Goal: Task Accomplishment & Management: Use online tool/utility

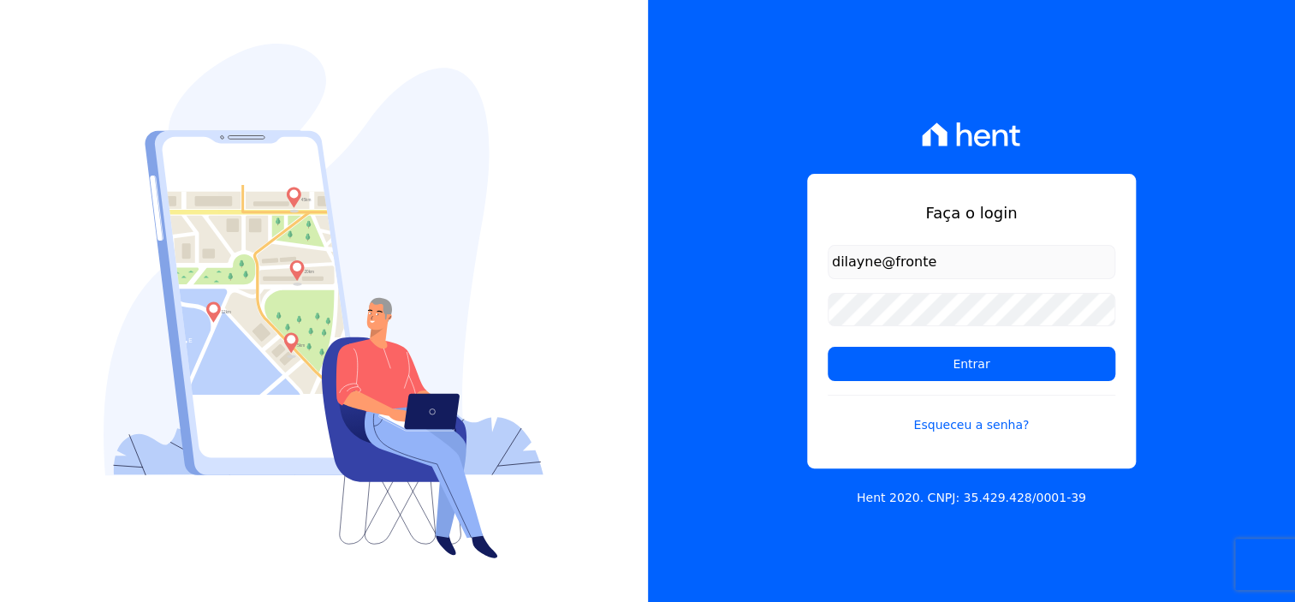
type input "dilayne@fronteimoveis.com.br"
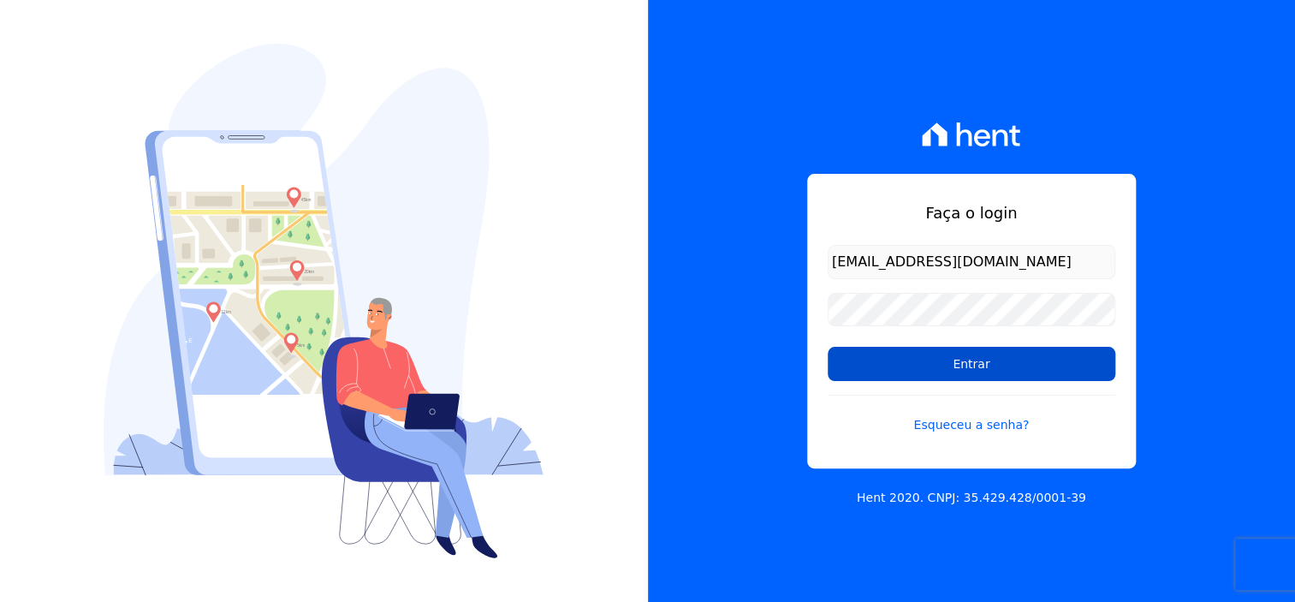
click at [997, 368] on input "Entrar" at bounding box center [972, 364] width 288 height 34
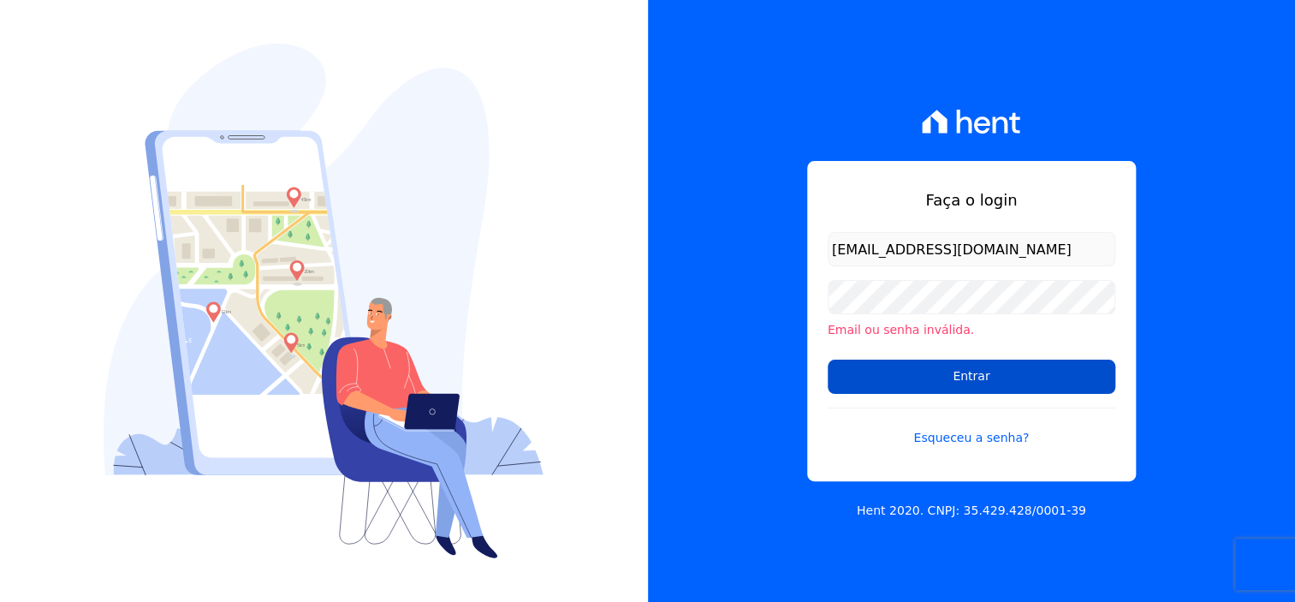
click at [1015, 377] on input "Entrar" at bounding box center [972, 377] width 288 height 34
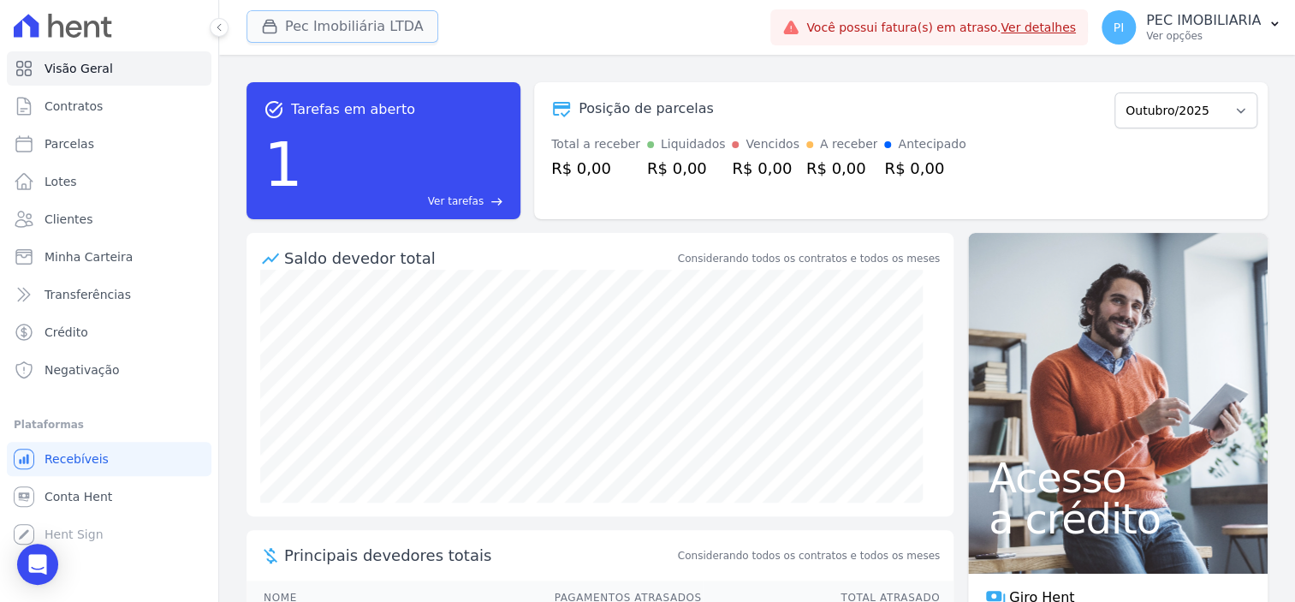
click at [317, 31] on button "Pec Imobiliária LTDA" at bounding box center [343, 26] width 192 height 33
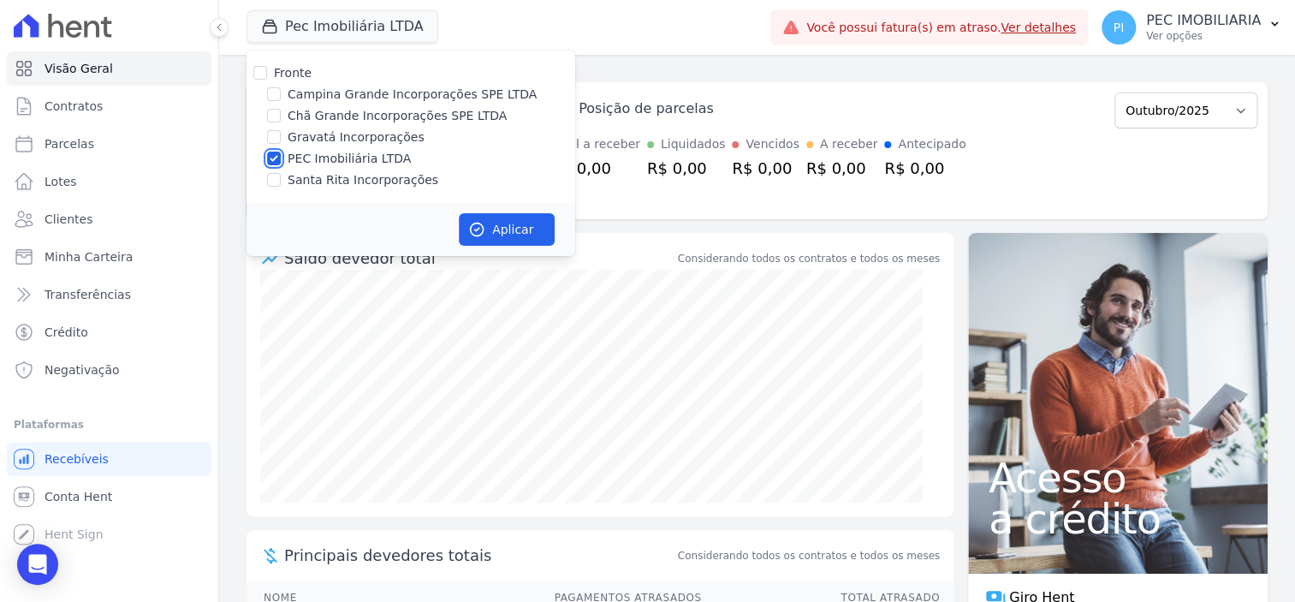
click at [272, 158] on input "PEC Imobiliária LTDA" at bounding box center [274, 159] width 14 height 14
checkbox input "false"
click at [278, 94] on input "Campina Grande Incorporações SPE LTDA" at bounding box center [274, 94] width 14 height 14
checkbox input "true"
click at [520, 232] on button "Aplicar" at bounding box center [507, 229] width 96 height 33
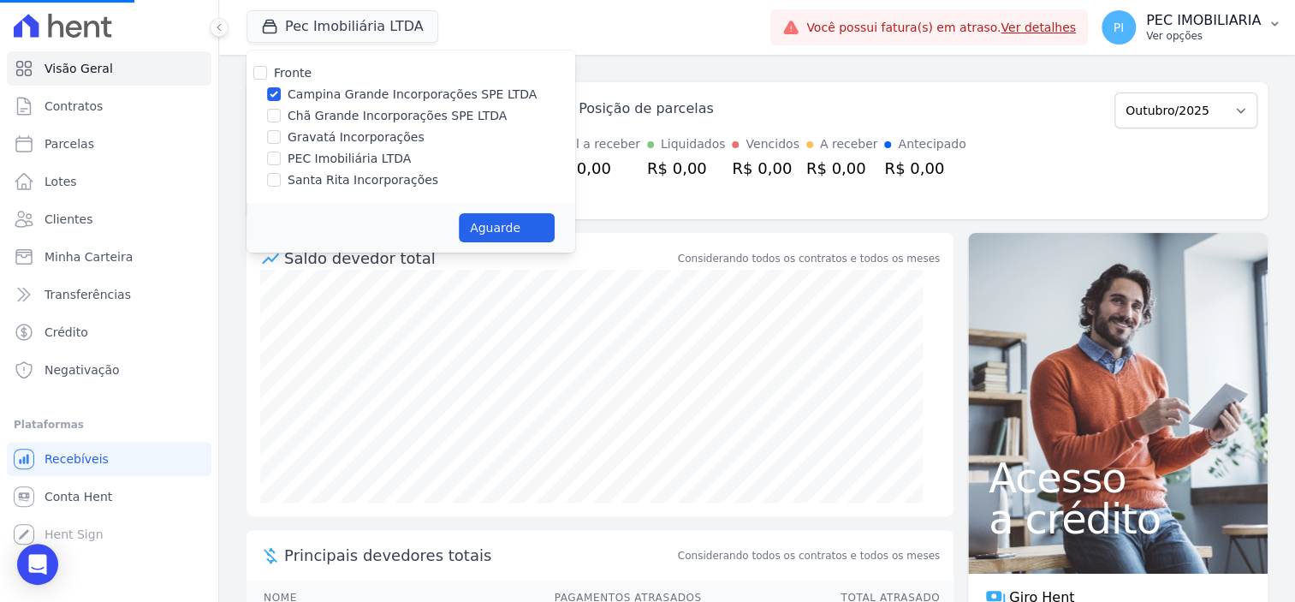
click at [1186, 31] on p "Ver opções" at bounding box center [1203, 36] width 115 height 14
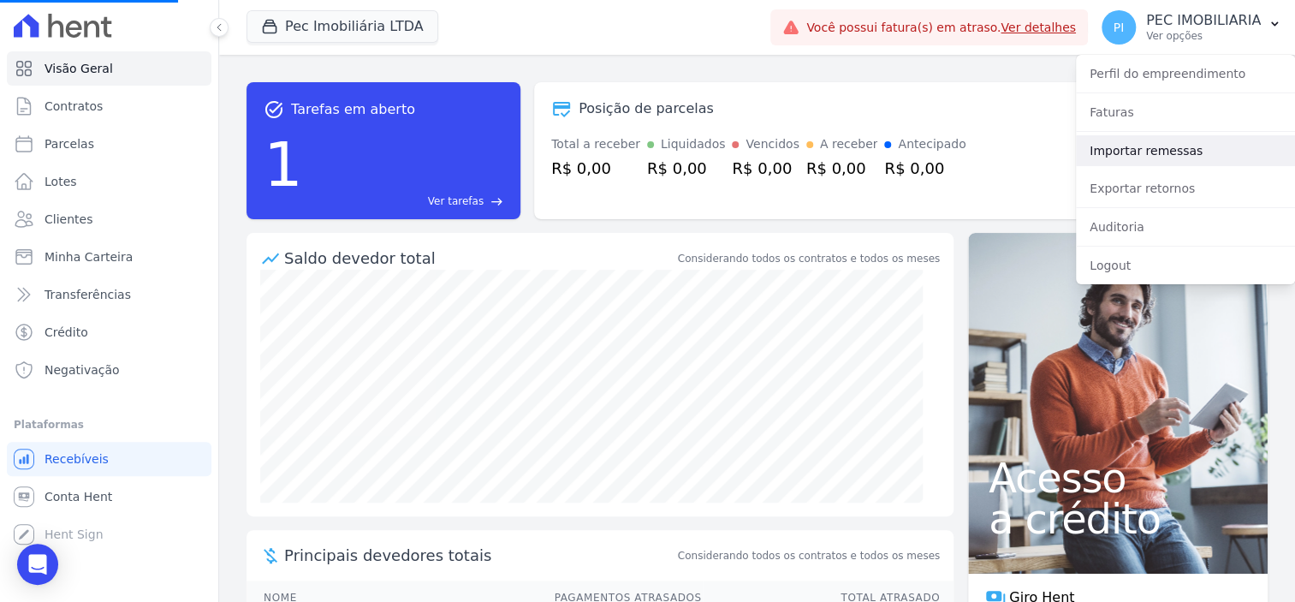
click at [1157, 150] on link "Importar remessas" at bounding box center [1185, 150] width 219 height 31
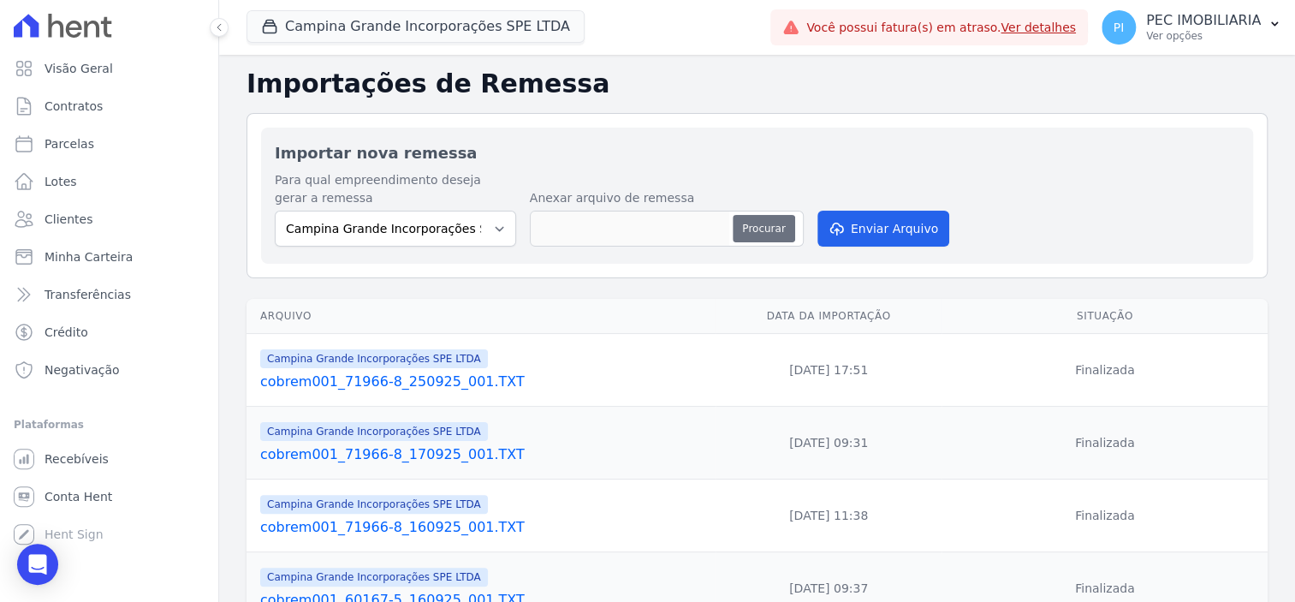
click at [758, 227] on button "Procurar" at bounding box center [764, 228] width 62 height 27
type input "cobrem001_60167-5_031025_001.TXT"
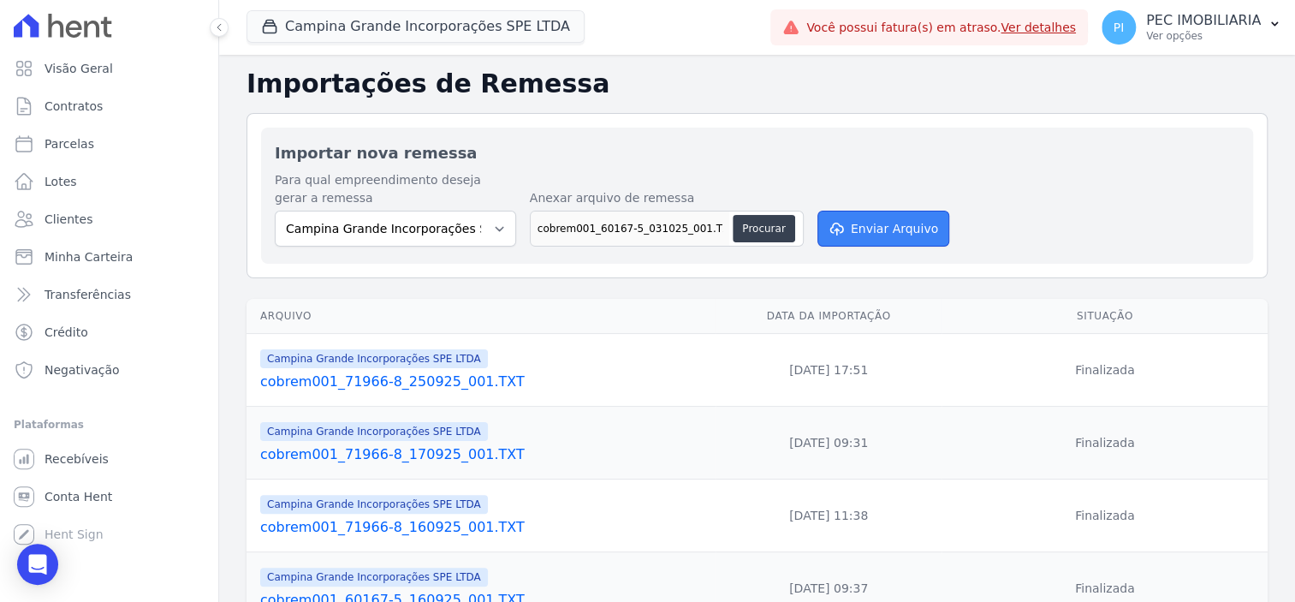
click at [897, 228] on button "Enviar Arquivo" at bounding box center [883, 229] width 132 height 36
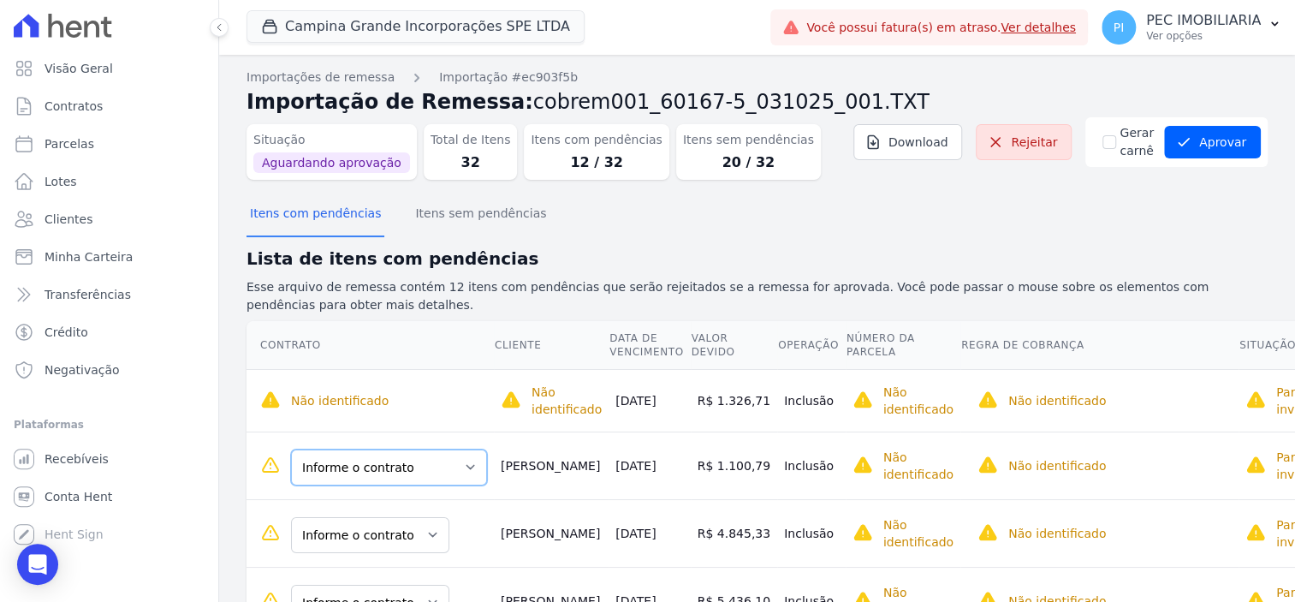
click at [446, 469] on select "Informe o contrato Quadra Q - LOTE0008 Quadra Q - LOTE 0012" at bounding box center [389, 467] width 196 height 36
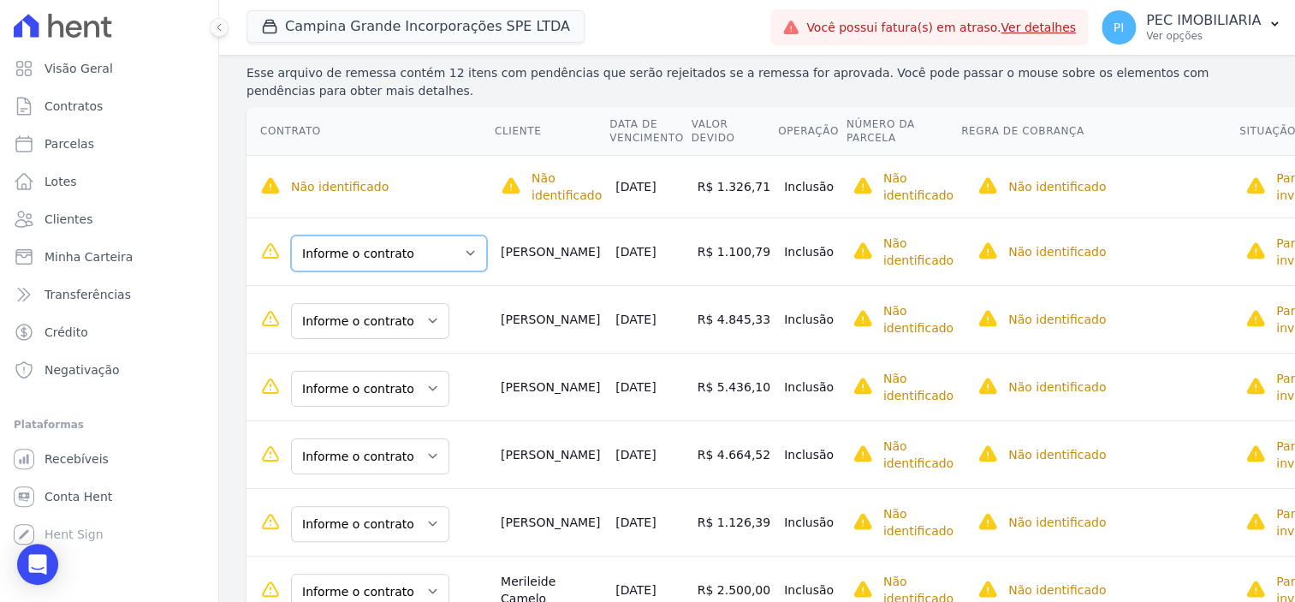
click at [454, 251] on select "Informe o contrato Quadra Q - LOTE0008 Quadra Q - LOTE 0012" at bounding box center [389, 253] width 196 height 36
click at [453, 252] on select "Informe o contrato Quadra Q - LOTE0008 Quadra Q - LOTE 0012" at bounding box center [389, 253] width 196 height 36
click at [455, 249] on select "Informe o contrato Quadra Q - LOTE0008 Quadra Q - LOTE 0012" at bounding box center [389, 253] width 196 height 36
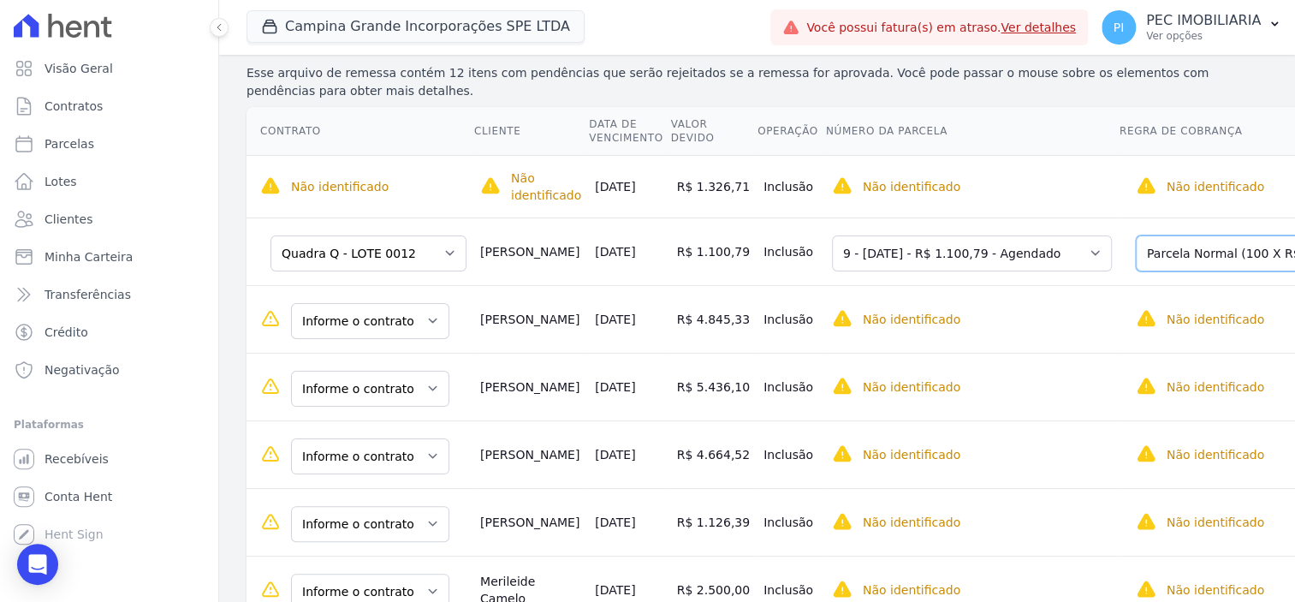
click at [1186, 256] on select "Selecione uma Nova Parcela Avulsa Parcela Avulsa Existente Sinal (1 X R$ 6.337,…" at bounding box center [1267, 253] width 262 height 36
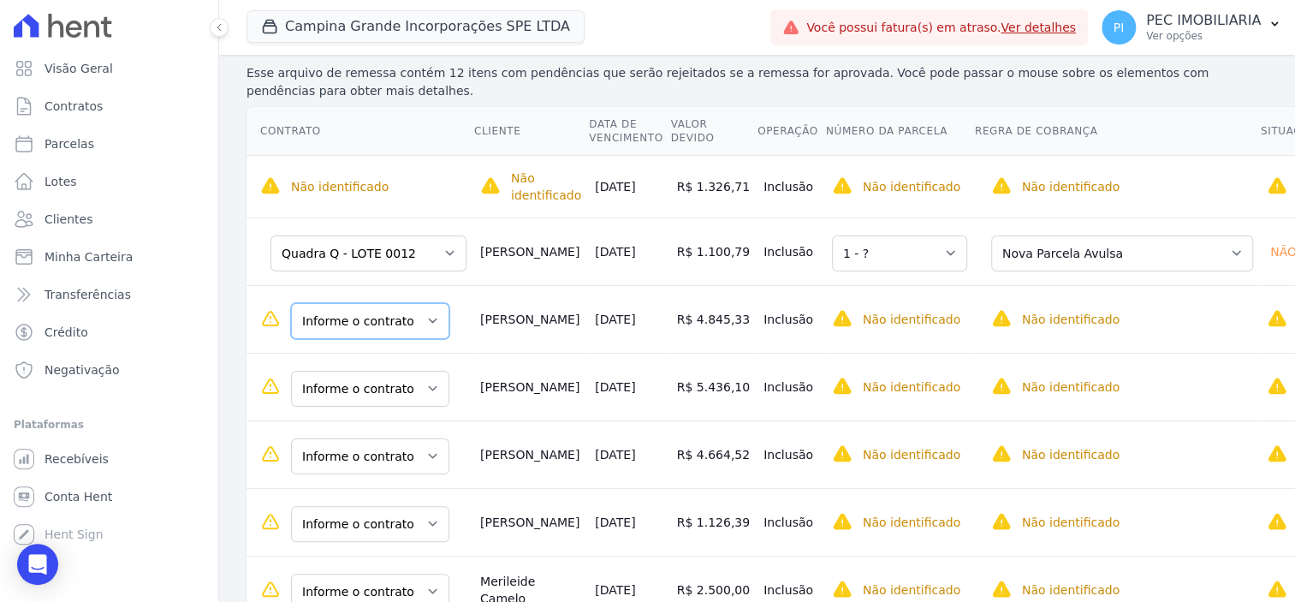
click at [430, 317] on select "Informe o contrato 90ARR0194 90ARR0195 90ARR0196" at bounding box center [370, 321] width 158 height 36
click at [516, 355] on td "Joao Goncalves" at bounding box center [530, 387] width 115 height 68
click at [421, 324] on select "Informe o contrato 90ARR0194 90ARR0195 90ARR0196" at bounding box center [370, 321] width 158 height 36
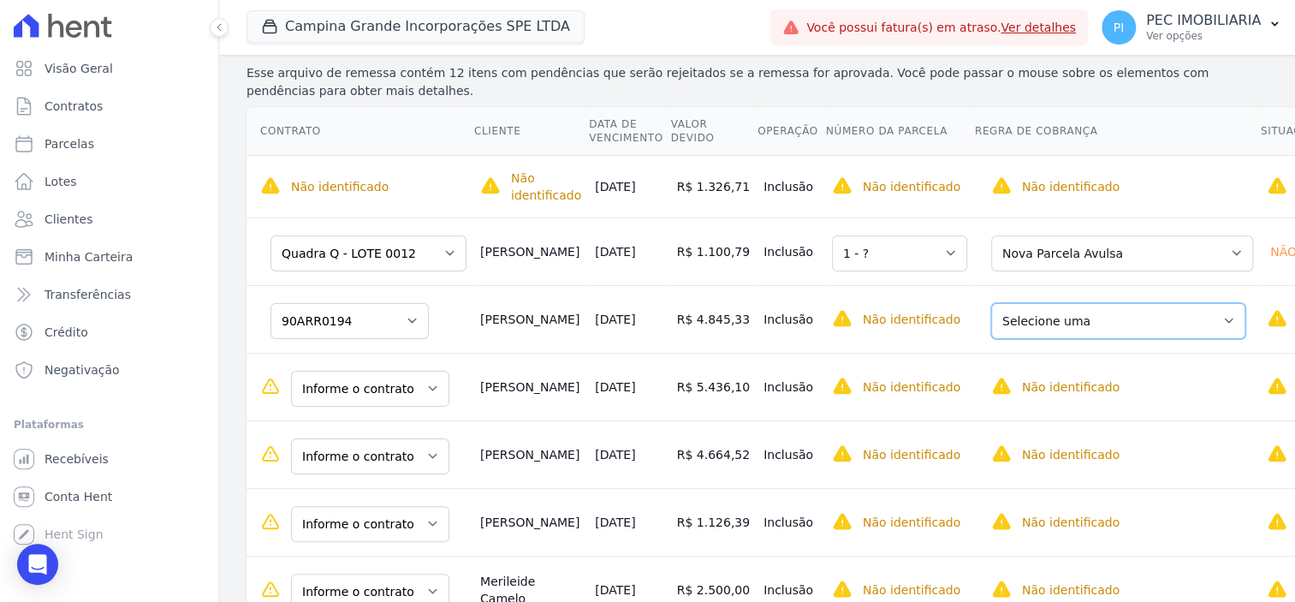
click at [1144, 322] on select "Selecione uma Nova Parcela Avulsa Parcela Avulsa Existente Intercalada (4 X R$ …" at bounding box center [1118, 321] width 254 height 36
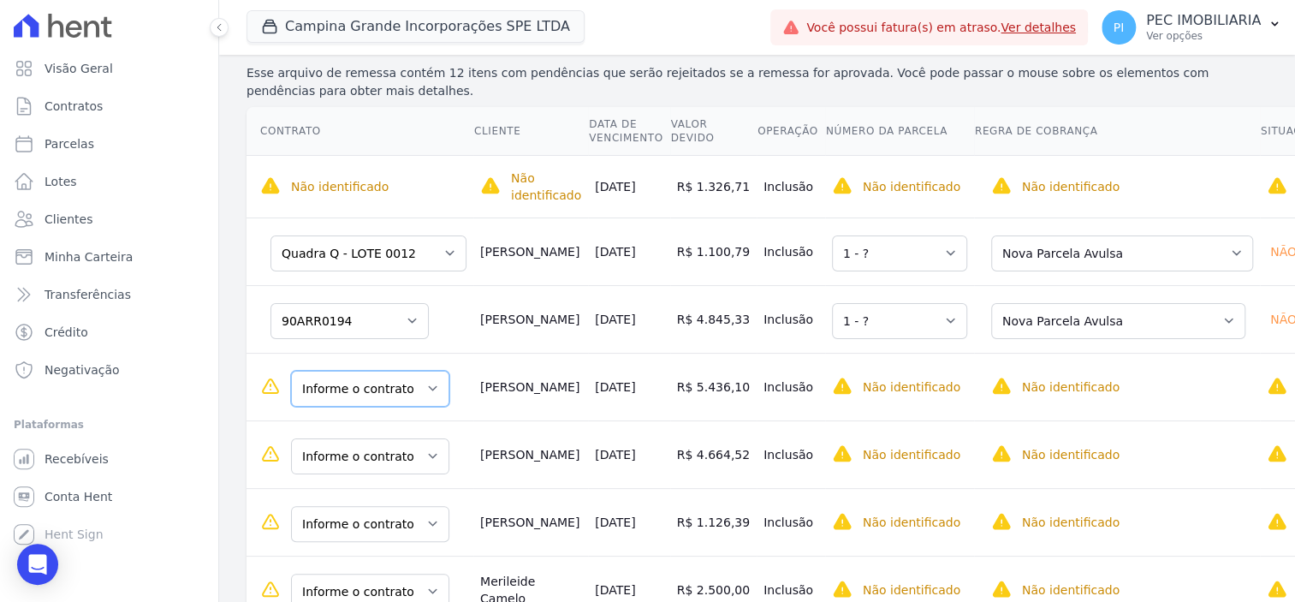
click at [425, 394] on select "Informe o contrato 90ARR0194 90ARR0195 90ARR0196" at bounding box center [370, 389] width 158 height 36
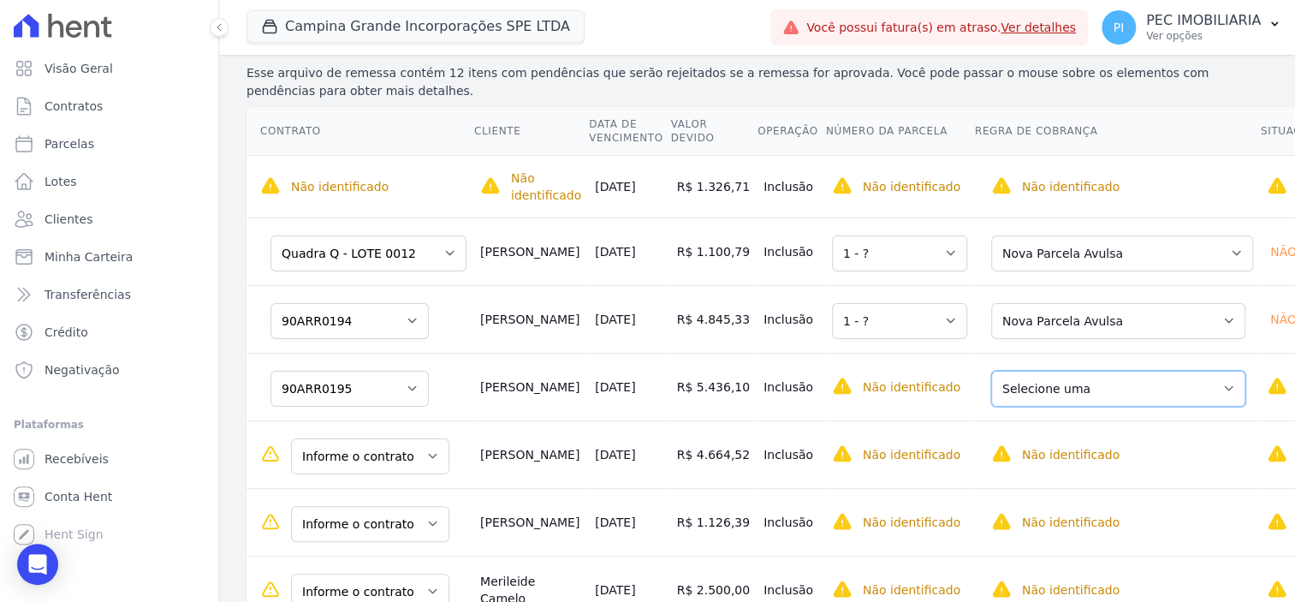
click at [1049, 398] on select "Selecione uma Nova Parcela Avulsa Parcela Avulsa Existente Intercalada (4 X R$ …" at bounding box center [1118, 389] width 254 height 36
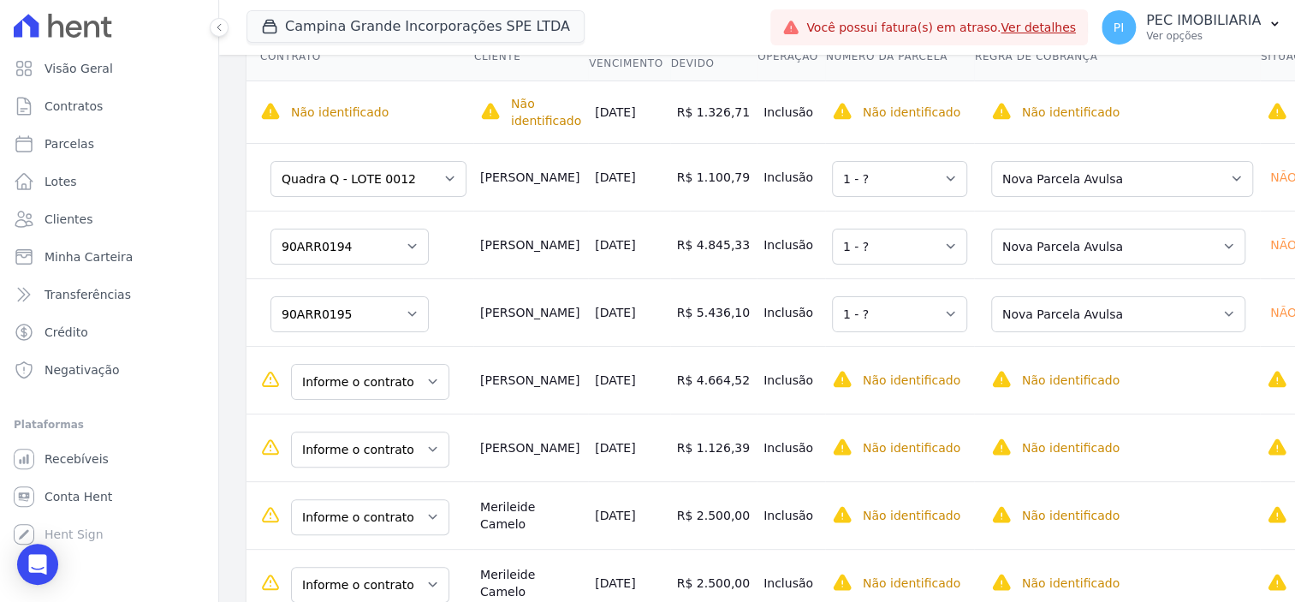
scroll to position [320, 0]
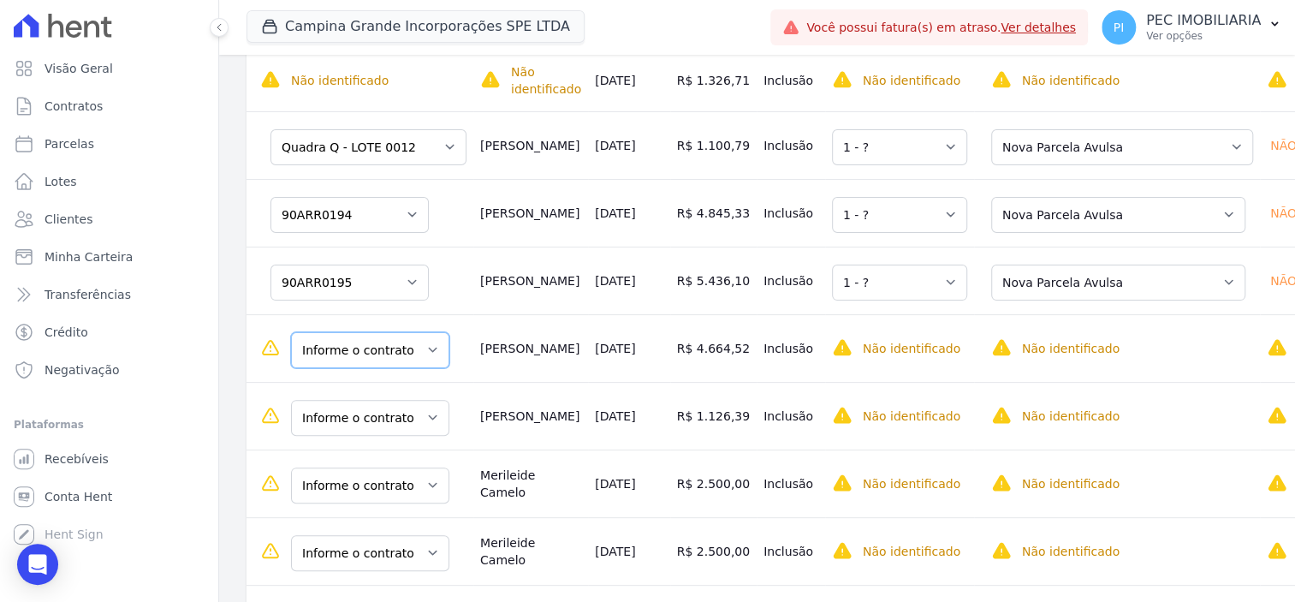
click at [427, 357] on select "Informe o contrato 90ARR0194 90ARR0195 90ARR0196" at bounding box center [370, 350] width 158 height 36
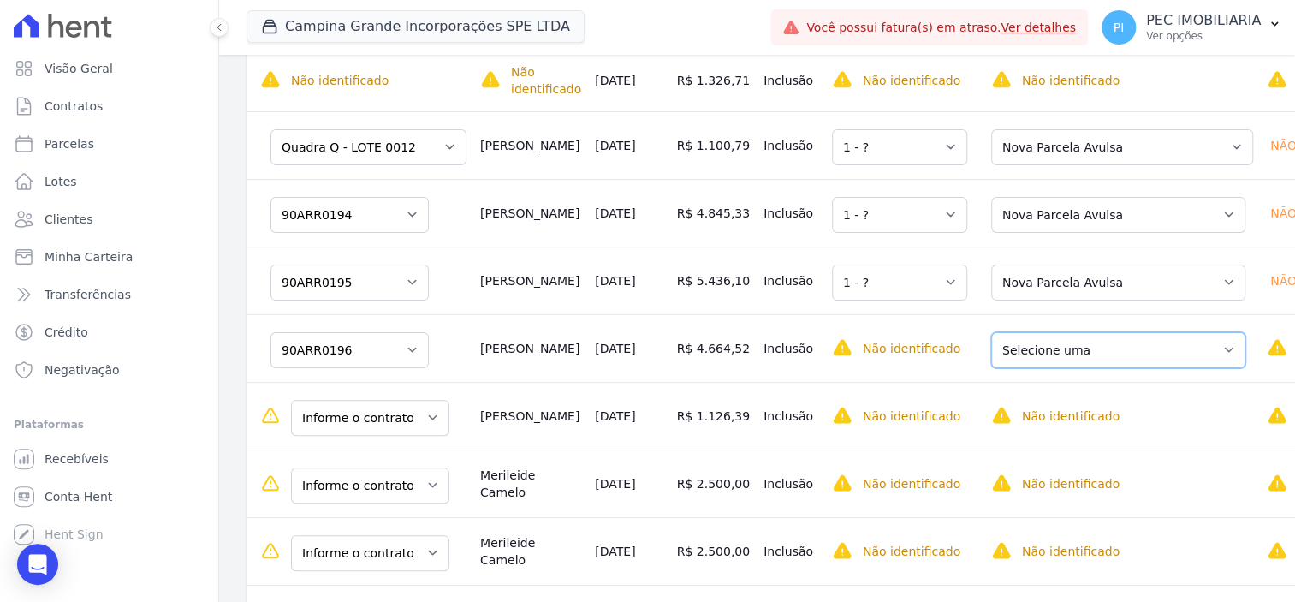
click at [1002, 345] on select "Selecione uma Nova Parcela Avulsa Parcela Avulsa Existente Parcela Normal (48 X…" at bounding box center [1118, 350] width 254 height 36
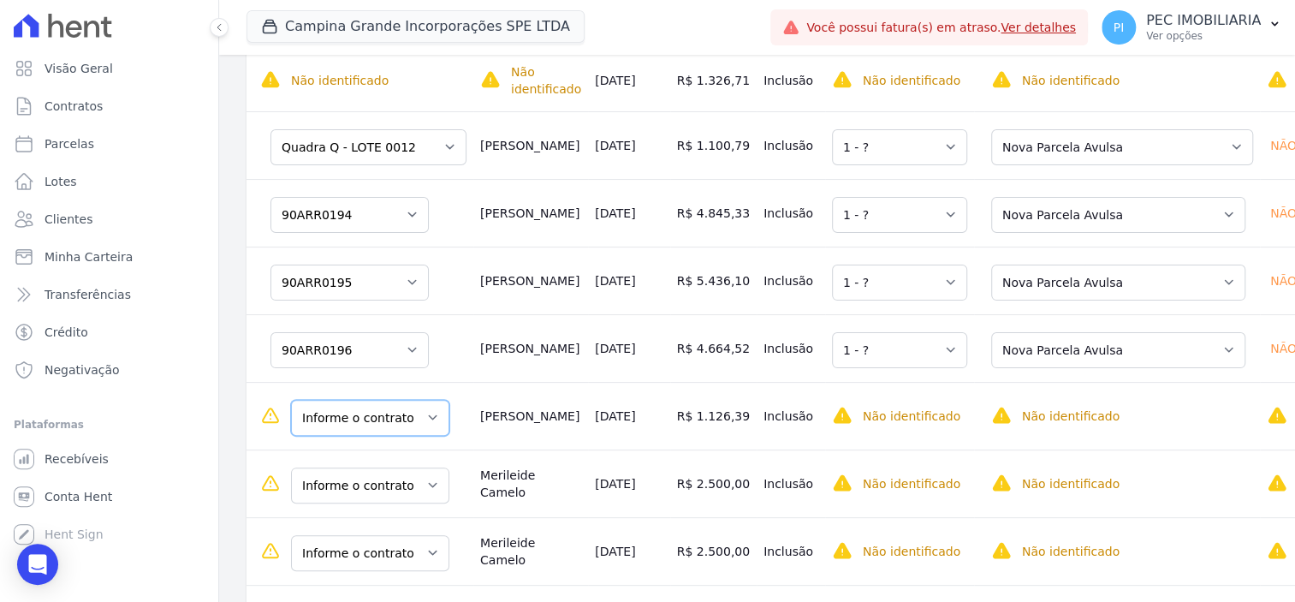
click at [416, 419] on select "Informe o contrato 90ARR0032 90ARR0225" at bounding box center [370, 418] width 158 height 36
click at [378, 417] on select "Informe o contrato 90ARR0032 90ARR0225" at bounding box center [370, 418] width 158 height 36
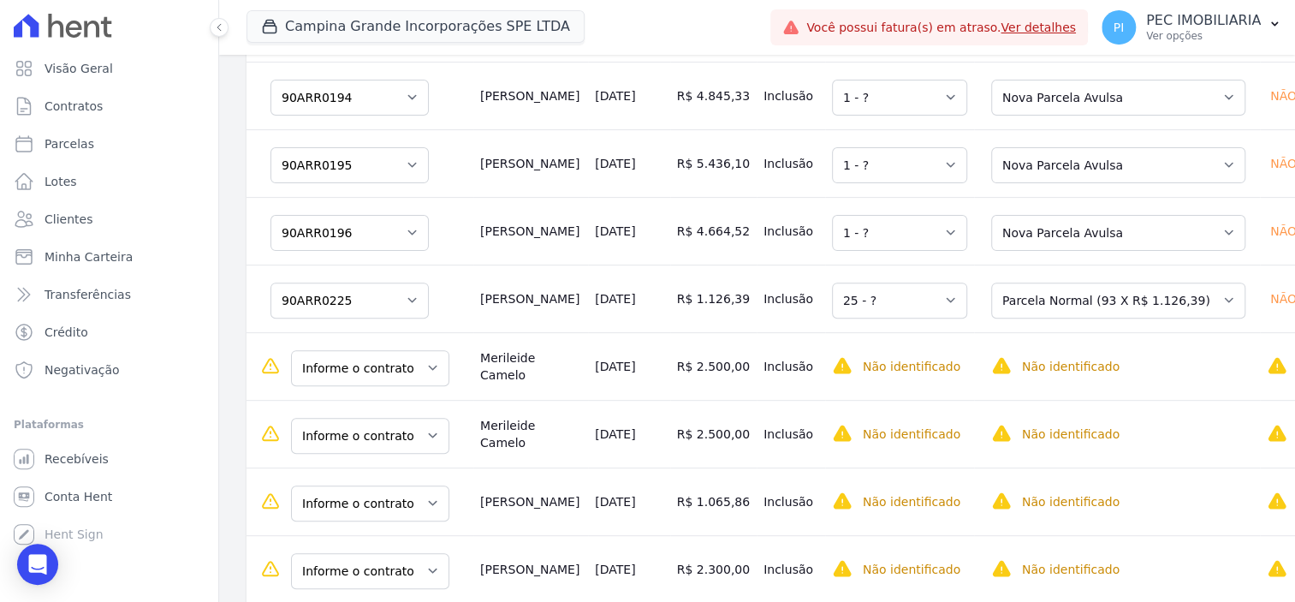
scroll to position [535, 0]
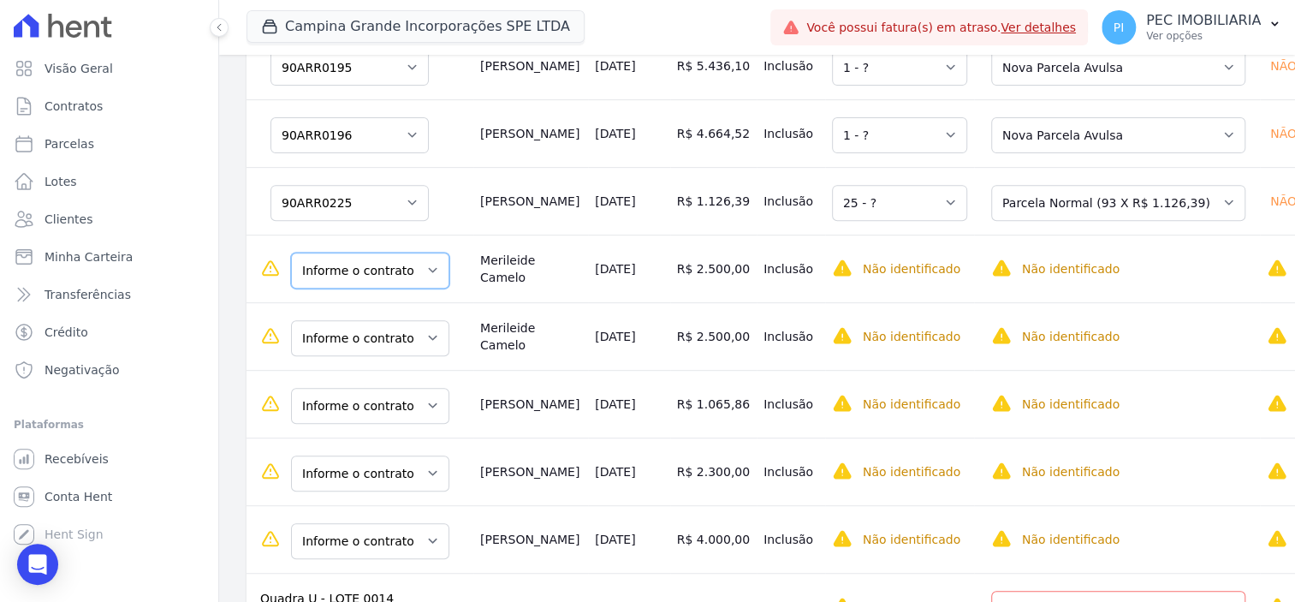
click at [420, 278] on select "Informe o contrato 90ARR0070 90ARR0071" at bounding box center [370, 271] width 158 height 36
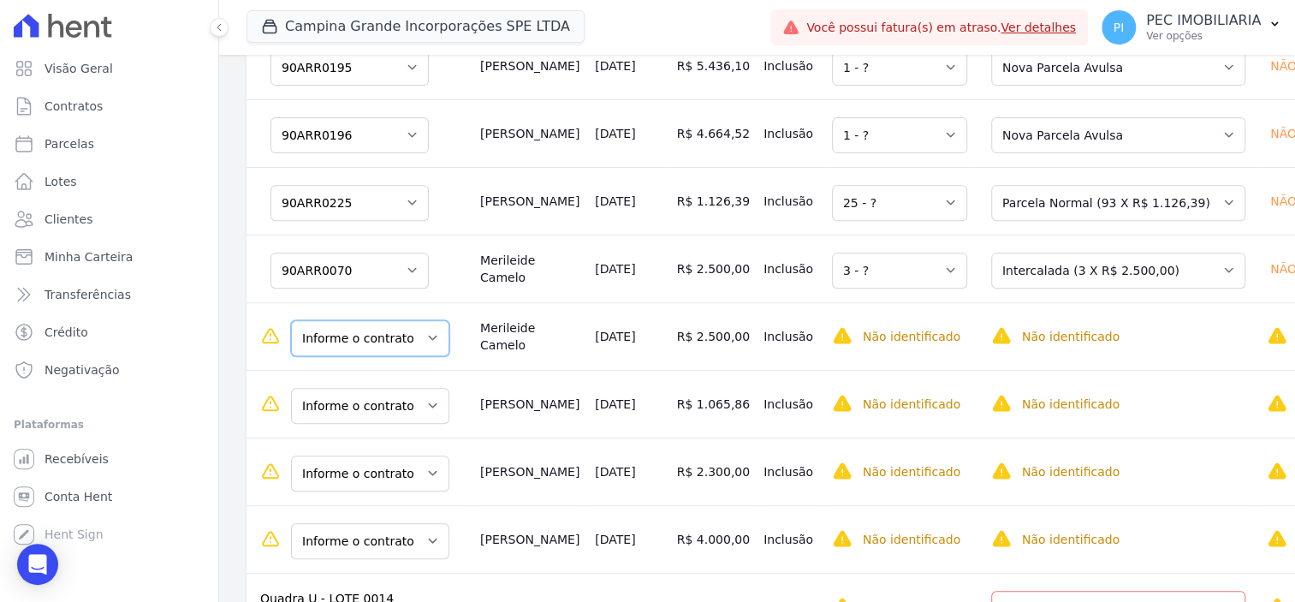
click at [389, 350] on select "Informe o contrato 90ARR0070 90ARR0071" at bounding box center [370, 338] width 158 height 36
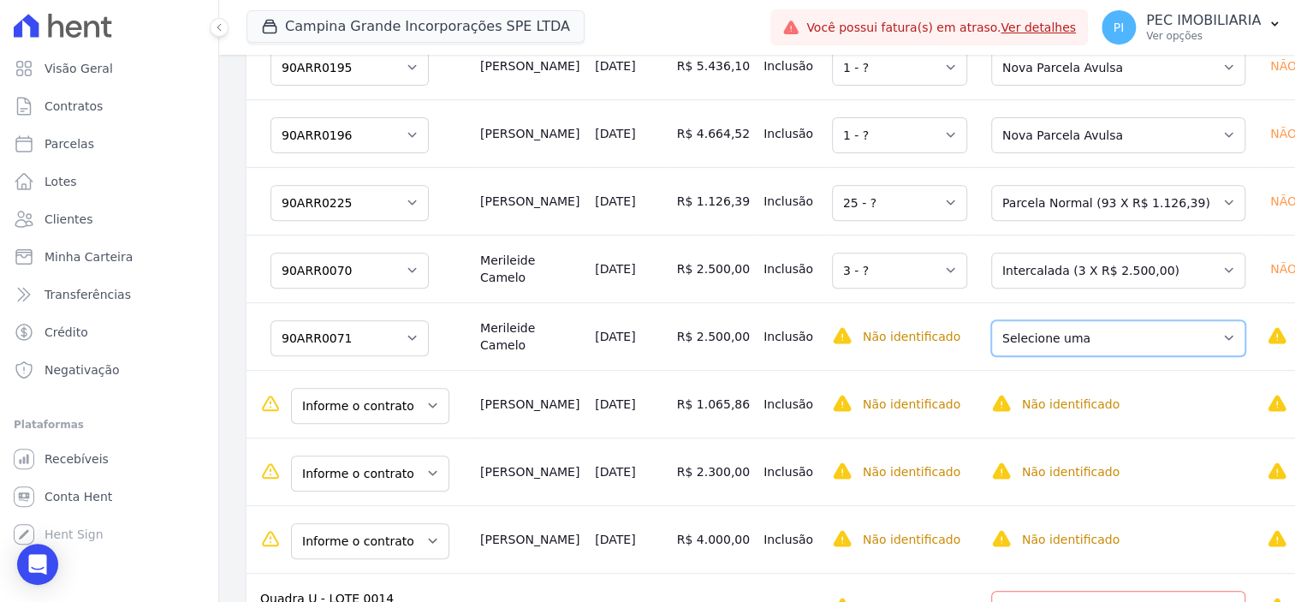
click at [1101, 343] on select "Selecione uma Nova Parcela Avulsa Parcela Avulsa Existente Intercalada (3 X R$ …" at bounding box center [1118, 338] width 254 height 36
click at [1106, 272] on select "Selecione uma Nova Parcela Avulsa Parcela Avulsa Existente Sinal (4 X R$ 40,00)…" at bounding box center [1118, 271] width 254 height 36
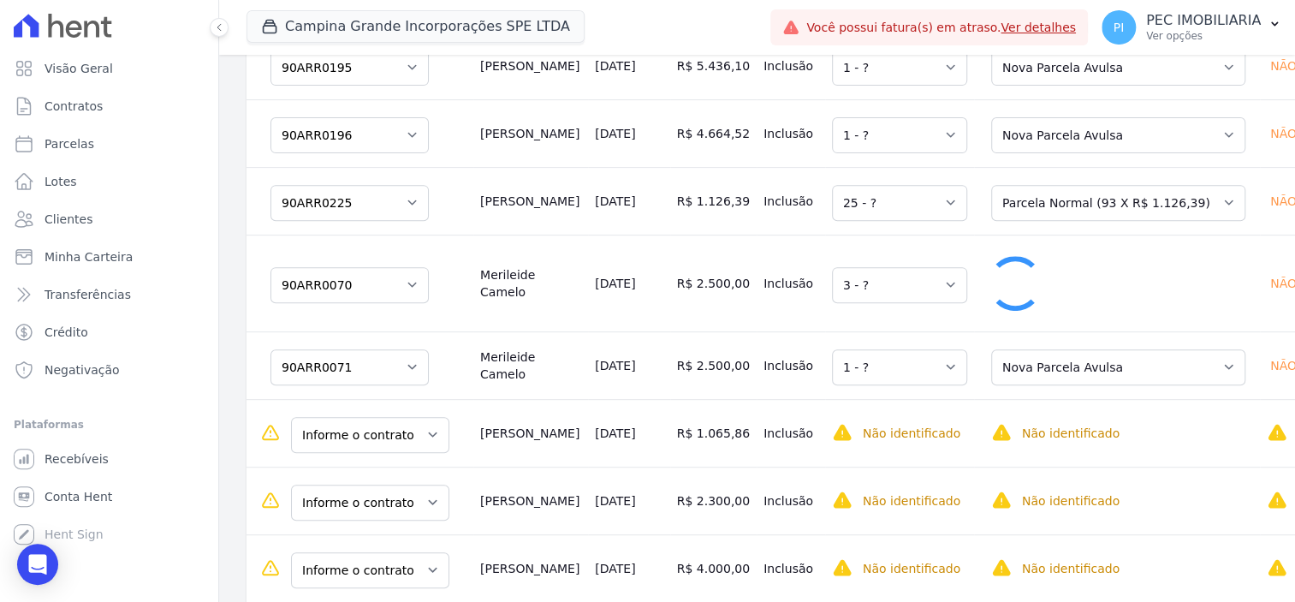
select select "1"
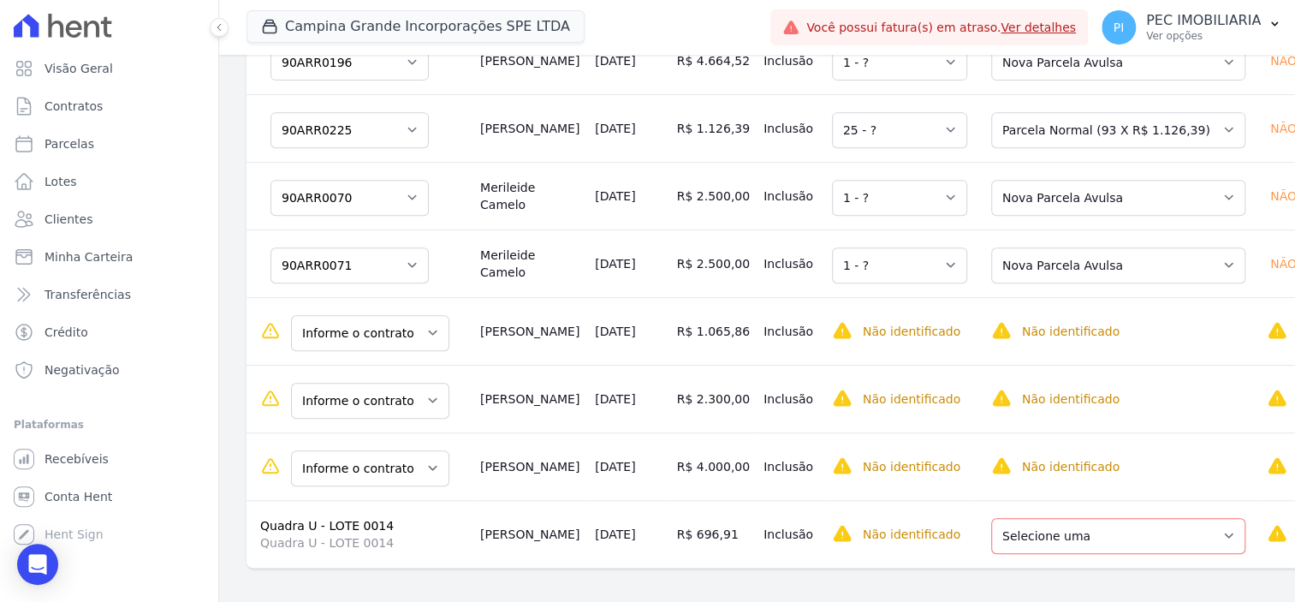
scroll to position [639, 0]
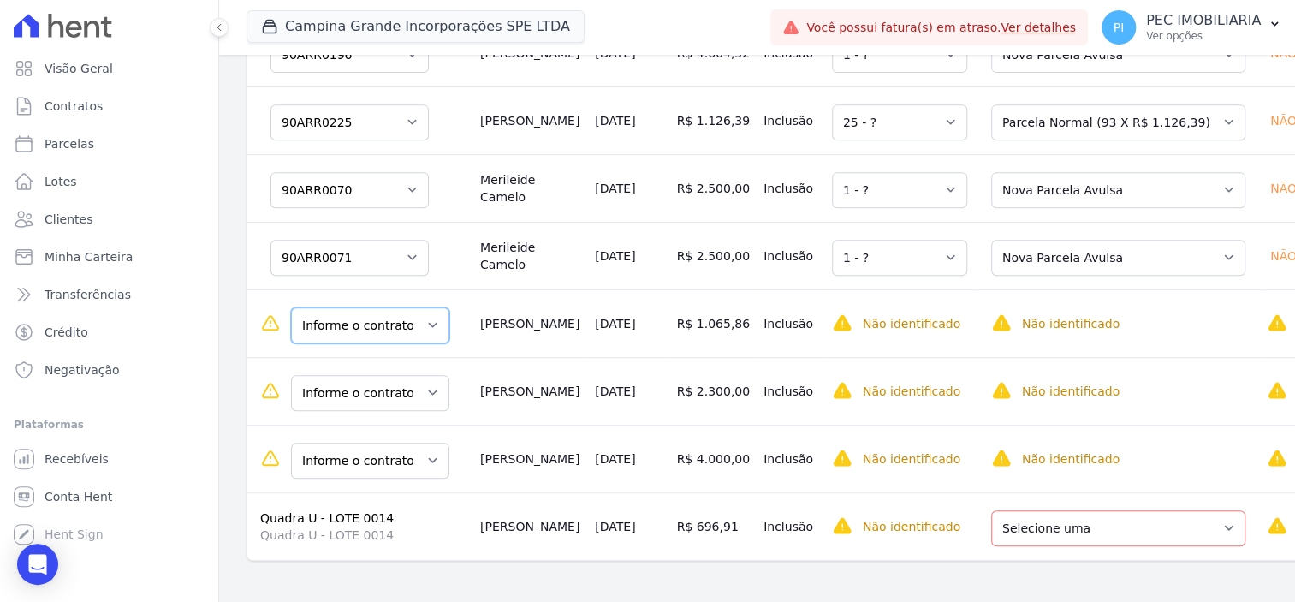
click at [403, 313] on select "Informe o contrato 90ARR0114 90ARR0138" at bounding box center [370, 325] width 158 height 36
click at [428, 314] on select "Informe o contrato 90ARR0114 90ARR0138" at bounding box center [370, 325] width 158 height 36
click at [609, 332] on td "[DATE]" at bounding box center [628, 323] width 81 height 68
click at [412, 382] on select "Informe o contrato 90ARR0069 90ARR0080" at bounding box center [370, 393] width 158 height 36
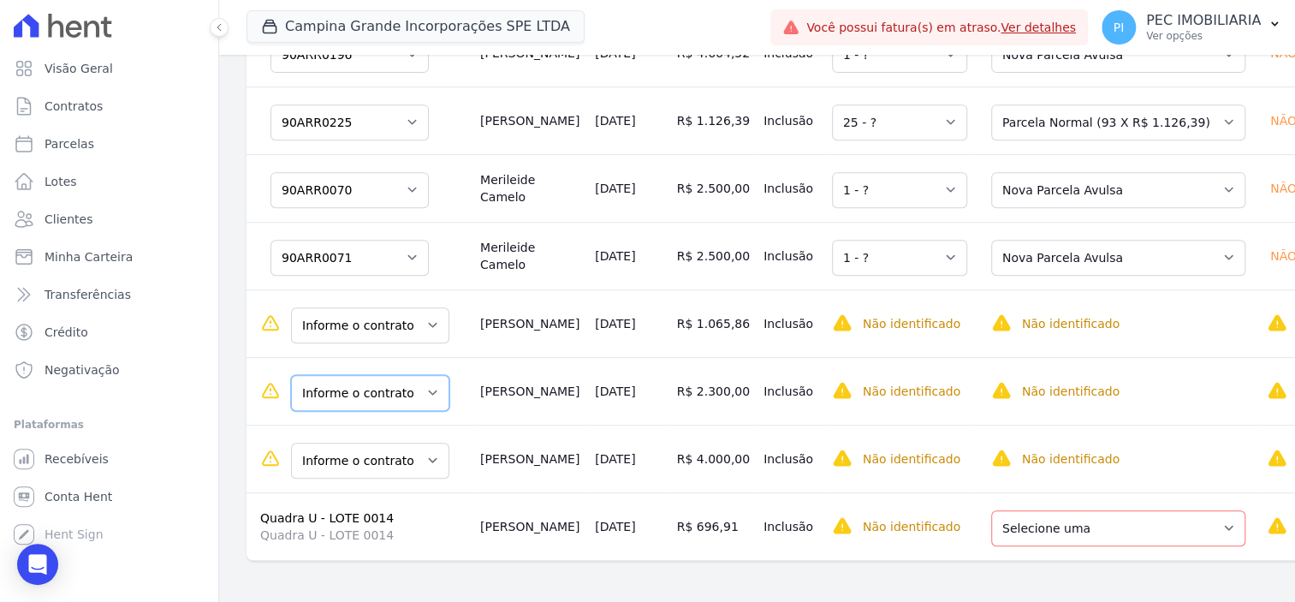
click at [428, 380] on select "Informe o contrato 90ARR0069 90ARR0080" at bounding box center [370, 393] width 158 height 36
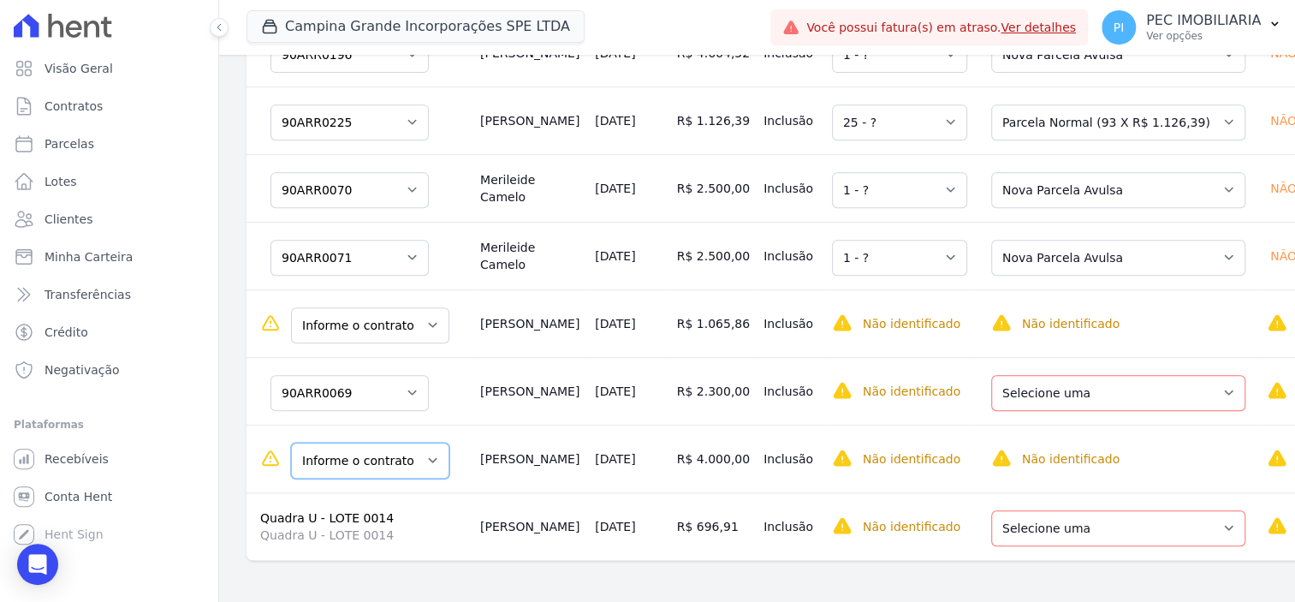
click at [425, 443] on select "Informe o contrato 90ARR0069 90ARR0080" at bounding box center [370, 461] width 158 height 36
click at [1049, 378] on select "Selecione uma Nova Parcela Avulsa Parcela Avulsa Existente Intercalada (3 X R$ …" at bounding box center [1118, 393] width 254 height 36
click at [396, 446] on select "Informe o contrato 90ARR0069 90ARR0080" at bounding box center [370, 461] width 158 height 36
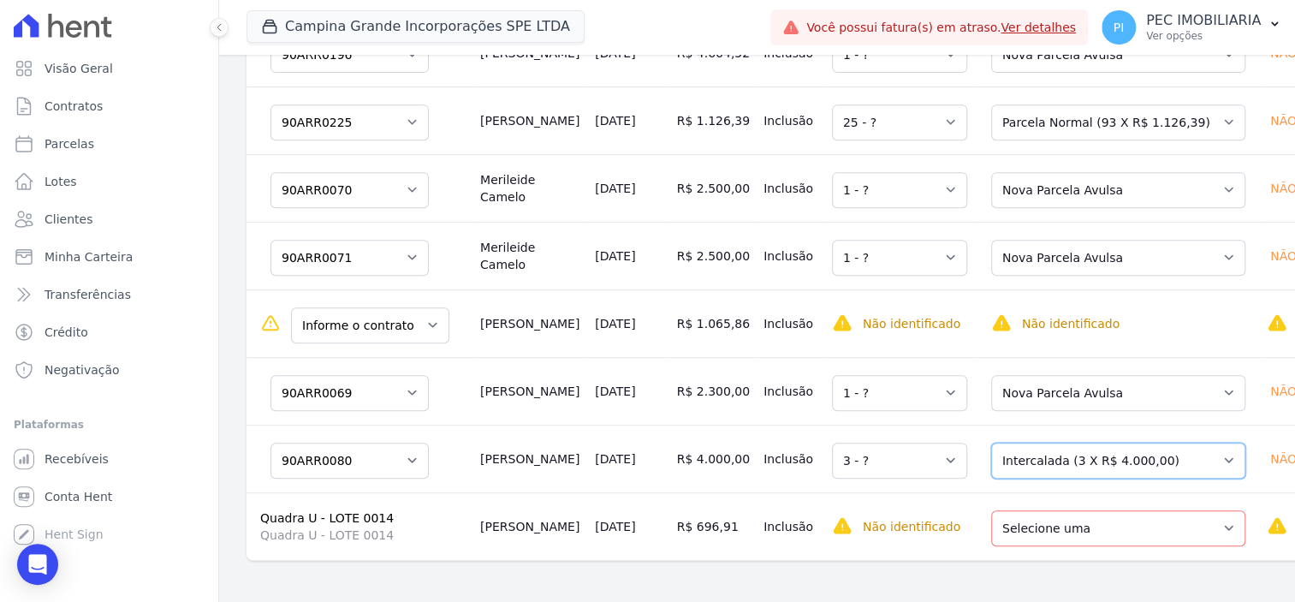
click at [1039, 447] on select "Selecione uma Nova Parcela Avulsa Parcela Avulsa Existente Sinal (6 X R$ 7.000,…" at bounding box center [1118, 461] width 254 height 36
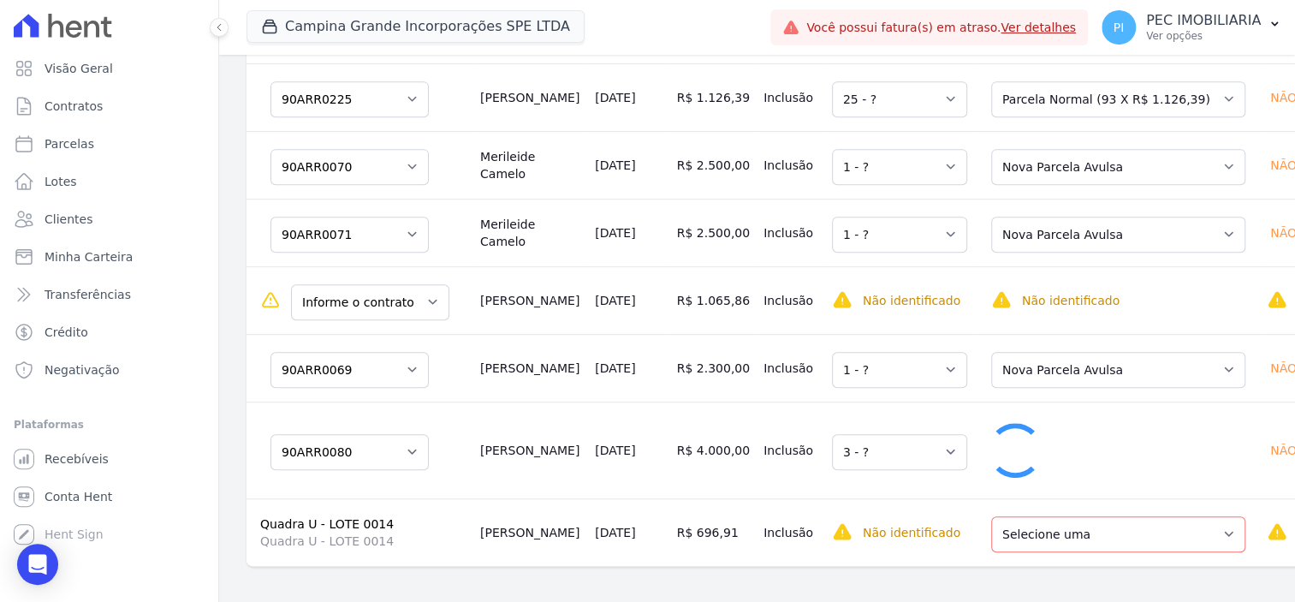
select select "1"
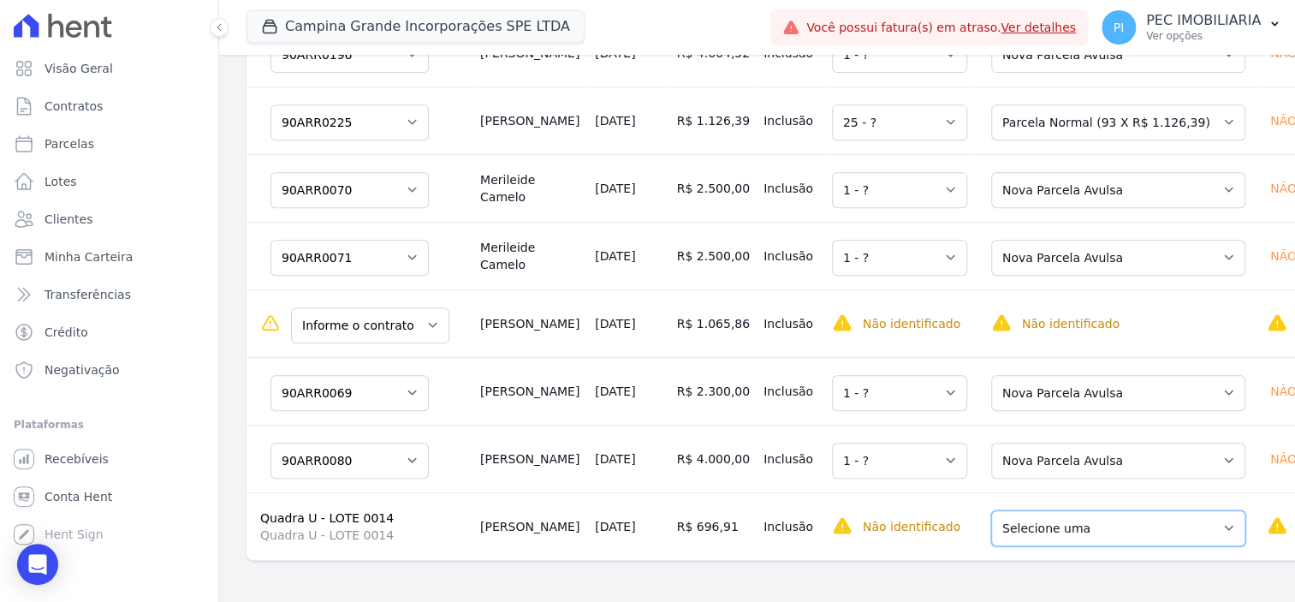
click at [1127, 528] on select "Selecione uma Nova Parcela Avulsa Parcela Avulsa Existente Sinal (1 X R$ 7.386,…" at bounding box center [1118, 528] width 254 height 36
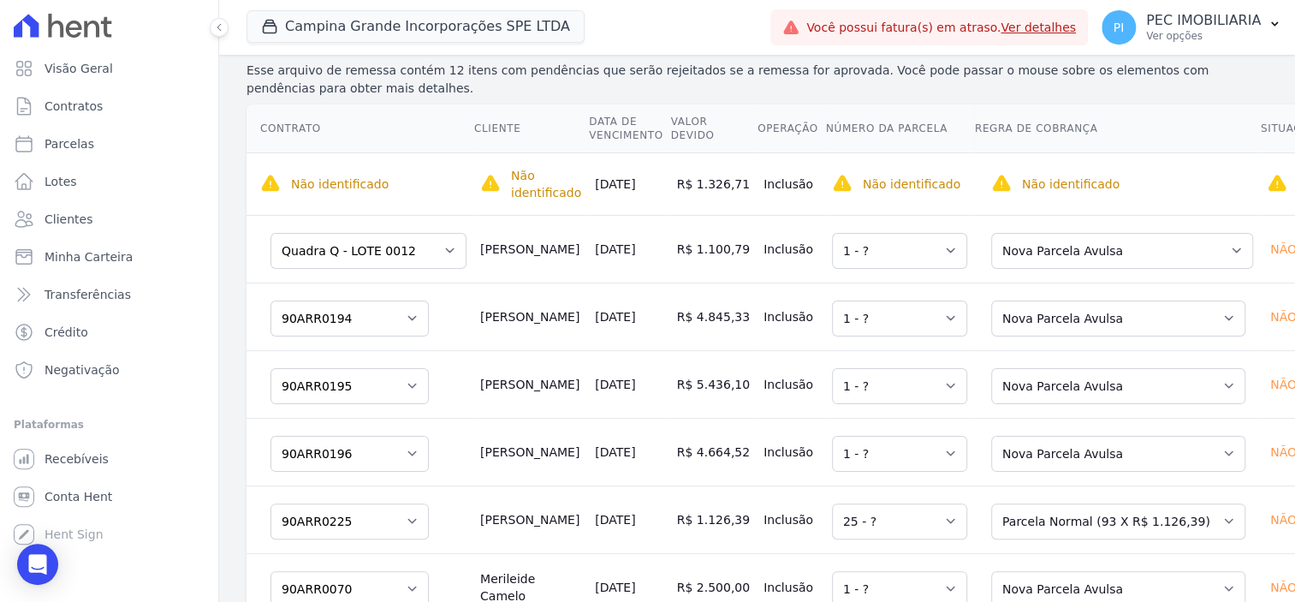
scroll to position [0, 0]
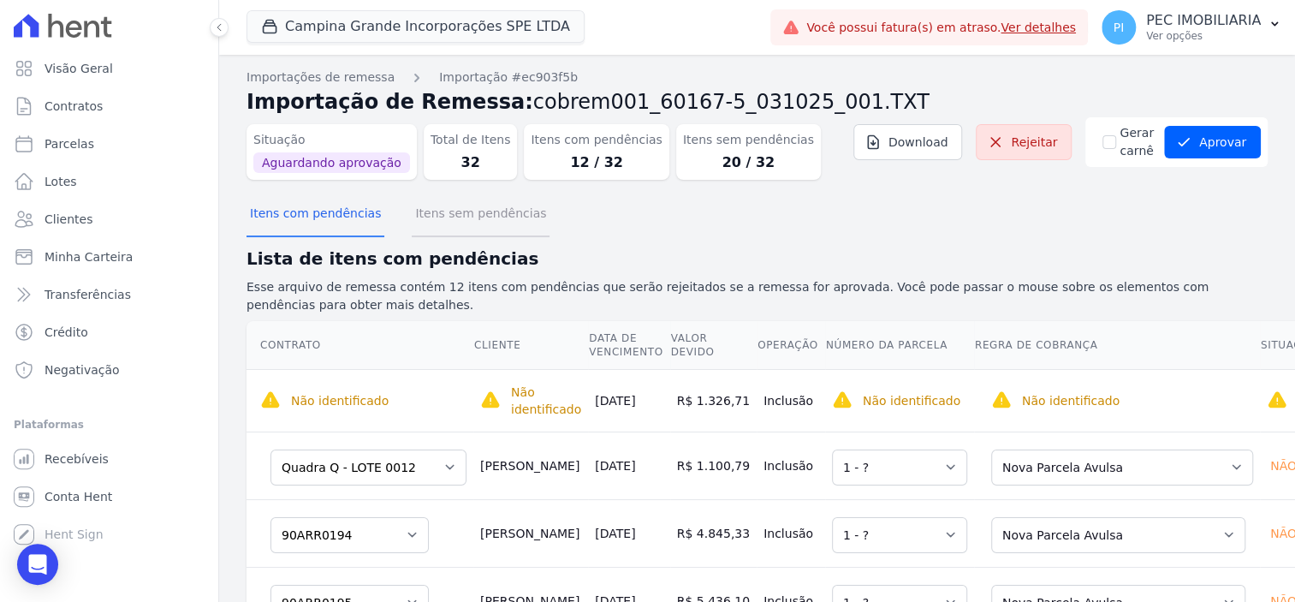
click at [431, 215] on button "Itens sem pendências" at bounding box center [481, 215] width 138 height 45
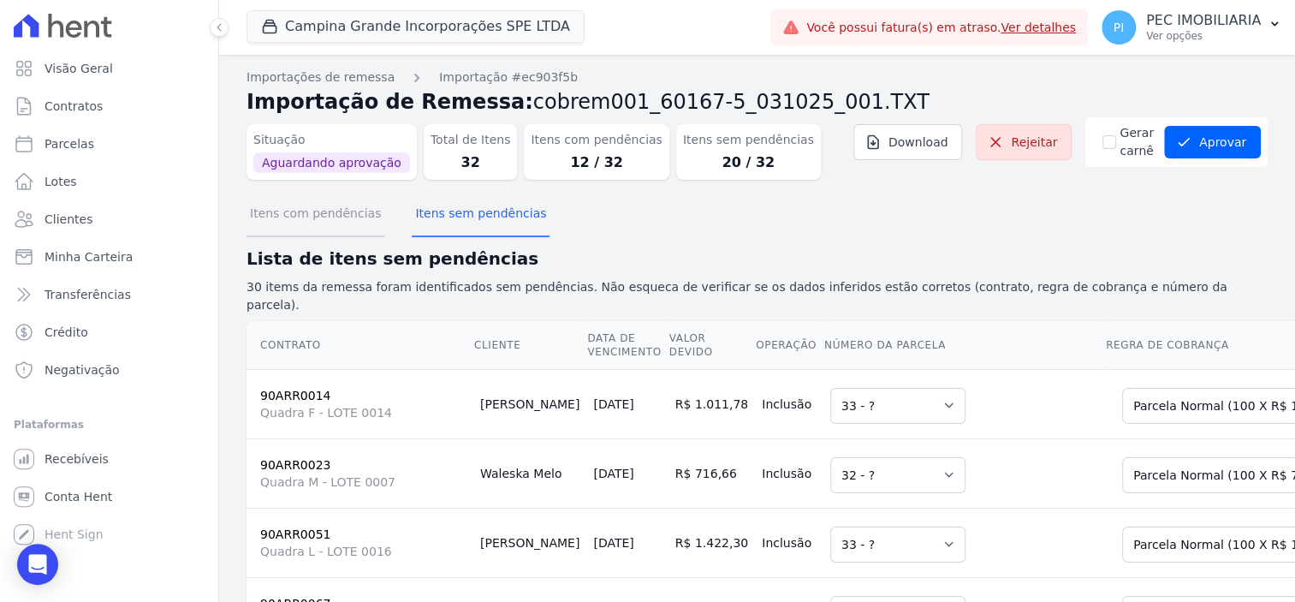
click at [321, 224] on button "Itens com pendências" at bounding box center [316, 215] width 138 height 45
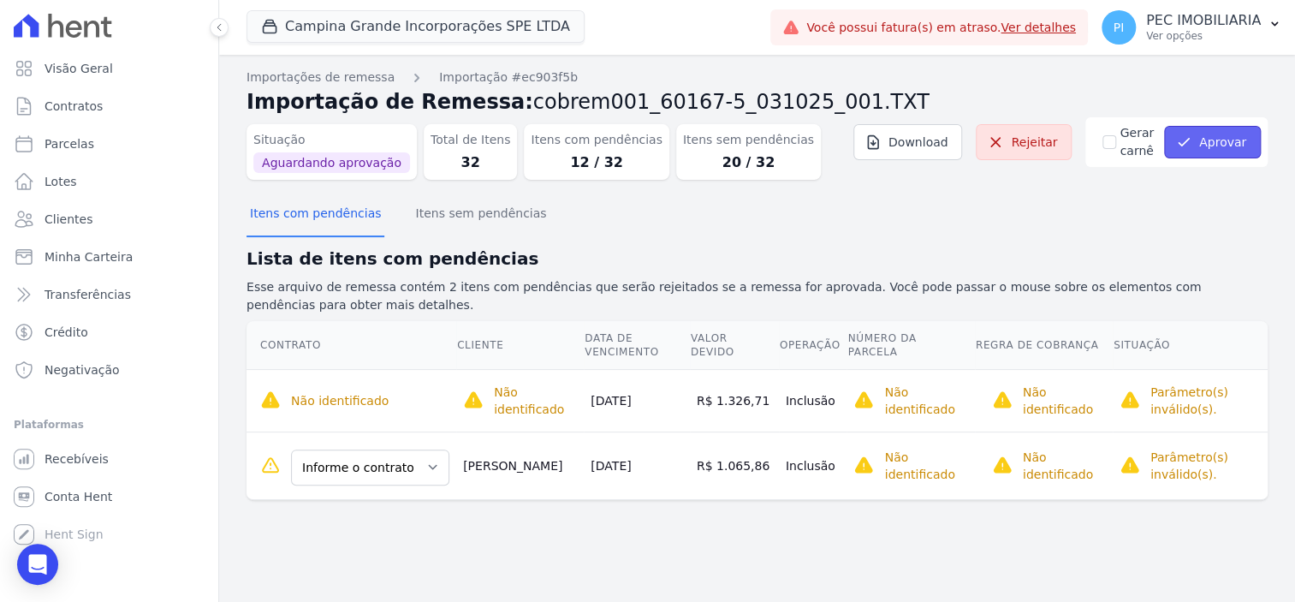
click at [1207, 141] on button "Aprovar" at bounding box center [1212, 142] width 97 height 33
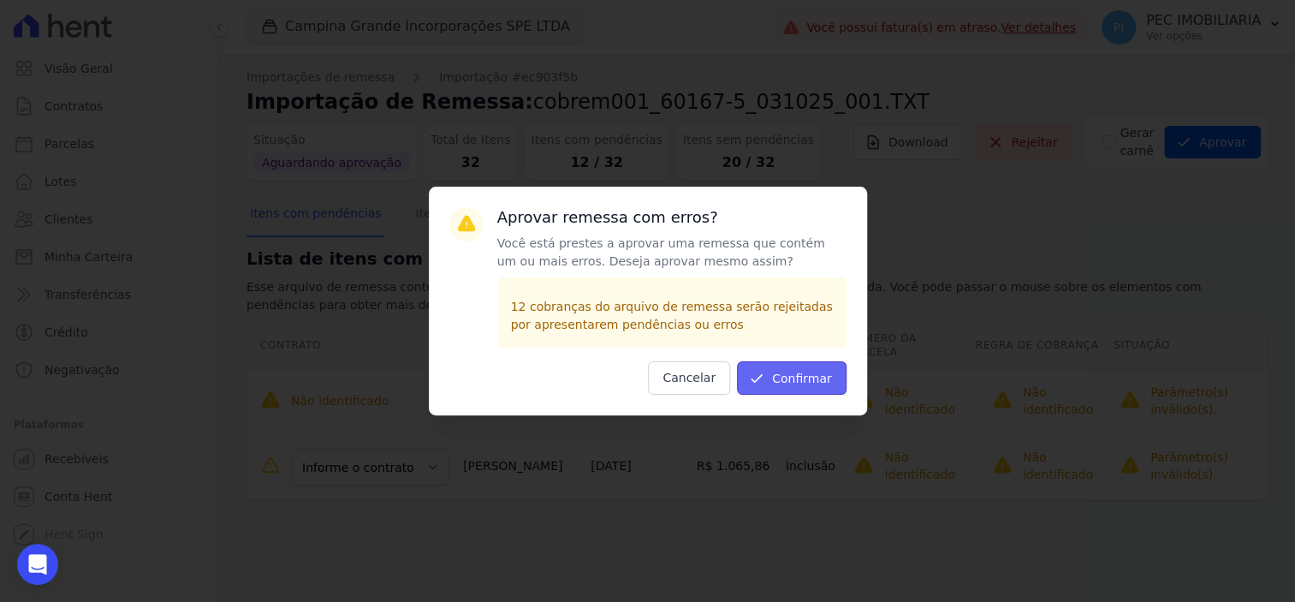
click at [791, 373] on button "Confirmar" at bounding box center [792, 377] width 110 height 33
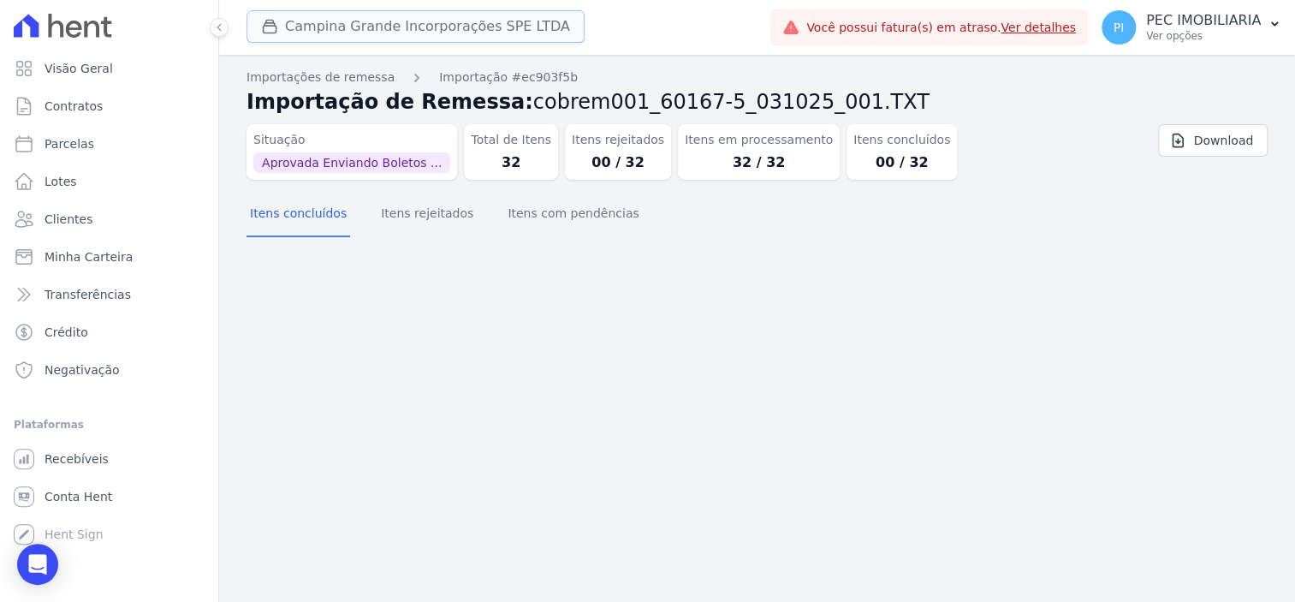
click at [375, 32] on button "Campina Grande Incorporações SPE LTDA" at bounding box center [416, 26] width 338 height 33
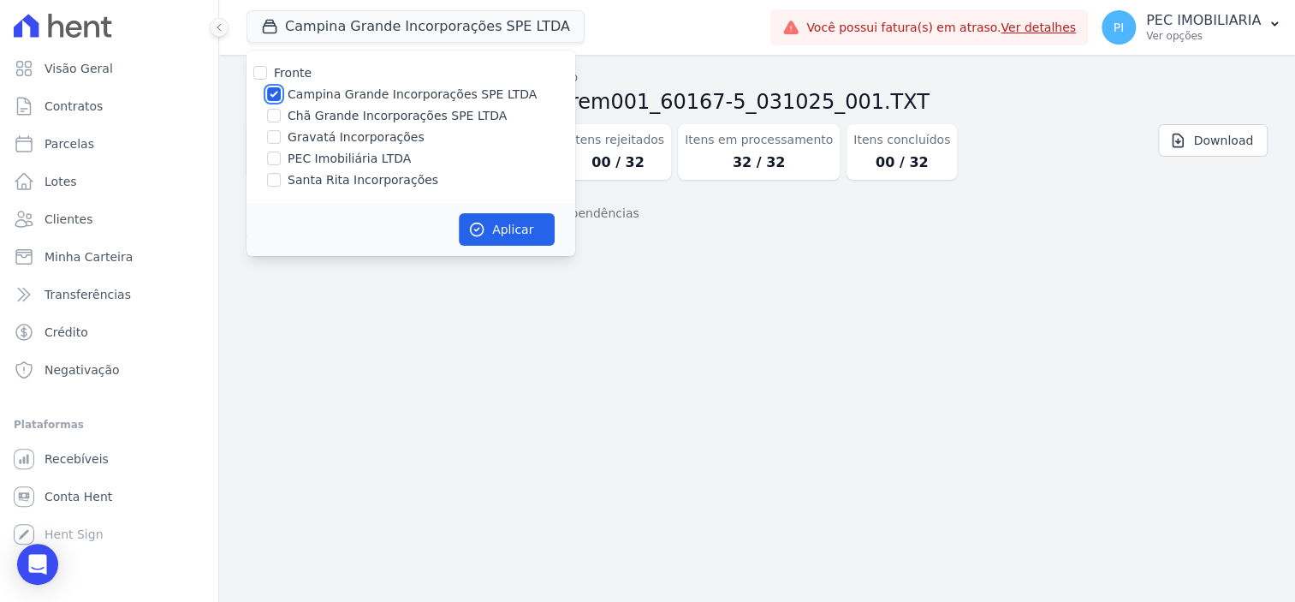
click at [273, 98] on input "Campina Grande Incorporações SPE LTDA" at bounding box center [274, 94] width 14 height 14
checkbox input "false"
click at [275, 117] on input "Chã Grande Incorporações SPE LTDA" at bounding box center [274, 116] width 14 height 14
checkbox input "true"
click at [526, 234] on button "Aplicar" at bounding box center [507, 229] width 96 height 33
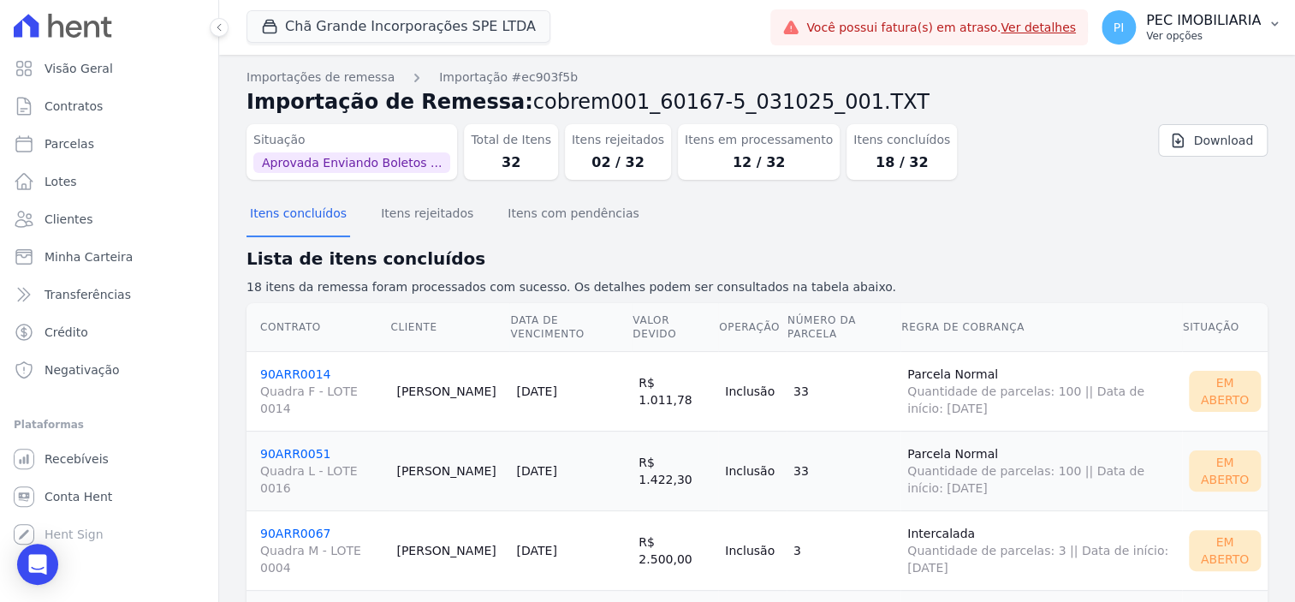
click at [1182, 27] on p "PEC IMOBILIARIA" at bounding box center [1203, 20] width 115 height 17
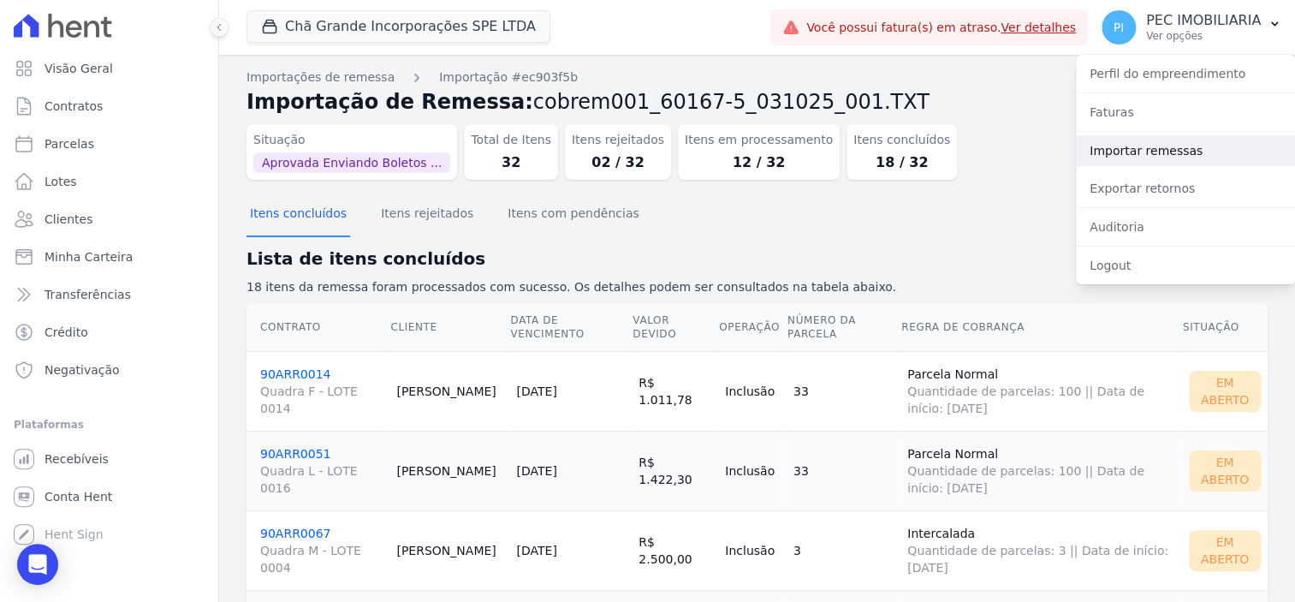
click at [1164, 159] on link "Importar remessas" at bounding box center [1185, 150] width 219 height 31
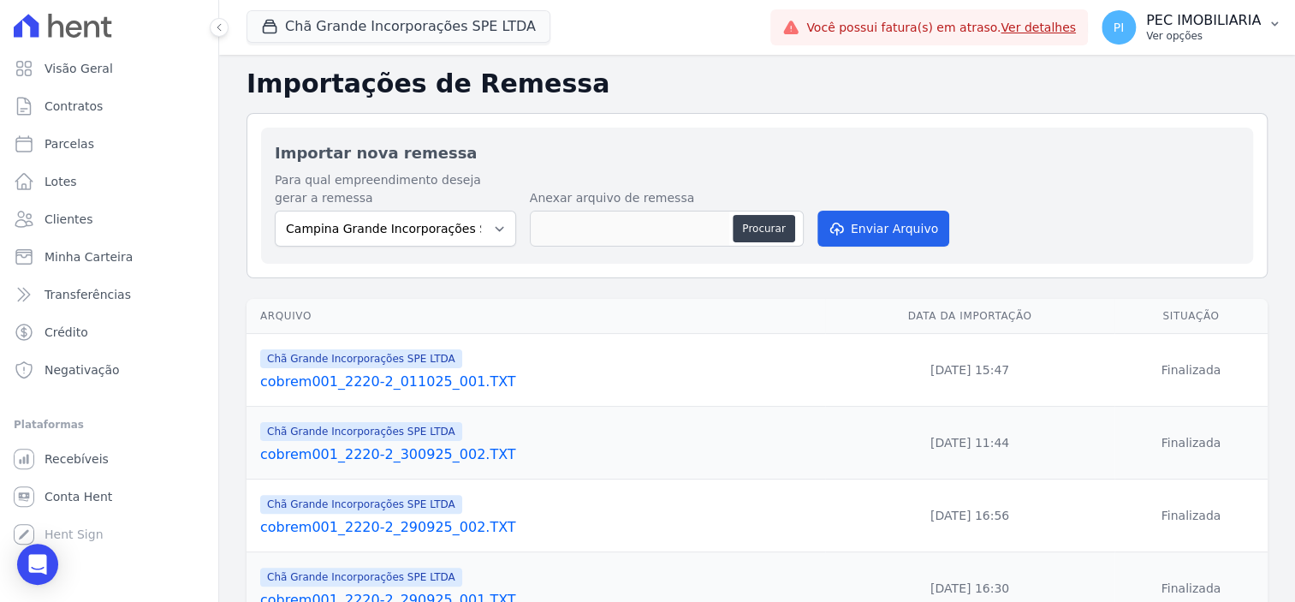
click at [1200, 29] on p "Ver opções" at bounding box center [1203, 36] width 115 height 14
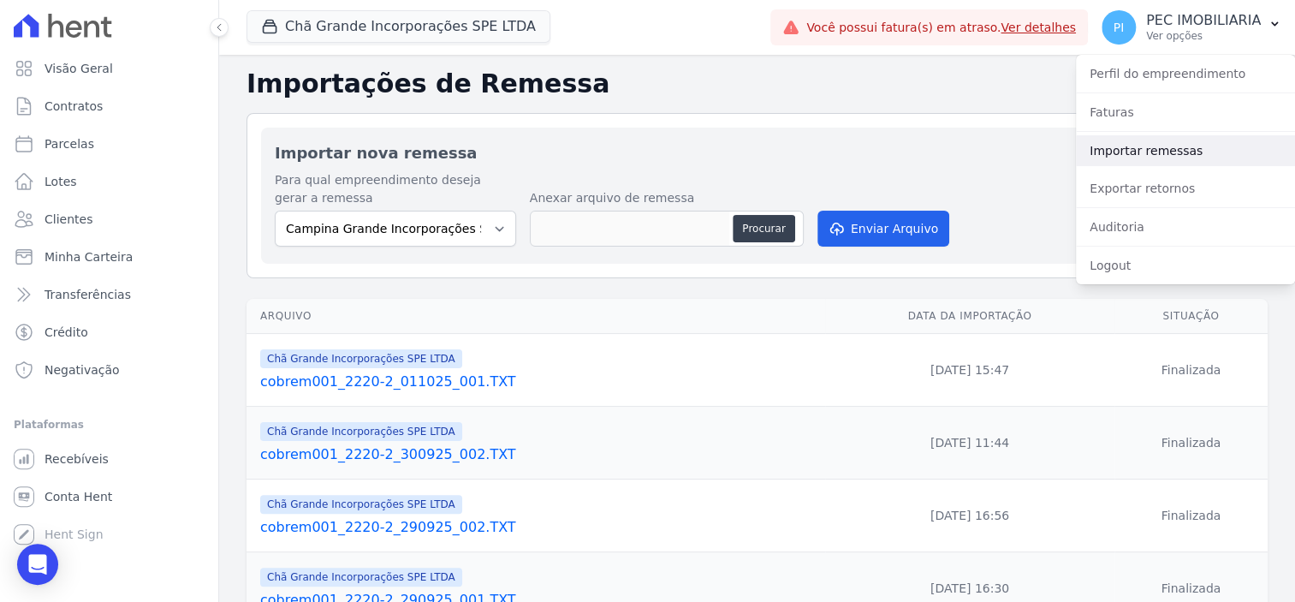
click at [1135, 154] on link "Importar remessas" at bounding box center [1185, 150] width 219 height 31
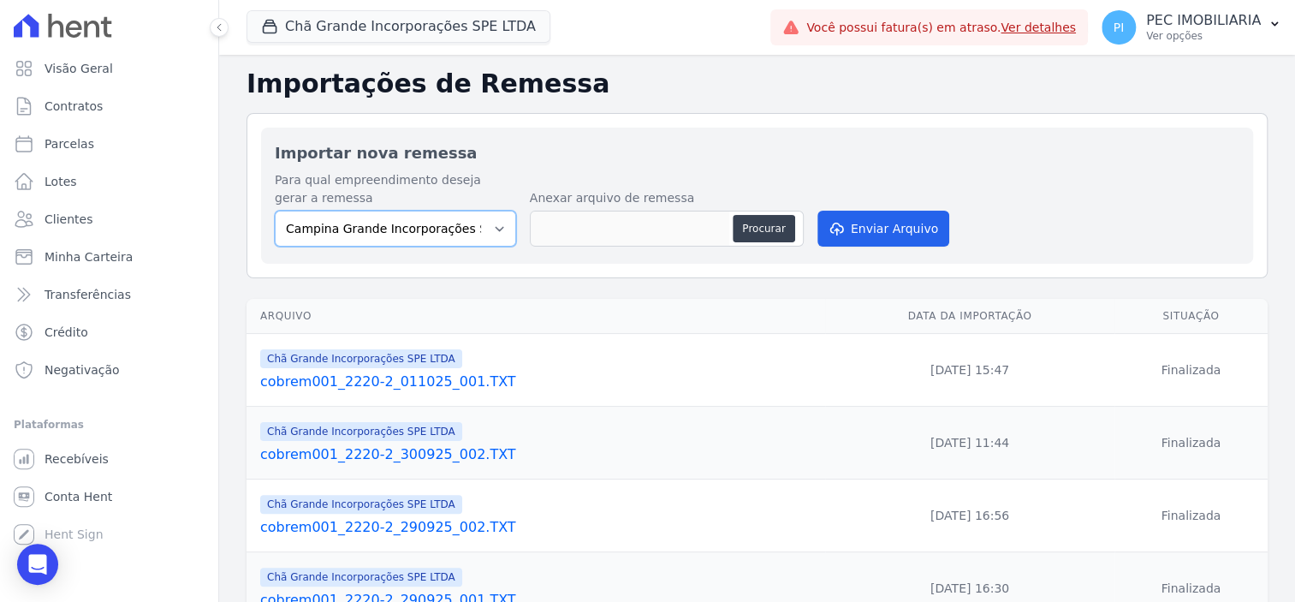
click at [504, 228] on select "Campina Grande Incorporações SPE LTDA Chã Grande Incorporações SPE LTDA Gravatá…" at bounding box center [395, 229] width 241 height 36
select select "fada966b-1e94-4a5a-a03a-a068354f70e7"
click at [275, 211] on select "Campina Grande Incorporações SPE LTDA Chã Grande Incorporações SPE LTDA Gravatá…" at bounding box center [395, 229] width 241 height 36
click at [758, 228] on button "Procurar" at bounding box center [764, 228] width 62 height 27
type input "cobrem001_2220-2_031025_001.TXT"
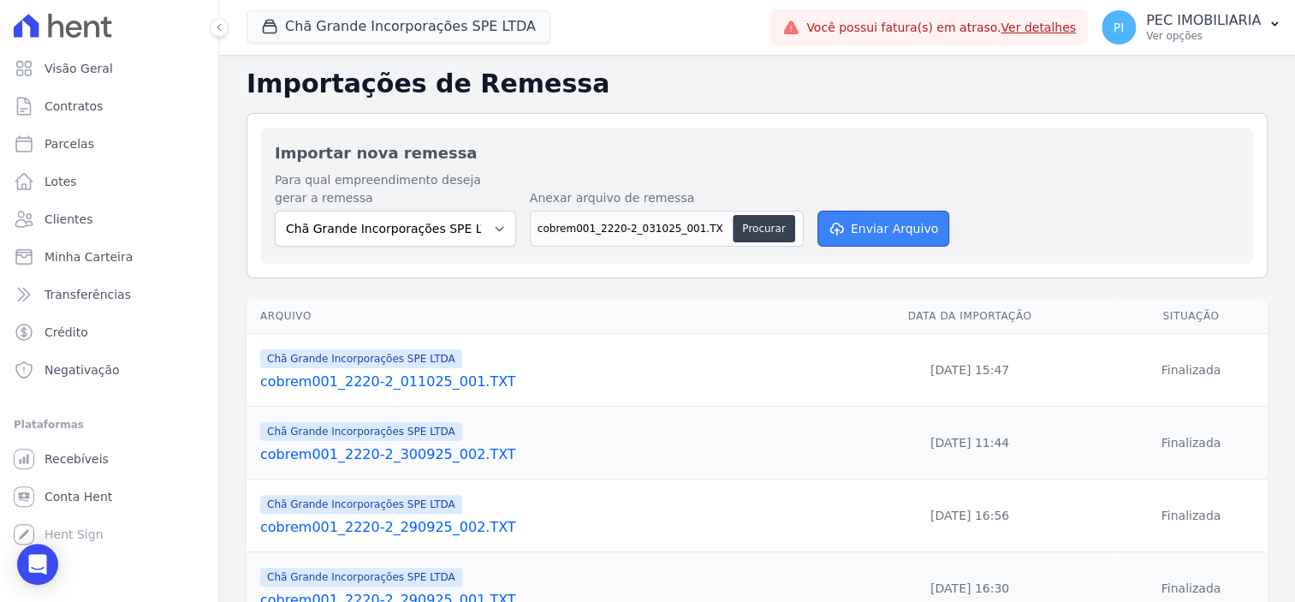
click at [902, 229] on button "Enviar Arquivo" at bounding box center [883, 229] width 132 height 36
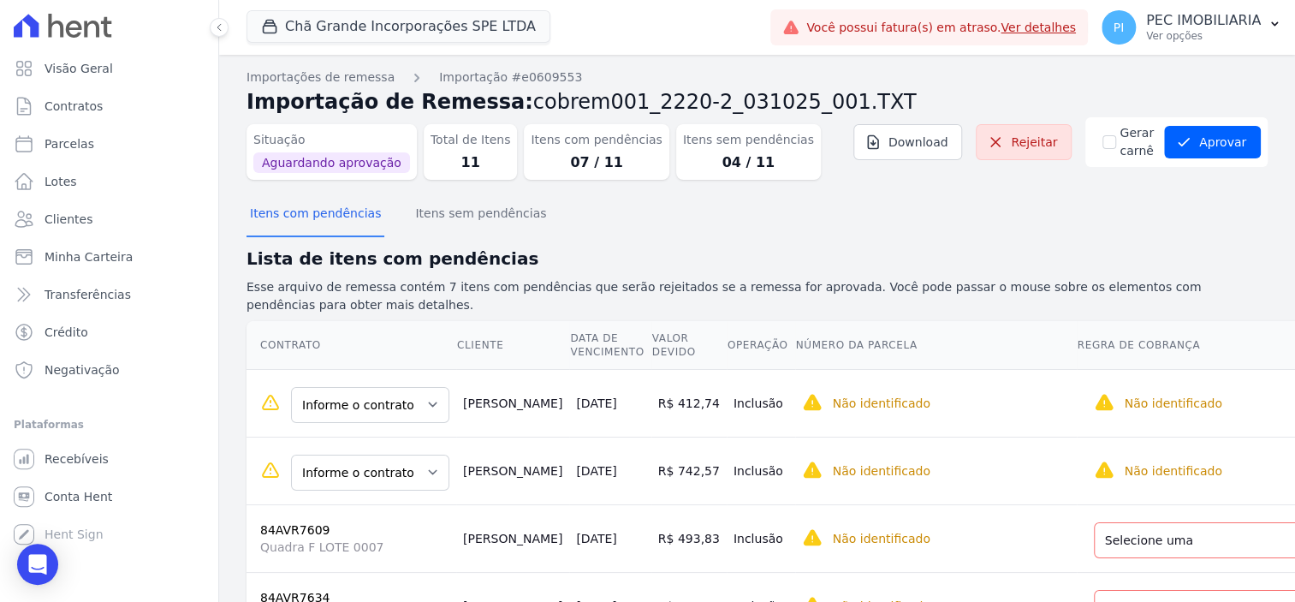
scroll to position [107, 0]
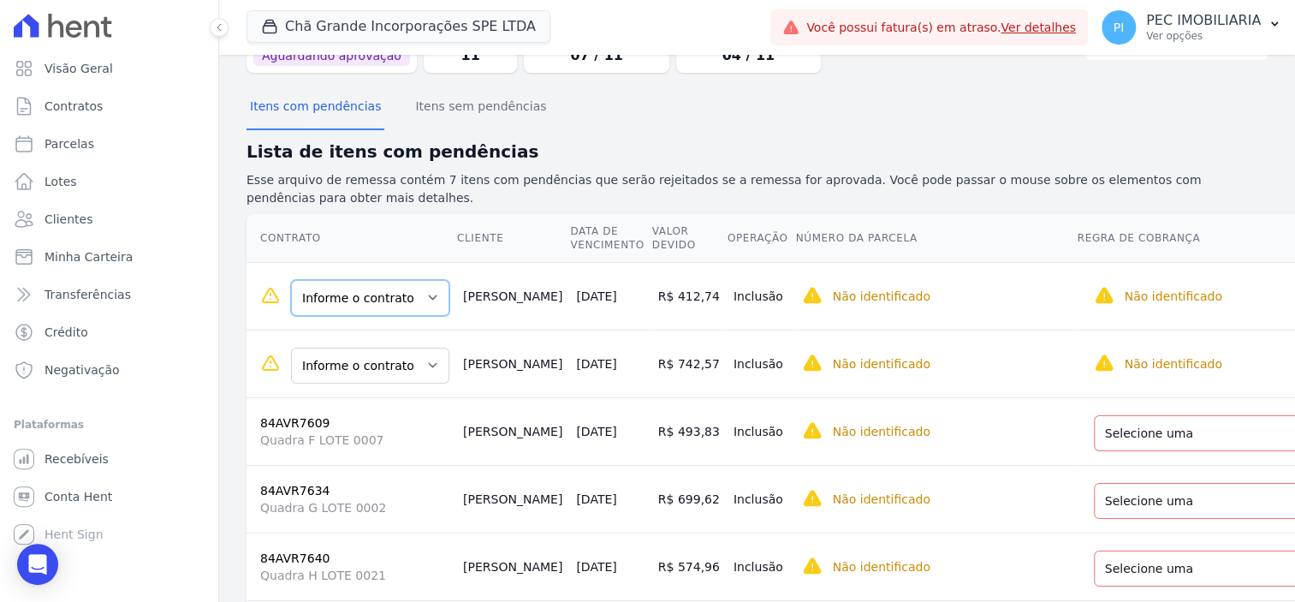
click at [419, 297] on select "Informe o contrato AVR7394 AVR5426" at bounding box center [370, 298] width 158 height 36
click at [419, 298] on select "Informe o contrato AVR7394 AVR5426" at bounding box center [370, 298] width 158 height 36
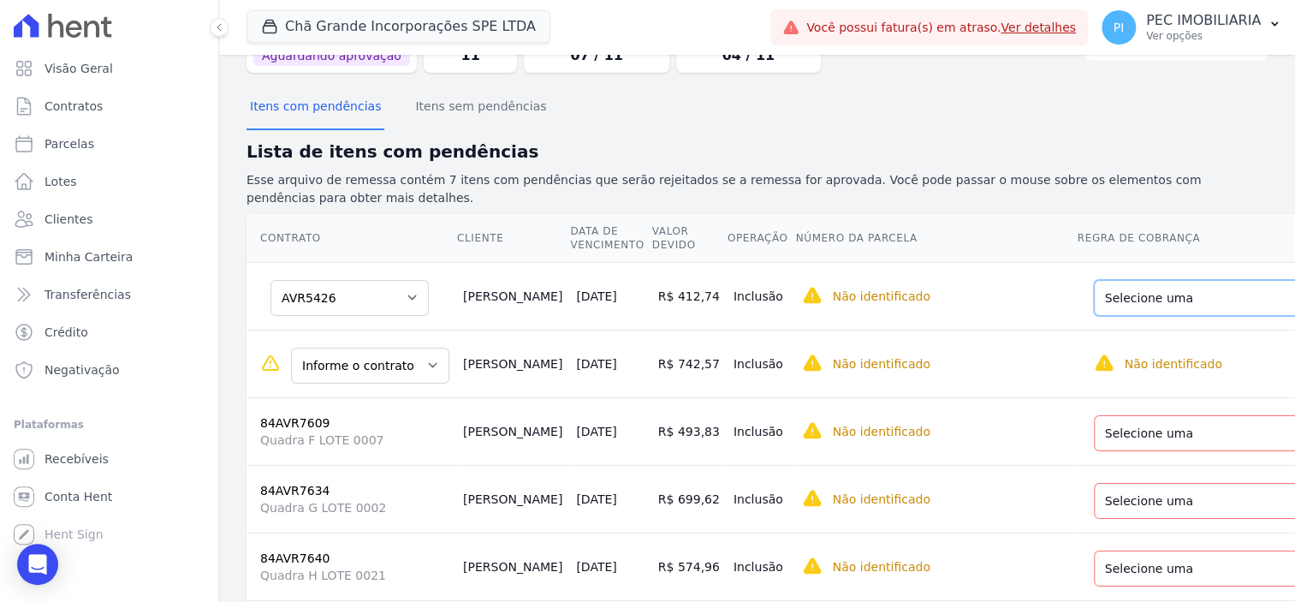
click at [1094, 306] on select "Selecione uma Nova Parcela Avulsa Parcela Avulsa Existente Sinal (4 X R$ 1.033,…" at bounding box center [1219, 298] width 251 height 36
click at [414, 367] on select "Informe o contrato AVR7394 AVR5426" at bounding box center [370, 366] width 158 height 36
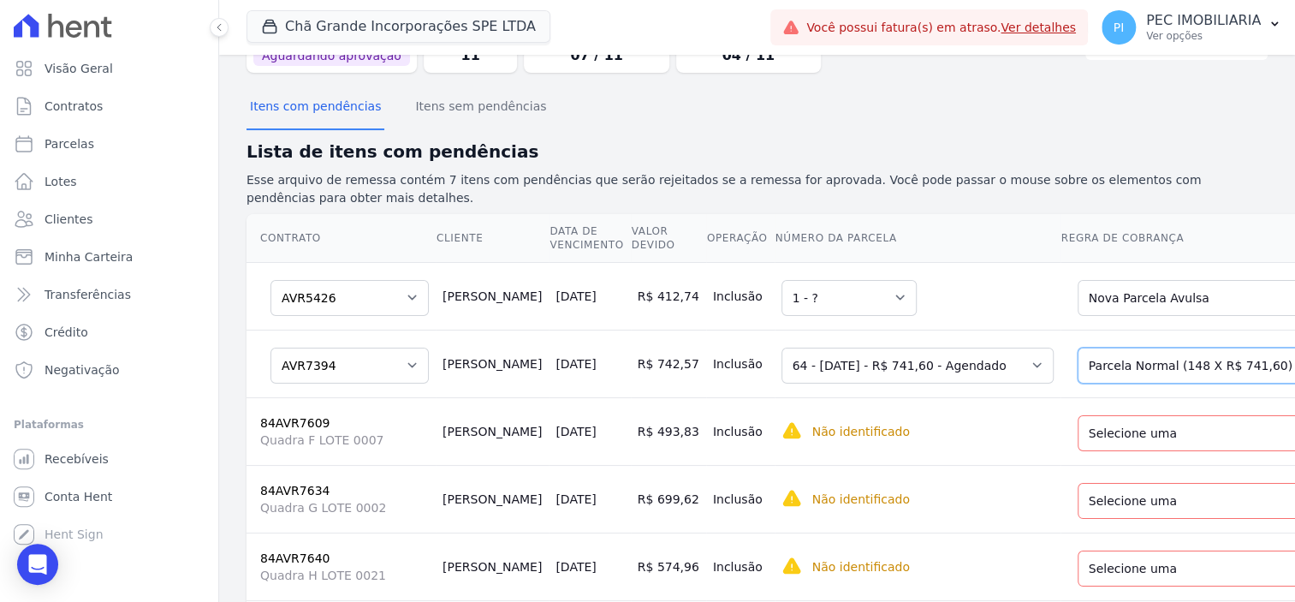
click at [1100, 367] on select "Selecione uma Nova Parcela Avulsa Parcela Avulsa Existente Sinal (4 X R$ 1.033,…" at bounding box center [1203, 366] width 251 height 36
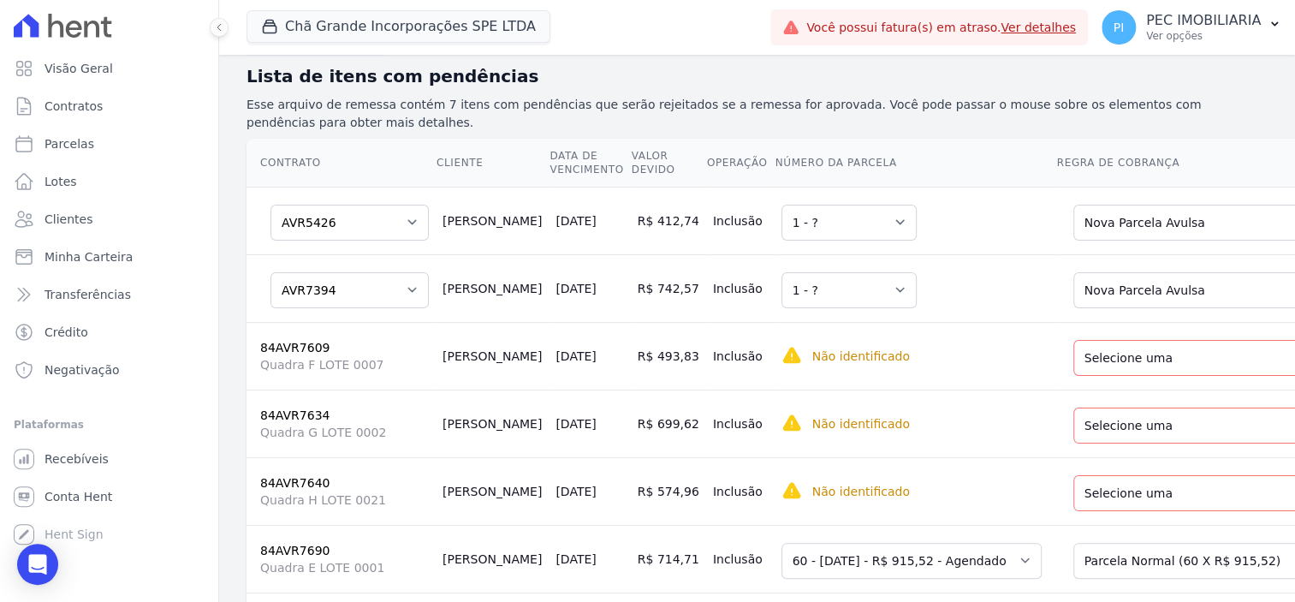
scroll to position [214, 0]
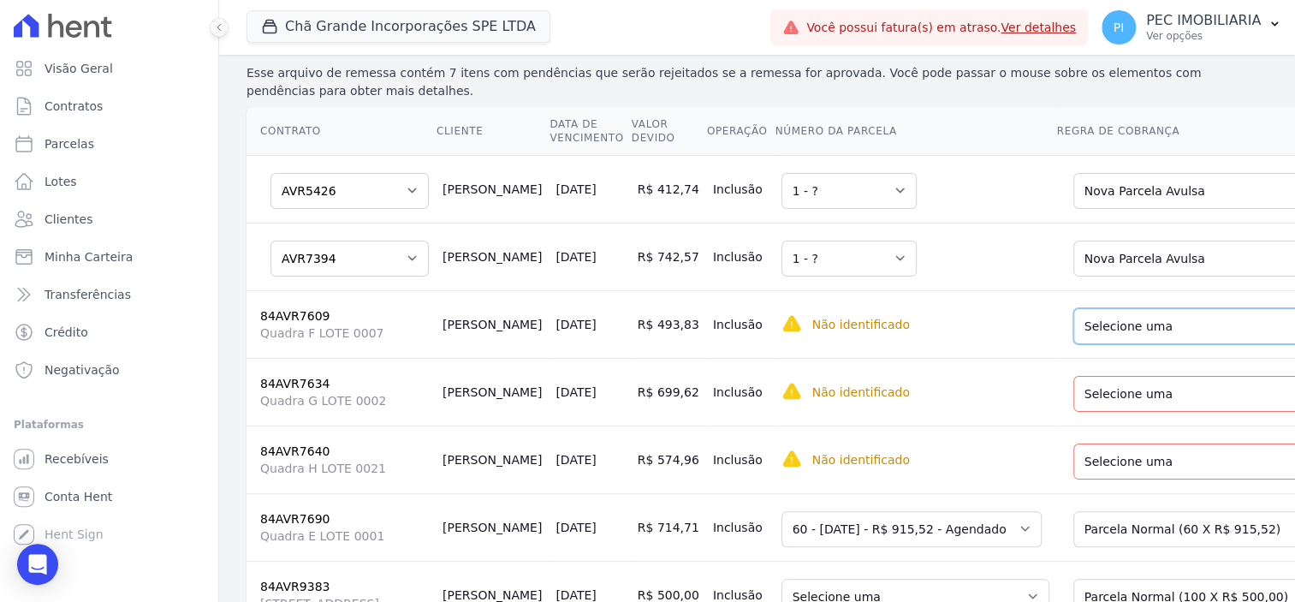
click at [1090, 328] on select "Selecione uma Nova Parcela Avulsa Parcela Avulsa Existente Sinal (4 X R$ 11,98)…" at bounding box center [1194, 326] width 243 height 36
click at [1119, 401] on select "Selecione uma Nova Parcela Avulsa Parcela Avulsa Existente Sinal (2 X R$ 30,94)…" at bounding box center [1204, 394] width 262 height 36
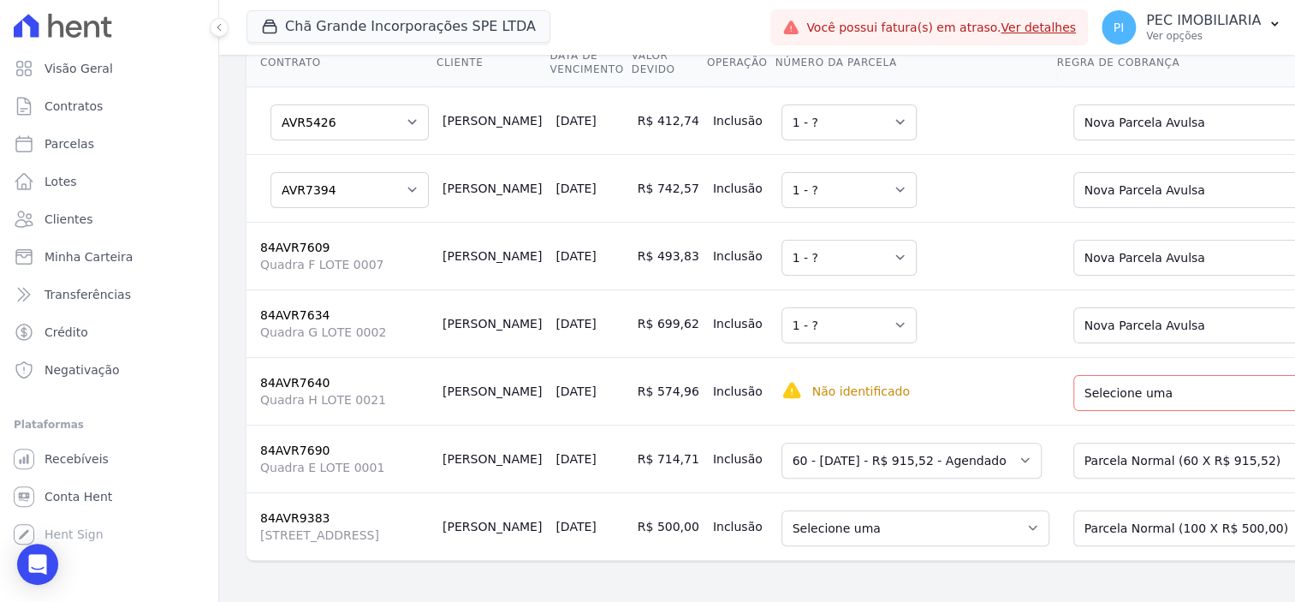
scroll to position [317, 0]
click at [1073, 375] on select "Selecione uma Nova Parcela Avulsa Parcela Avulsa Existente Sinal (3 X R$ 18,94)…" at bounding box center [1194, 393] width 243 height 36
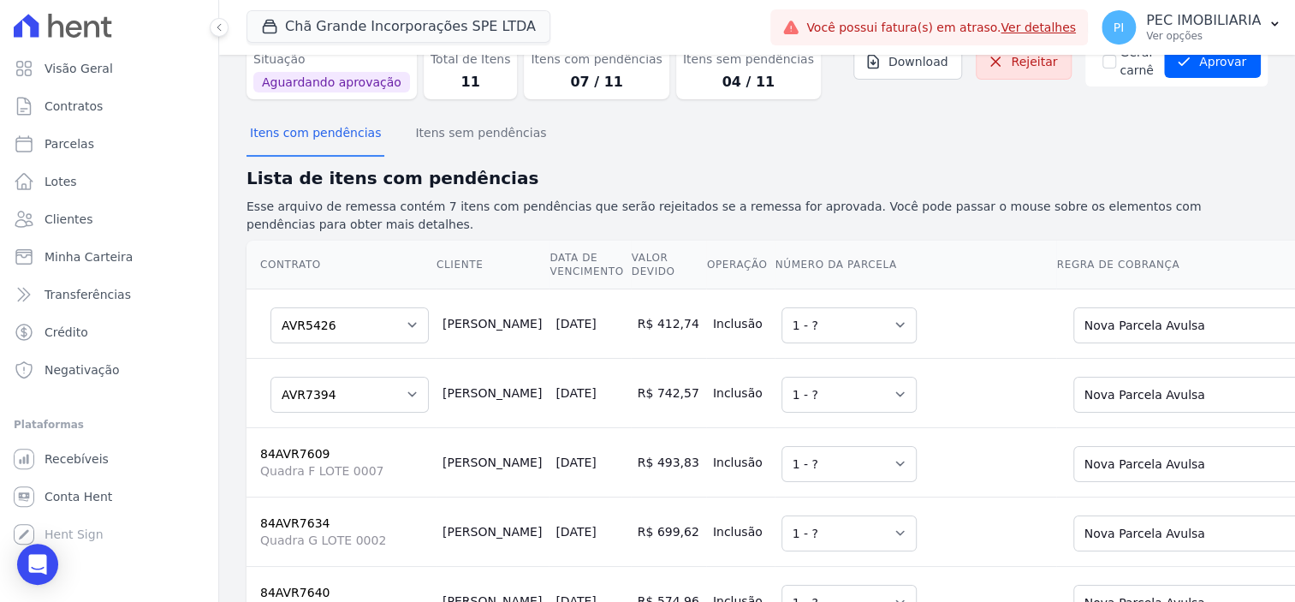
scroll to position [0, 0]
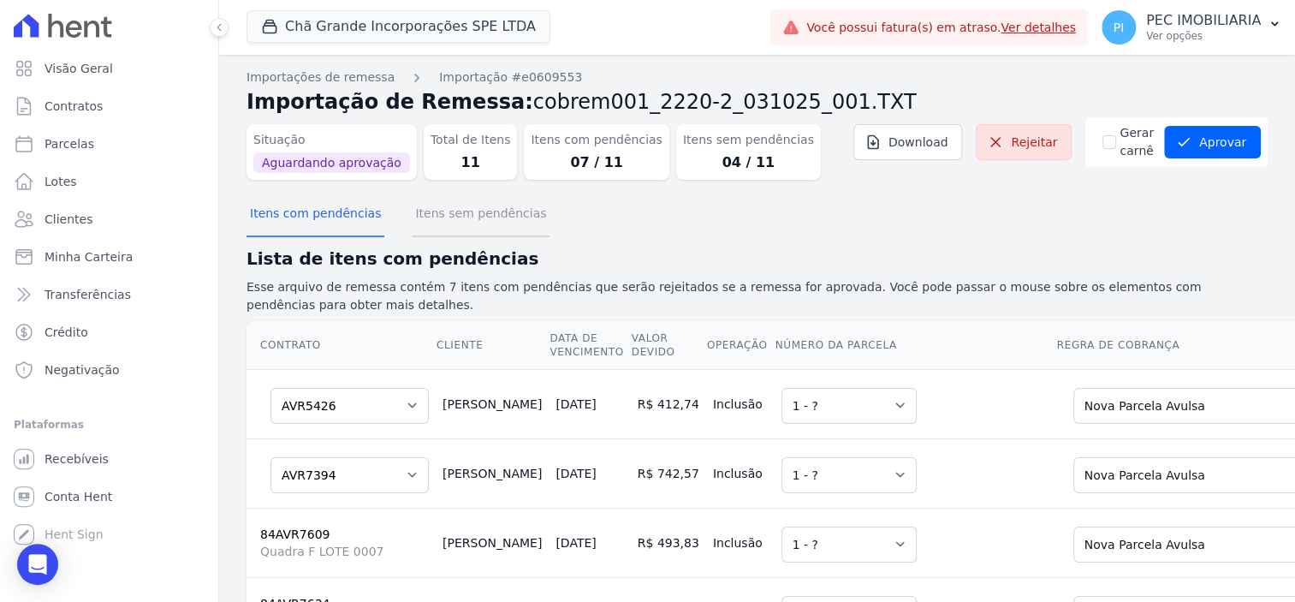
click at [448, 218] on button "Itens sem pendências" at bounding box center [481, 215] width 138 height 45
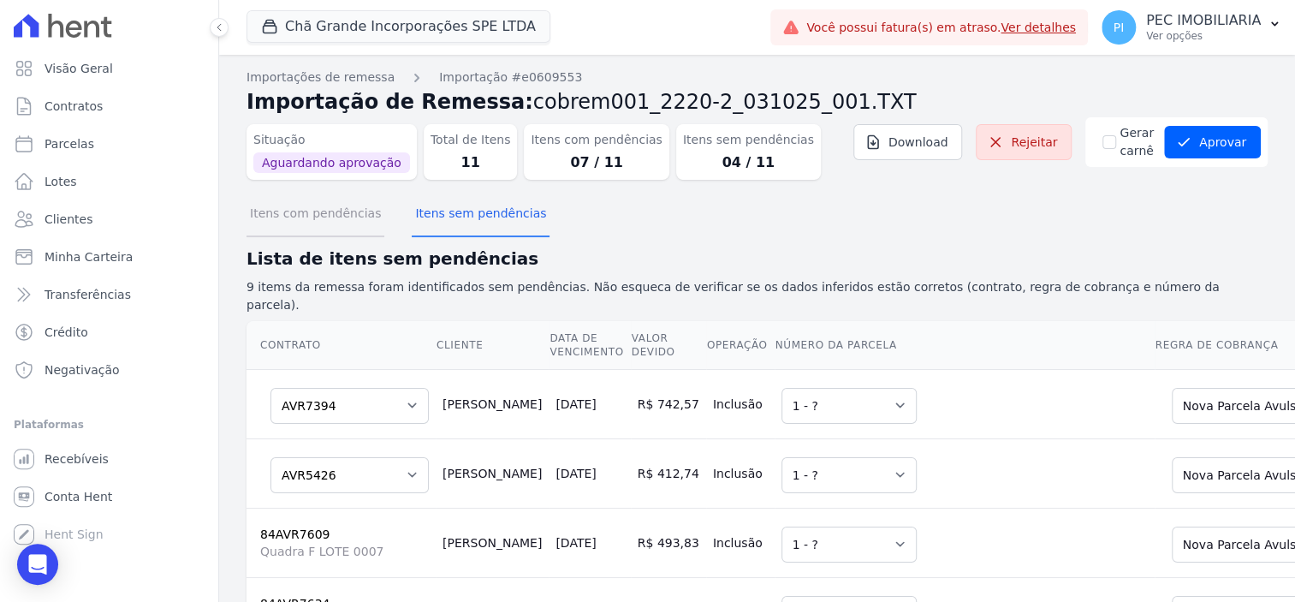
click at [338, 220] on button "Itens com pendências" at bounding box center [316, 215] width 138 height 45
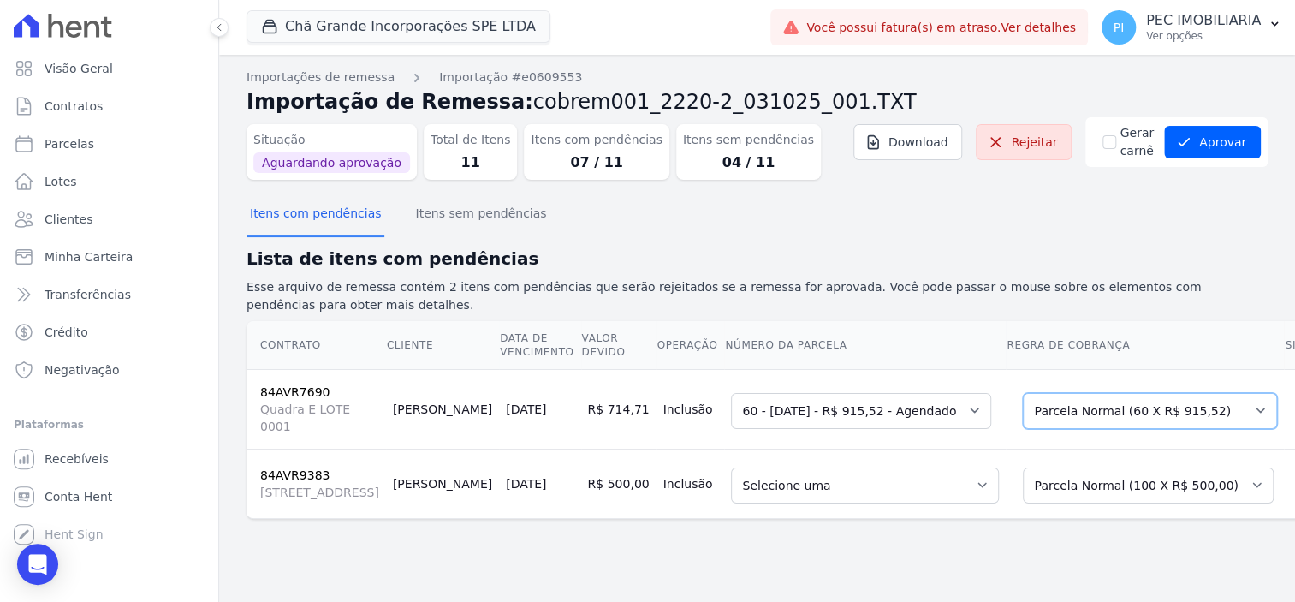
click at [1045, 417] on select "Selecione uma Nova Parcela Avulsa Parcela Avulsa Existente Parcela Normal (60 X…" at bounding box center [1150, 411] width 254 height 36
click at [1049, 503] on select "Selecione uma Nova Parcela Avulsa Parcela Avulsa Existente Parcela Normal (100 …" at bounding box center [1148, 485] width 251 height 36
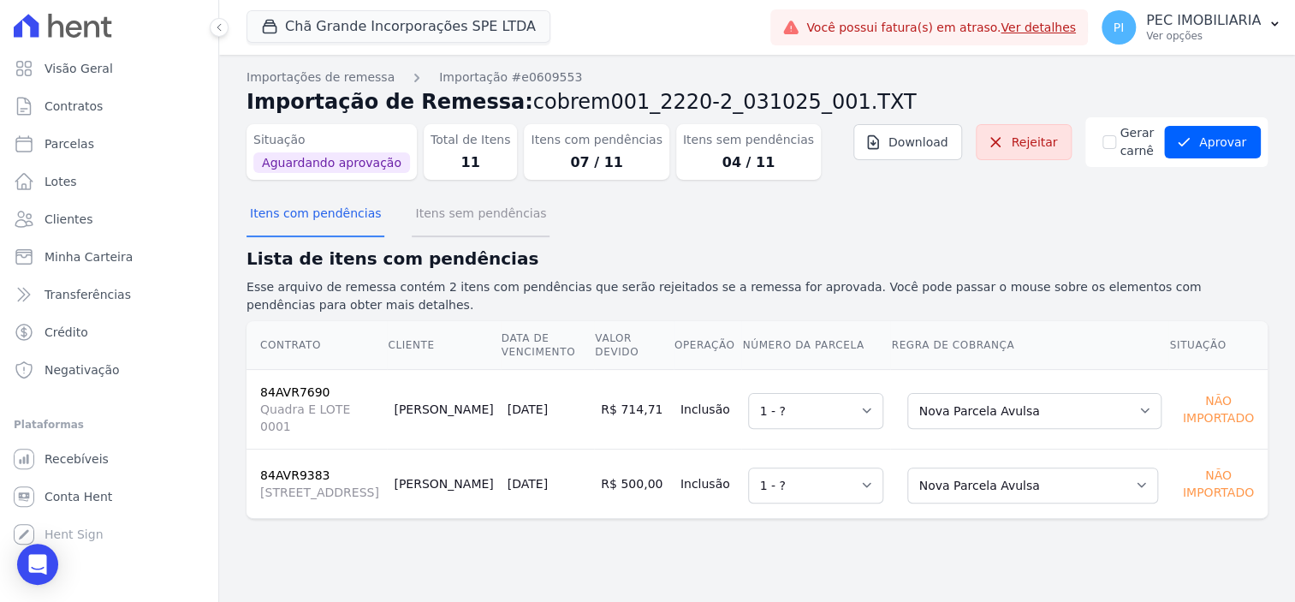
click at [443, 216] on button "Itens sem pendências" at bounding box center [481, 215] width 138 height 45
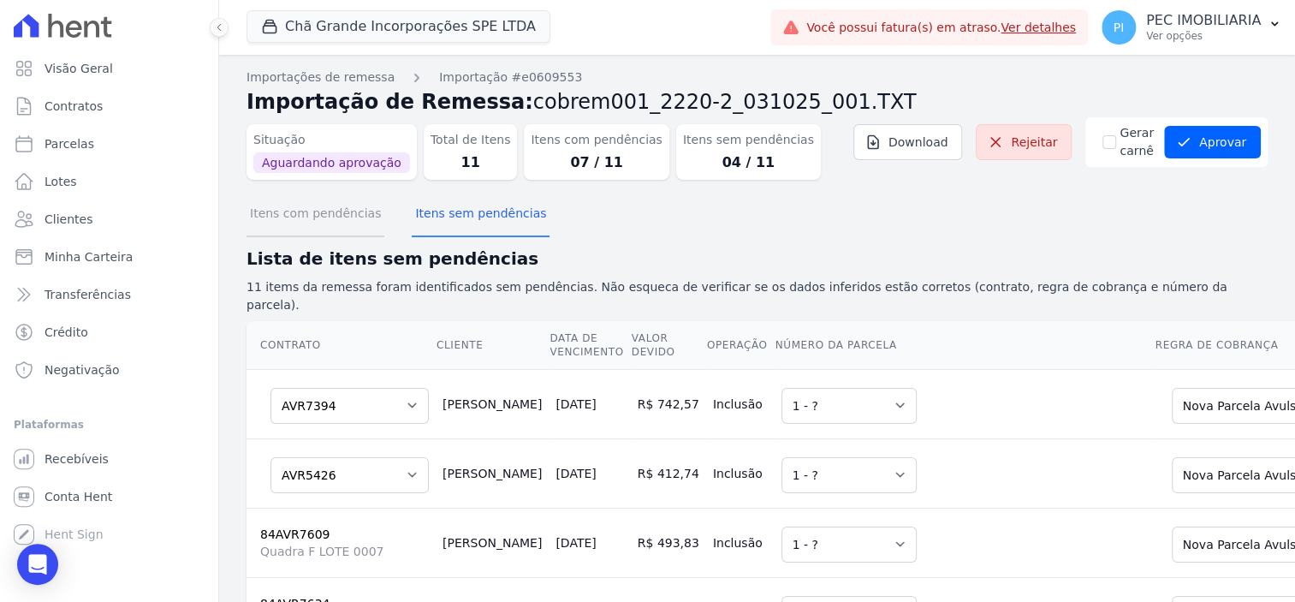
click at [330, 224] on button "Itens com pendências" at bounding box center [316, 215] width 138 height 45
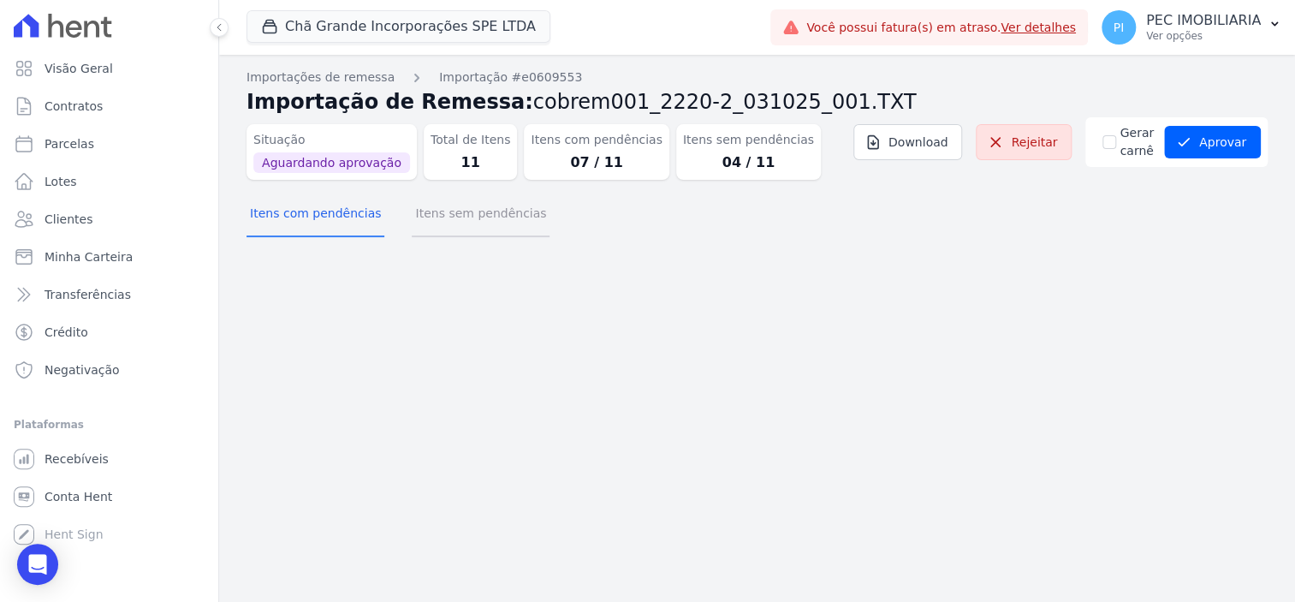
click at [467, 218] on button "Itens sem pendências" at bounding box center [481, 215] width 138 height 45
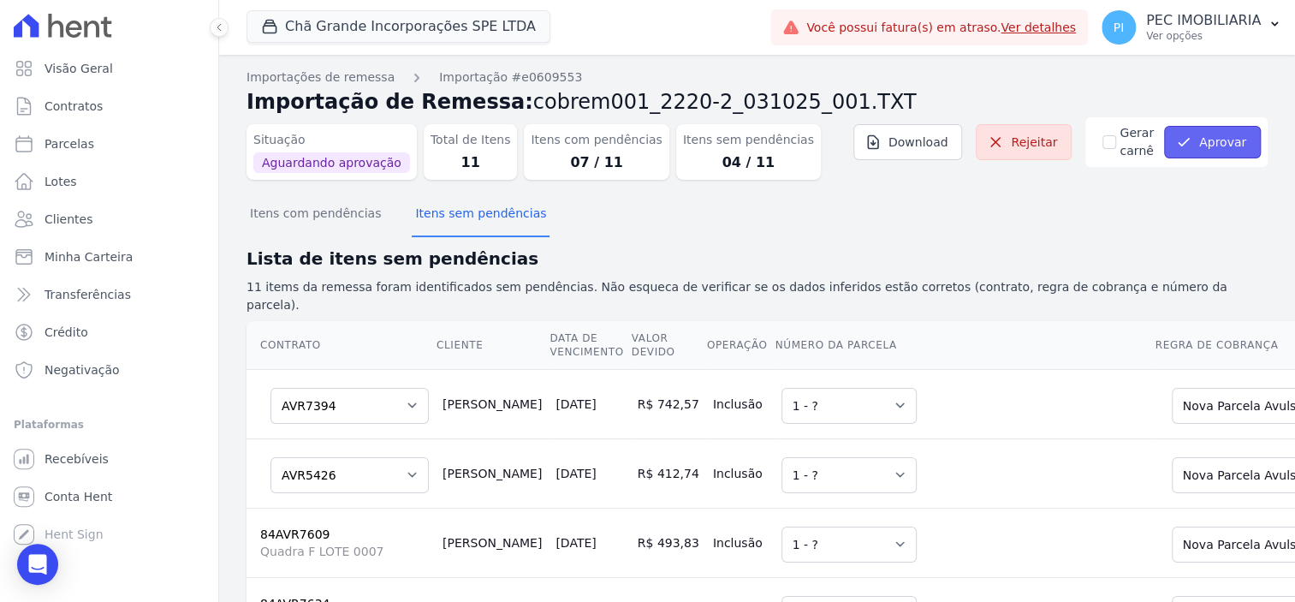
click at [1204, 147] on button "Aprovar" at bounding box center [1212, 142] width 97 height 33
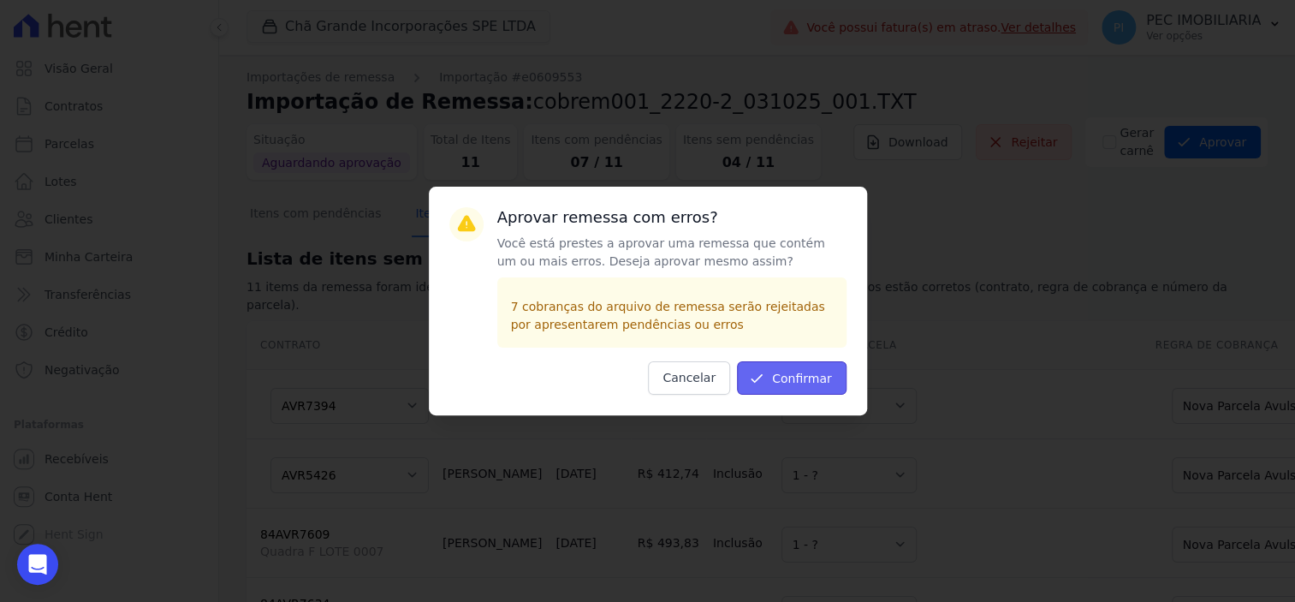
click at [800, 383] on button "Confirmar" at bounding box center [792, 377] width 110 height 33
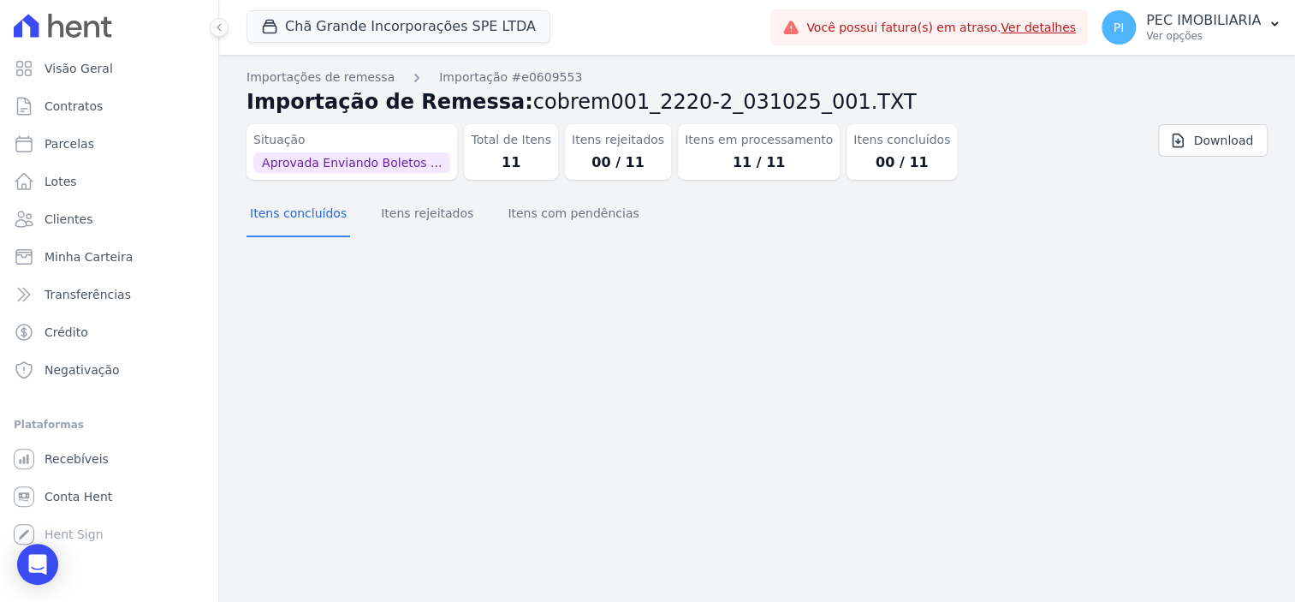
click at [691, 364] on div "Importação aprovada e operações agendadas. Importações de remessa Importação #e…" at bounding box center [757, 328] width 1076 height 547
click at [401, 215] on button "Itens rejeitados" at bounding box center [427, 215] width 99 height 45
click at [540, 220] on button "Itens com pendências" at bounding box center [573, 215] width 138 height 45
click at [322, 224] on button "Itens concluídos" at bounding box center [299, 215] width 104 height 45
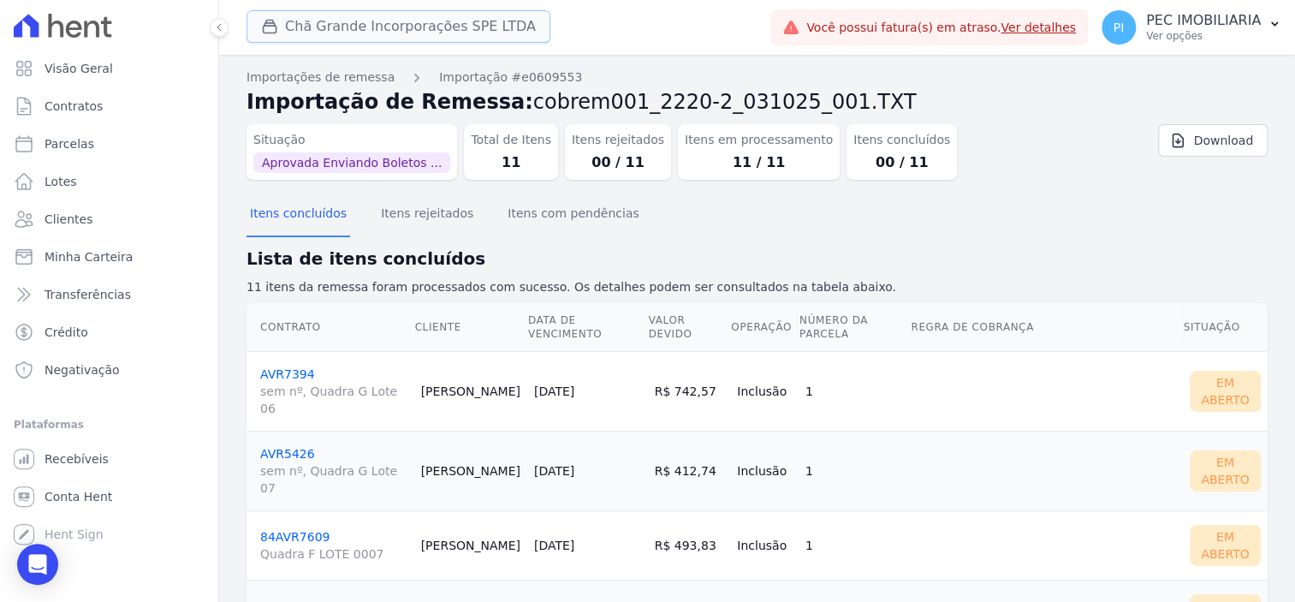
click at [364, 32] on button "Chã Grande Incorporações SPE LTDA" at bounding box center [399, 26] width 304 height 33
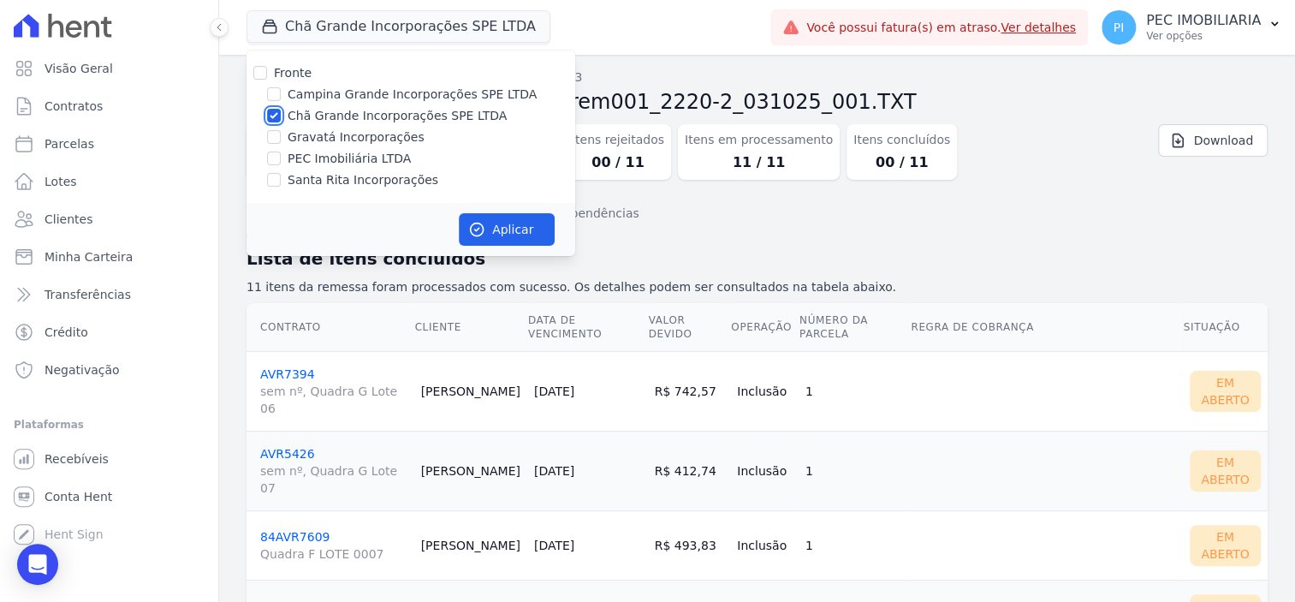
click at [276, 117] on input "Chã Grande Incorporações SPE LTDA" at bounding box center [274, 116] width 14 height 14
checkbox input "false"
click at [272, 178] on input "Santa Rita Incorporações" at bounding box center [274, 180] width 14 height 14
checkbox input "true"
click at [497, 231] on button "Aplicar" at bounding box center [507, 229] width 96 height 33
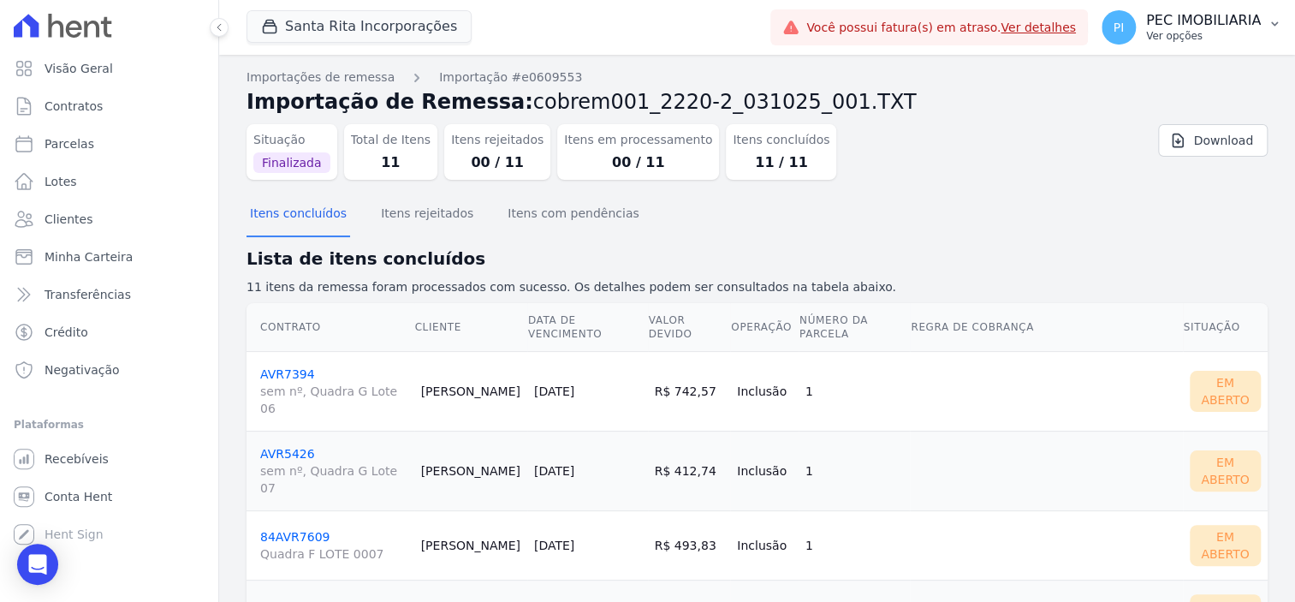
click at [1173, 36] on p "Ver opções" at bounding box center [1203, 36] width 115 height 14
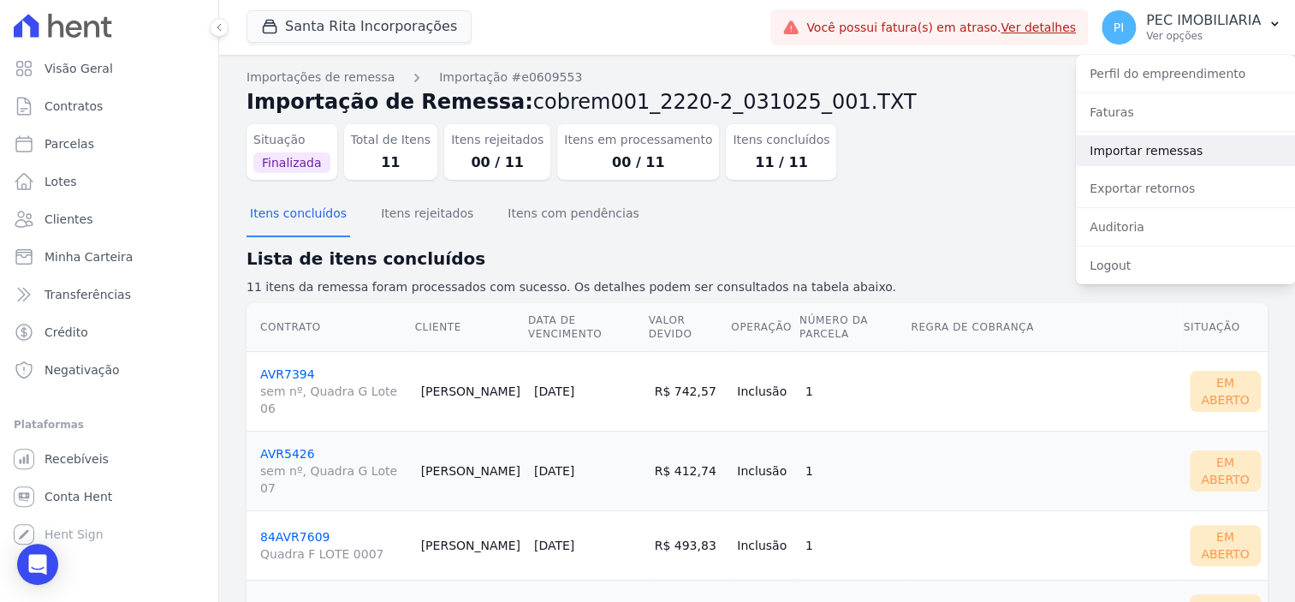
click at [1160, 147] on link "Importar remessas" at bounding box center [1185, 150] width 219 height 31
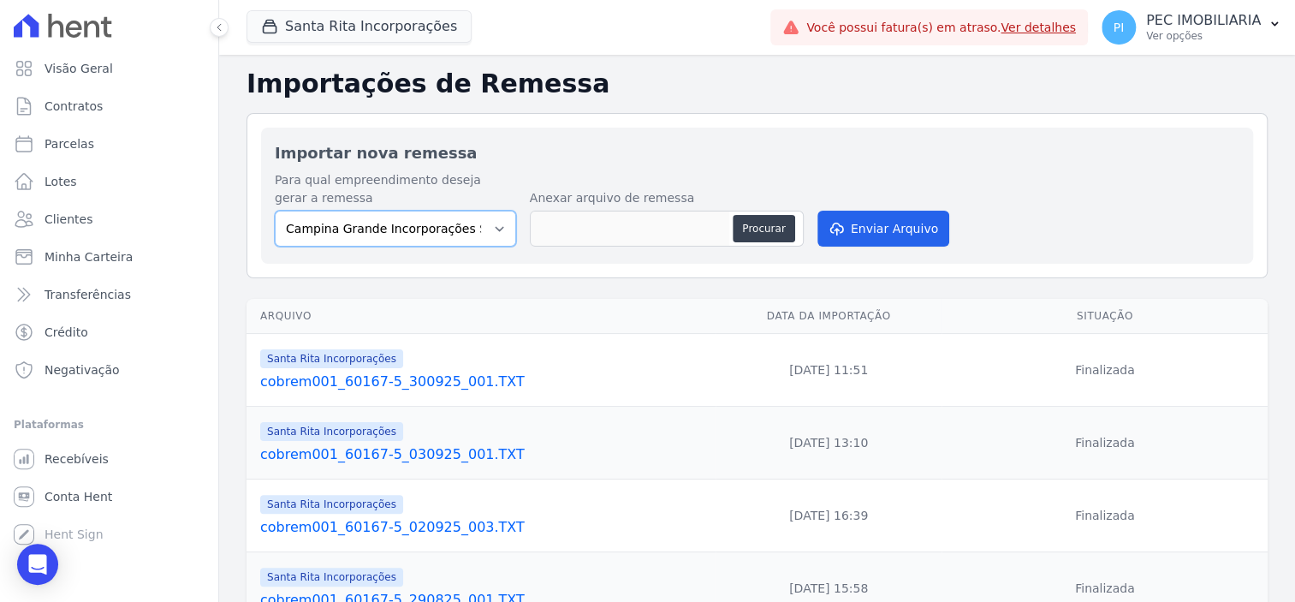
click at [491, 234] on select "Campina Grande Incorporações SPE LTDA Chã Grande Incorporações SPE LTDA Gravatá…" at bounding box center [395, 229] width 241 height 36
select select "ed892322-11d2-4dcb-9c39-39af078b50ed"
click at [275, 211] on select "Campina Grande Incorporações SPE LTDA Chã Grande Incorporações SPE LTDA Gravatá…" at bounding box center [395, 229] width 241 height 36
click at [760, 230] on button "Procurar" at bounding box center [764, 228] width 62 height 27
type input "cobrem001_60167-5_031025_002.TXT"
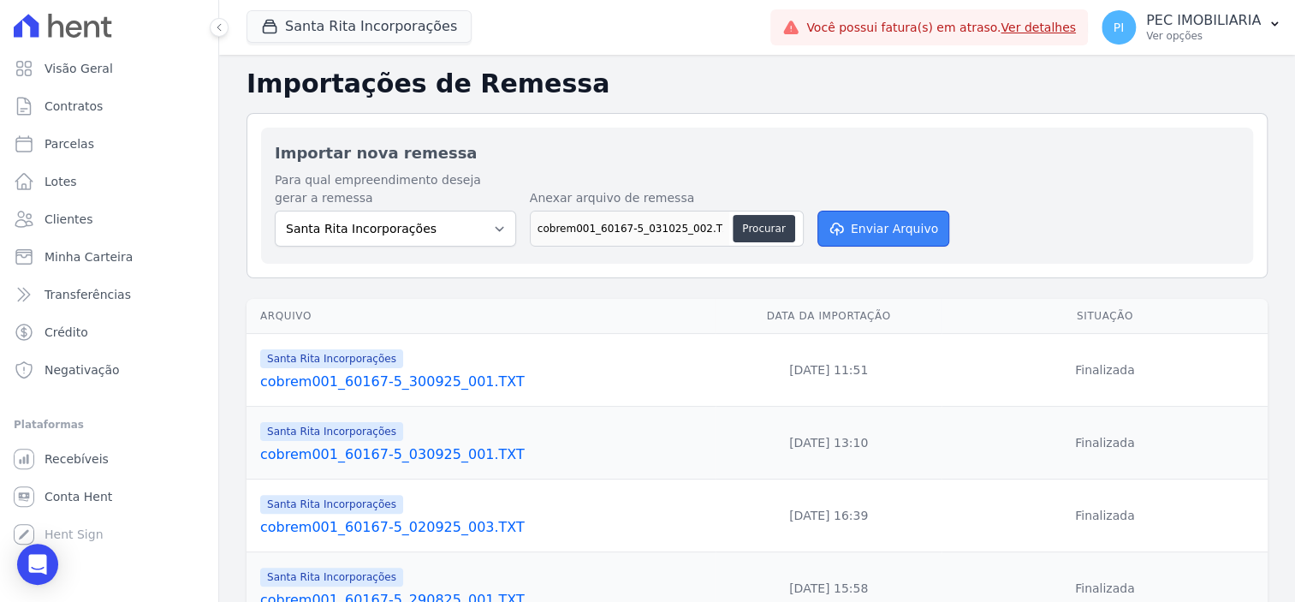
click at [897, 235] on button "Enviar Arquivo" at bounding box center [883, 229] width 132 height 36
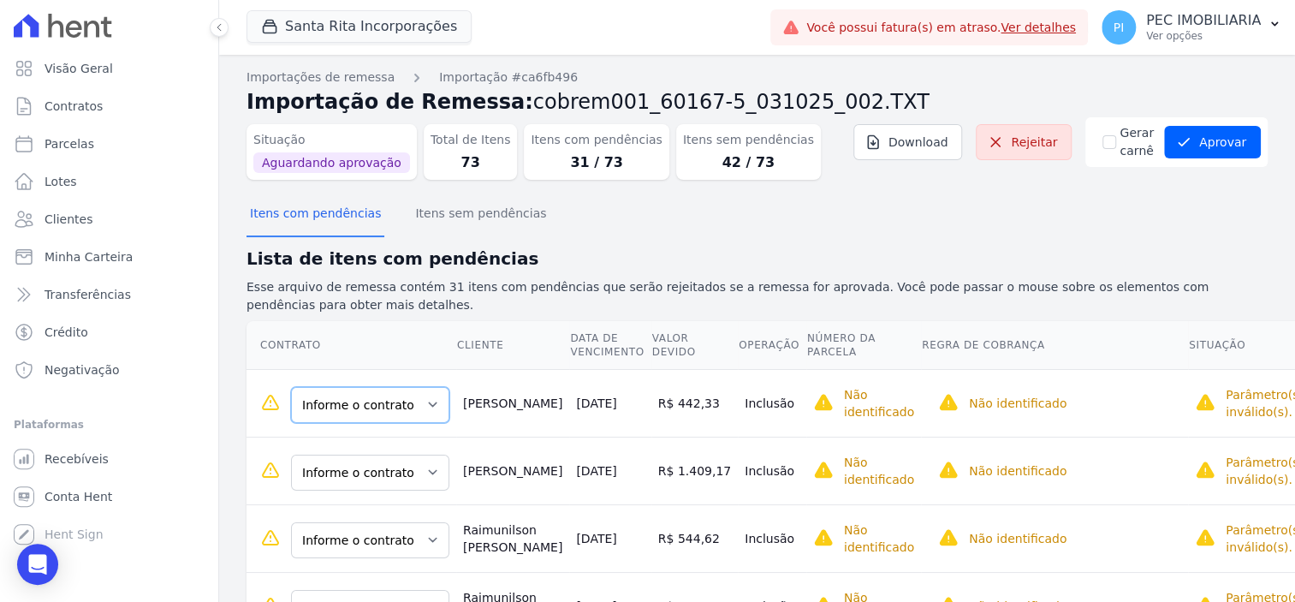
click at [406, 401] on select "Informe o contrato NSR8298 87NSR7894 87NSR8063" at bounding box center [370, 405] width 158 height 36
click at [832, 224] on div "Itens com pendências Itens sem pendências" at bounding box center [757, 214] width 1021 height 42
click at [387, 407] on select "Informe o contrato NSR8298 87NSR7894 87NSR8063" at bounding box center [370, 405] width 158 height 36
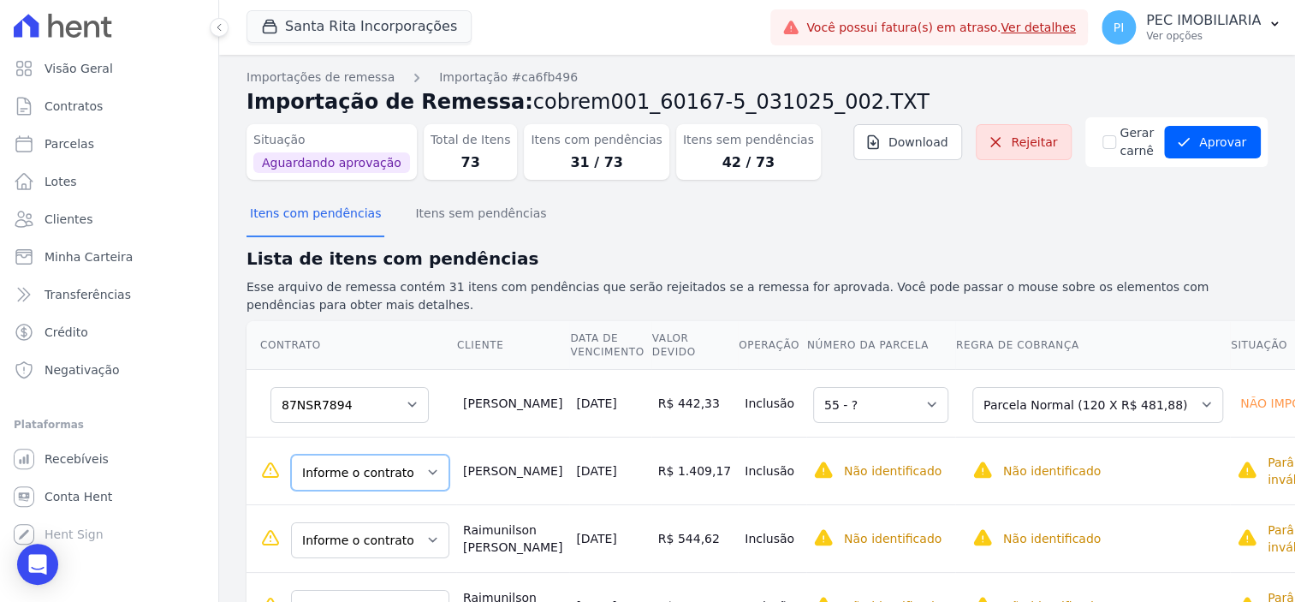
click at [361, 475] on select "Informe o contrato NSR8298 87NSR7894 87NSR8063" at bounding box center [370, 473] width 158 height 36
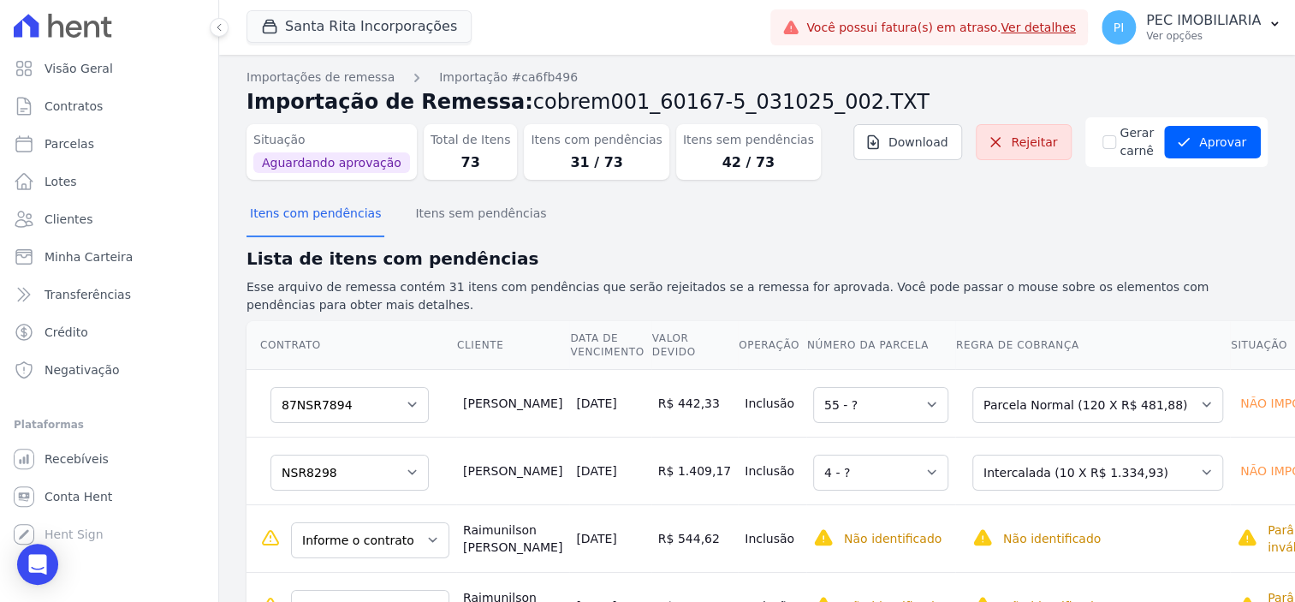
scroll to position [107, 0]
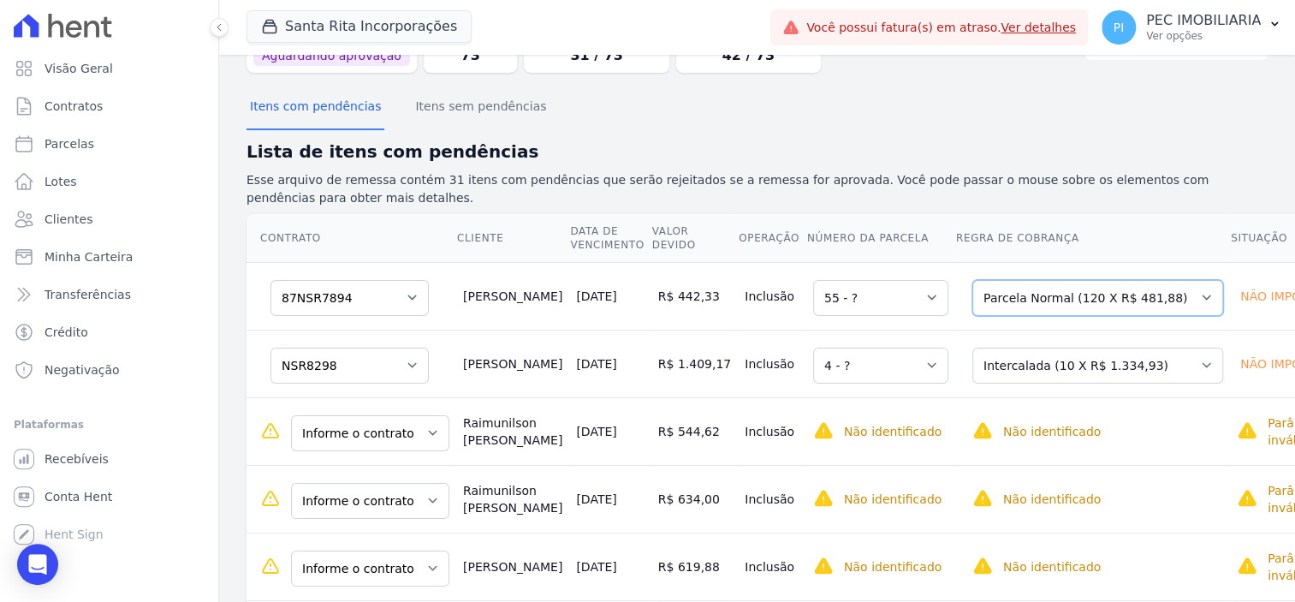
click at [1055, 304] on select "Selecione uma Nova Parcela Avulsa Parcela Avulsa Existente Parcela Normal (120 …" at bounding box center [1097, 298] width 251 height 36
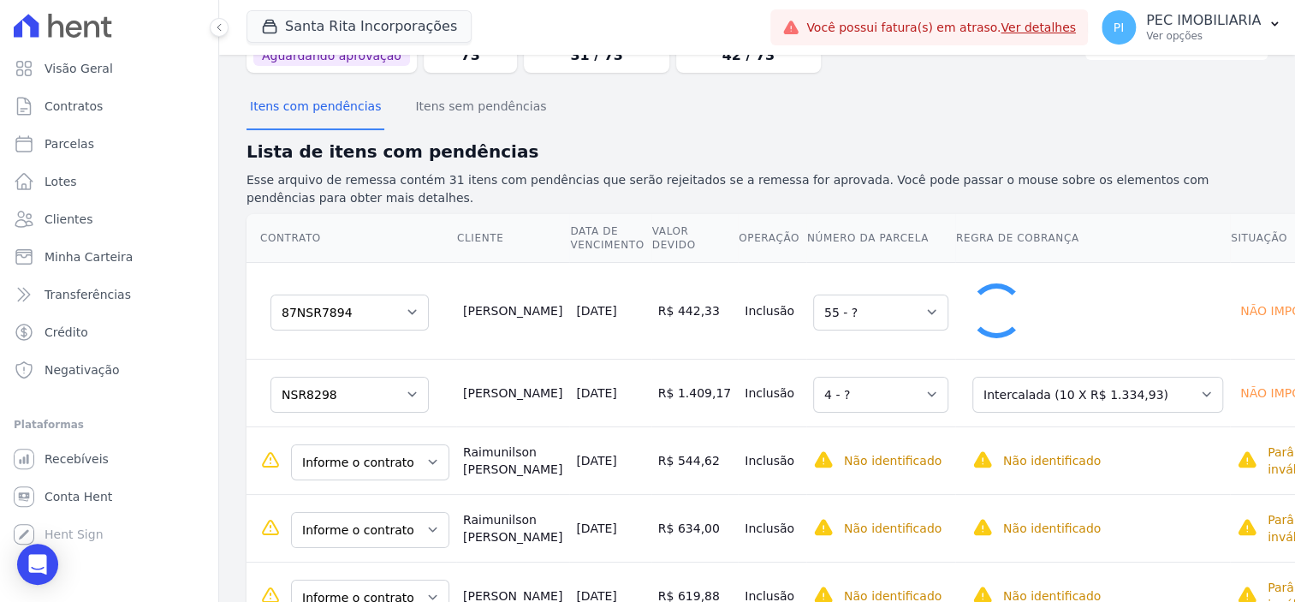
select select "1"
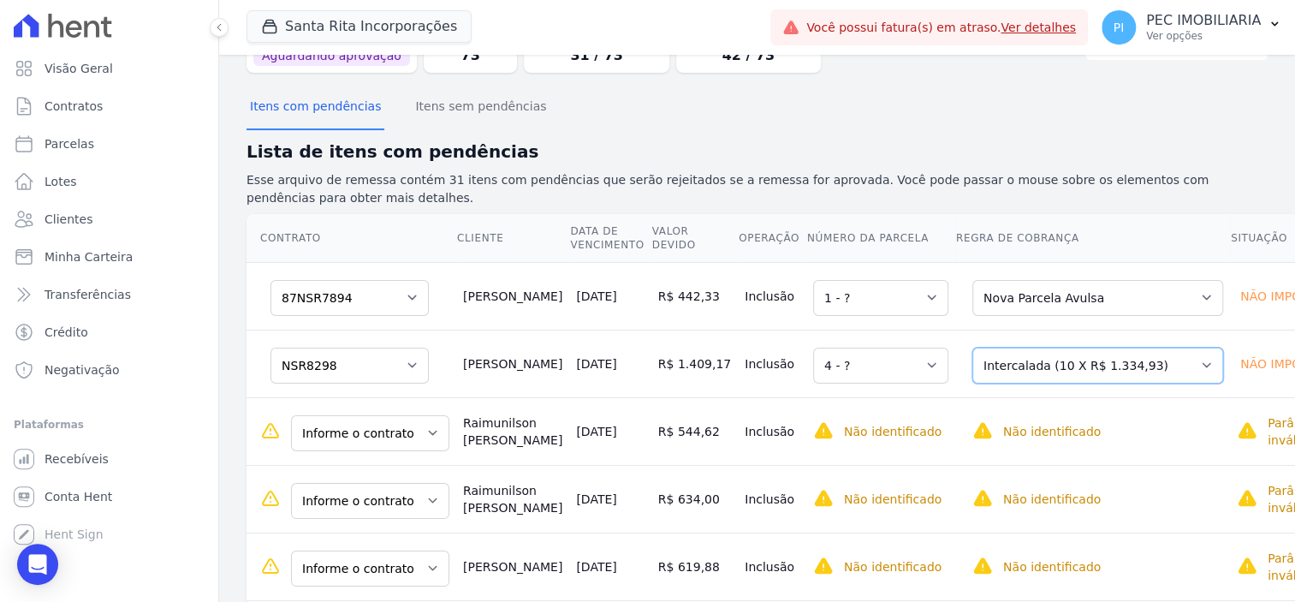
click at [1059, 380] on select "Selecione uma Nova Parcela Avulsa Parcela Avulsa Existente Sinal (6 X R$ 48,25)…" at bounding box center [1097, 366] width 251 height 36
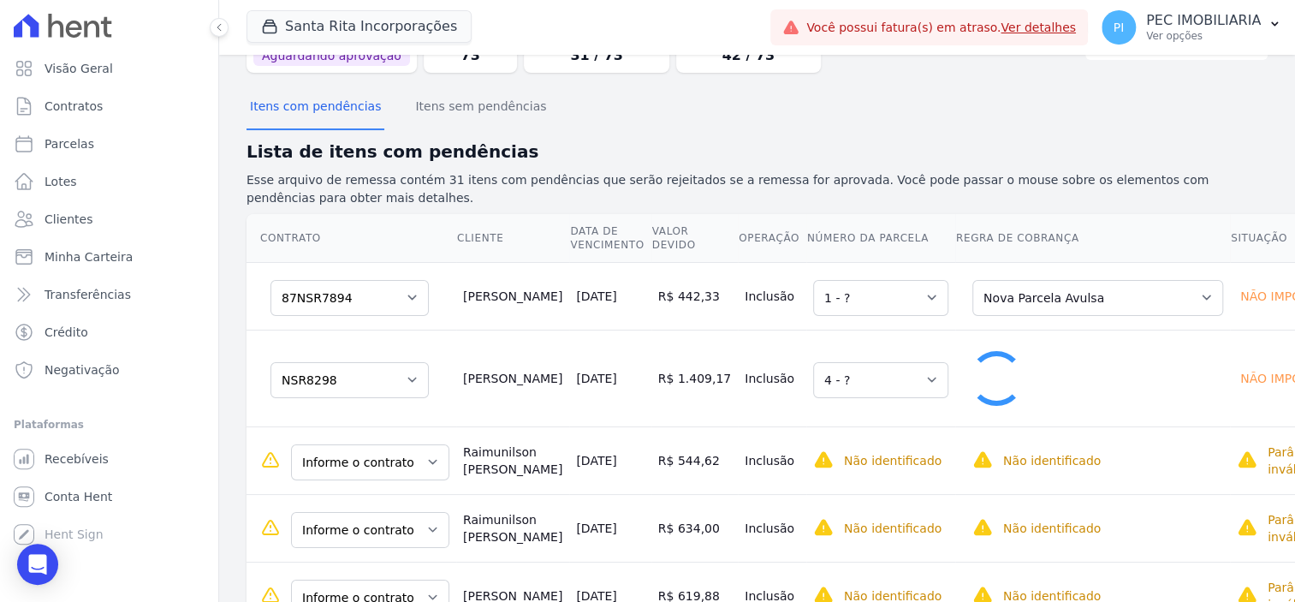
select select "1"
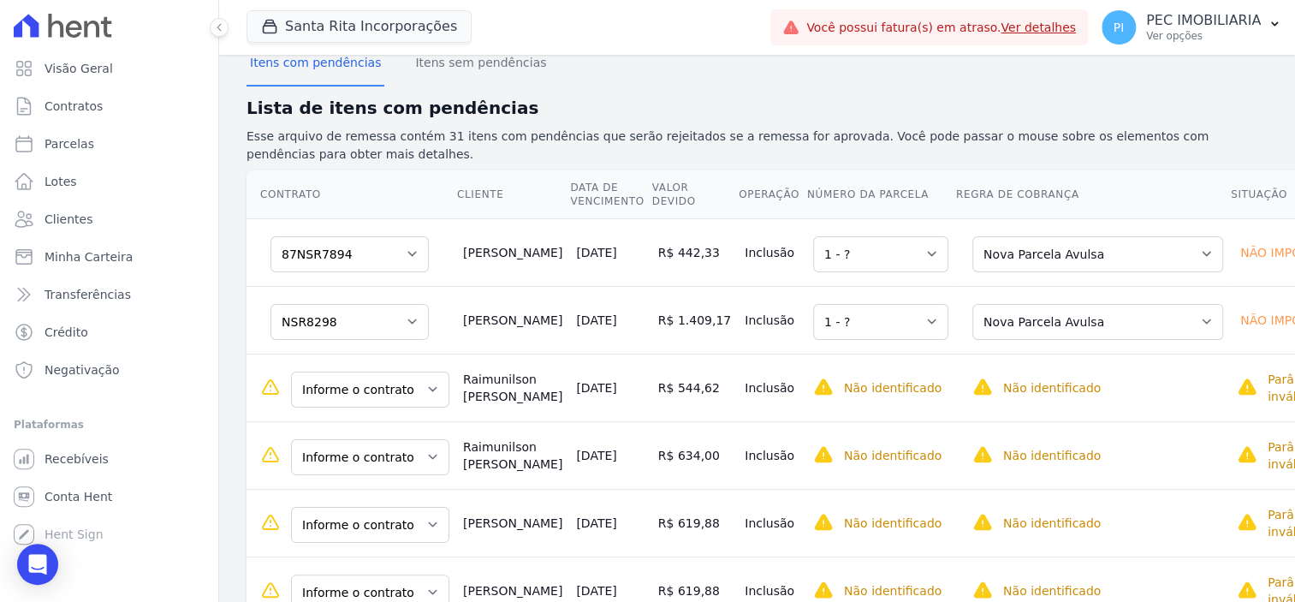
scroll to position [214, 0]
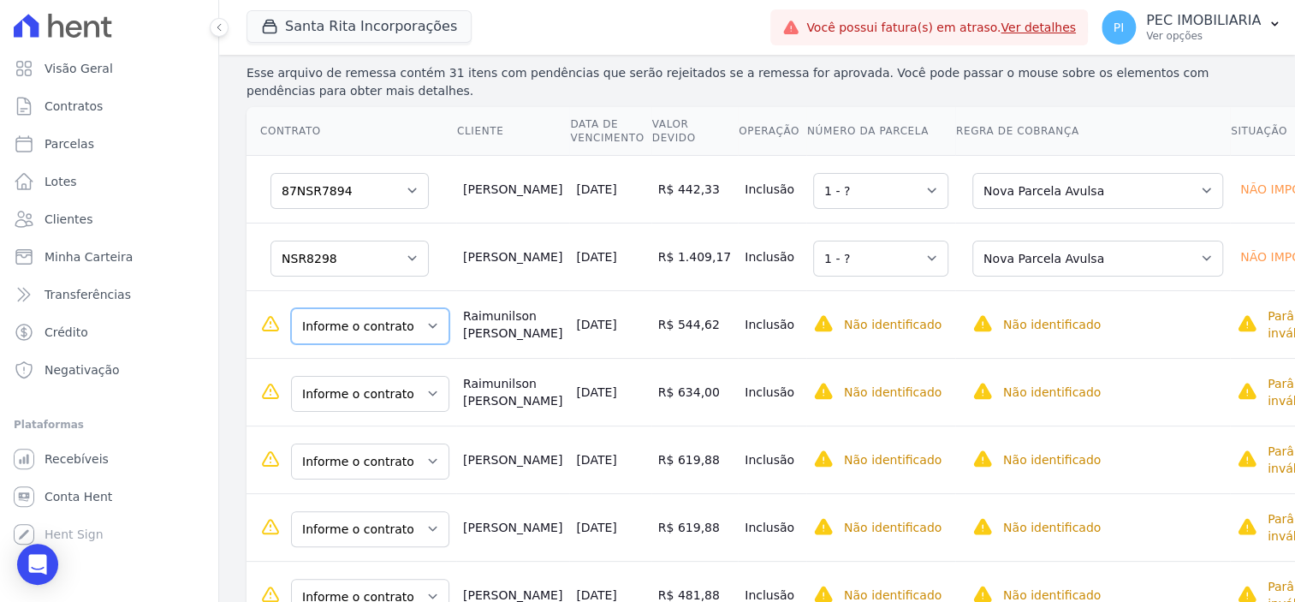
click at [421, 324] on select "Informe o contrato 87NSR0020011 87NSR0020012 87NSR8081 87NSR8082 87NSR8083 87NS…" at bounding box center [370, 326] width 158 height 36
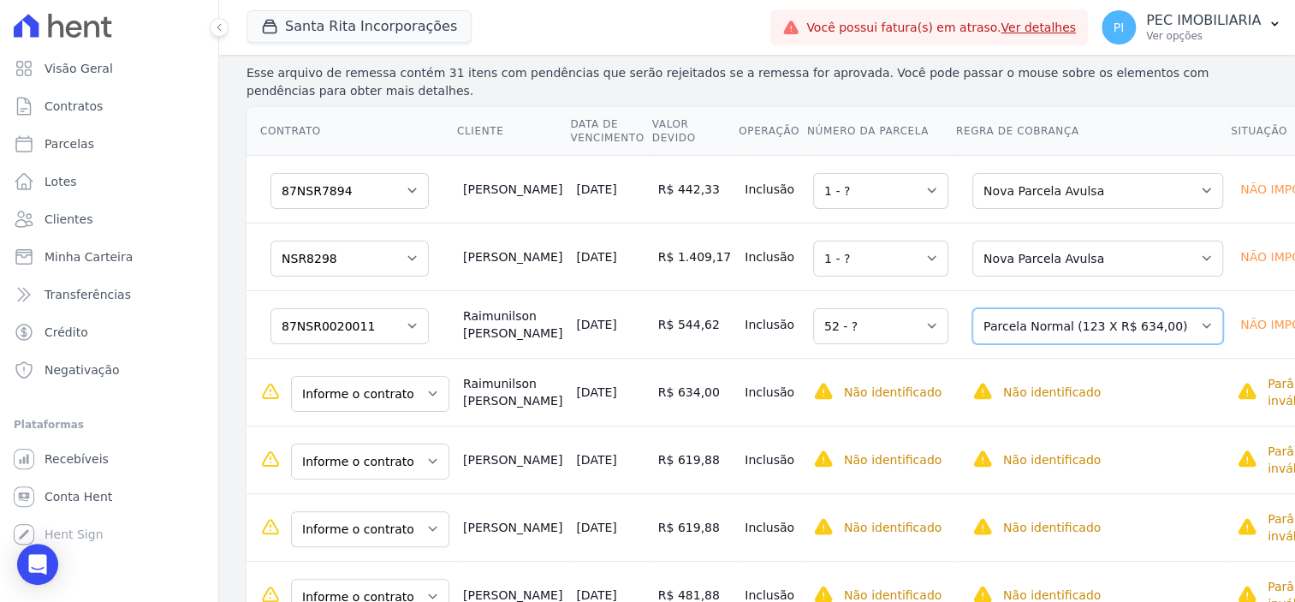
click at [1035, 330] on select "Selecione uma Nova Parcela Avulsa Parcela Avulsa Existente Parcela Normal (123 …" at bounding box center [1097, 326] width 251 height 36
click at [424, 395] on select "Informe o contrato 87NSR0020011 87NSR0020012 87NSR8081 87NSR8082 87NSR8083 87NS…" at bounding box center [370, 394] width 158 height 36
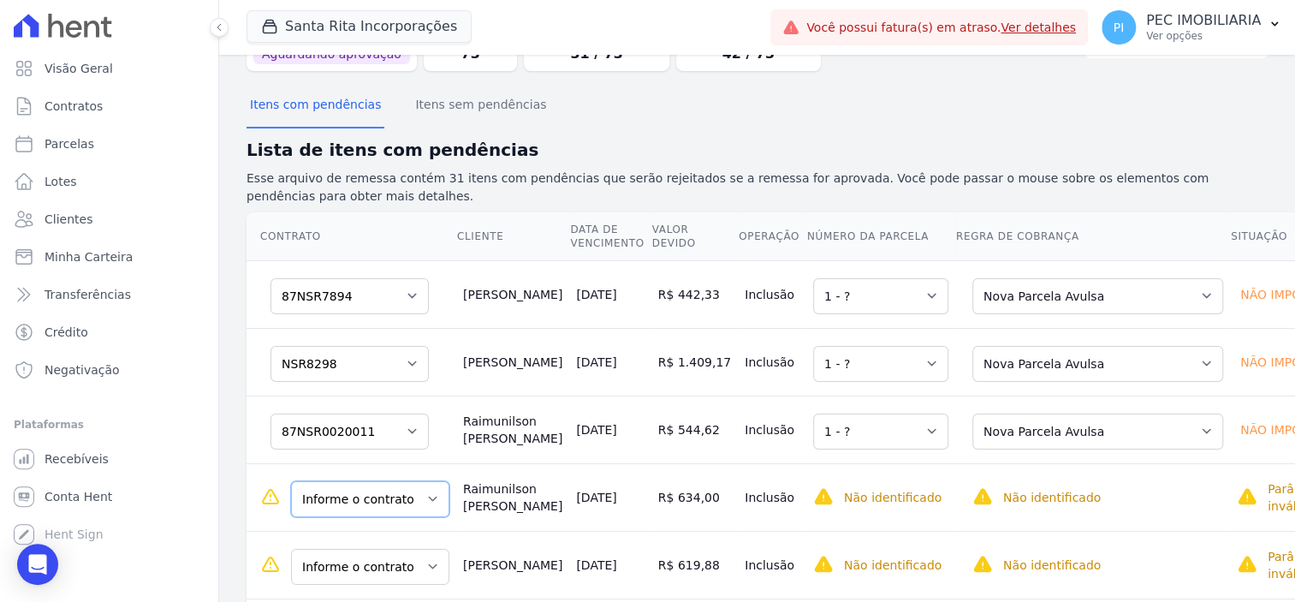
scroll to position [107, 0]
click at [396, 437] on select "Informe o contrato 87NSR0020011 87NSR0020012 87NSR8081 87NSR8082 87NSR8083 87NS…" at bounding box center [349, 433] width 158 height 36
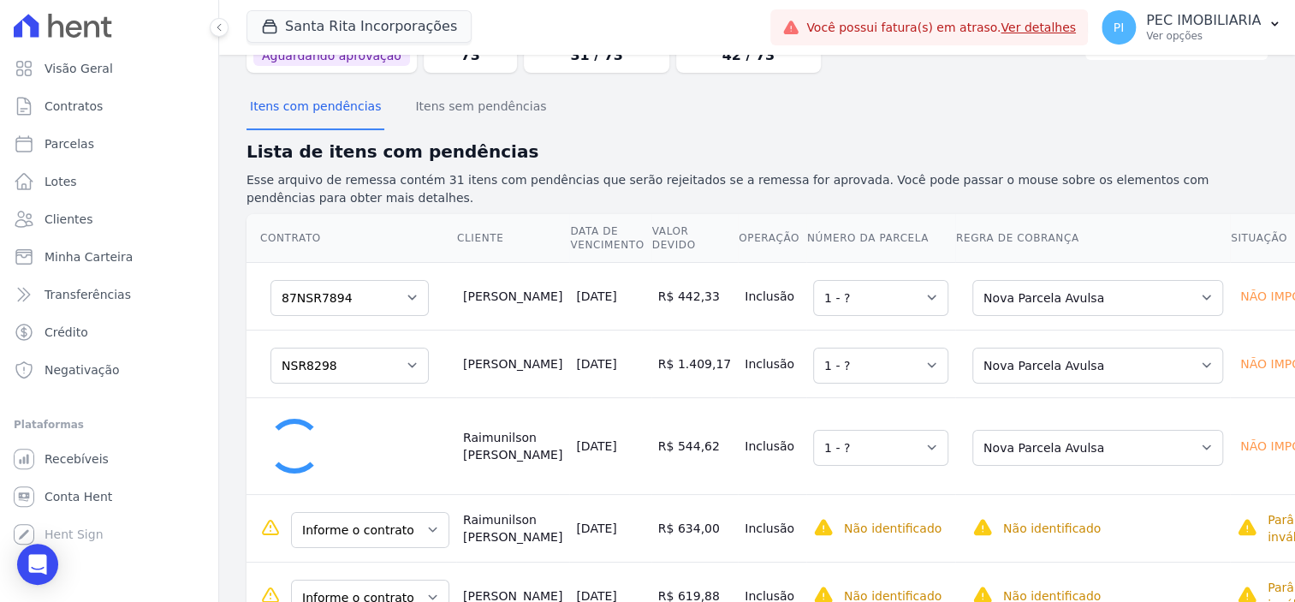
select select "1"
select select "none"
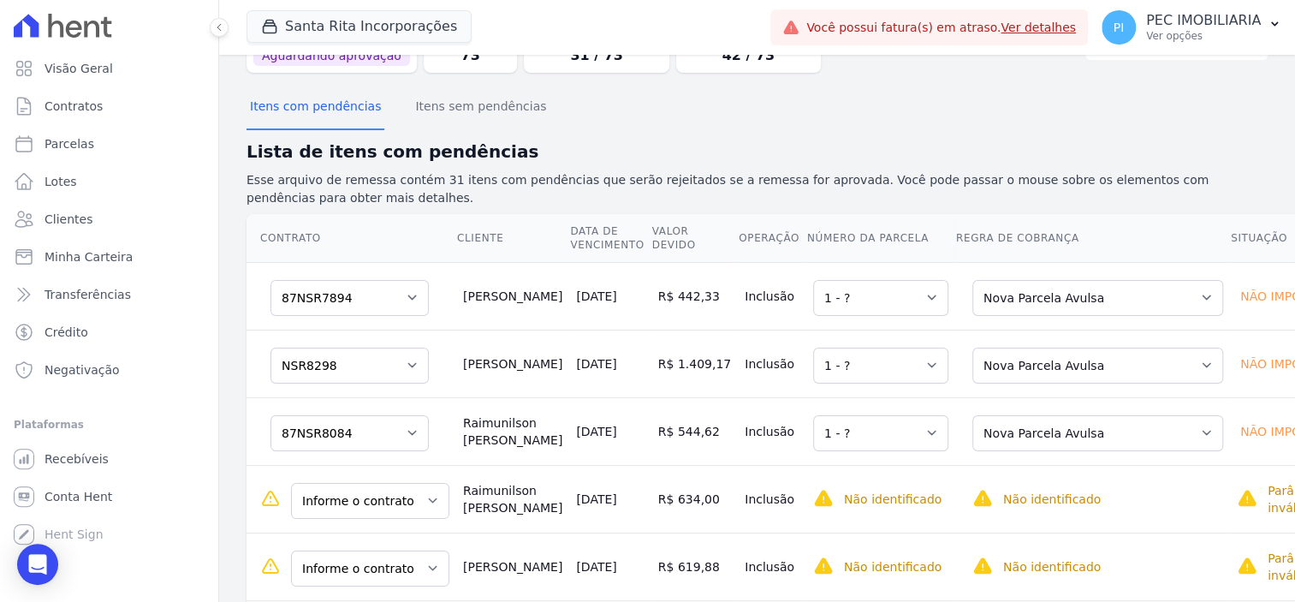
scroll to position [214, 0]
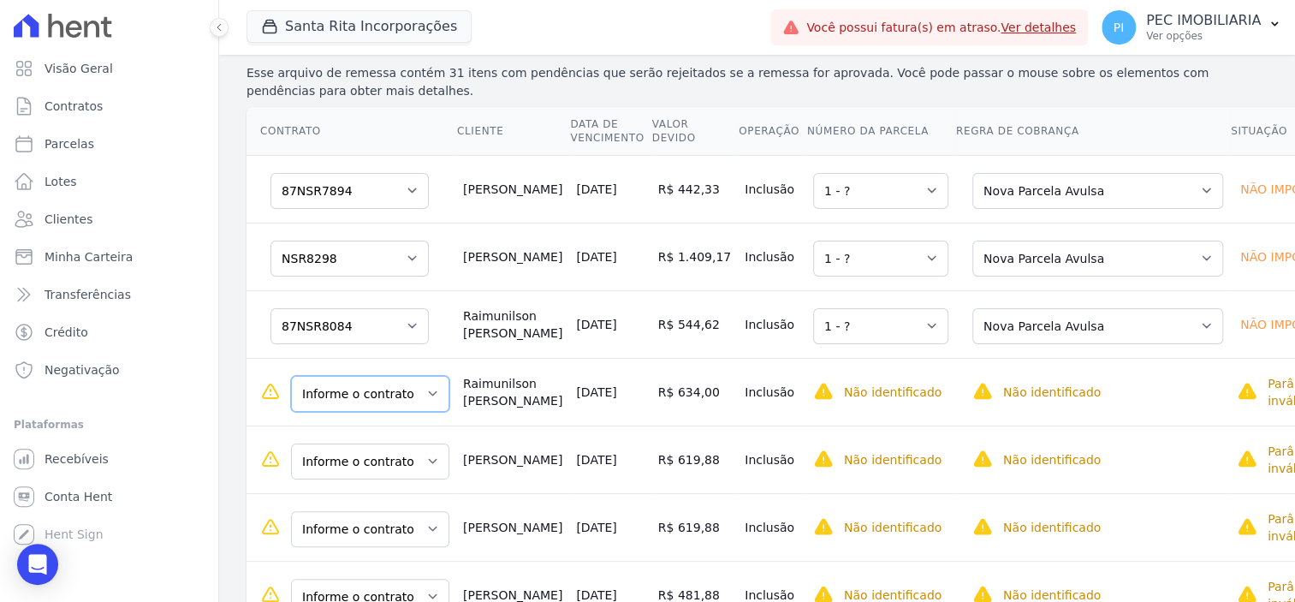
click at [412, 399] on select "Informe o contrato 87NSR0020011 87NSR0020012 87NSR8081 87NSR8082 87NSR8083 87NS…" at bounding box center [370, 394] width 158 height 36
click at [413, 403] on select "Informe o contrato 87NSR0020011 87NSR0020012 87NSR8081 87NSR8082 87NSR8083 87NS…" at bounding box center [370, 394] width 158 height 36
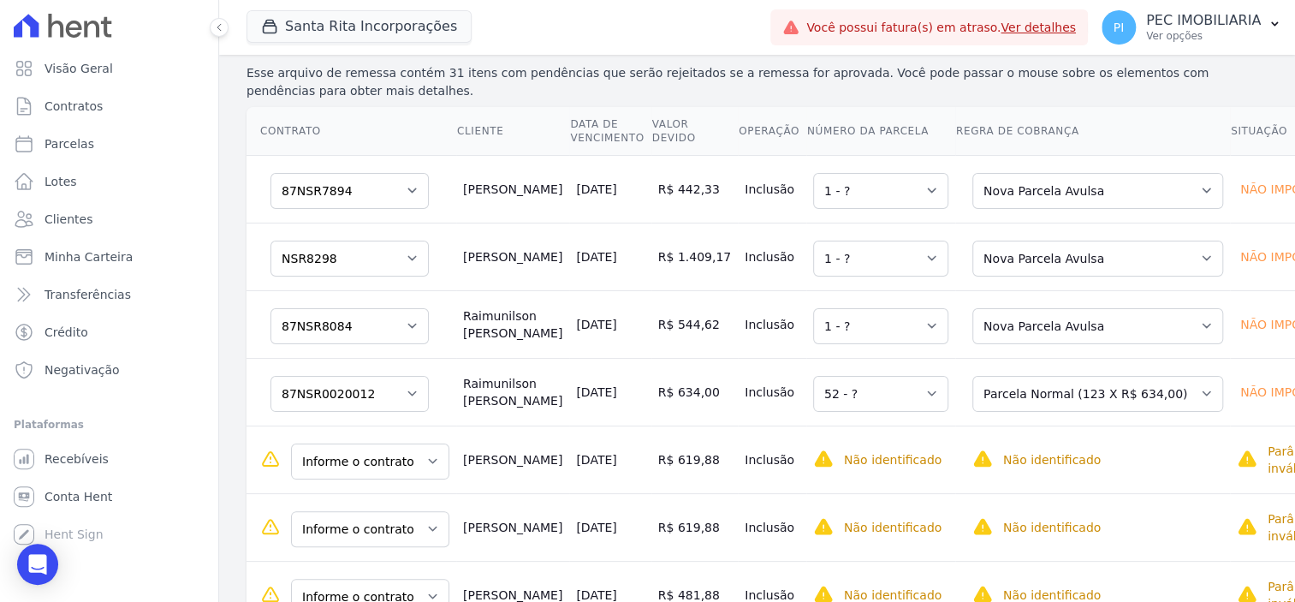
scroll to position [320, 0]
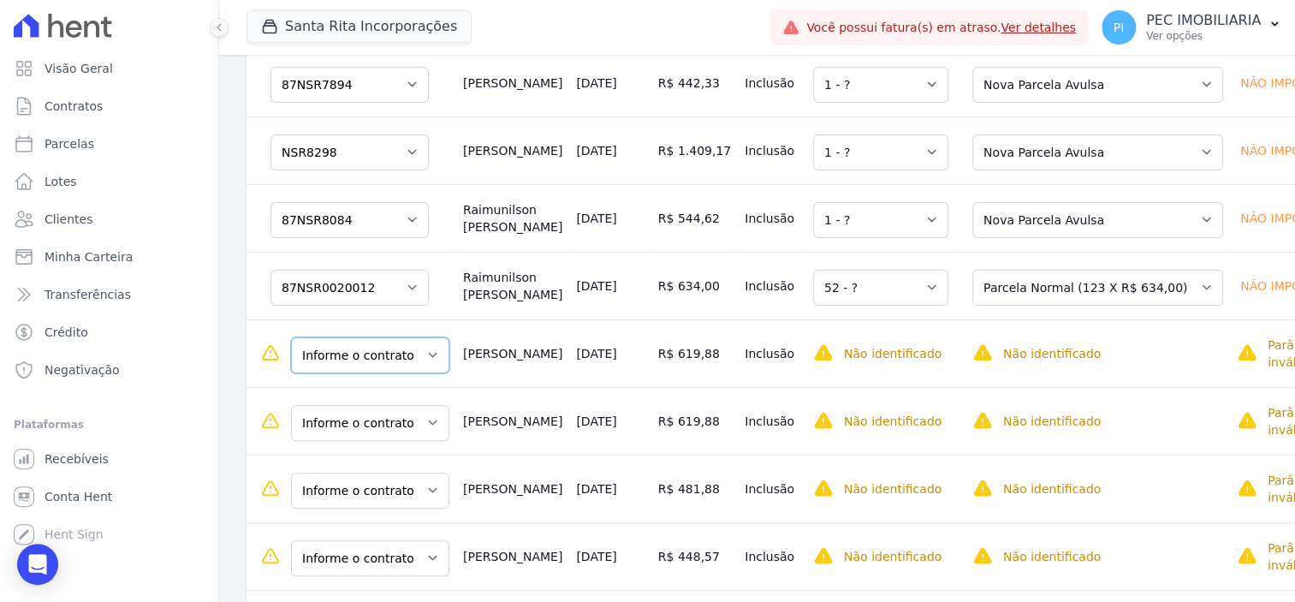
click at [383, 364] on select "Informe o contrato 87NSR2001 87NSR7835" at bounding box center [370, 355] width 158 height 36
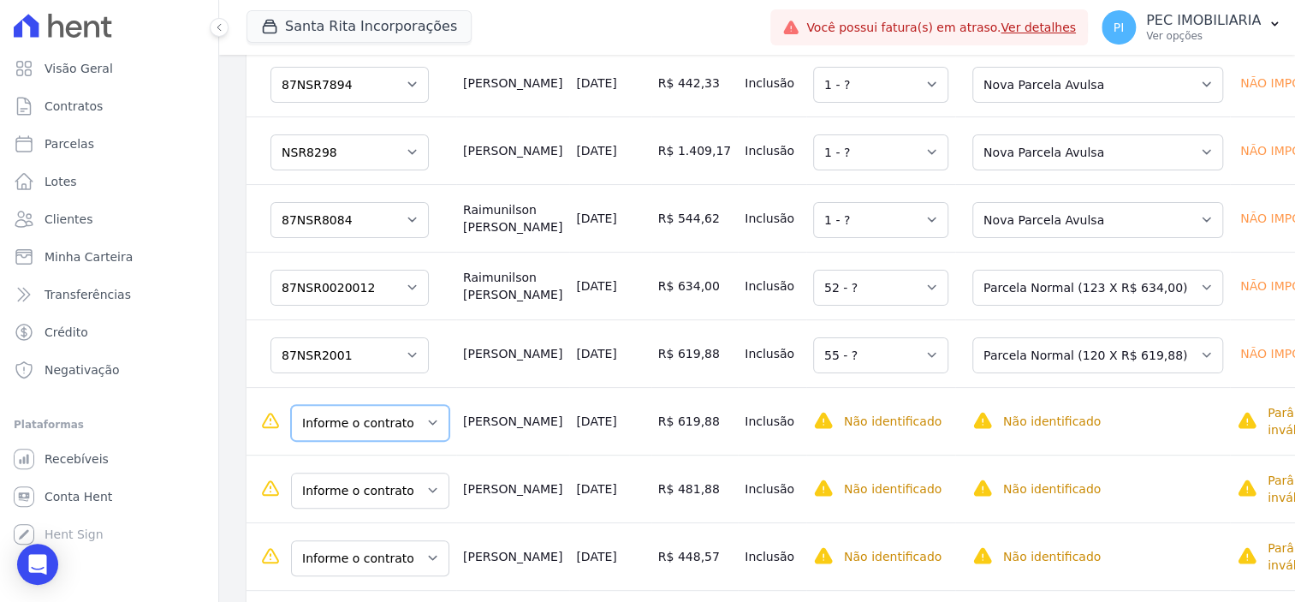
click at [406, 435] on select "Informe o contrato 87NSR2001 87NSR7835" at bounding box center [370, 423] width 158 height 36
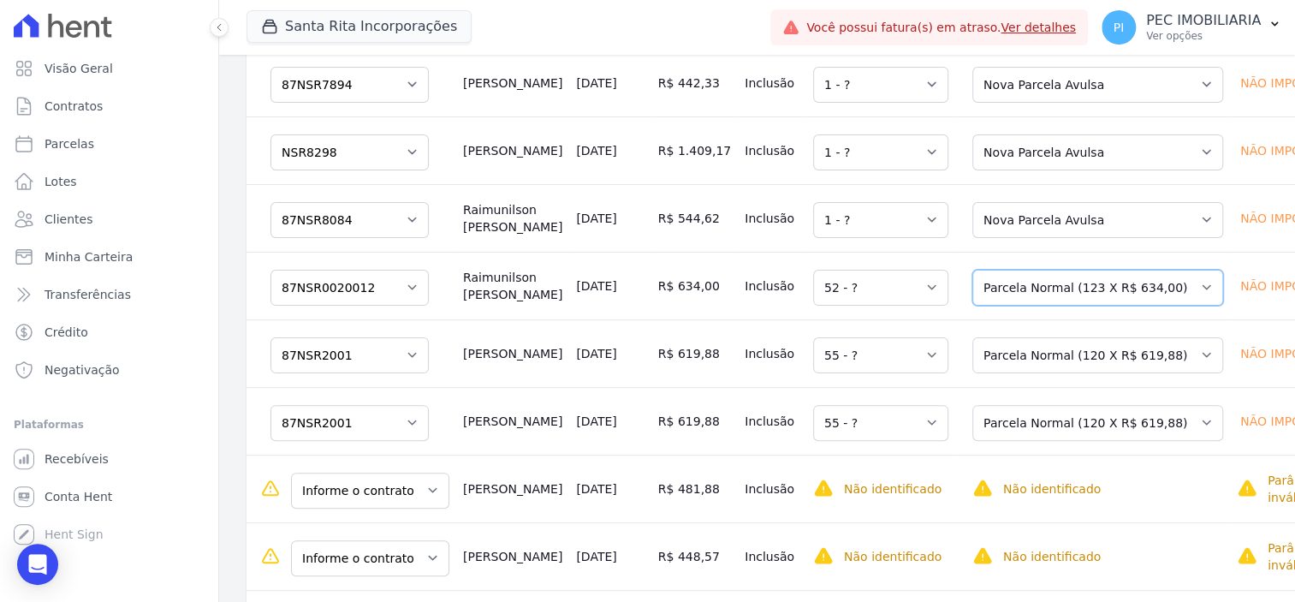
click at [1080, 297] on select "Selecione uma Nova Parcela Avulsa Parcela Avulsa Existente Parcela Normal (123 …" at bounding box center [1097, 288] width 251 height 36
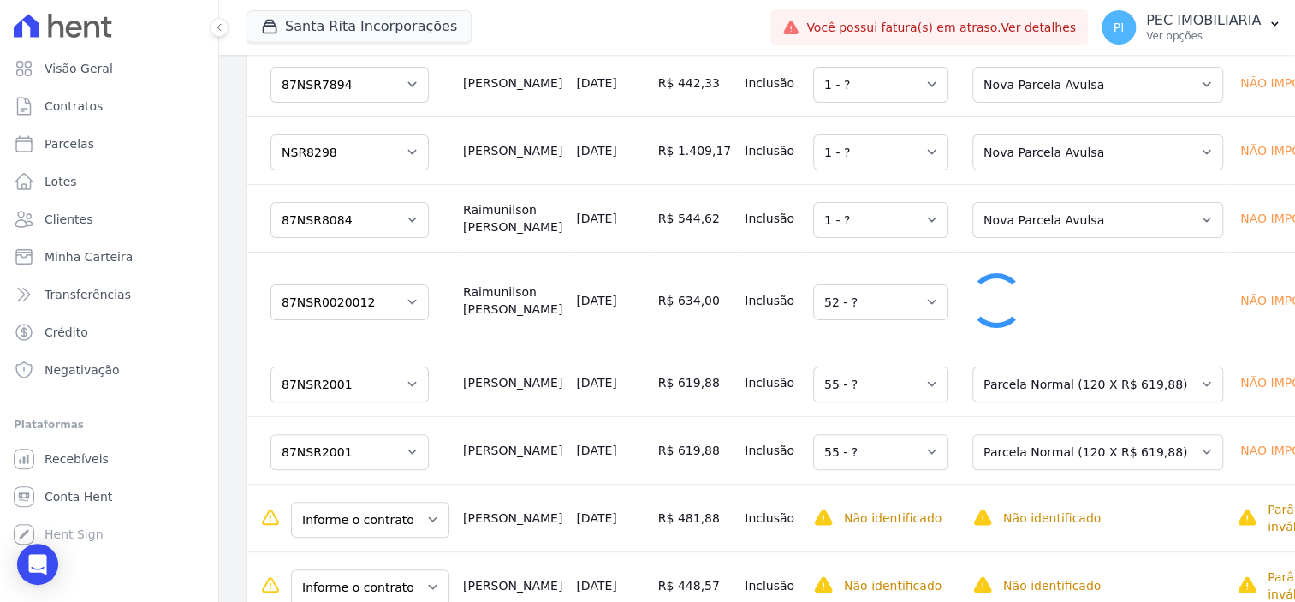
select select "1"
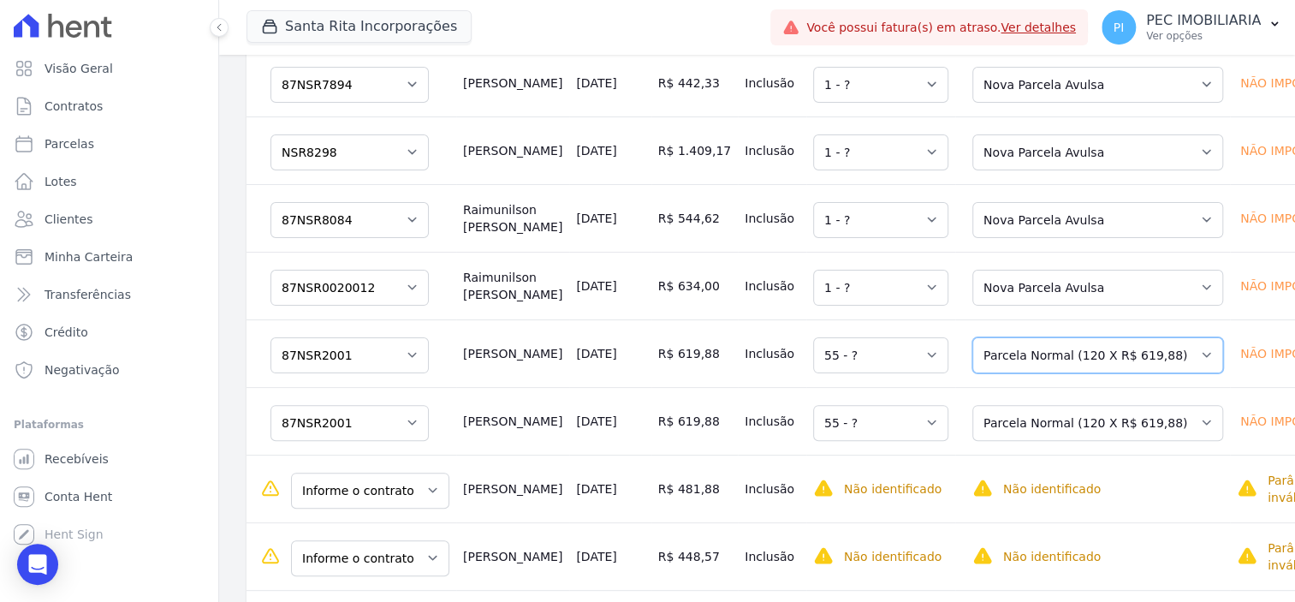
click at [1049, 370] on select "Selecione uma Nova Parcela Avulsa Parcela Avulsa Existente Parcela Normal (120 …" at bounding box center [1097, 355] width 251 height 36
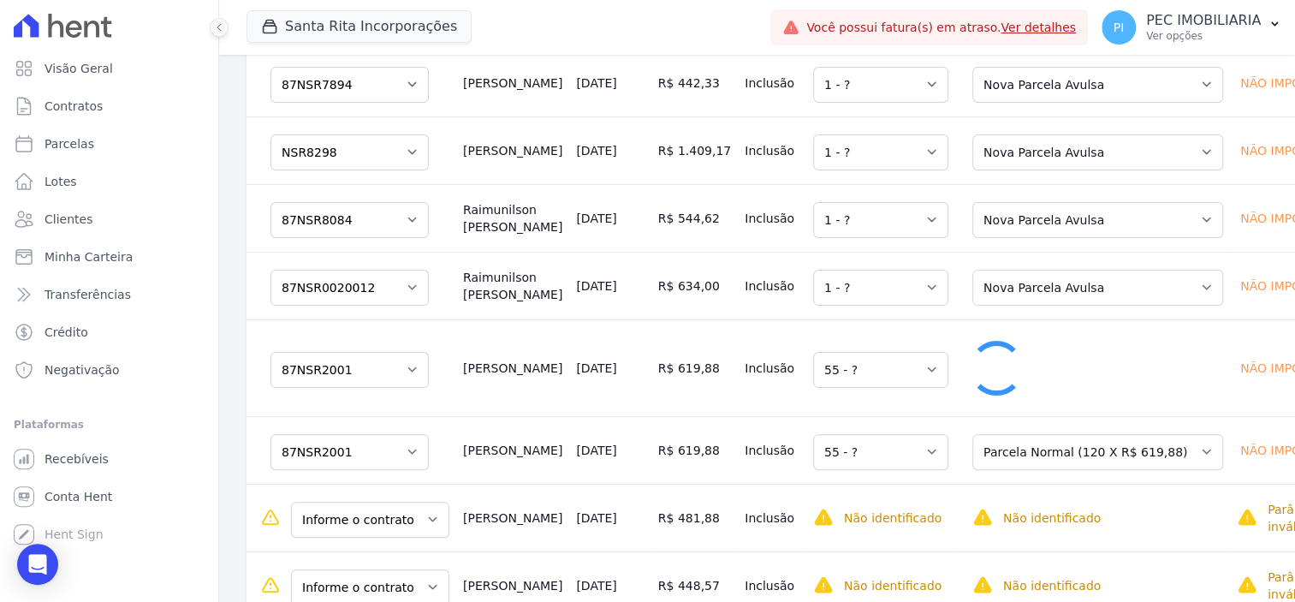
select select "1"
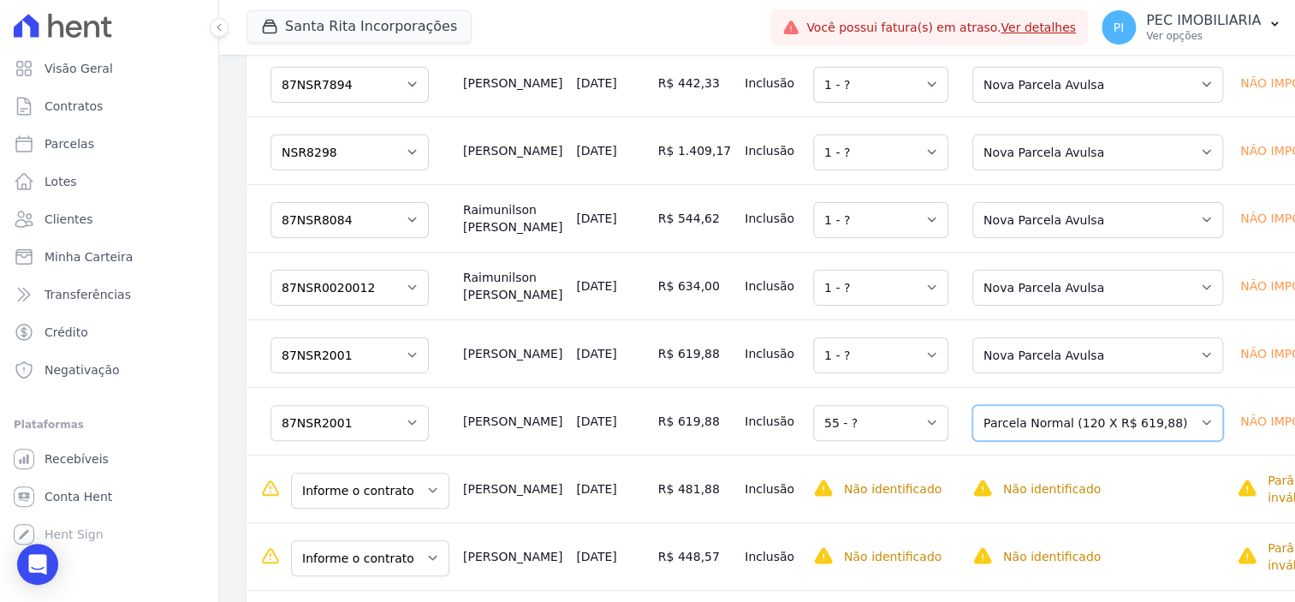
click at [1044, 437] on select "Selecione uma Nova Parcela Avulsa Parcela Avulsa Existente Parcela Normal (120 …" at bounding box center [1097, 423] width 251 height 36
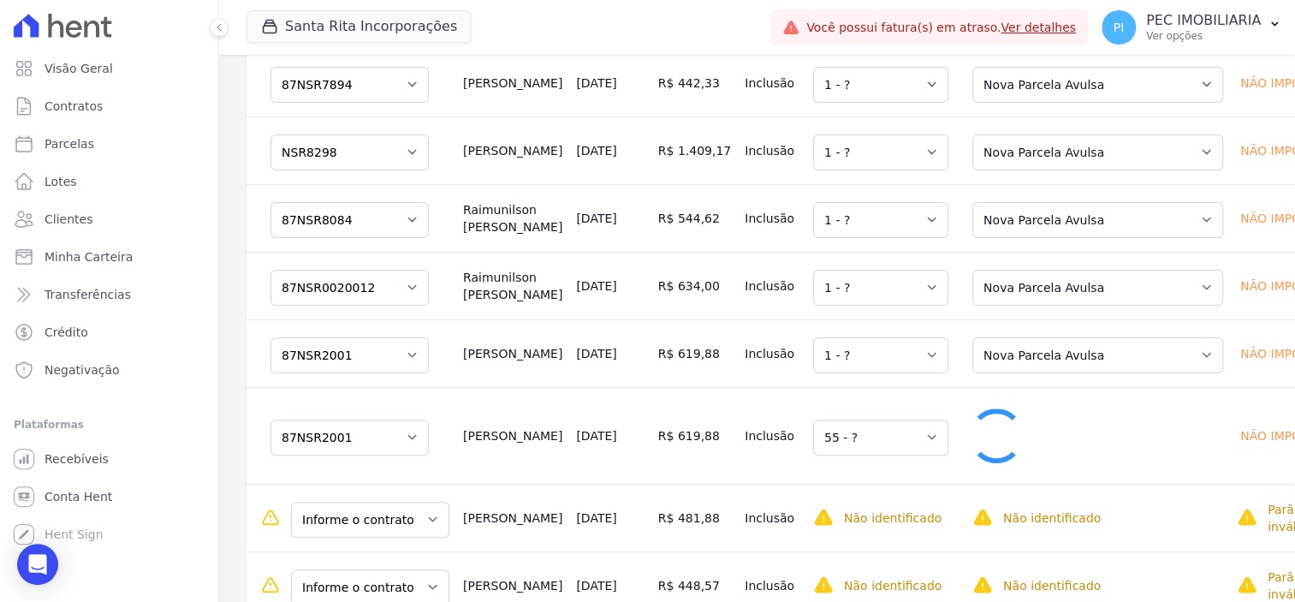
select select "1"
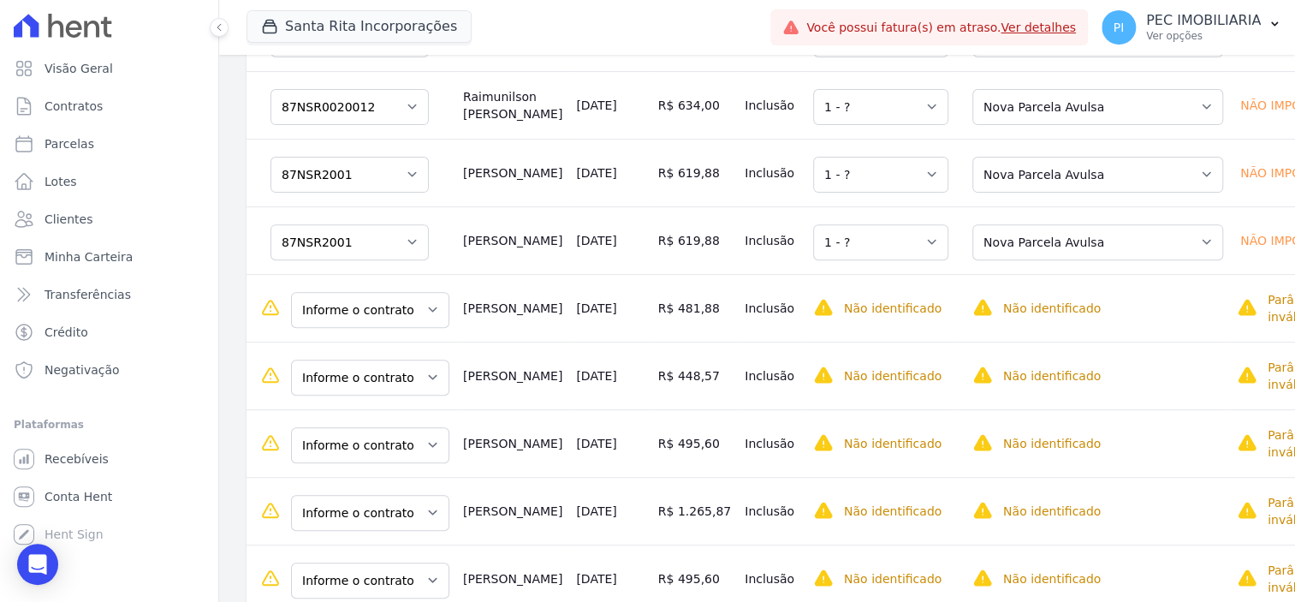
scroll to position [535, 0]
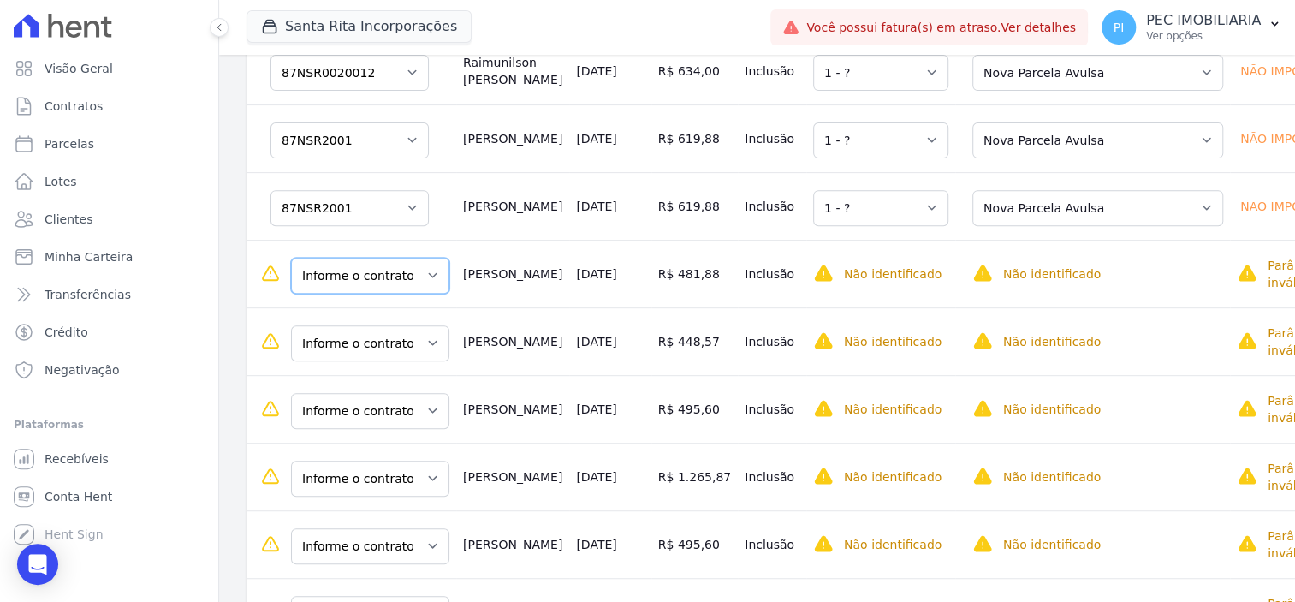
click at [386, 284] on select "Informe o contrato NSR8298 87NSR7894 87NSR8063" at bounding box center [370, 276] width 158 height 36
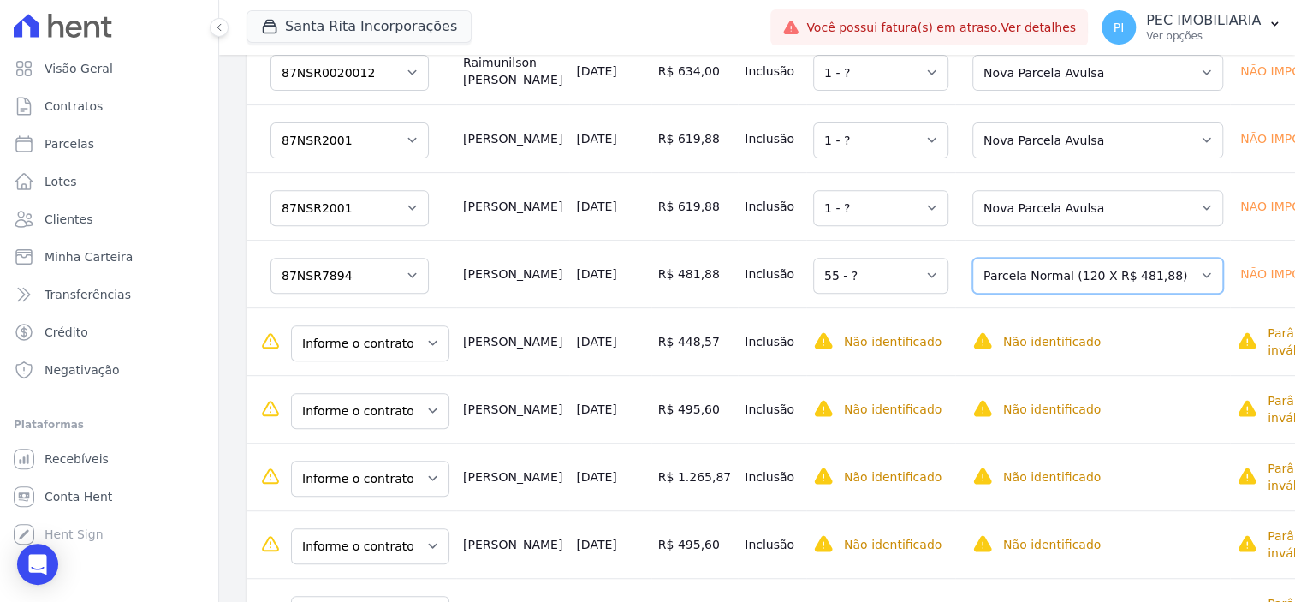
click at [1055, 279] on select "Selecione uma Nova Parcela Avulsa Parcela Avulsa Existente Parcela Normal (120 …" at bounding box center [1097, 276] width 251 height 36
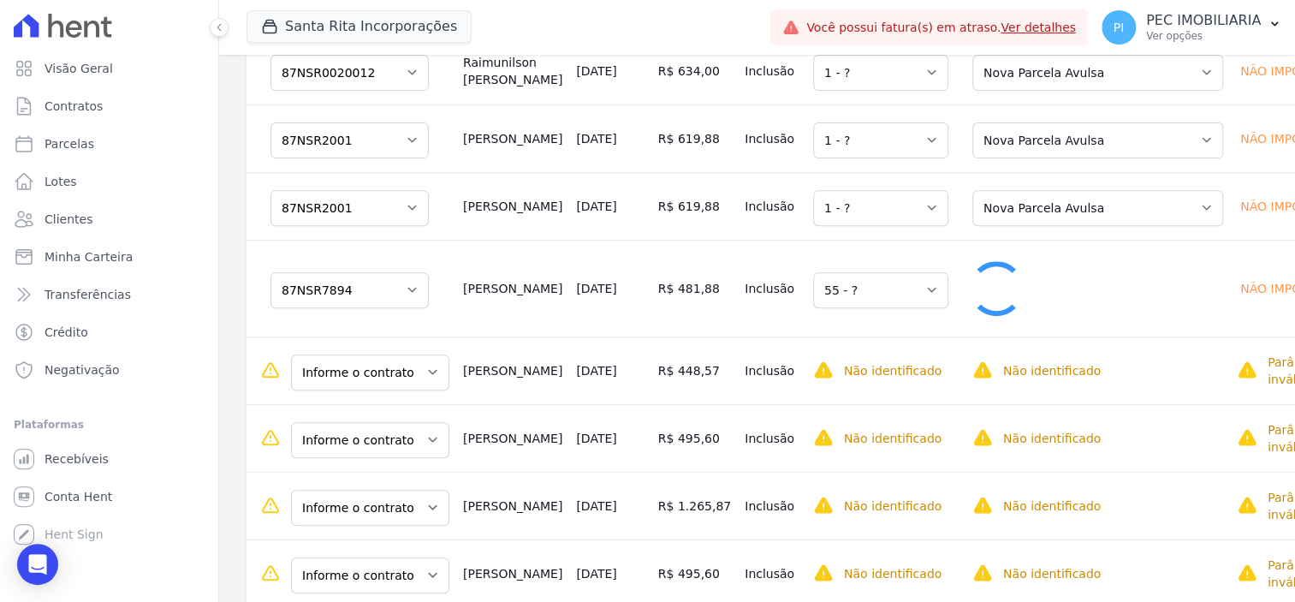
select select "1"
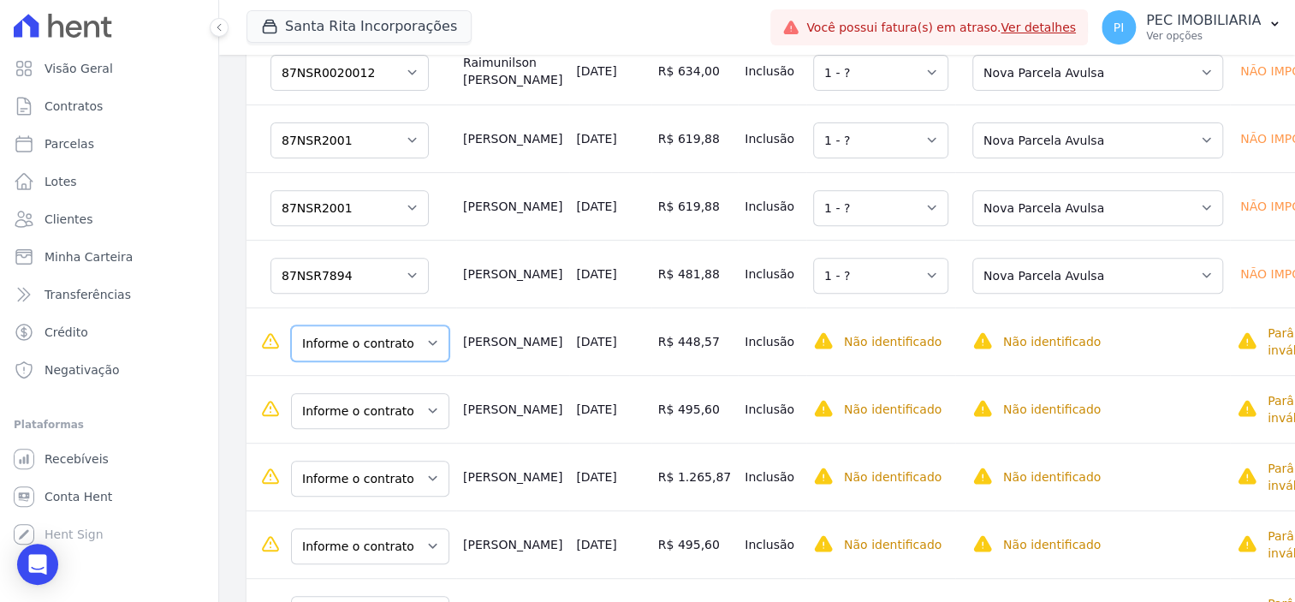
click at [387, 354] on select "Informe o contrato NSR8298 87NSR7894 87NSR8063" at bounding box center [370, 343] width 158 height 36
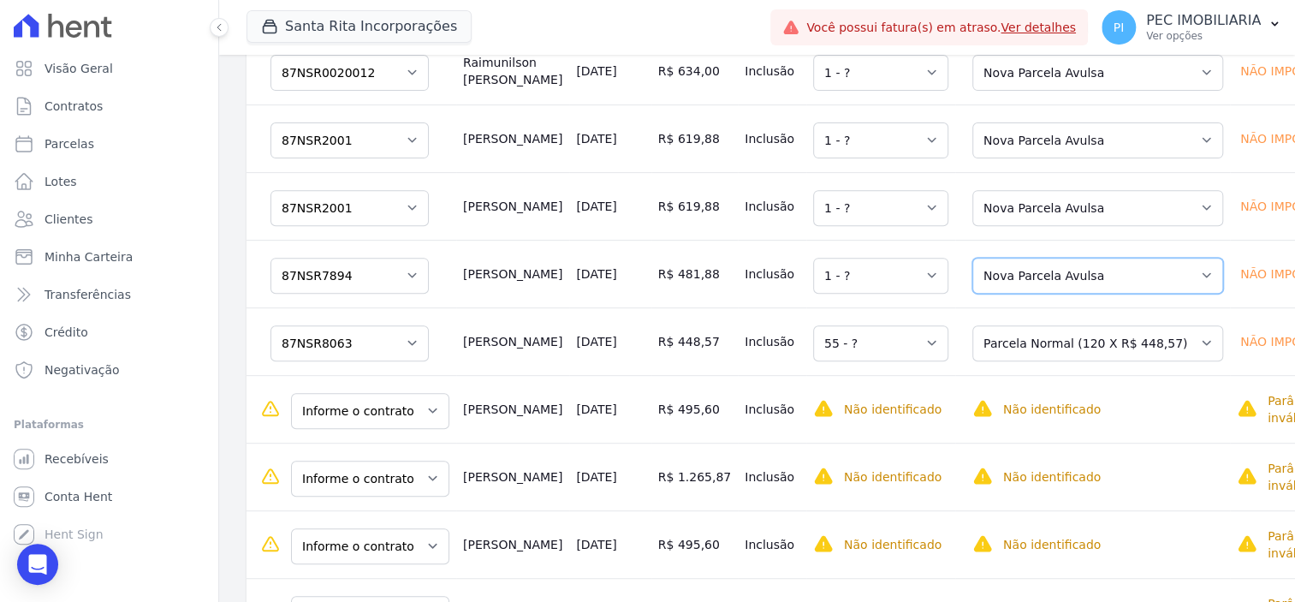
click at [1026, 294] on select "Selecione uma Nova Parcela Avulsa Parcela Avulsa Existente Parcela Normal (120 …" at bounding box center [1097, 276] width 251 height 36
click at [972, 266] on select "Selecione uma Nova Parcela Avulsa Parcela Avulsa Existente Parcela Normal (120 …" at bounding box center [1097, 276] width 251 height 36
click at [1027, 350] on select "Selecione uma Nova Parcela Avulsa Parcela Avulsa Existente Parcela Normal (120 …" at bounding box center [1097, 343] width 251 height 36
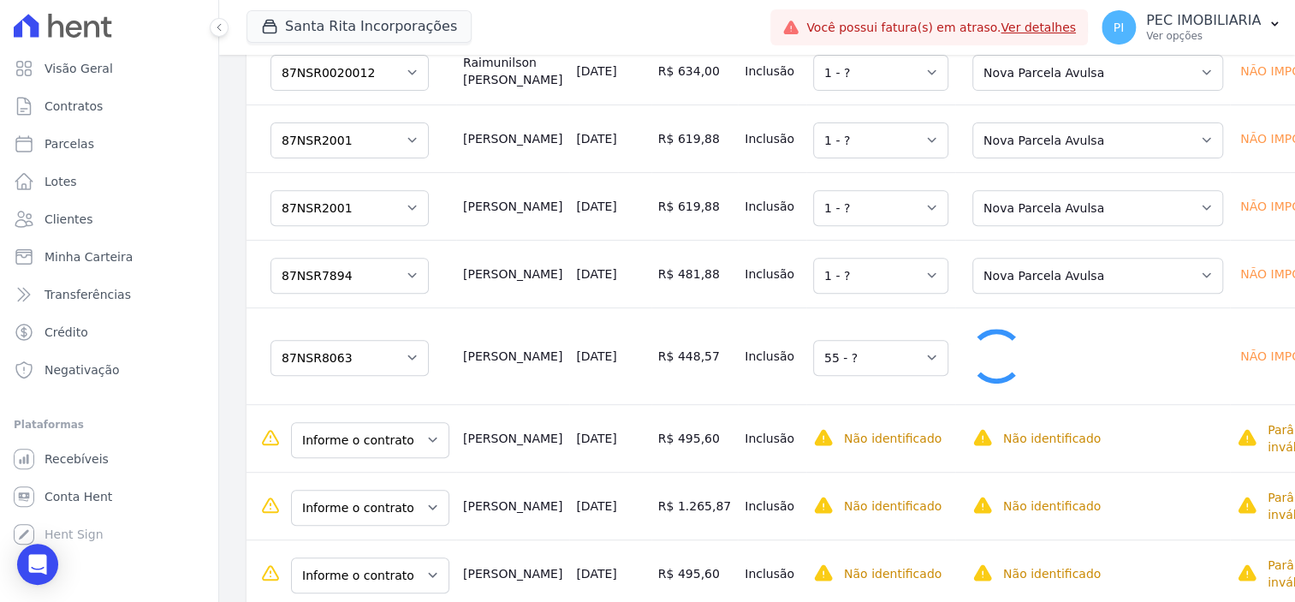
select select "1"
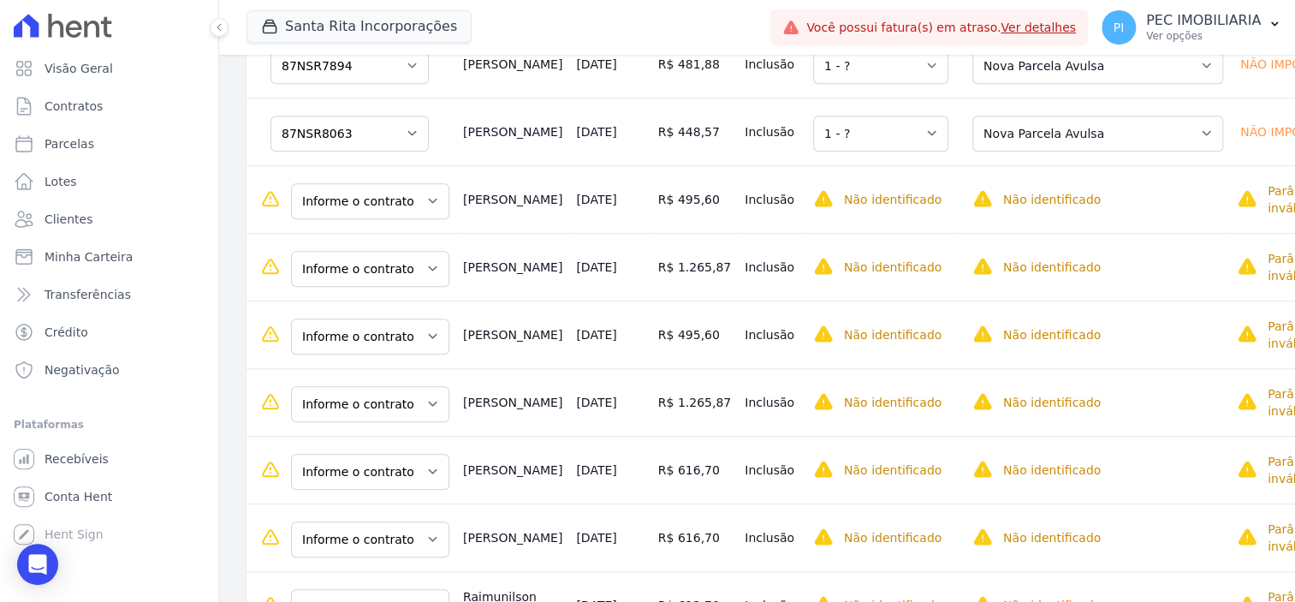
scroll to position [748, 0]
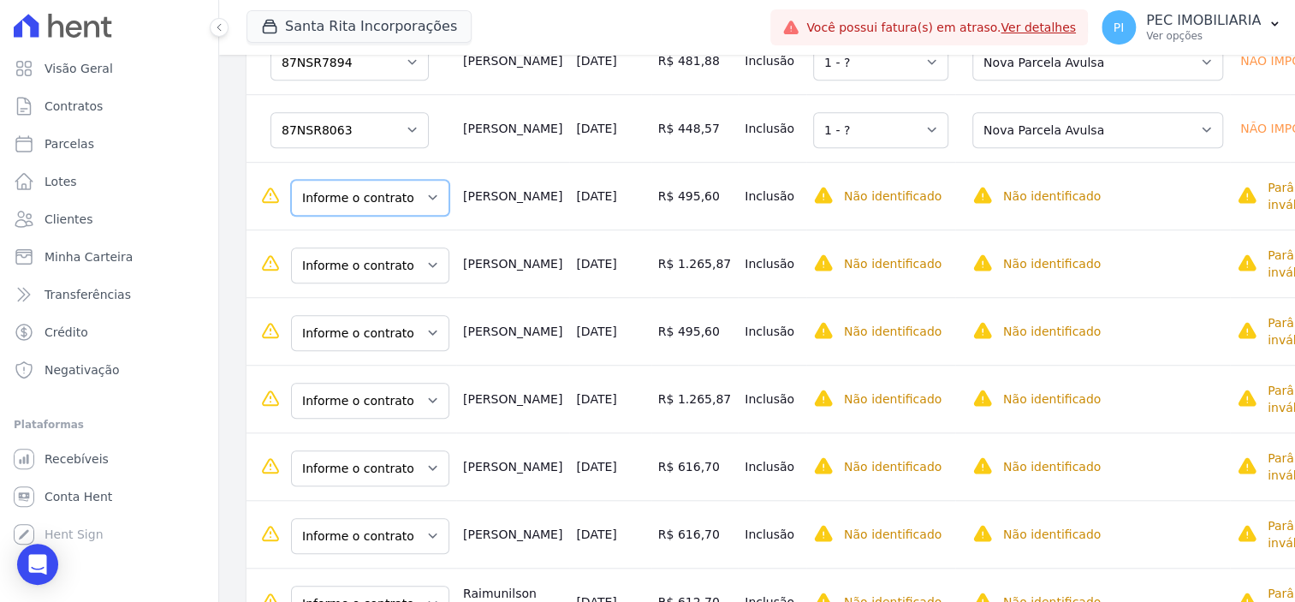
click at [420, 211] on select "Informe o contrato 87NSR8086 87NSR8087" at bounding box center [370, 198] width 158 height 36
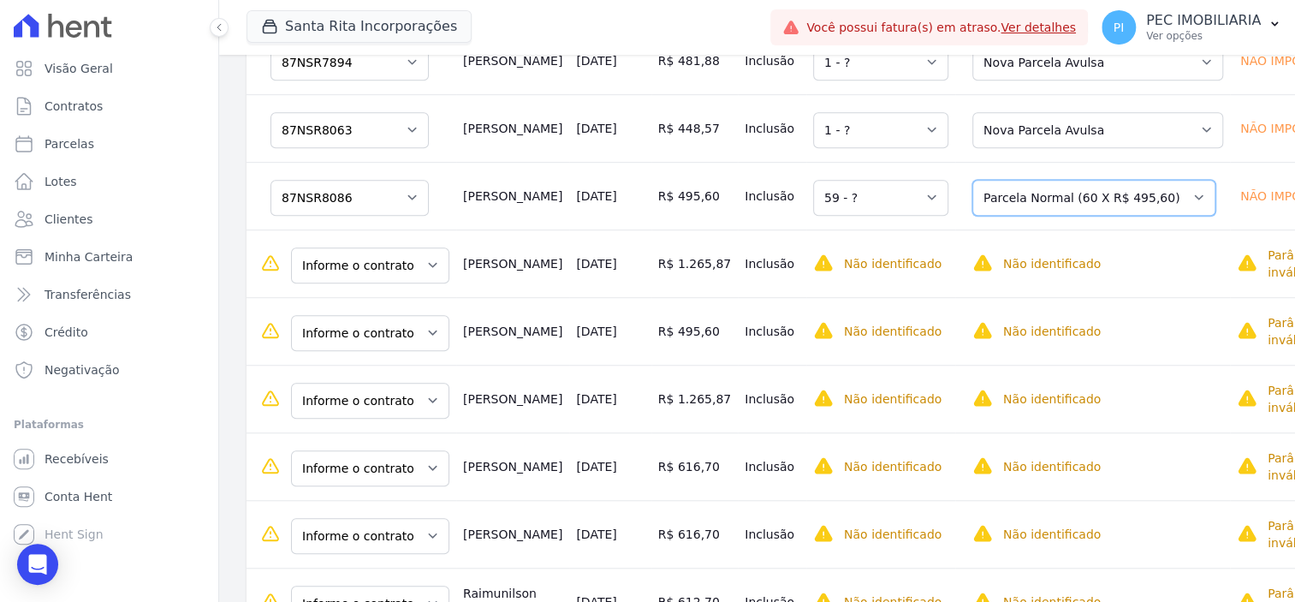
click at [1026, 215] on select "Selecione uma Nova Parcela Avulsa Parcela Avulsa Existente Parcela Normal (60 X…" at bounding box center [1093, 198] width 243 height 36
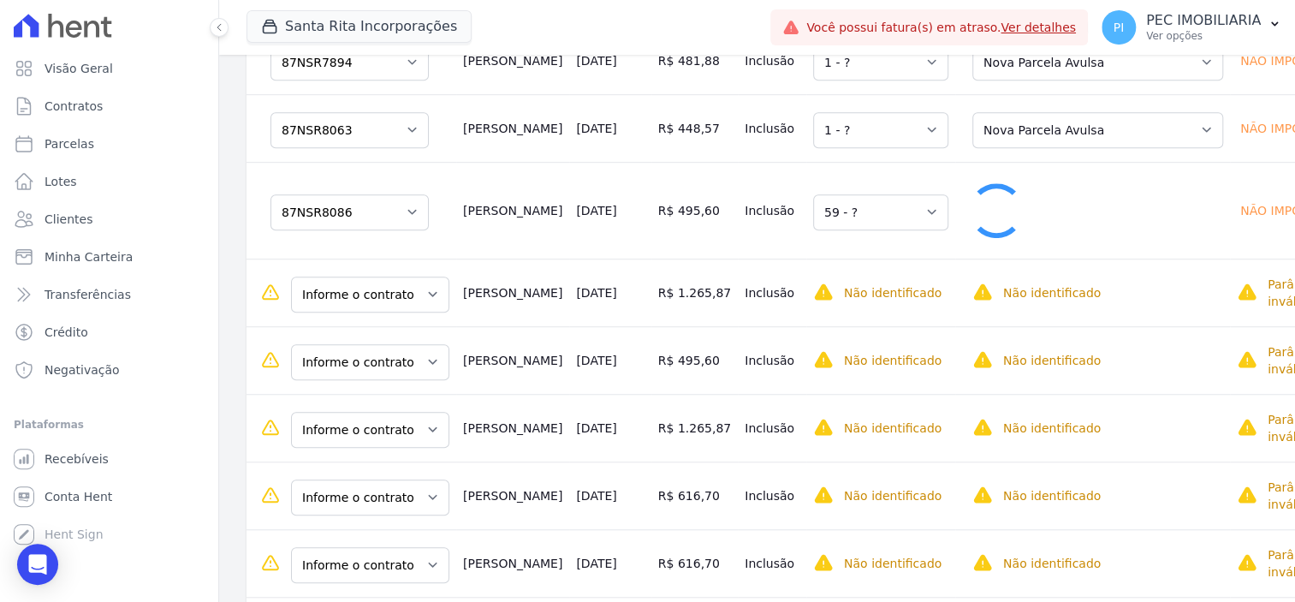
select select "1"
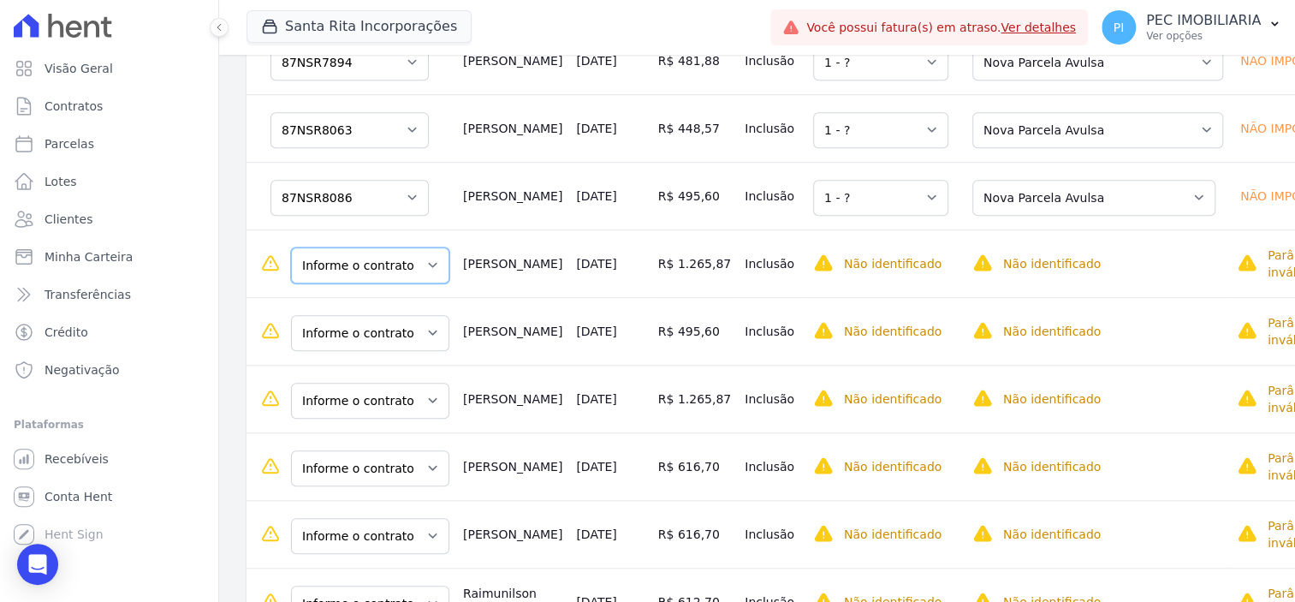
click at [386, 282] on select "Informe o contrato 87NSR8086 87NSR8087" at bounding box center [370, 265] width 158 height 36
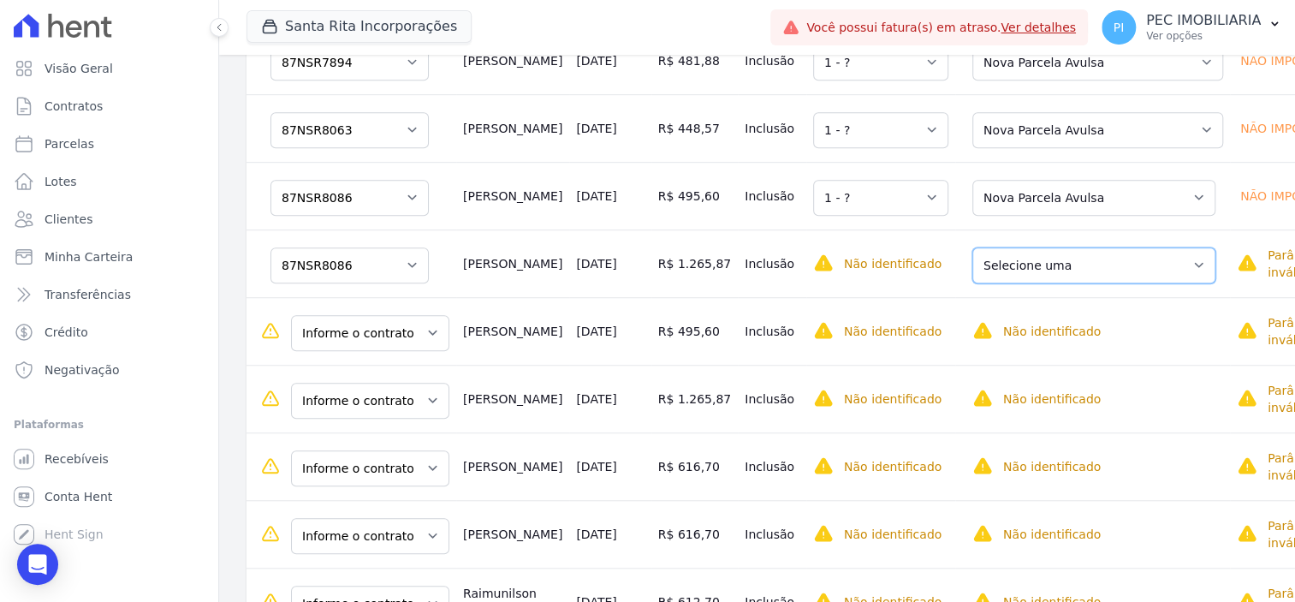
click at [1022, 282] on select "Selecione uma Nova Parcela Avulsa Parcela Avulsa Existente Parcela Normal (60 X…" at bounding box center [1093, 265] width 243 height 36
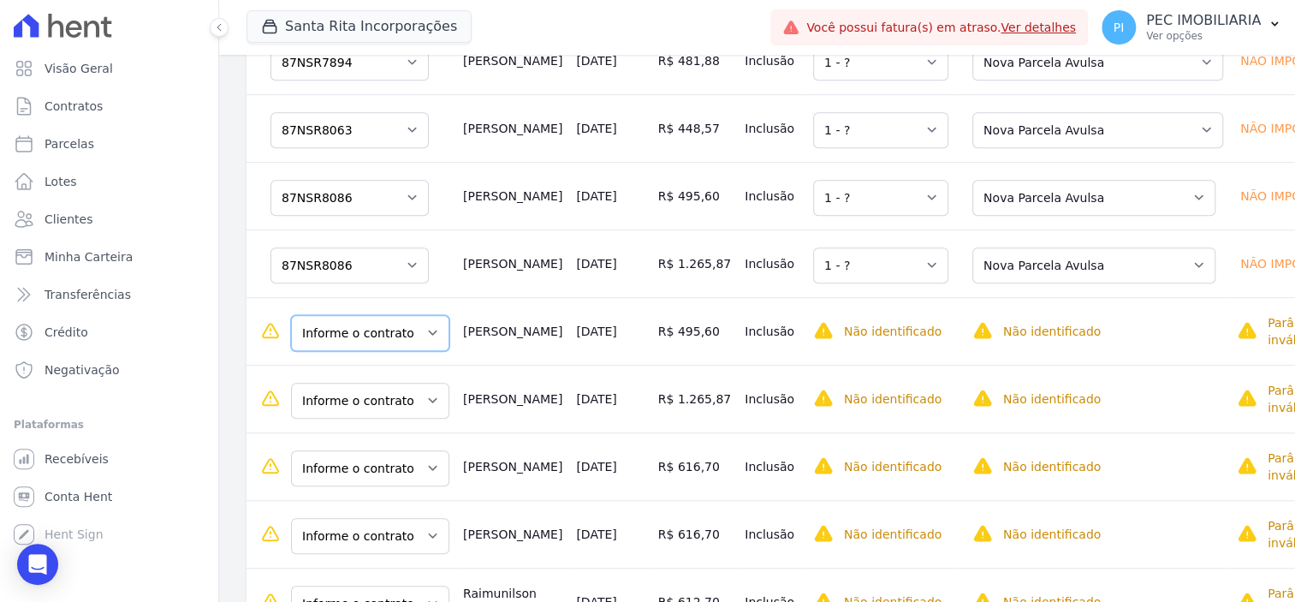
click at [393, 351] on select "Informe o contrato 87NSR8086 87NSR8087" at bounding box center [370, 333] width 158 height 36
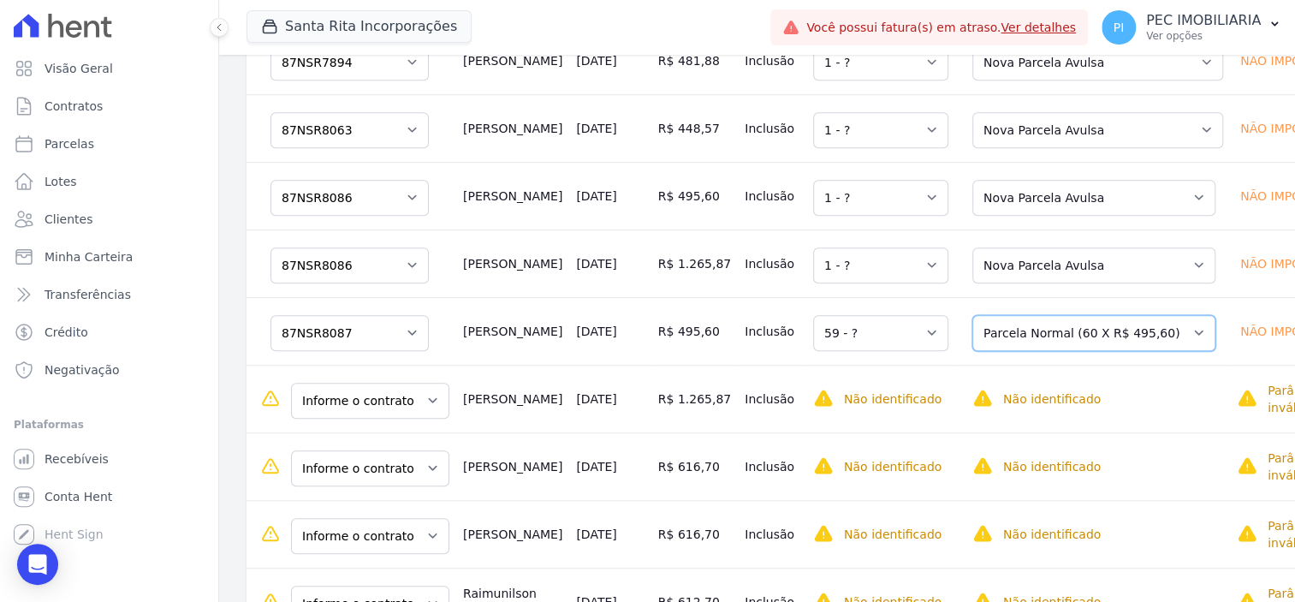
click at [985, 346] on select "Selecione uma Nova Parcela Avulsa Parcela Avulsa Existente Parcela Normal (60 X…" at bounding box center [1093, 333] width 243 height 36
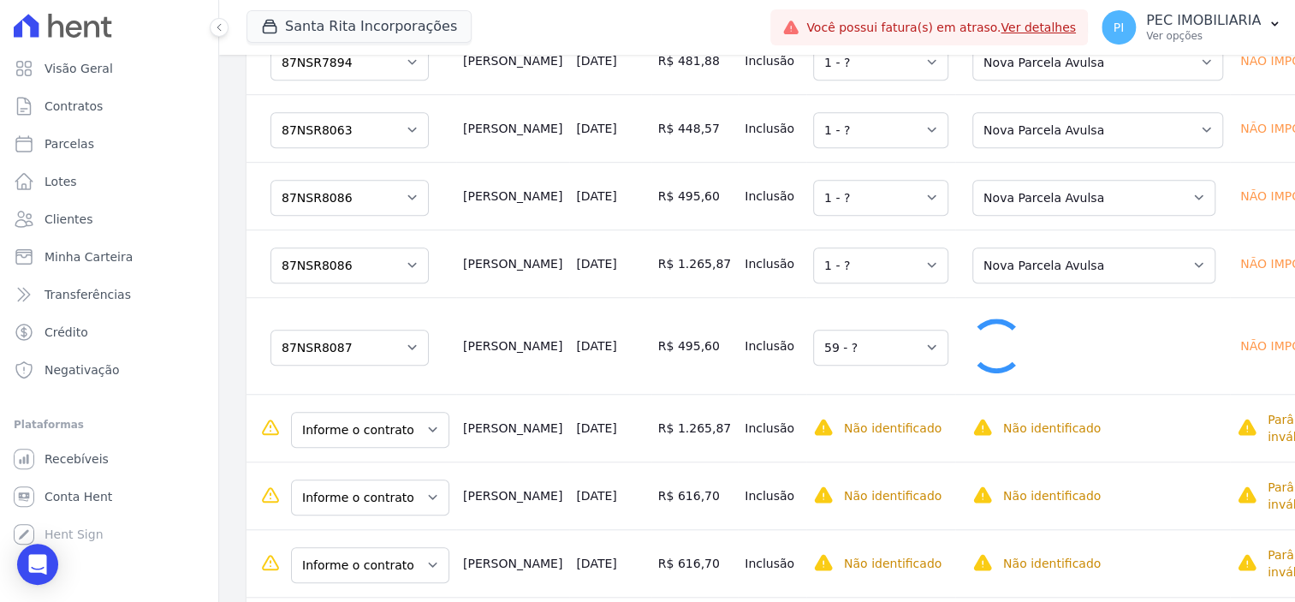
select select "1"
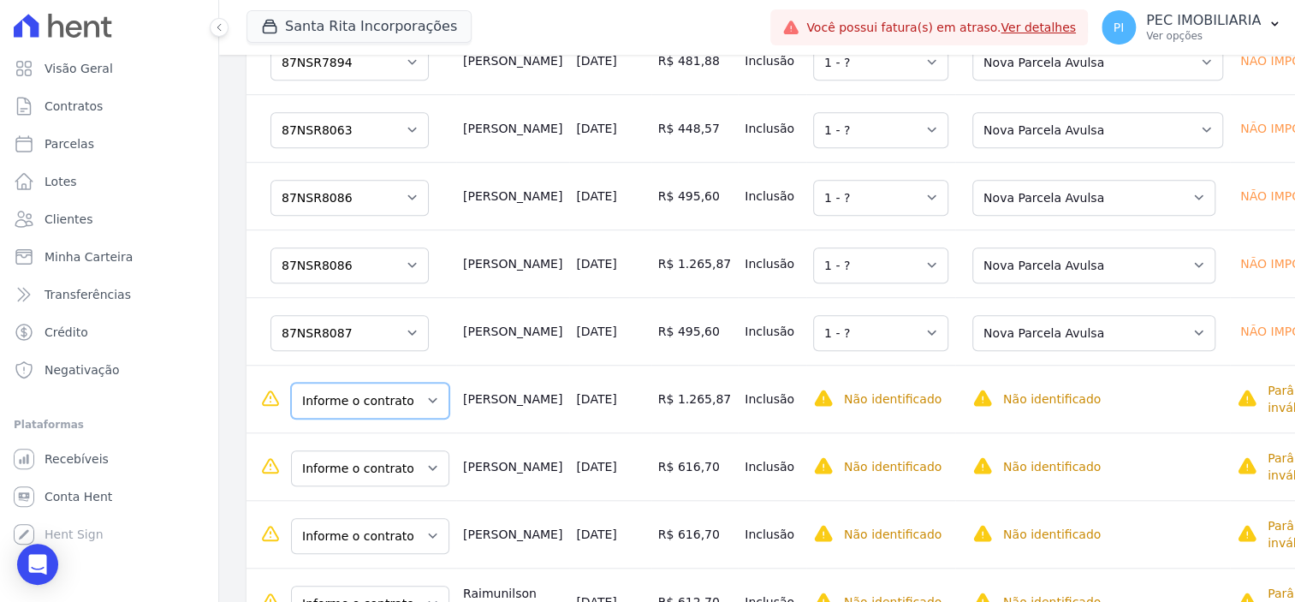
click at [360, 408] on select "Informe o contrato 87NSR8086 87NSR8087" at bounding box center [370, 401] width 158 height 36
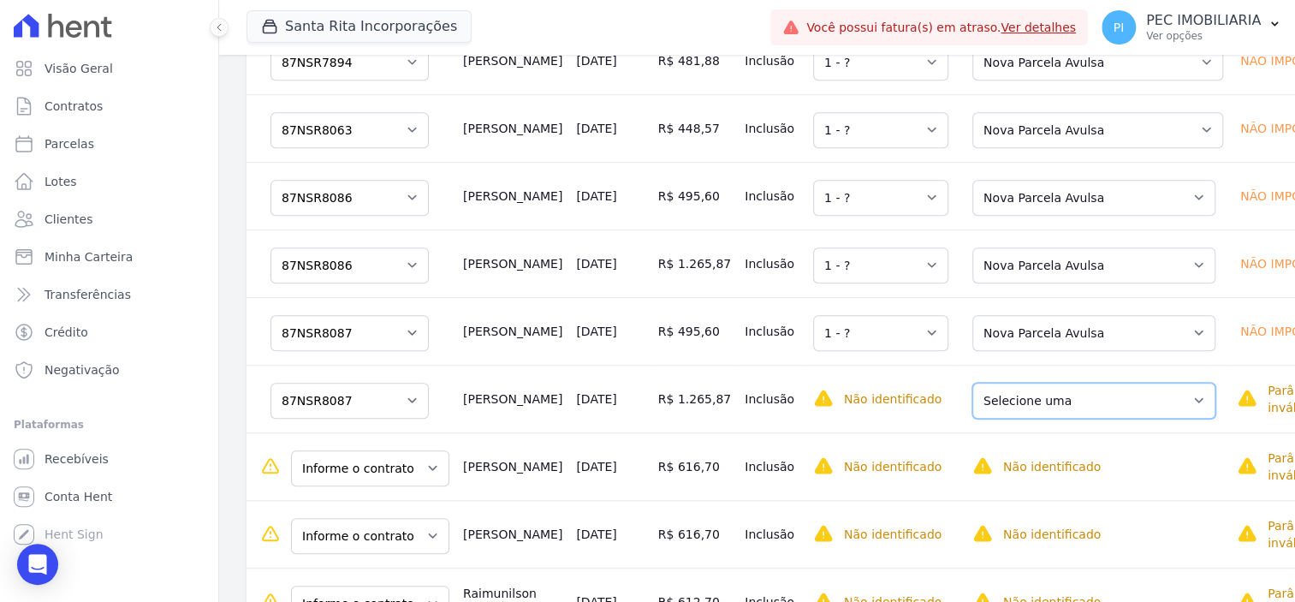
click at [972, 408] on select "Selecione uma Nova Parcela Avulsa Parcela Avulsa Existente Parcela Normal (60 X…" at bounding box center [1093, 401] width 243 height 36
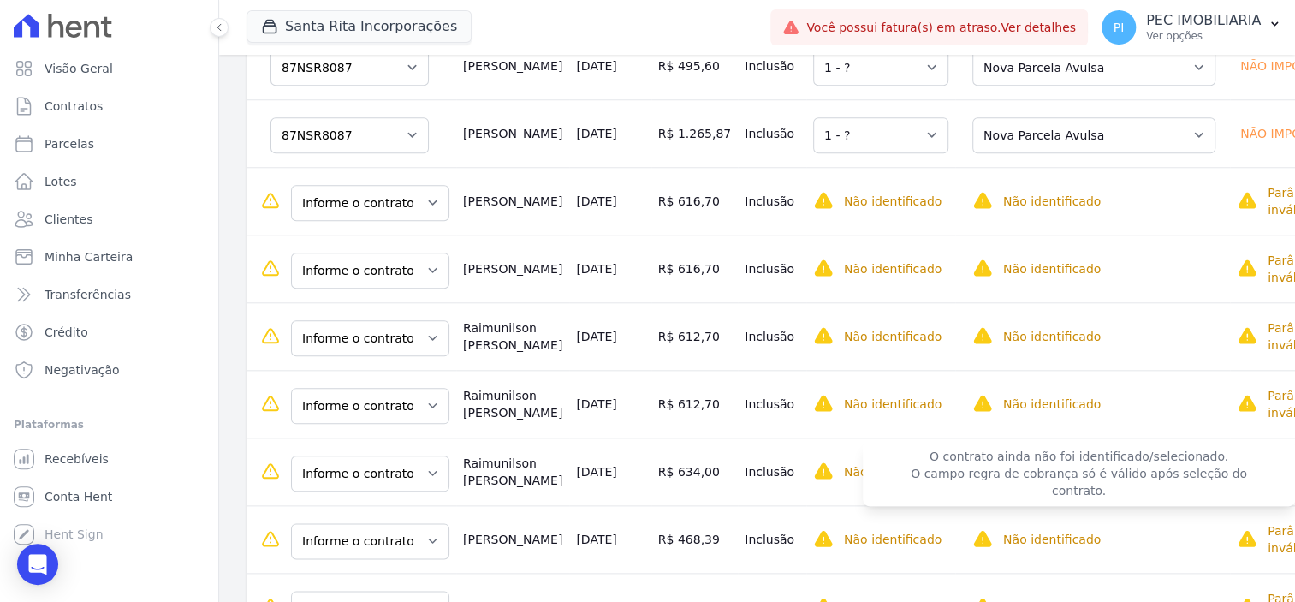
scroll to position [1070, 0]
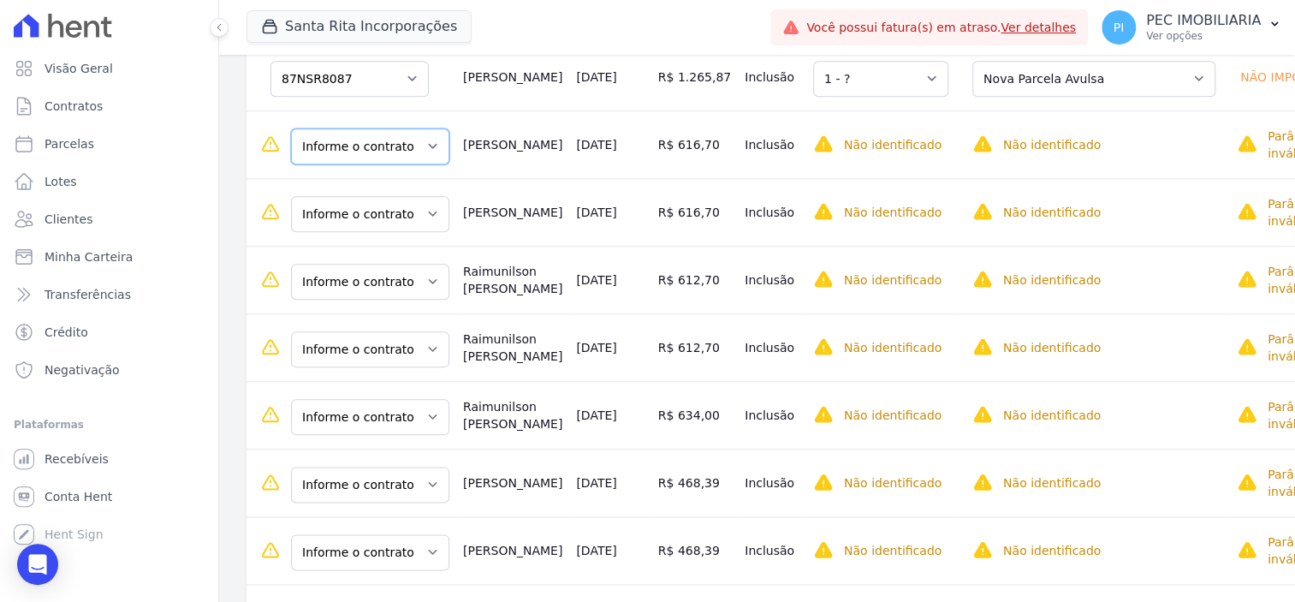
click at [401, 164] on select "Informe o contrato 87NSR7980 87NSR7978" at bounding box center [370, 146] width 158 height 36
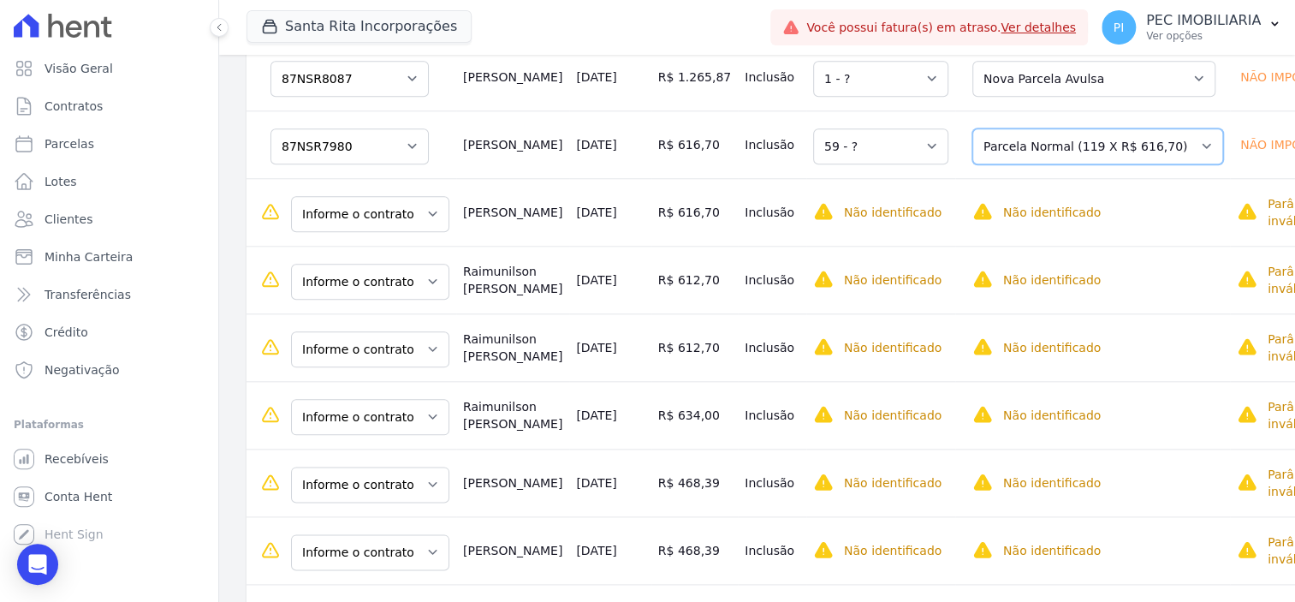
click at [995, 164] on select "Selecione uma Nova Parcela Avulsa Parcela Avulsa Existente Parcela Normal (119 …" at bounding box center [1097, 146] width 251 height 36
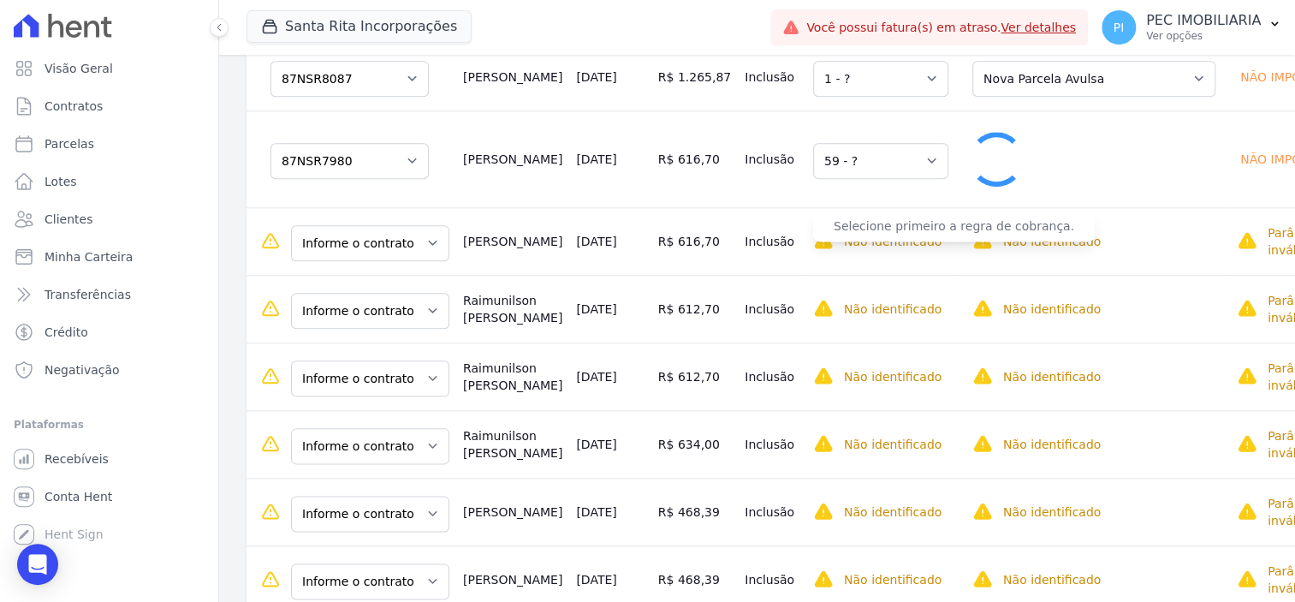
select select "1"
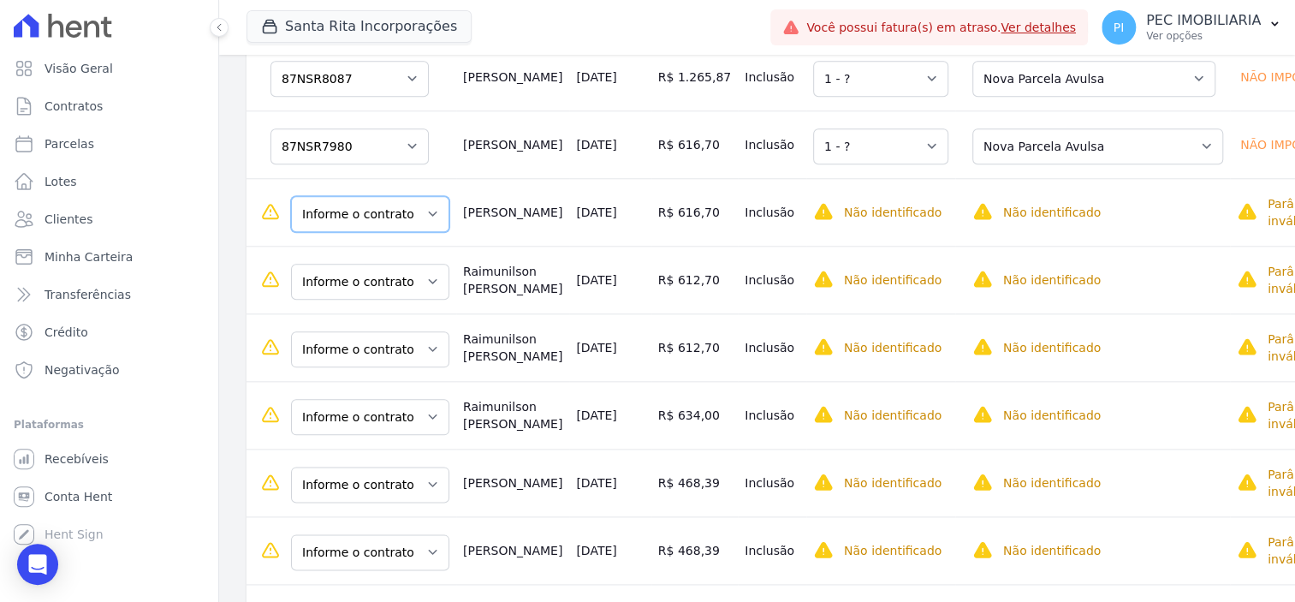
click at [332, 232] on select "Informe o contrato 87NSR7980 87NSR7978" at bounding box center [370, 214] width 158 height 36
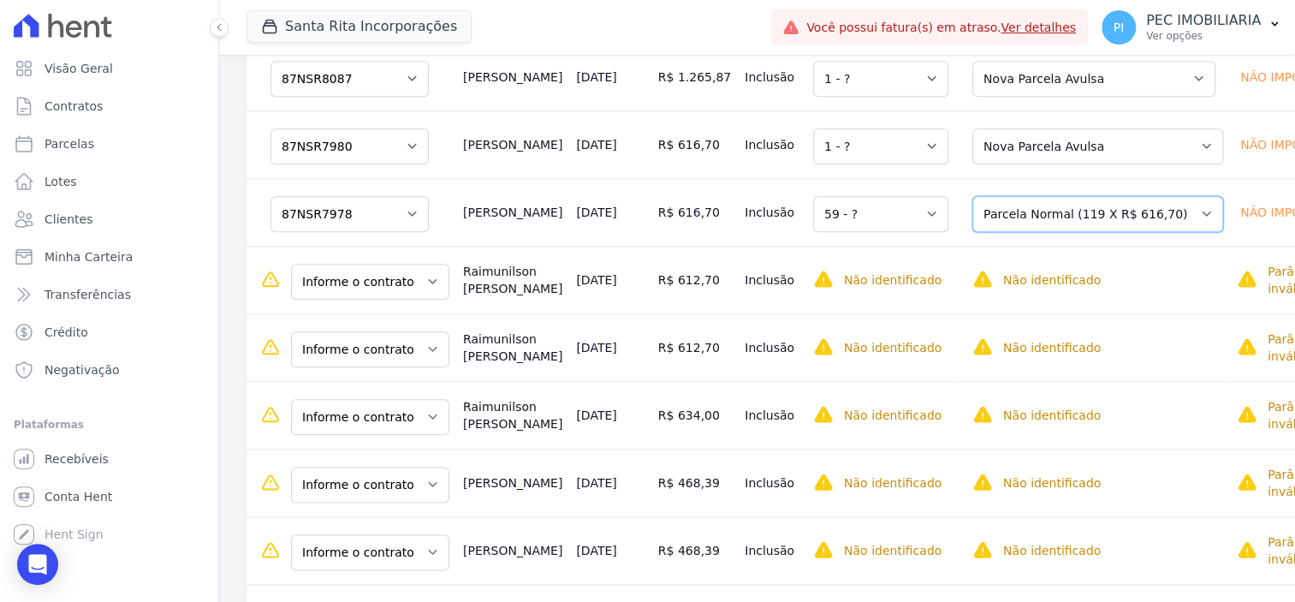
click at [1039, 232] on select "Selecione uma Nova Parcela Avulsa Parcela Avulsa Existente Parcela Normal (119 …" at bounding box center [1097, 214] width 251 height 36
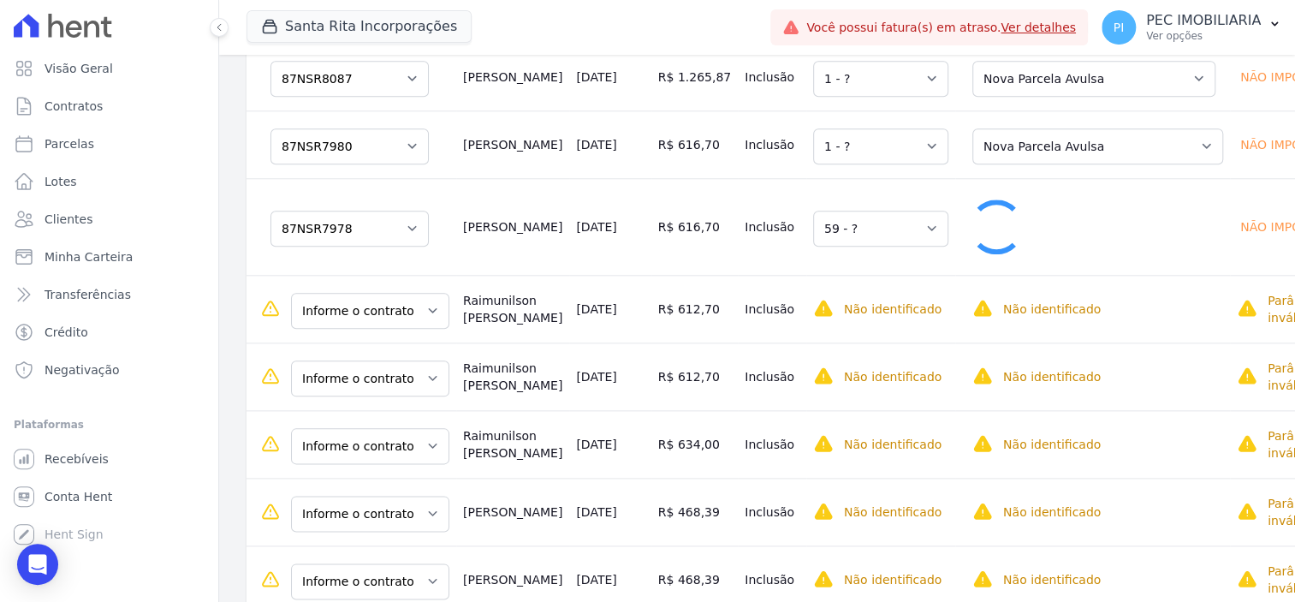
select select "1"
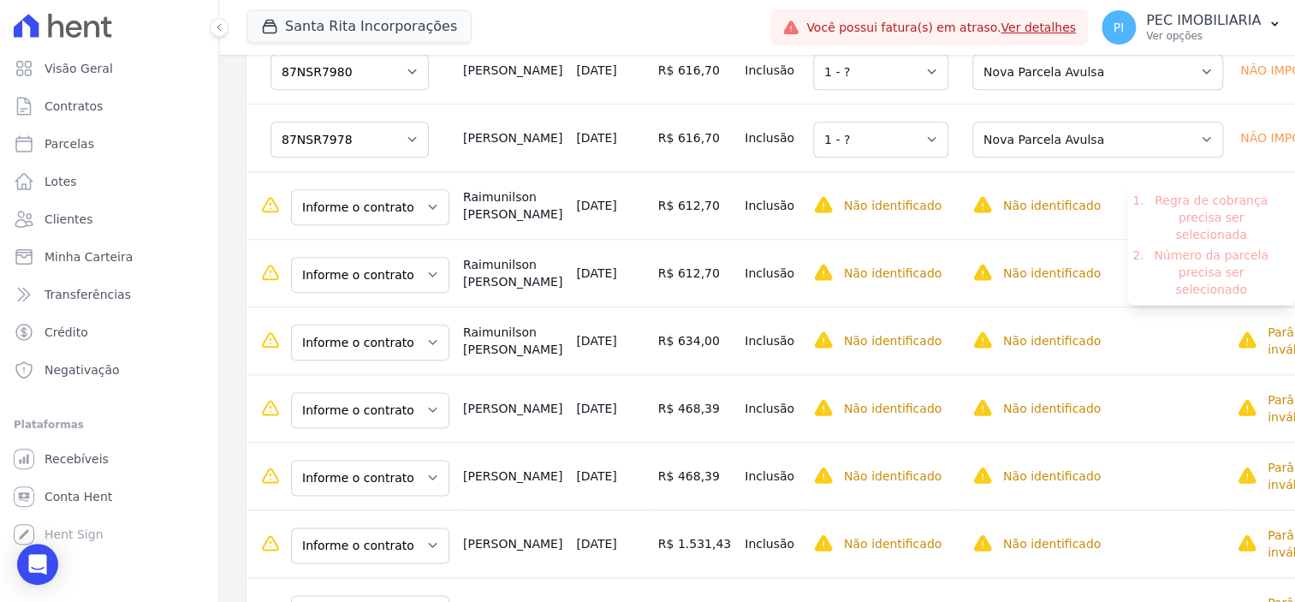
scroll to position [1176, 0]
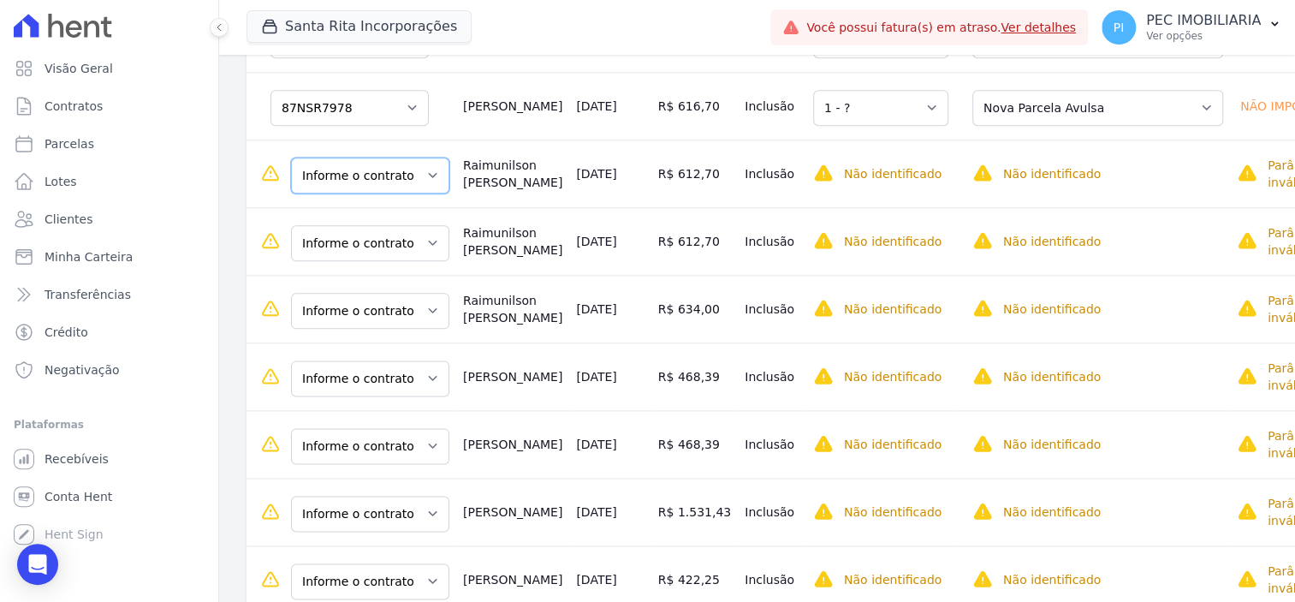
click at [374, 193] on select "Informe o contrato 87NSR0020011 87NSR0020012 87NSR8081 87NSR8082 87NSR8083 87NS…" at bounding box center [370, 176] width 158 height 36
click at [372, 193] on select "Informe o contrato 87NSR0020011 87NSR0020012 87NSR8081 87NSR8082 87NSR8083 87NS…" at bounding box center [370, 176] width 158 height 36
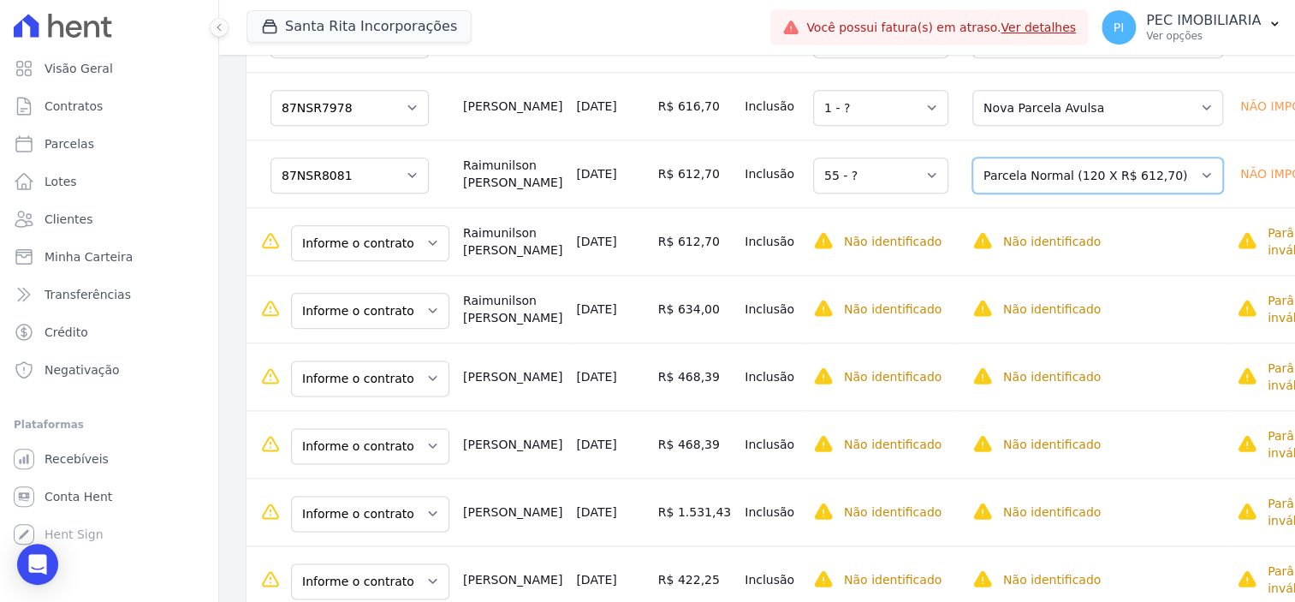
drag, startPoint x: 1007, startPoint y: 193, endPoint x: 1017, endPoint y: 196, distance: 10.8
click at [1008, 193] on select "Selecione uma Nova Parcela Avulsa Parcela Avulsa Existente Parcela Normal (120 …" at bounding box center [1097, 176] width 251 height 36
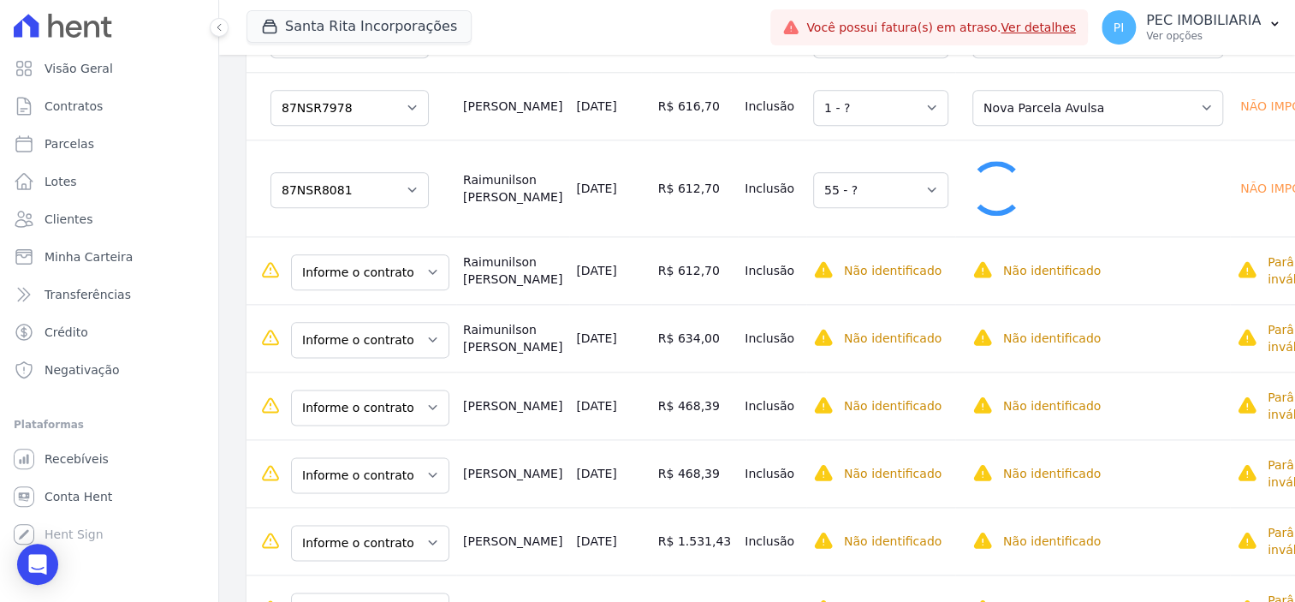
select select "1"
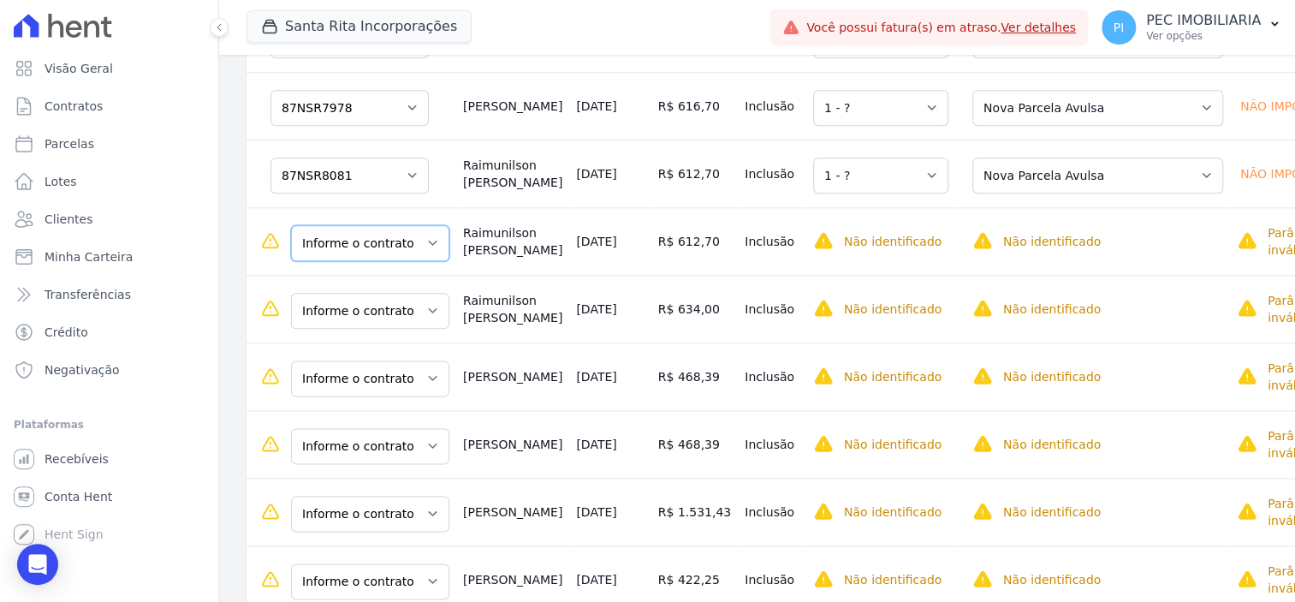
click at [378, 261] on select "Informe o contrato 87NSR0020011 87NSR0020012 87NSR8081 87NSR8082 87NSR8083 87NS…" at bounding box center [370, 243] width 158 height 36
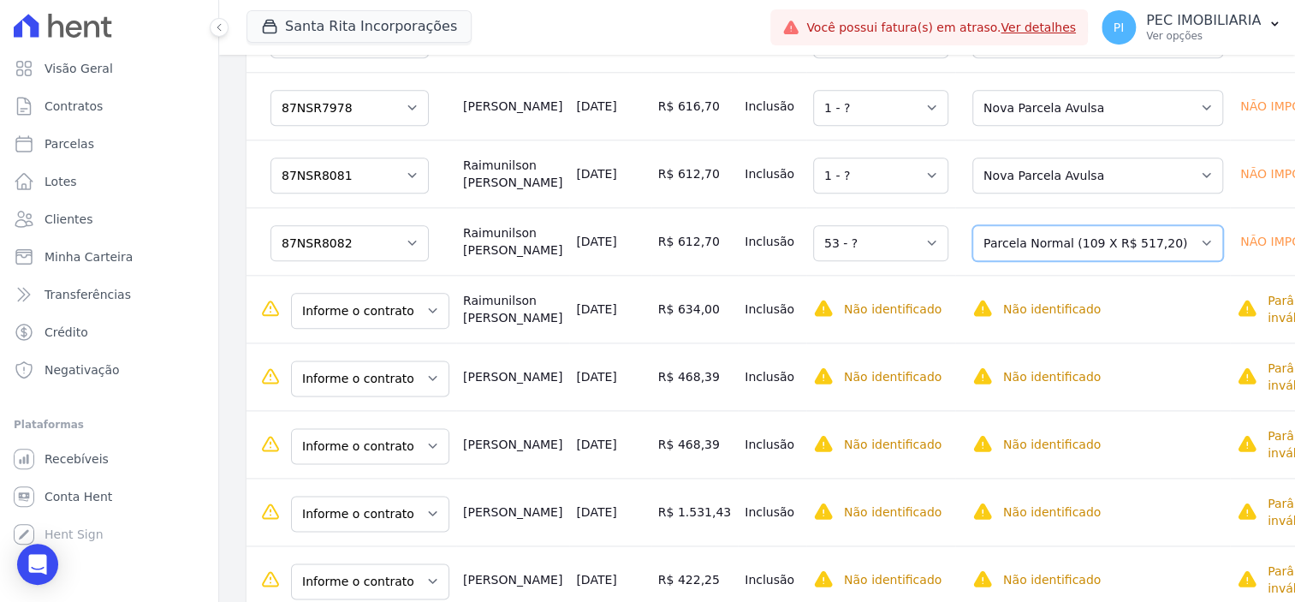
click at [1030, 261] on select "Selecione uma Nova Parcela Avulsa Parcela Avulsa Existente Parcela Normal (109 …" at bounding box center [1097, 243] width 251 height 36
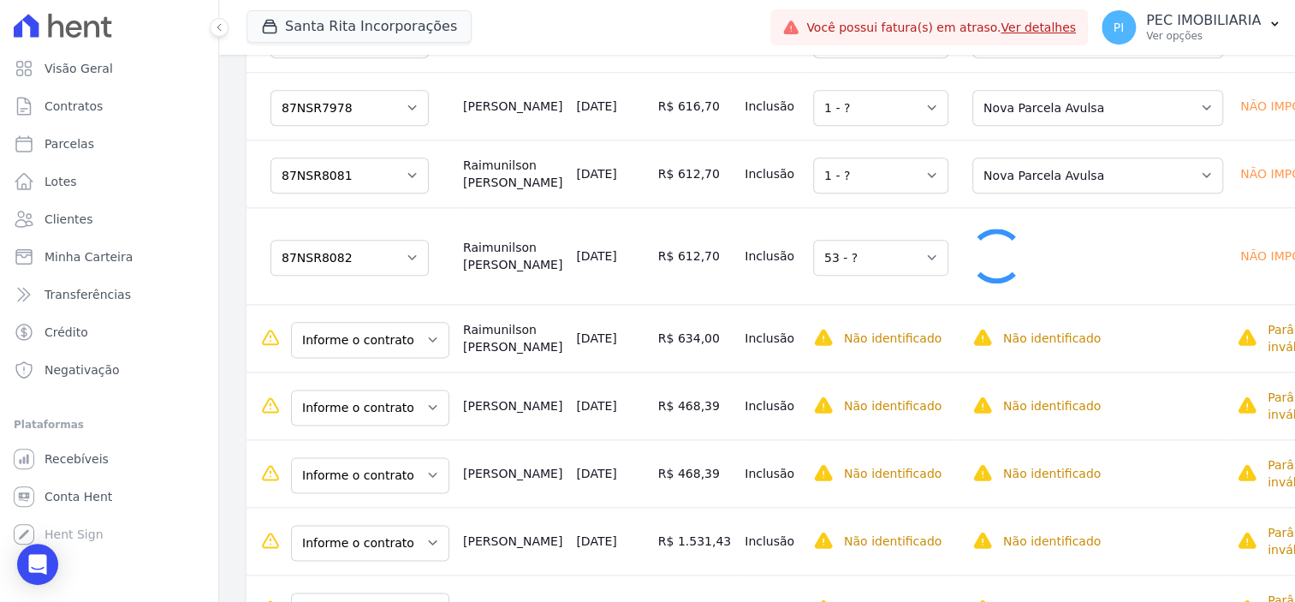
select select "1"
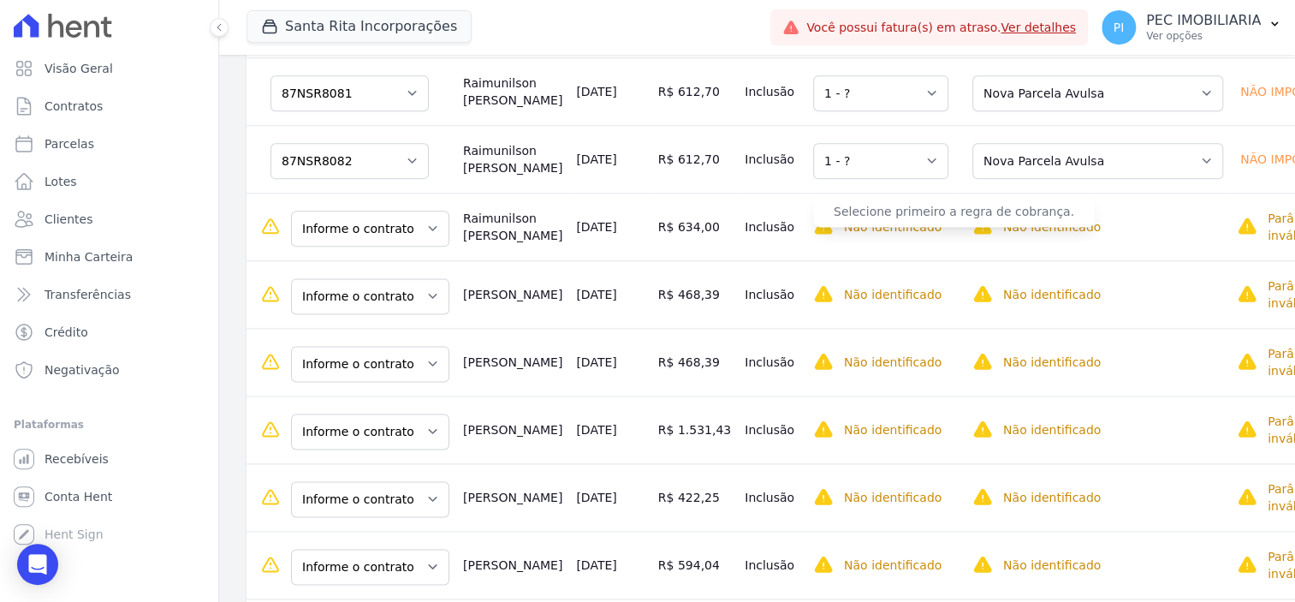
scroll to position [1284, 0]
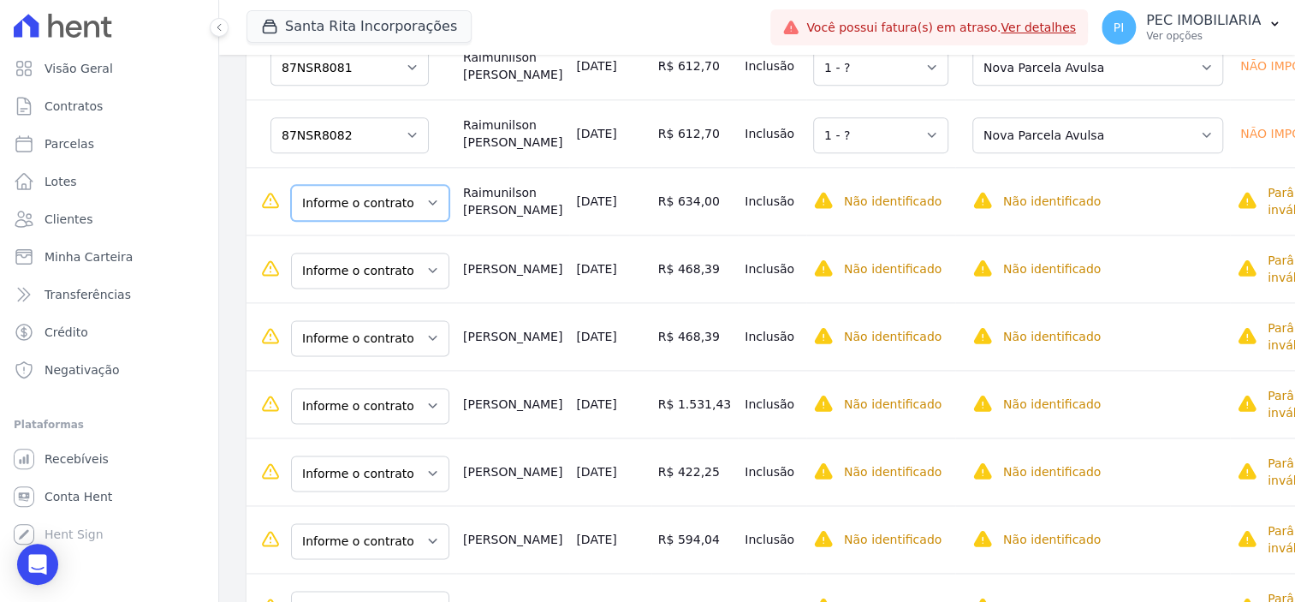
click at [374, 221] on select "Informe o contrato 87NSR0020011 87NSR0020012 87NSR8081 87NSR8082 87NSR8083 87NS…" at bounding box center [370, 203] width 158 height 36
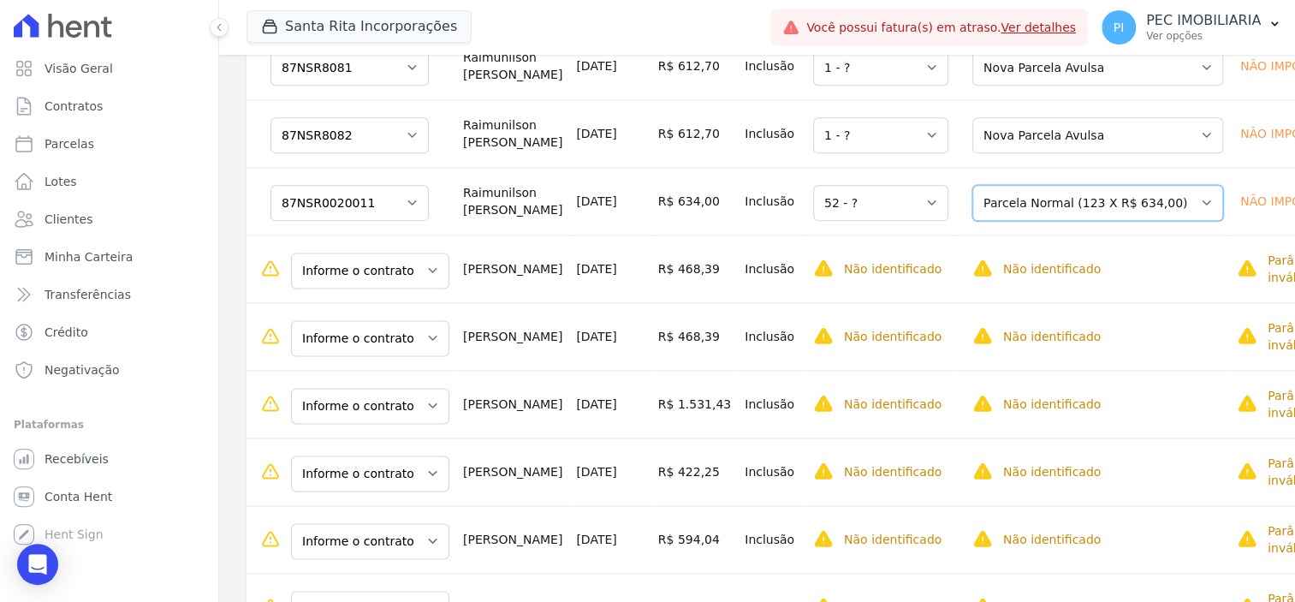
click at [1005, 217] on select "Selecione uma Nova Parcela Avulsa Parcela Avulsa Existente Parcela Normal (123 …" at bounding box center [1097, 203] width 251 height 36
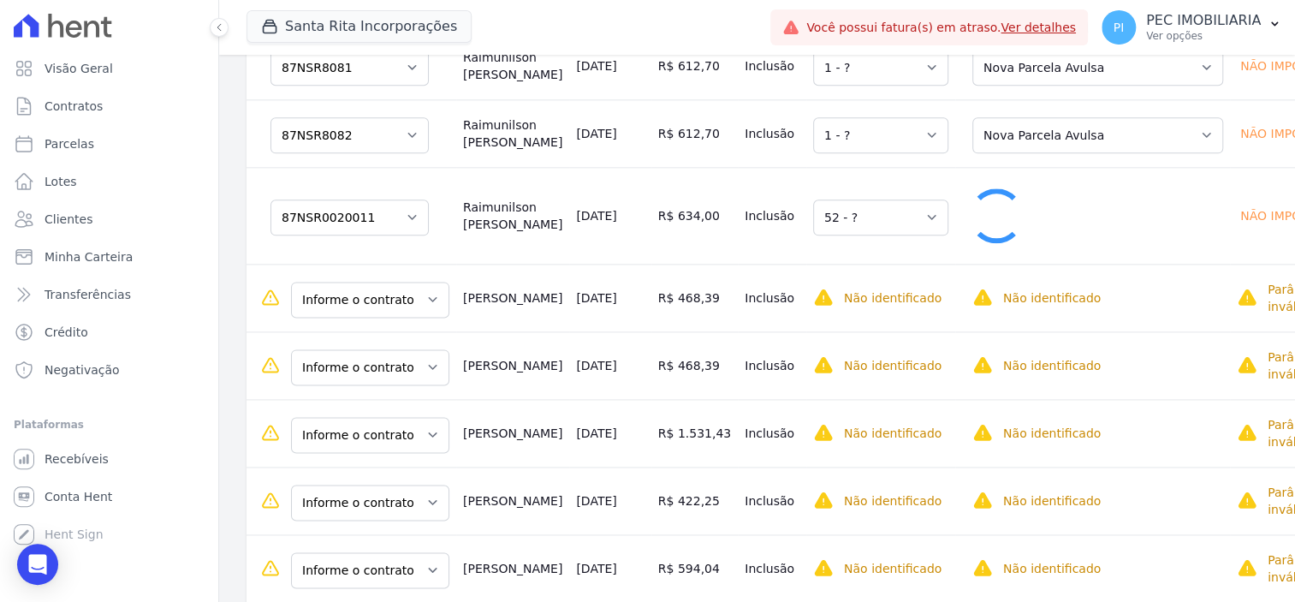
select select "1"
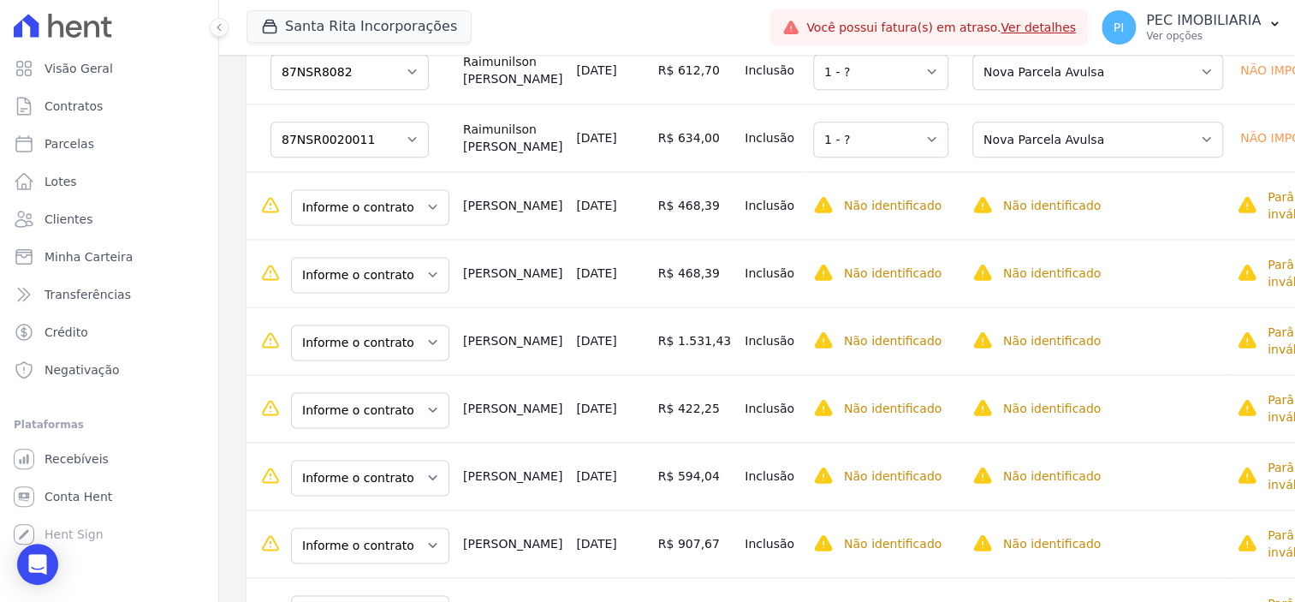
scroll to position [1391, 0]
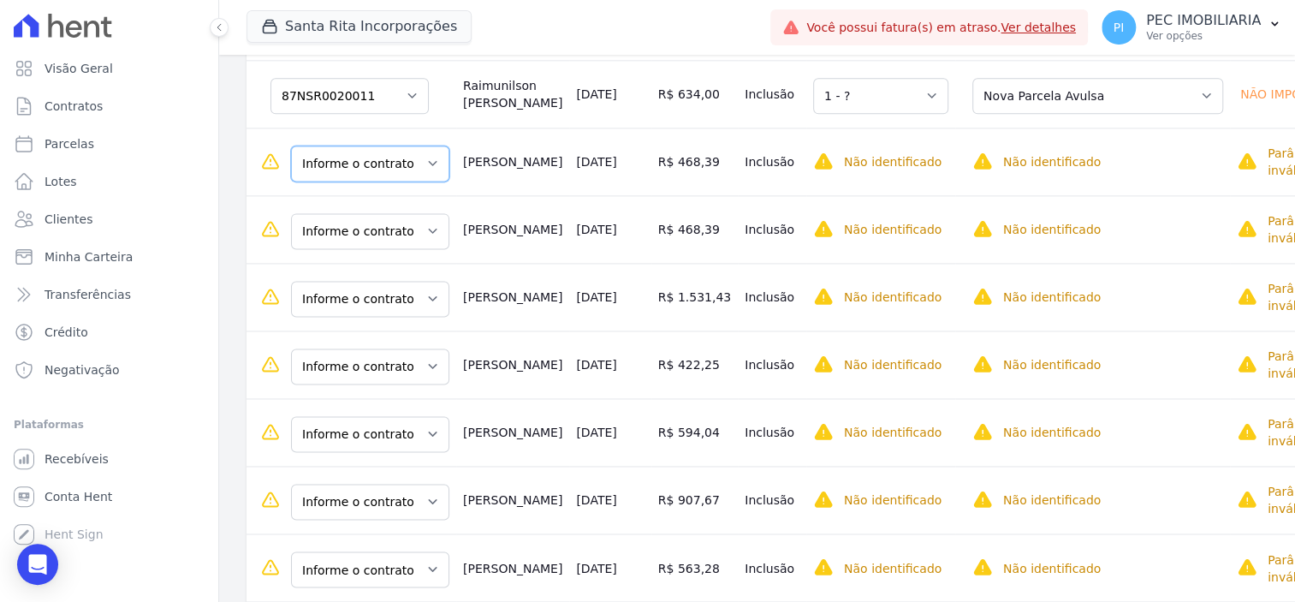
click at [366, 181] on select "Informe o contrato NSR7955 NSR7956" at bounding box center [370, 164] width 158 height 36
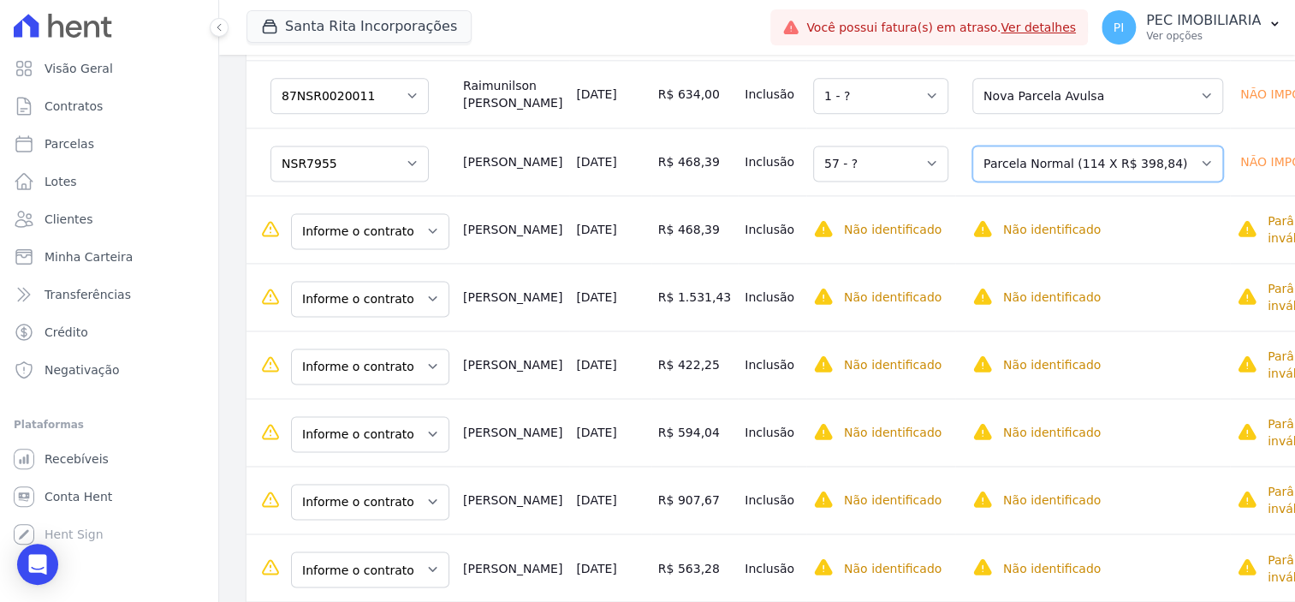
click at [1008, 181] on select "Selecione uma Nova Parcela Avulsa Parcela Avulsa Existente Parcela Normal (114 …" at bounding box center [1097, 164] width 251 height 36
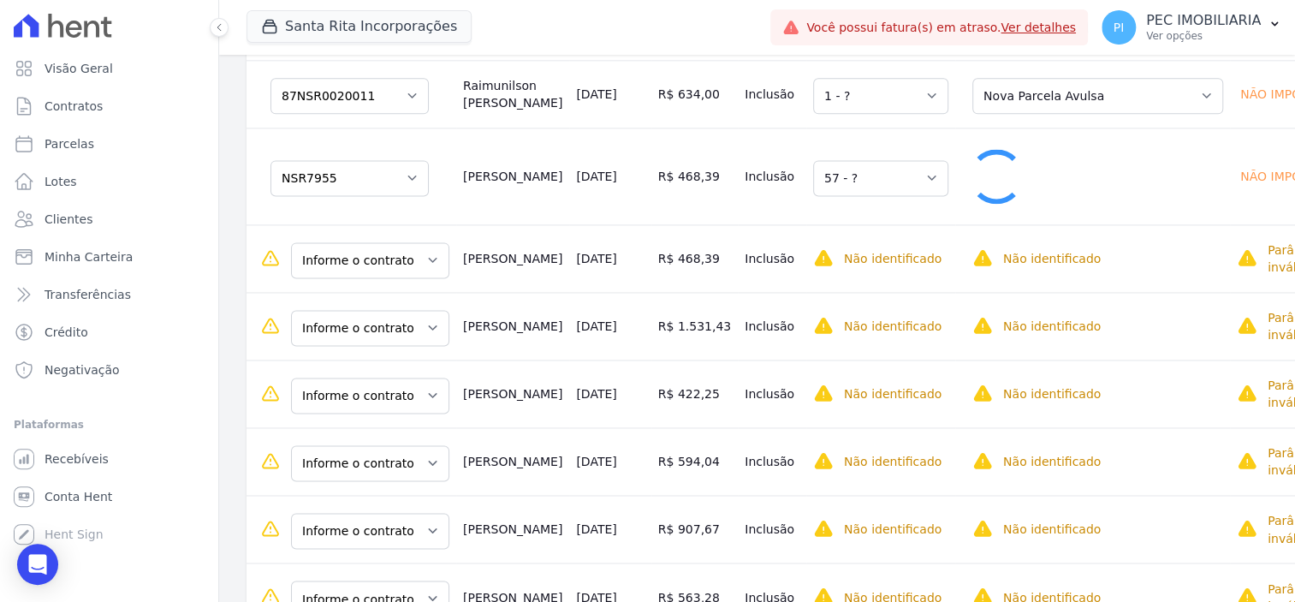
select select "1"
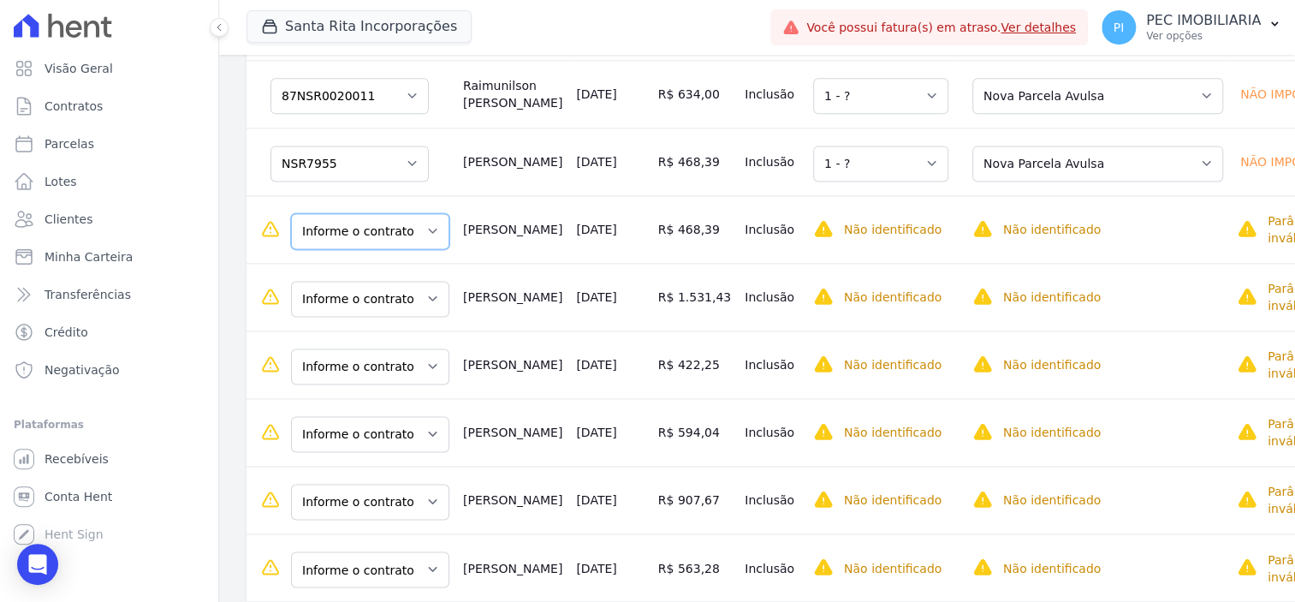
click at [385, 249] on select "Informe o contrato NSR7955 NSR7956" at bounding box center [370, 231] width 158 height 36
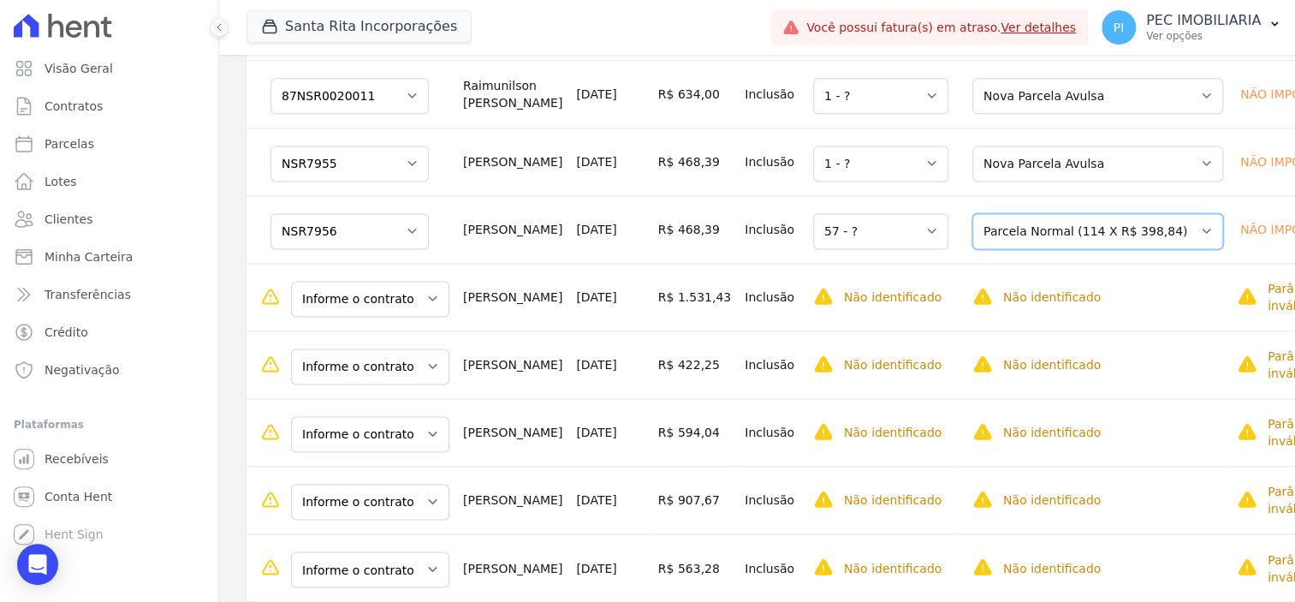
click at [972, 249] on select "Selecione uma Nova Parcela Avulsa Parcela Avulsa Existente Parcela Normal (114 …" at bounding box center [1097, 231] width 251 height 36
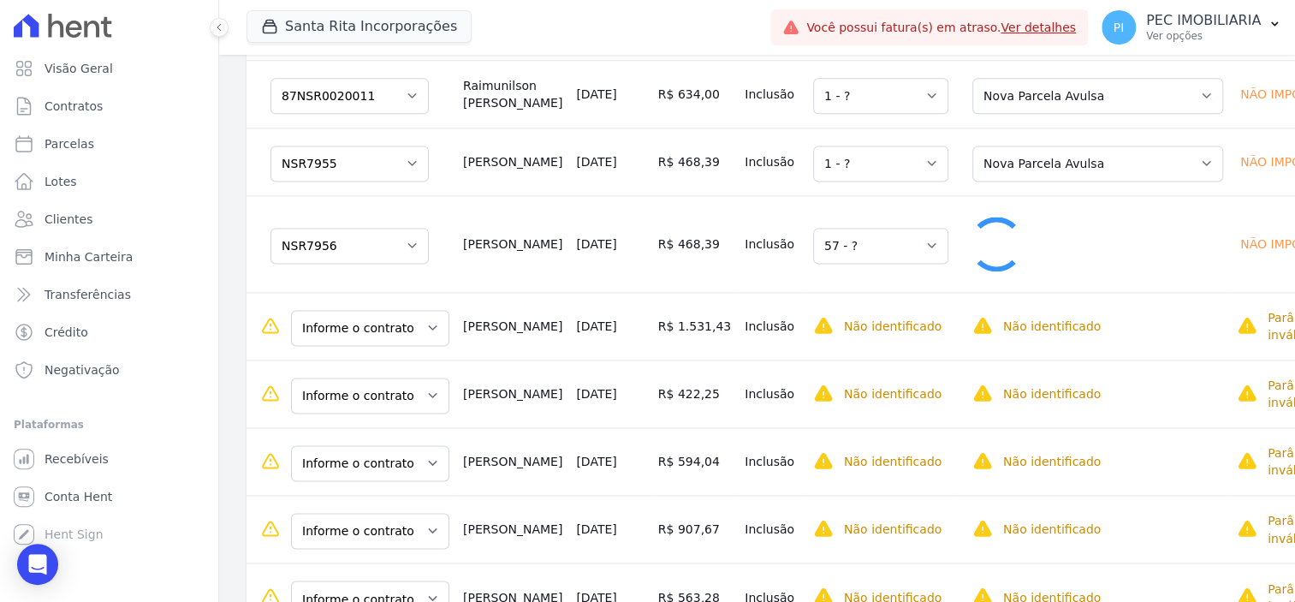
select select "1"
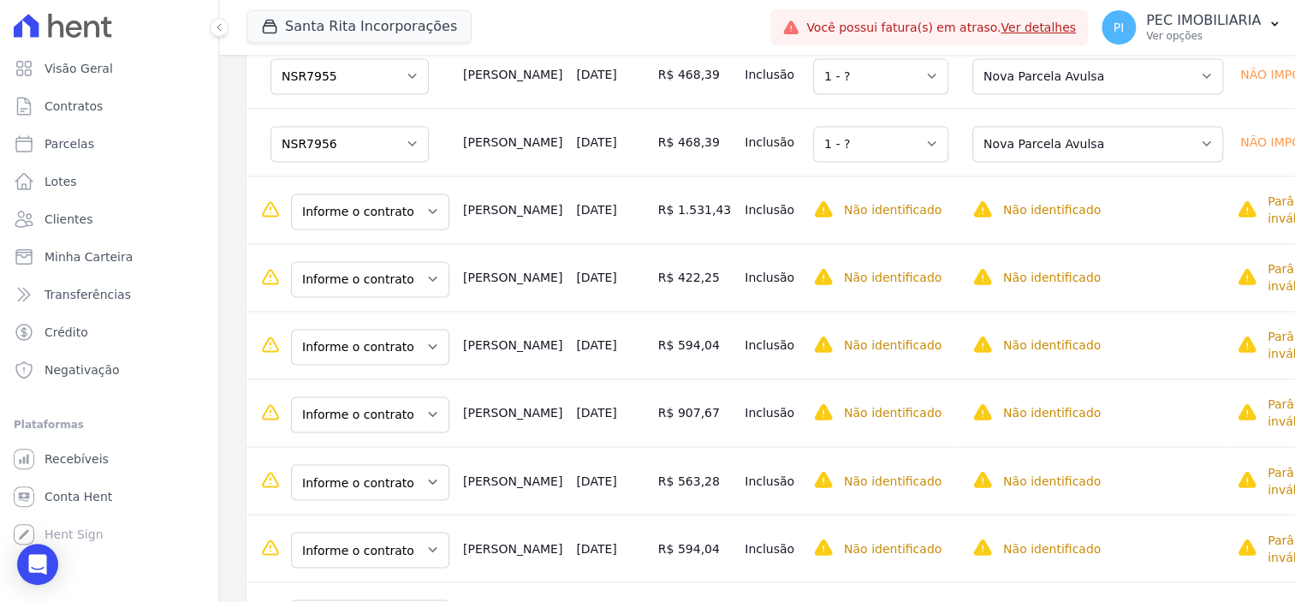
scroll to position [1498, 0]
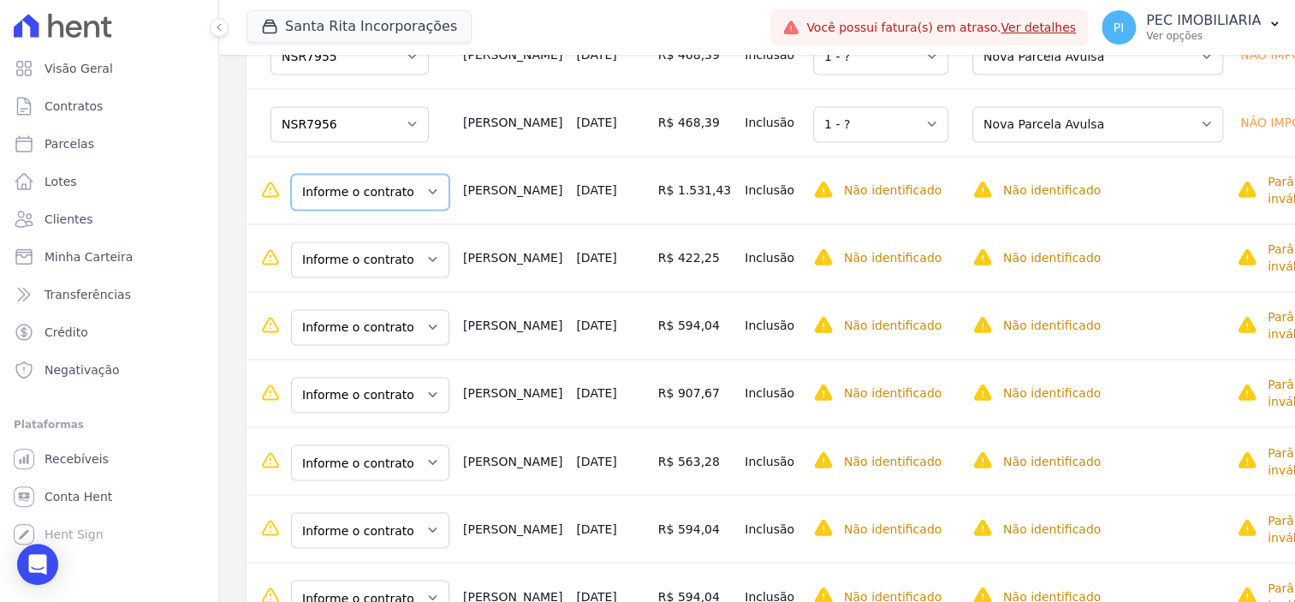
click at [408, 210] on select "Informe o contrato 87NSR8900 87SNR8900" at bounding box center [370, 192] width 158 height 36
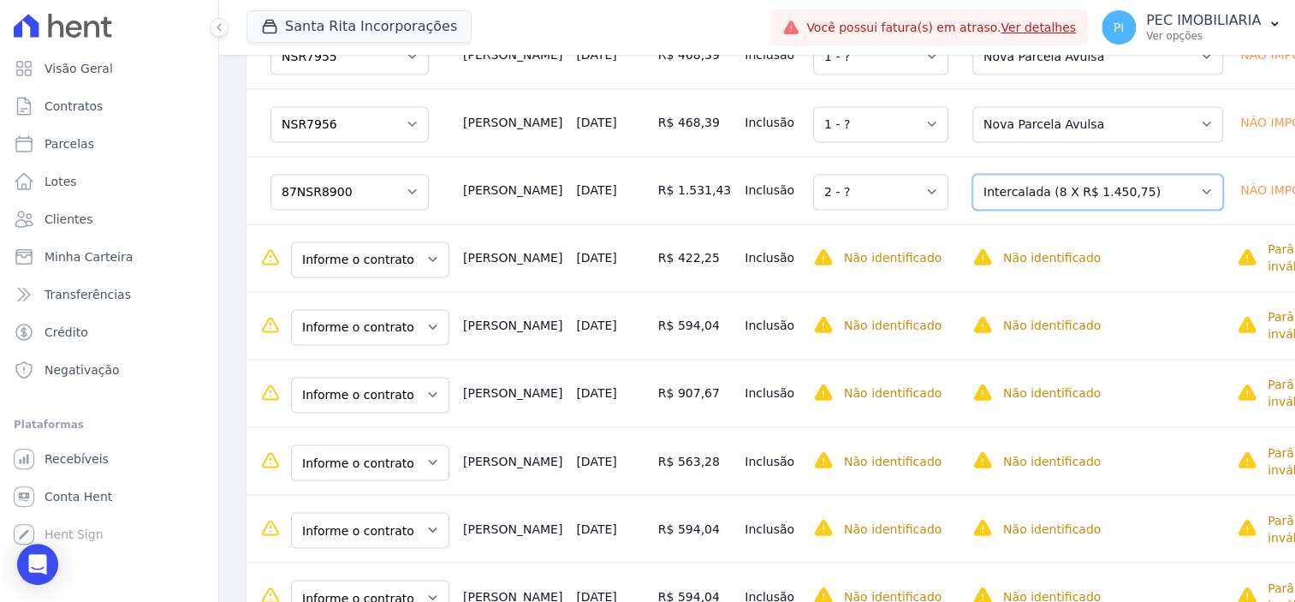
click at [1002, 210] on select "Selecione uma Nova Parcela Avulsa Parcela Avulsa Existente Parcela Normal (100 …" at bounding box center [1097, 192] width 251 height 36
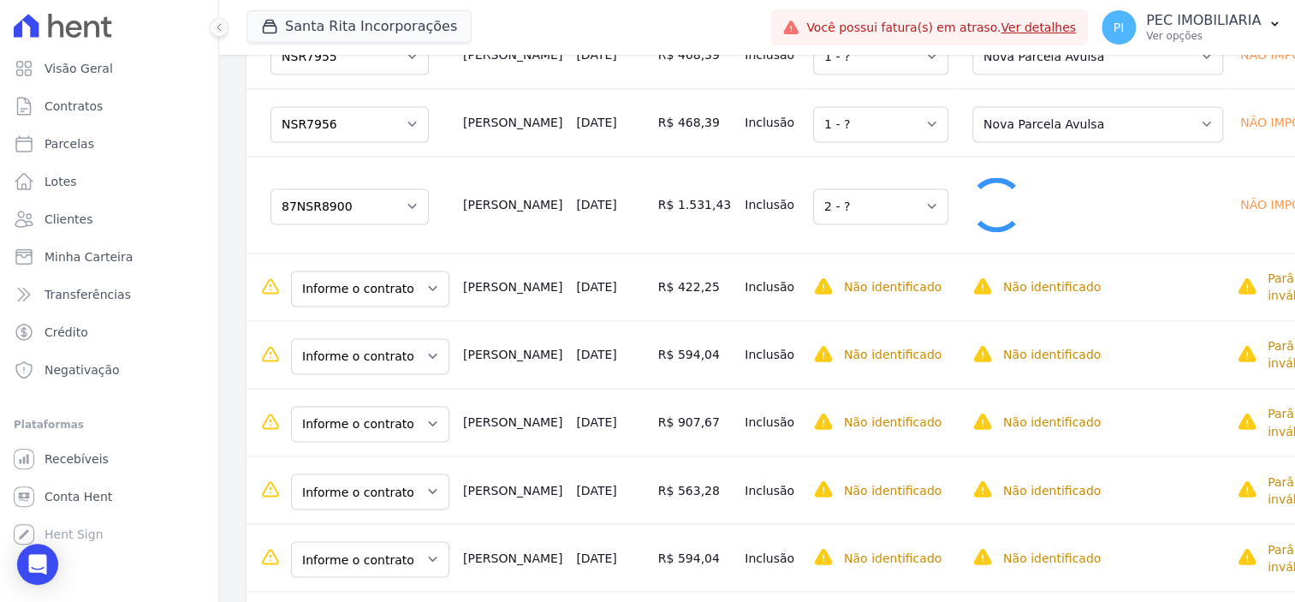
select select "1"
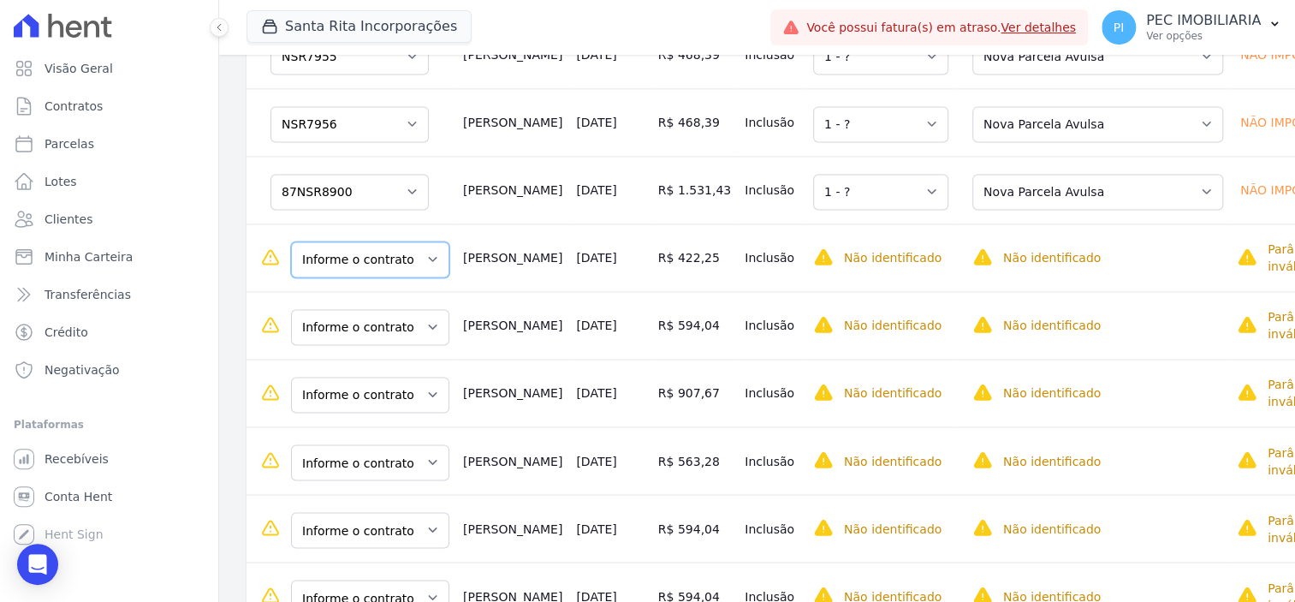
click at [389, 277] on select "Informe o contrato 87NSR8900 87SNR8900" at bounding box center [370, 259] width 158 height 36
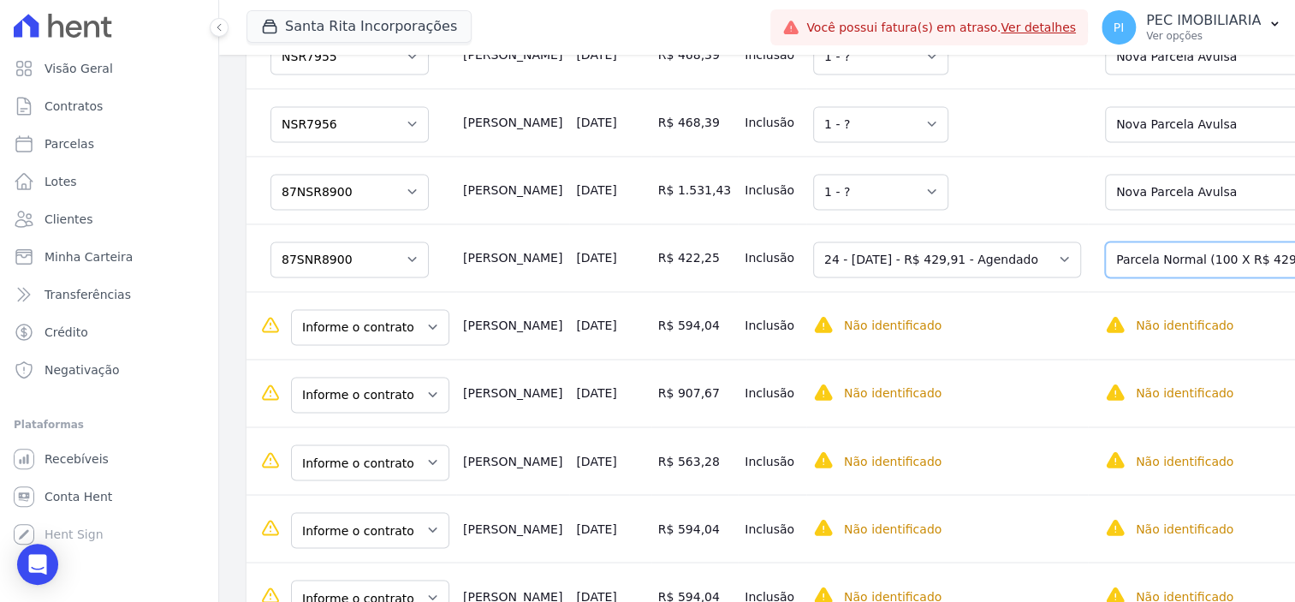
click at [1111, 277] on select "Selecione uma Nova Parcela Avulsa Parcela Avulsa Existente Sinal (2 X R$ 1.647,…" at bounding box center [1230, 259] width 251 height 36
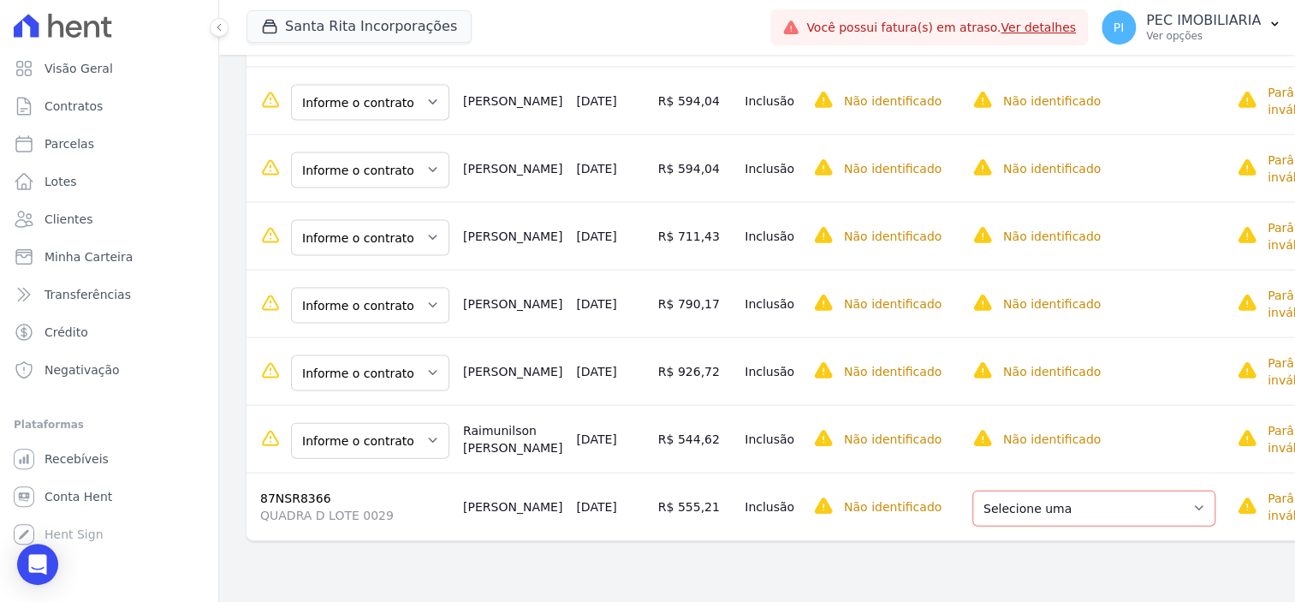
scroll to position [1930, 0]
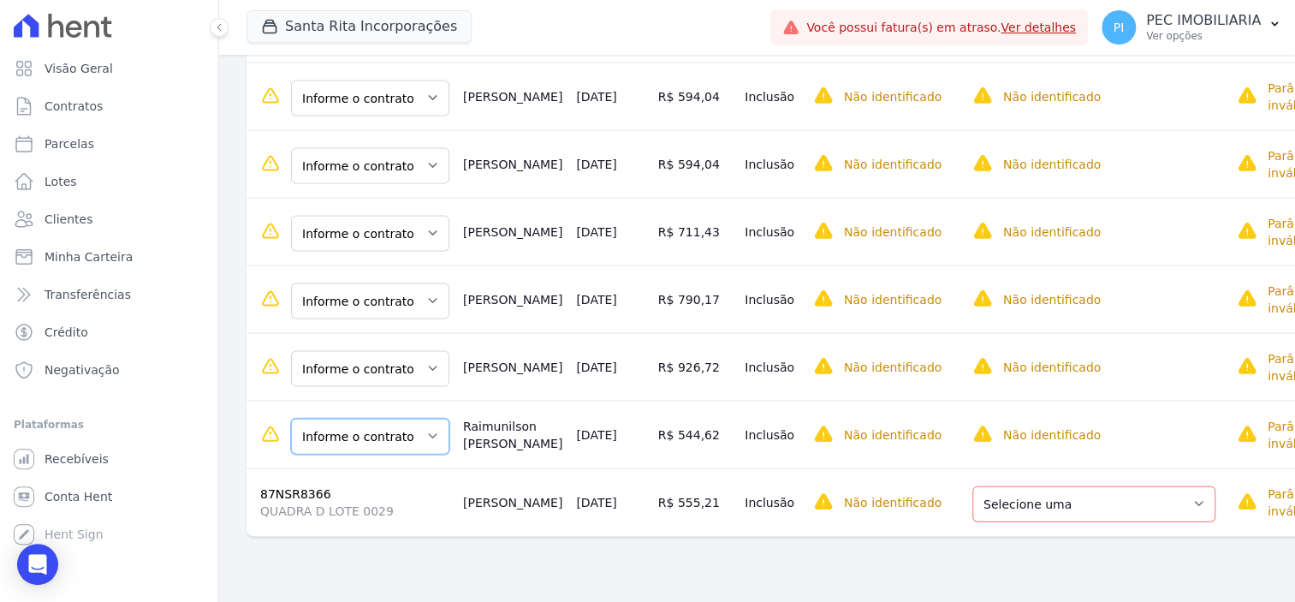
click at [419, 455] on select "Informe o contrato 87NSR0020011 87NSR0020012 87NSR8081 87NSR8082 87NSR8083 87NS…" at bounding box center [370, 437] width 158 height 36
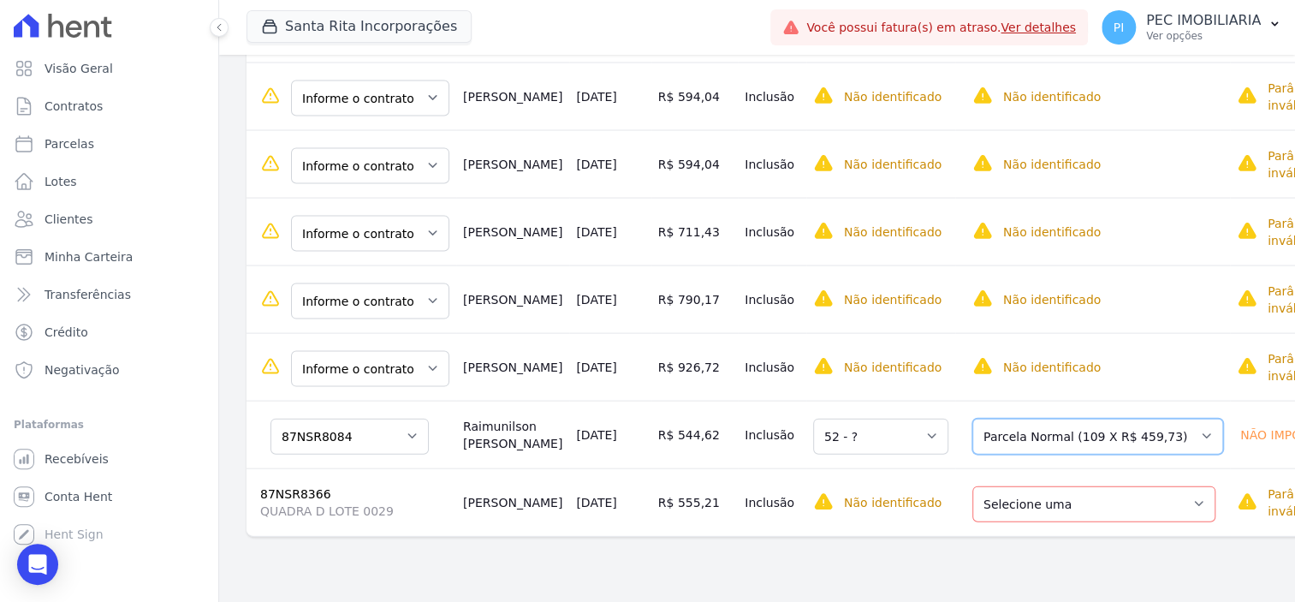
click at [1002, 455] on select "Selecione uma Nova Parcela Avulsa Parcela Avulsa Existente Parcela Normal (109 …" at bounding box center [1097, 437] width 251 height 36
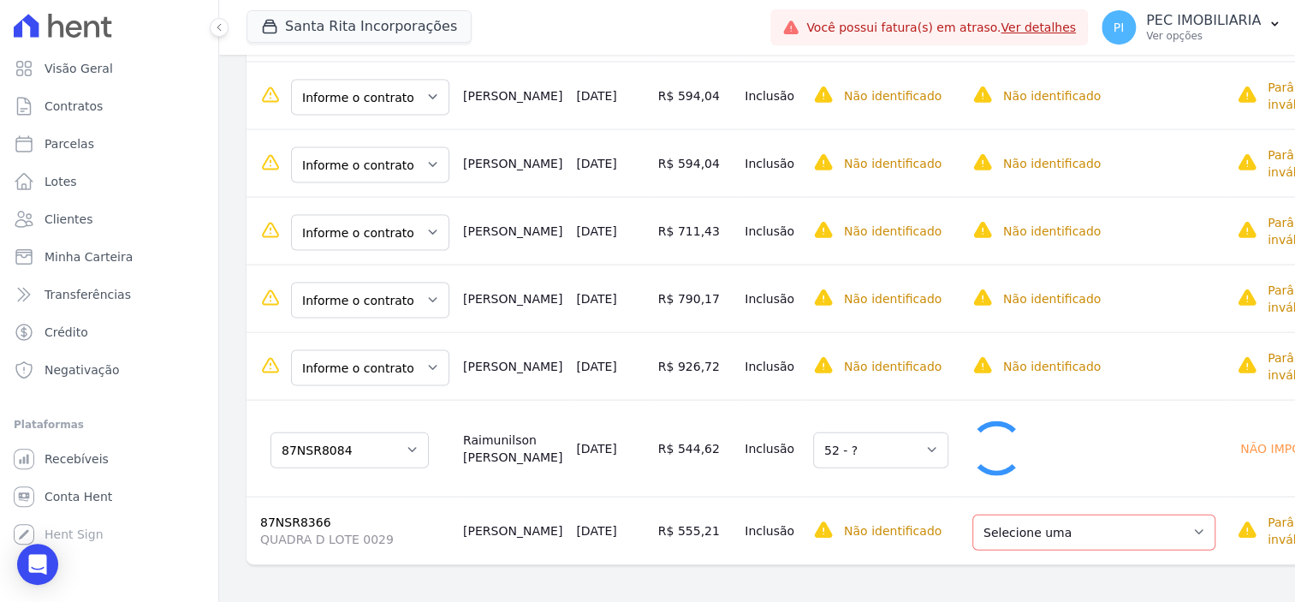
select select "1"
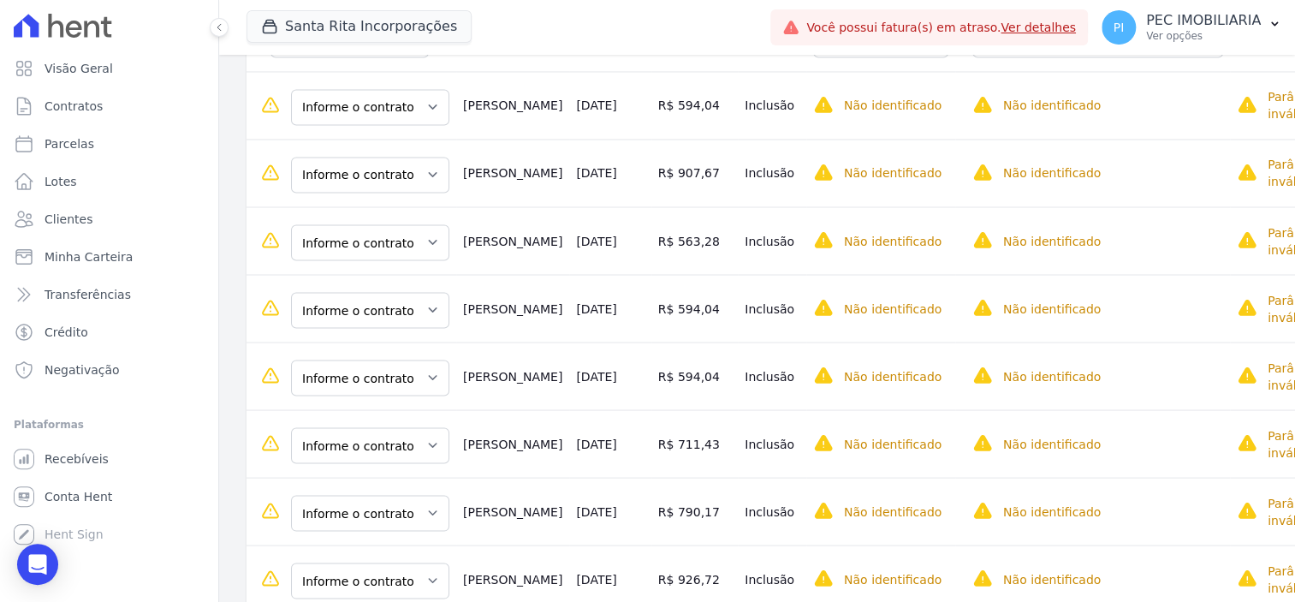
scroll to position [1610, 0]
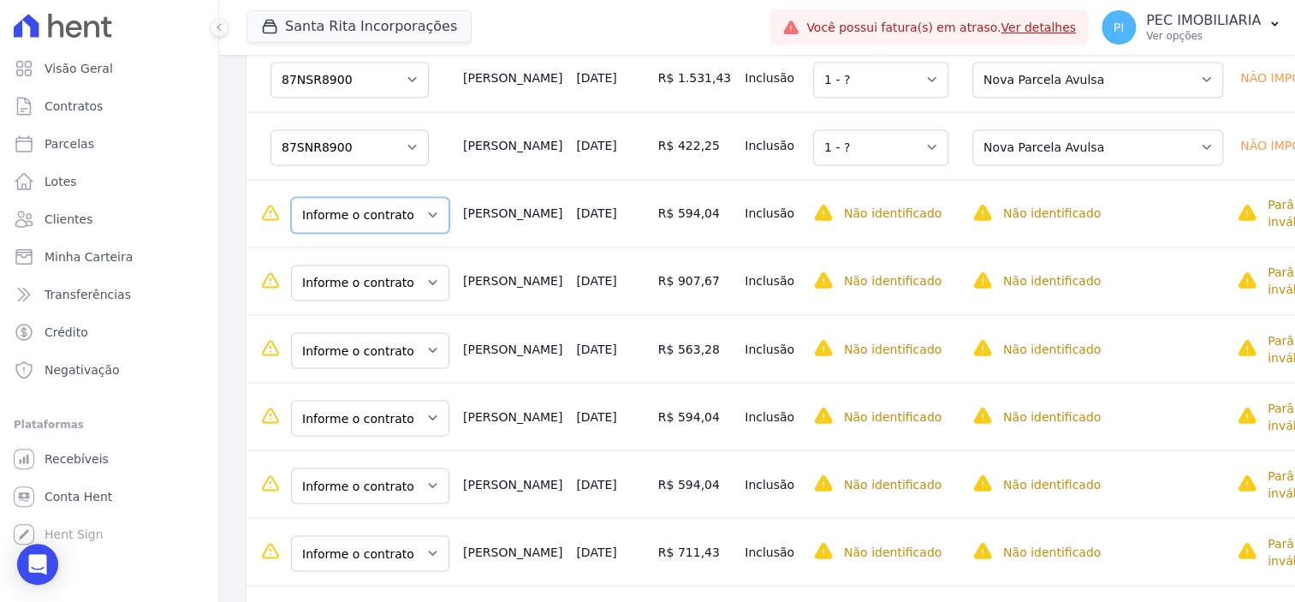
click at [398, 233] on select "Informe o contrato 87NSR8368 87NSR8397 87NSR6130 87NSR6129 87NSR6128 87NSR6158 …" at bounding box center [370, 215] width 158 height 36
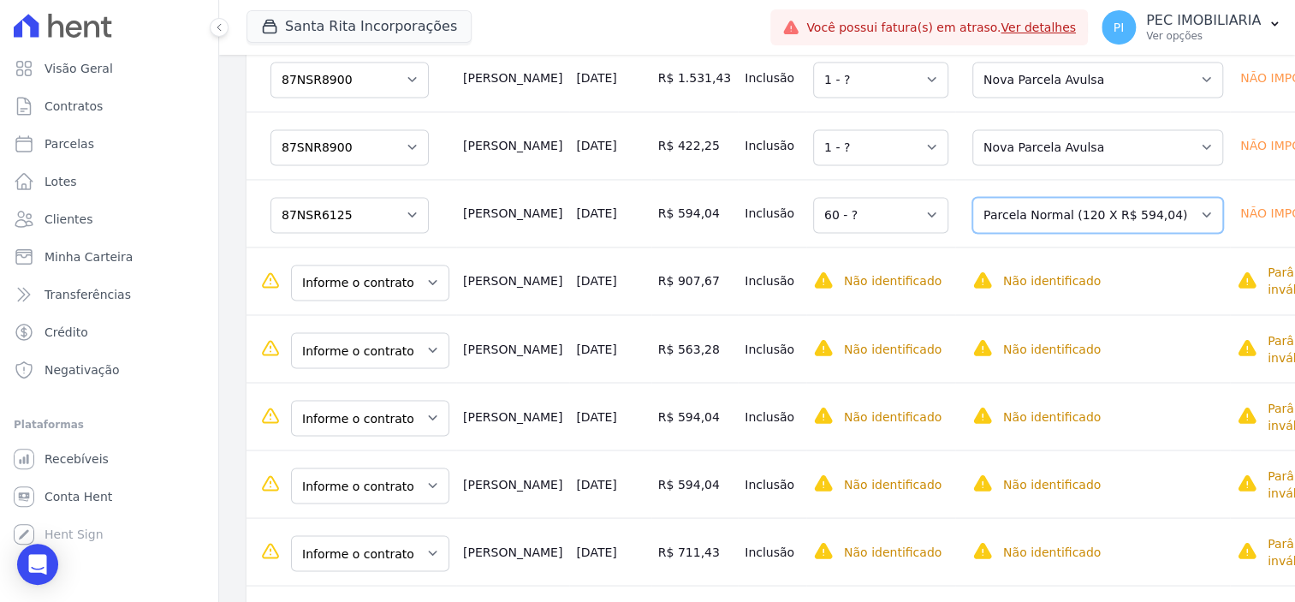
click at [972, 233] on select "Selecione uma Nova Parcela Avulsa Parcela Avulsa Existente Parcela Normal (120 …" at bounding box center [1097, 215] width 251 height 36
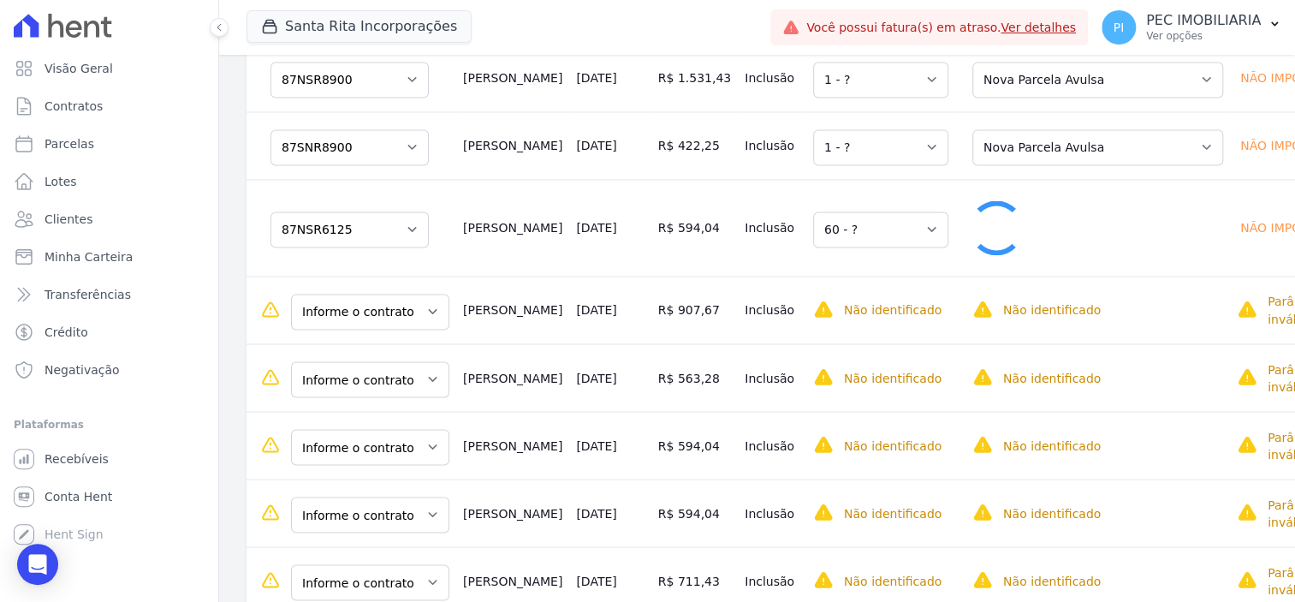
select select "1"
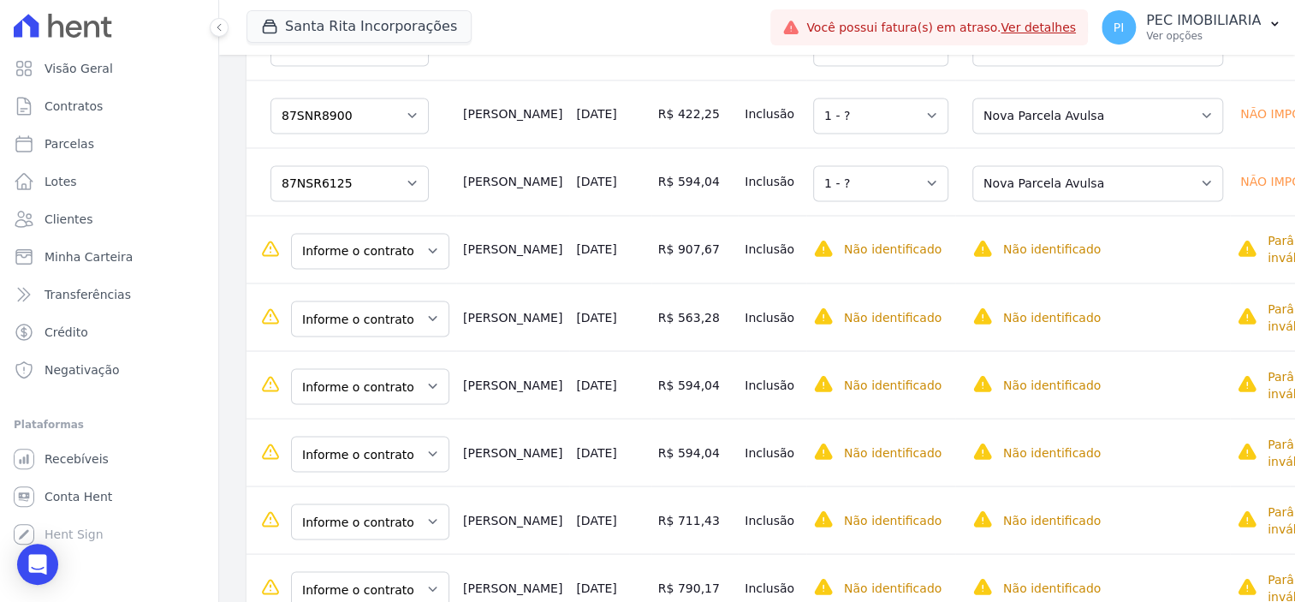
scroll to position [1614, 0]
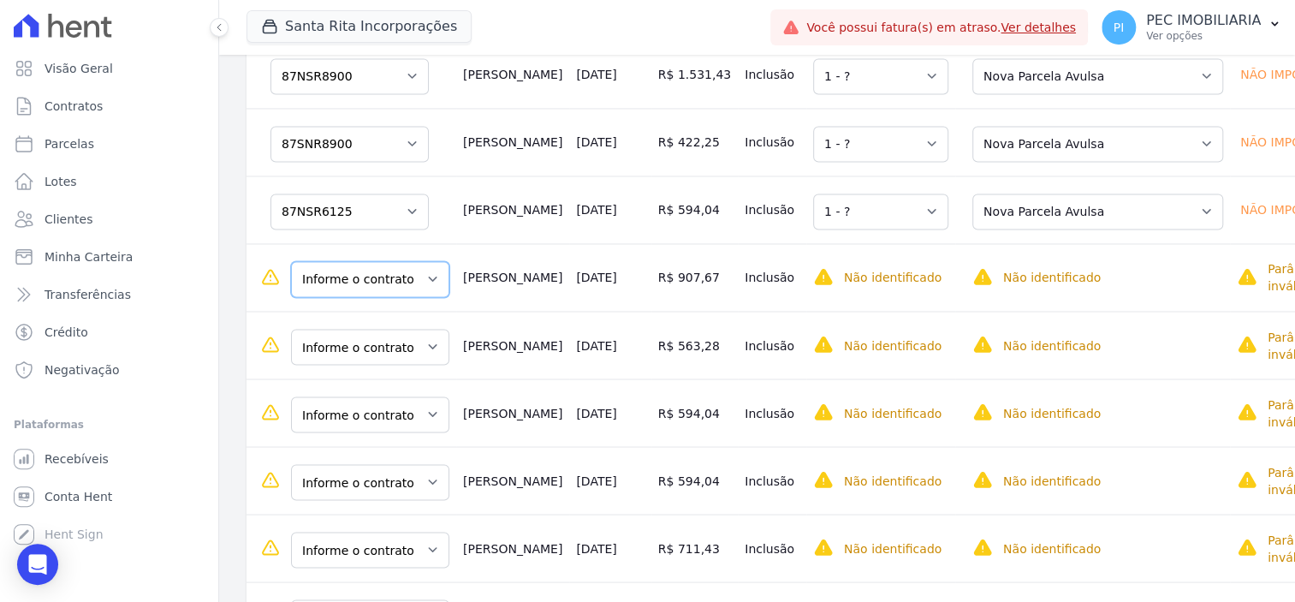
click at [393, 297] on select "Informe o contrato 87NSR8368 87NSR8397 87NSR6130 87NSR6129 87NSR6128 87NSR6158 …" at bounding box center [370, 279] width 158 height 36
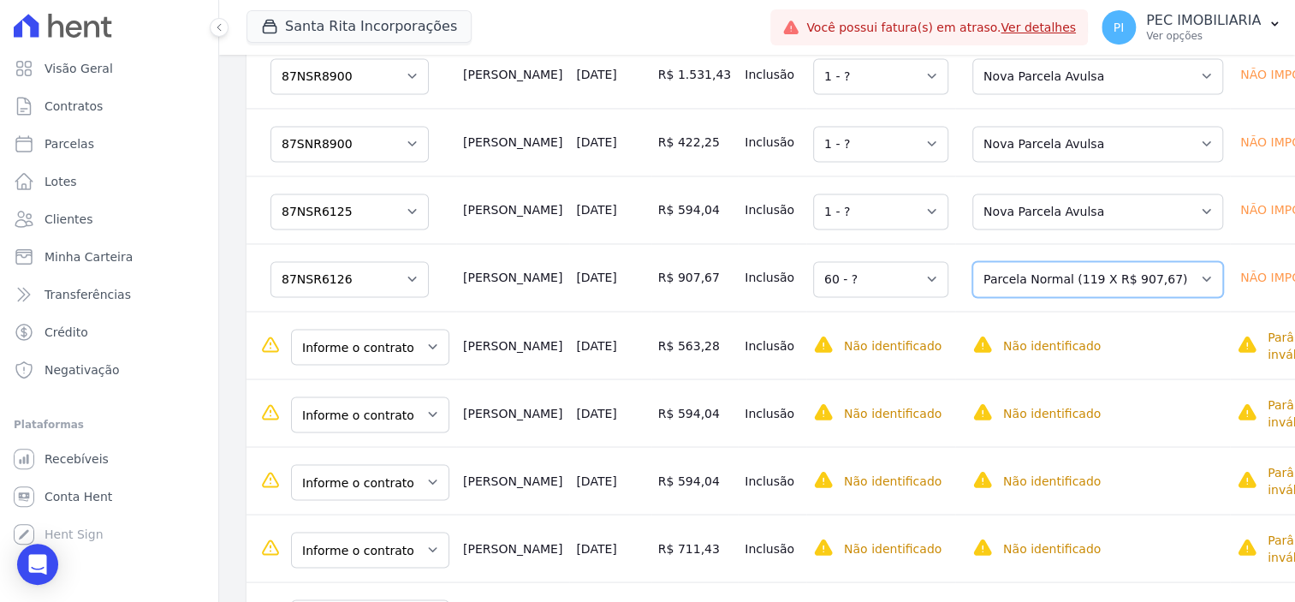
click at [991, 297] on select "Selecione uma Nova Parcela Avulsa Parcela Avulsa Existente Parcela Normal (119 …" at bounding box center [1097, 279] width 251 height 36
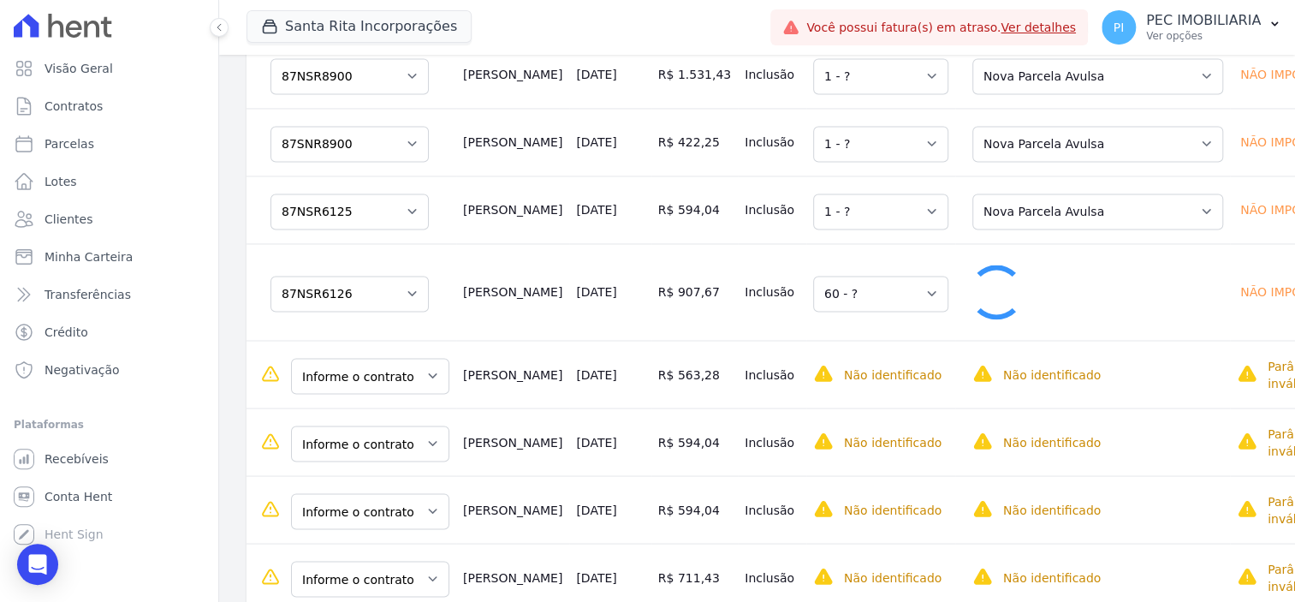
select select "1"
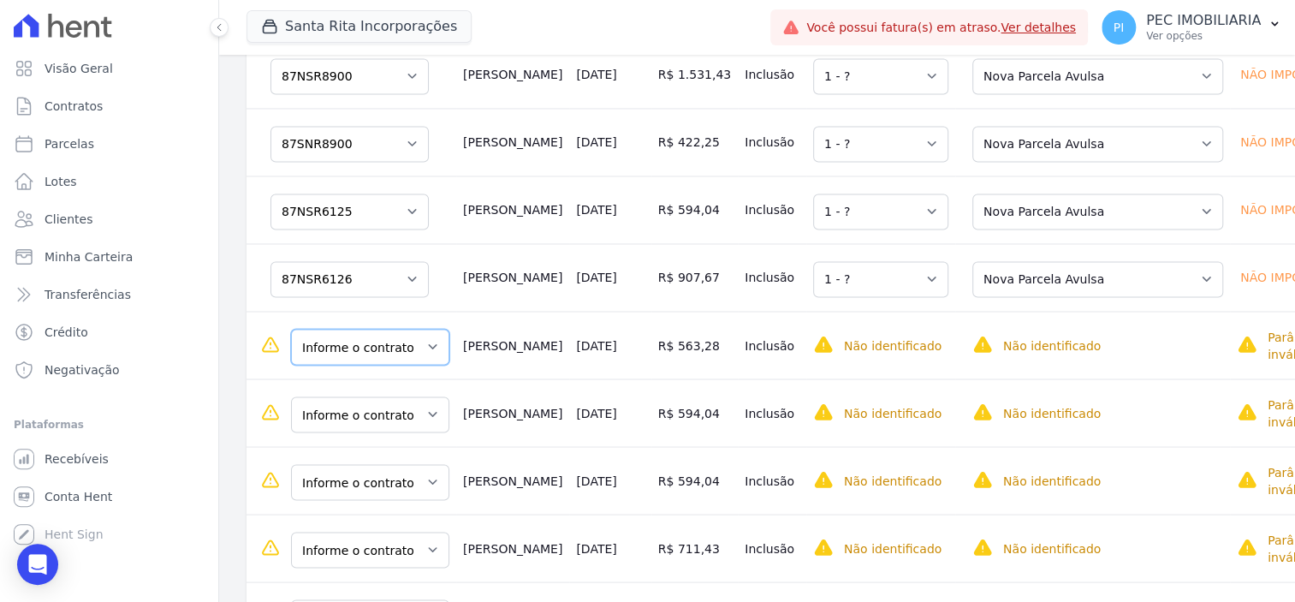
click at [419, 365] on select "Informe o contrato 87NSR8368 87NSR8397 87NSR6130 87NSR6129 87NSR6128 87NSR6158 …" at bounding box center [370, 347] width 158 height 36
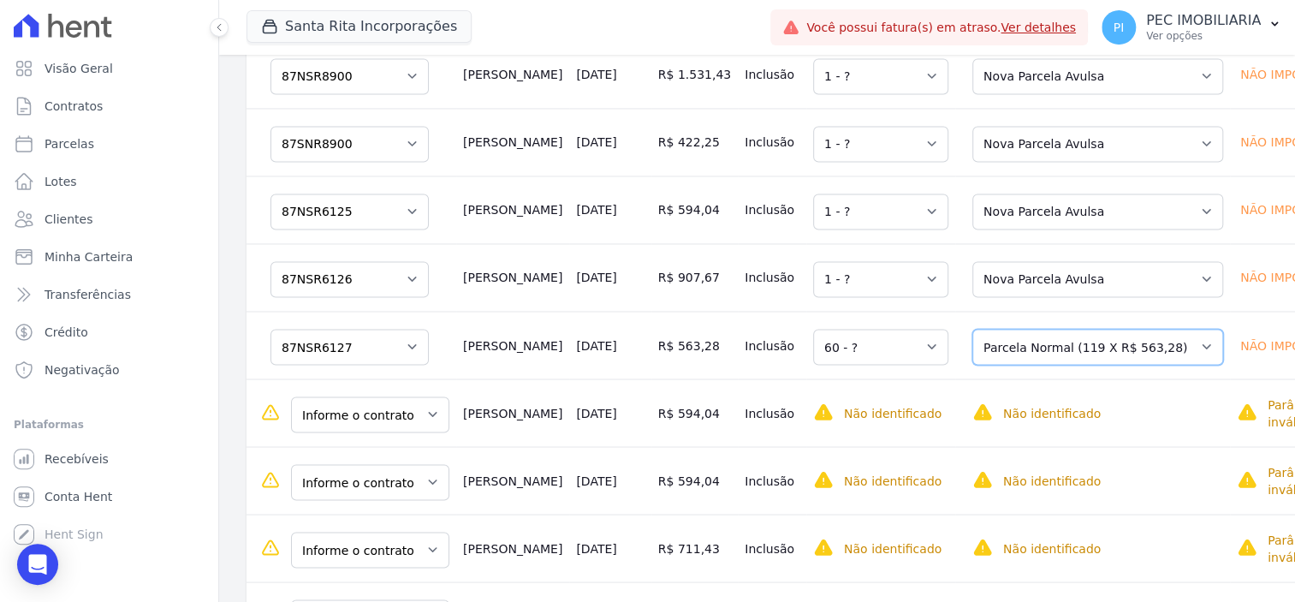
click at [992, 365] on select "Selecione uma Nova Parcela Avulsa Parcela Avulsa Existente Parcela Normal (119 …" at bounding box center [1097, 347] width 251 height 36
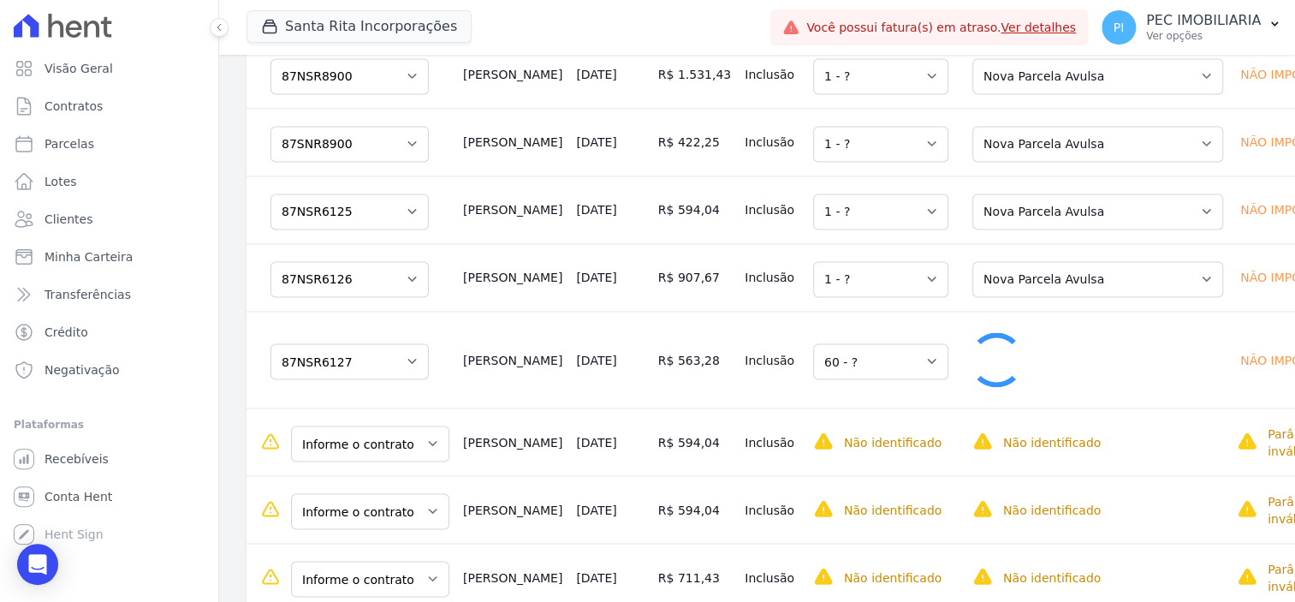
select select "1"
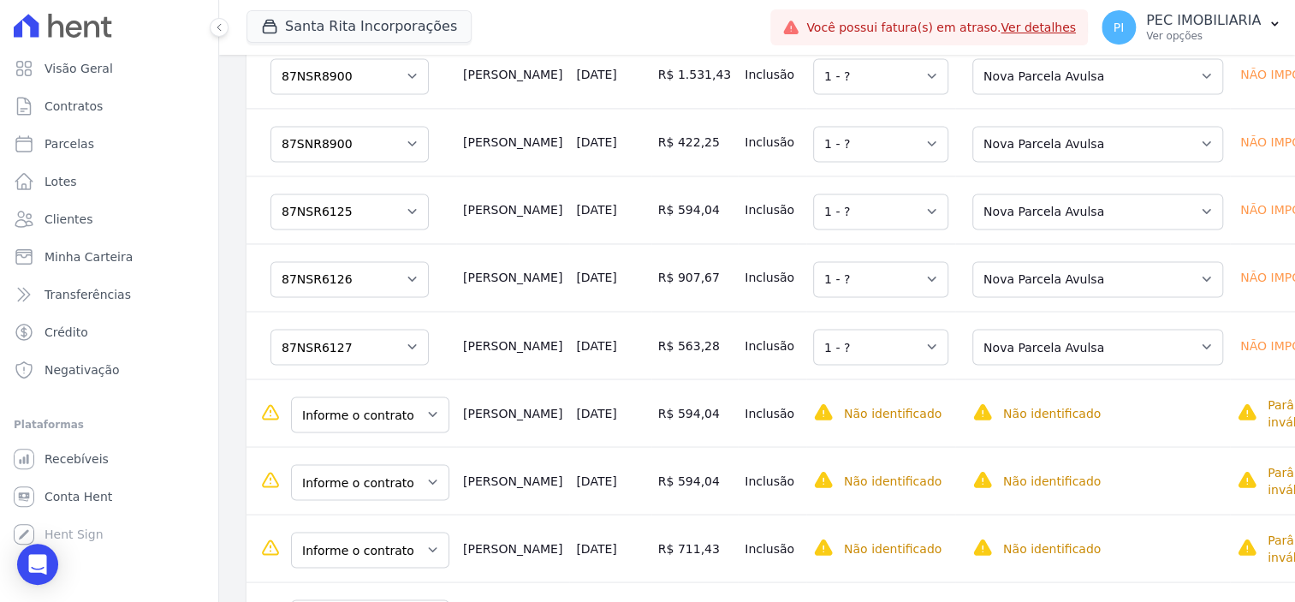
scroll to position [1721, 0]
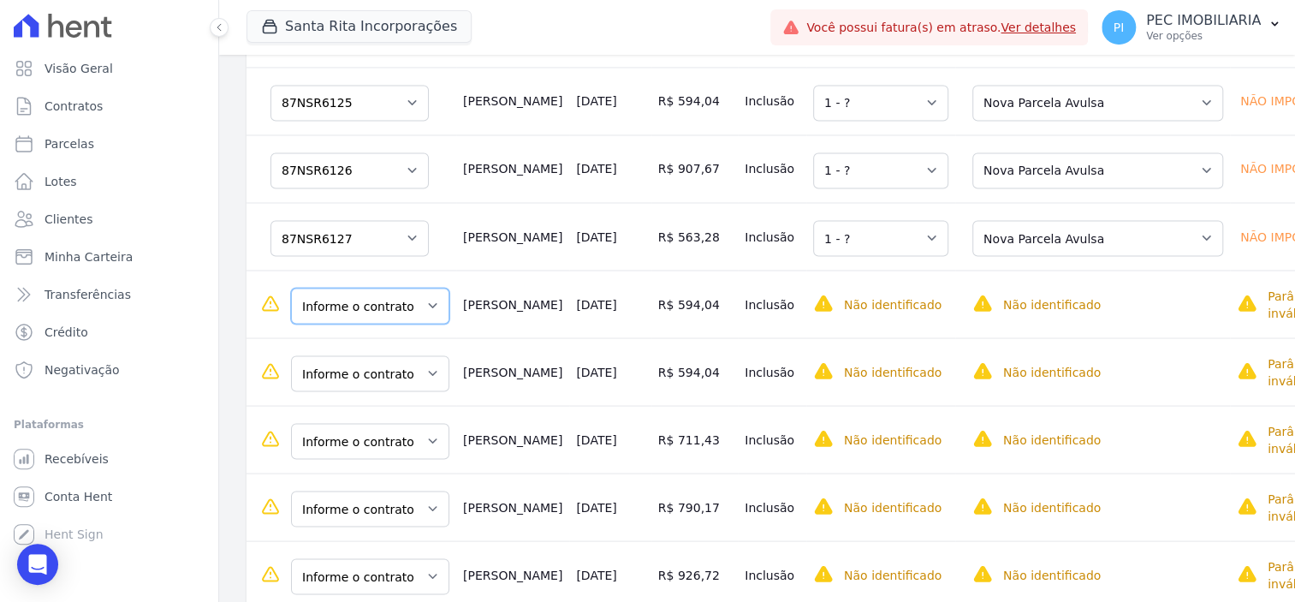
click at [395, 324] on select "Informe o contrato 87NSR8368 87NSR8397 87NSR6130 87NSR6129 87NSR6128 87NSR6158 …" at bounding box center [370, 306] width 158 height 36
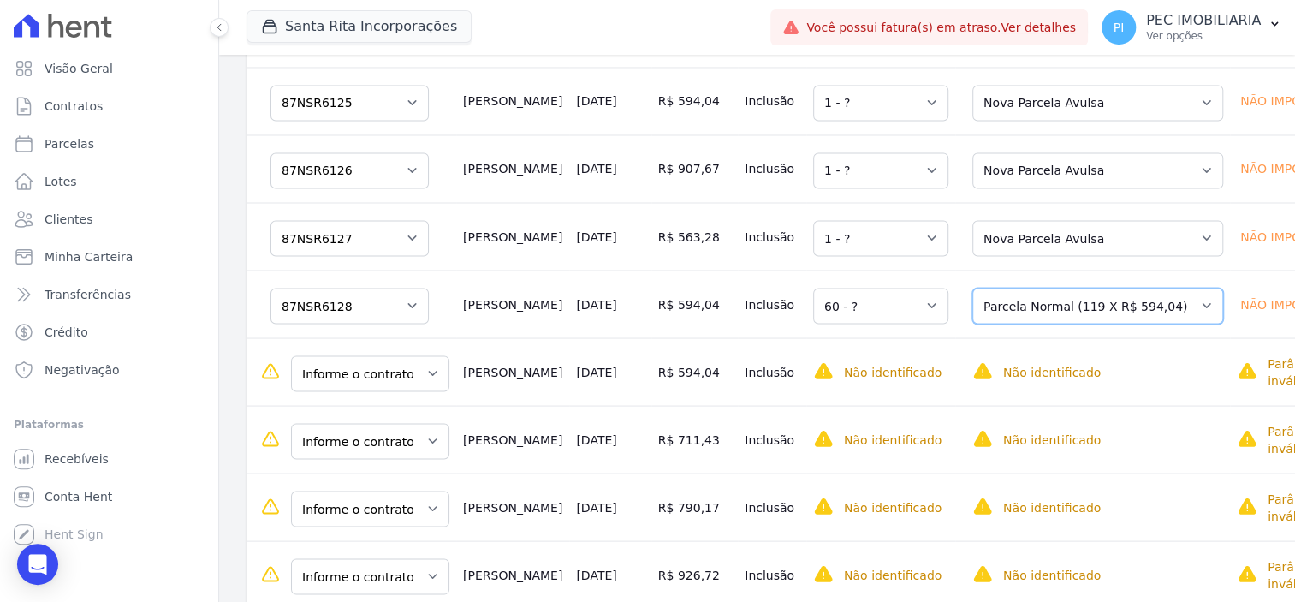
click at [992, 324] on select "Selecione uma Nova Parcela Avulsa Parcela Avulsa Existente Parcela Normal (119 …" at bounding box center [1097, 306] width 251 height 36
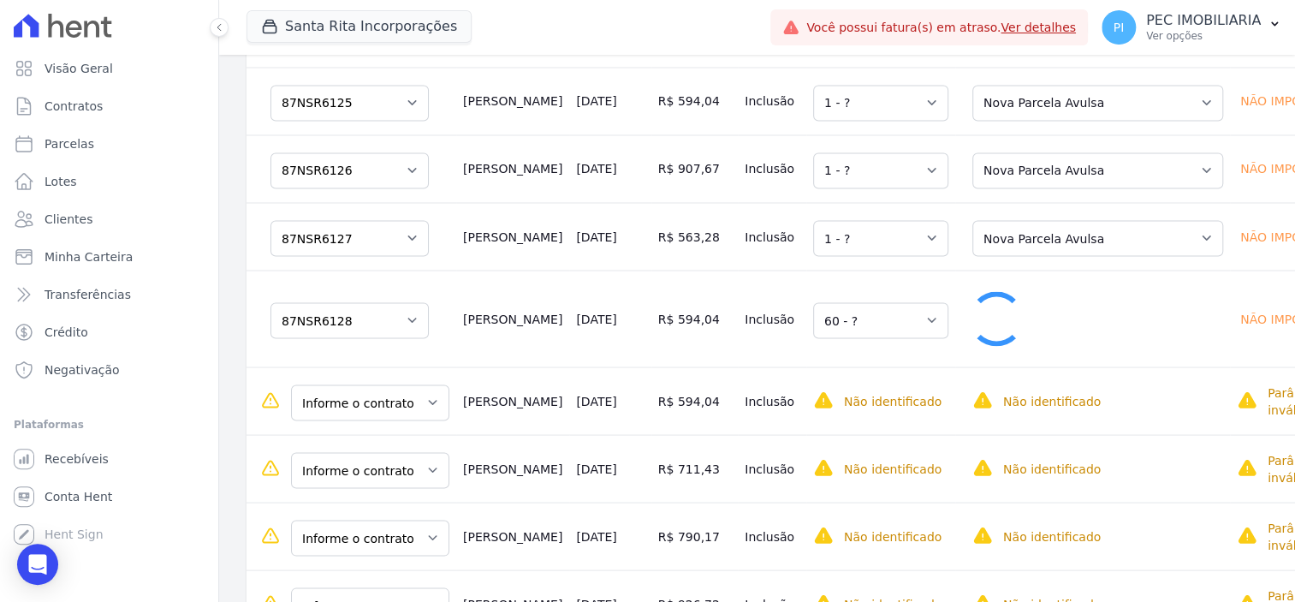
select select "1"
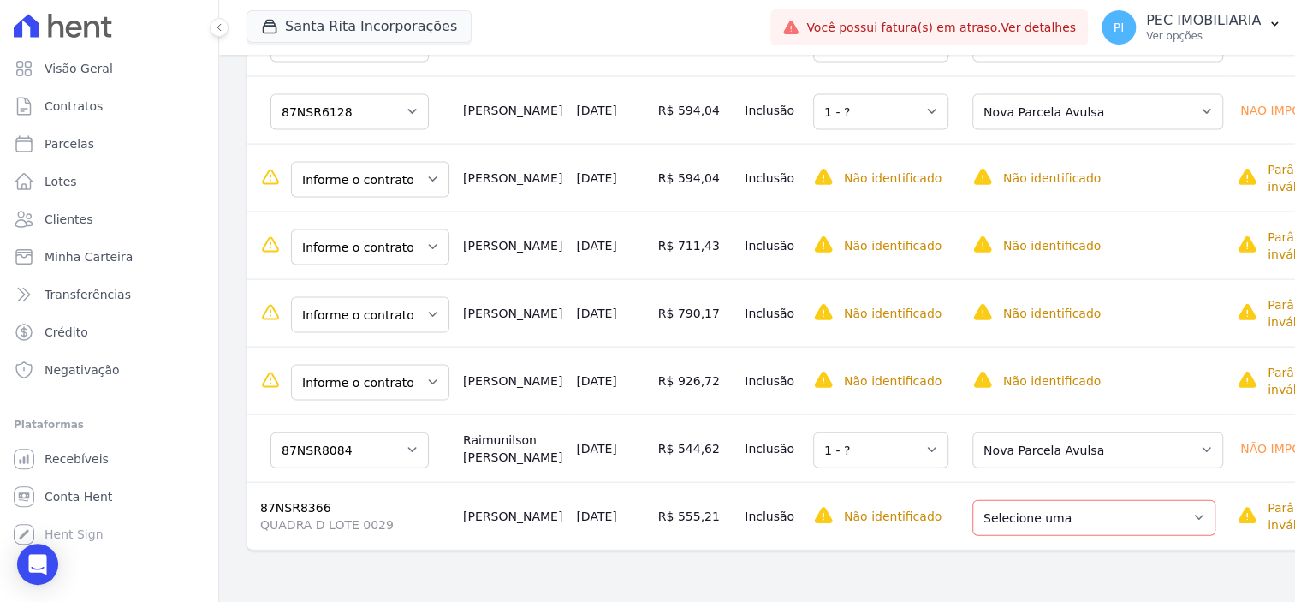
scroll to position [1935, 0]
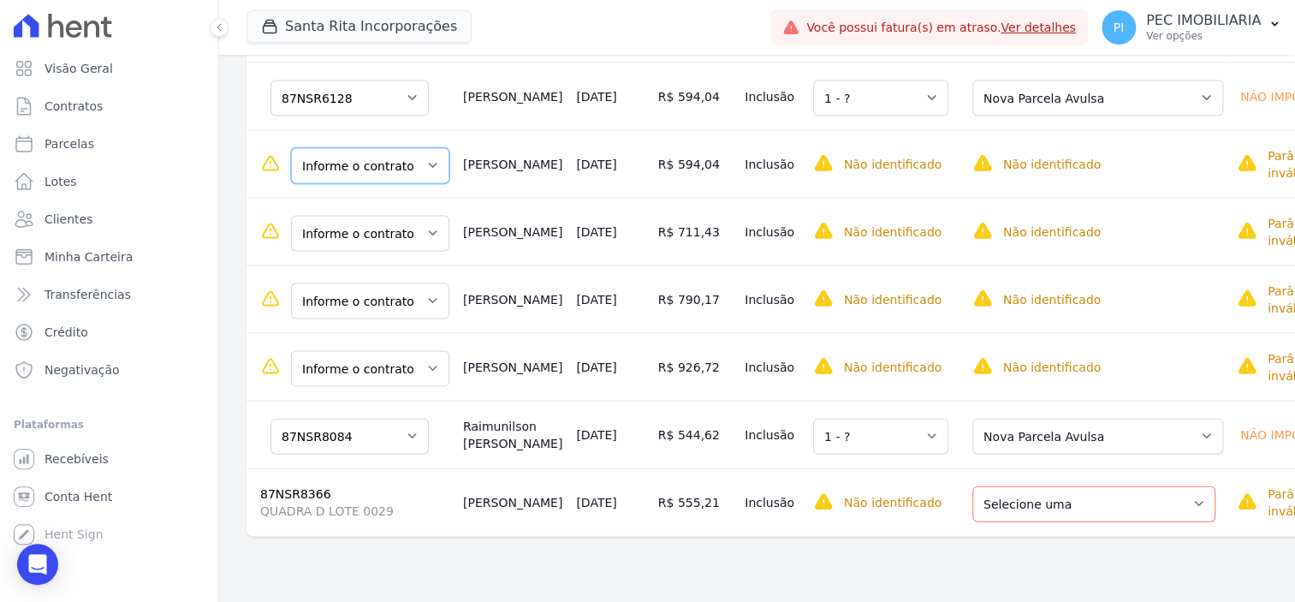
click at [381, 184] on select "Informe o contrato 87NSR8368 87NSR8397 87NSR6130 87NSR6129 87NSR6128 87NSR6158 …" at bounding box center [370, 166] width 158 height 36
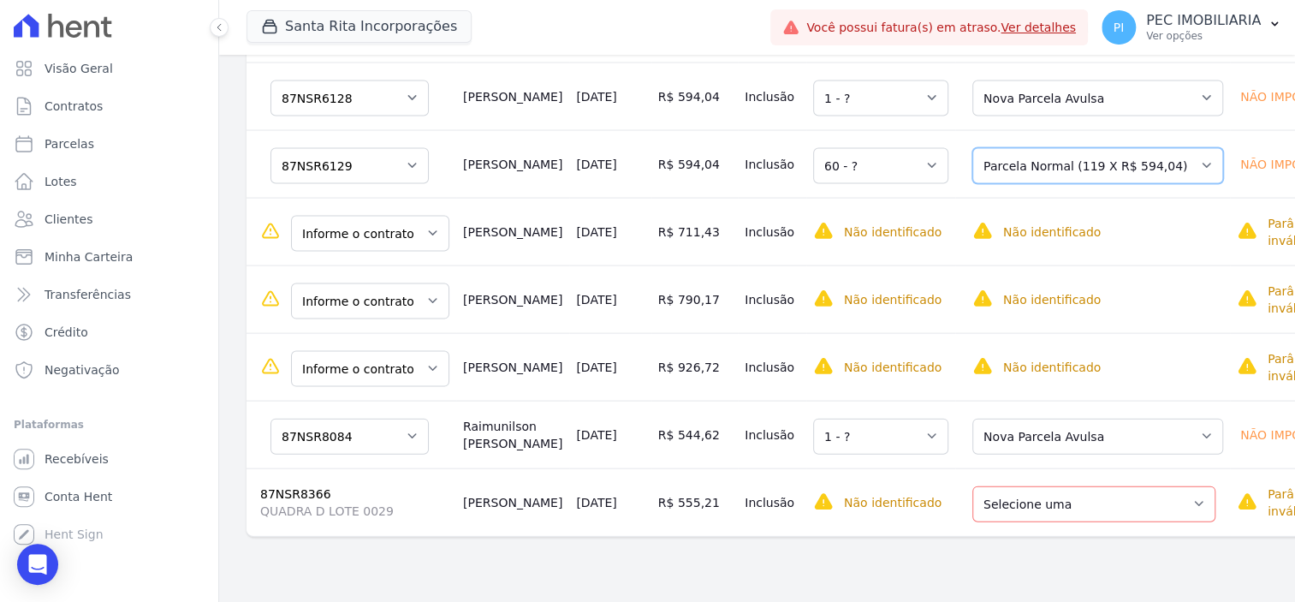
click at [1004, 184] on select "Selecione uma Nova Parcela Avulsa Parcela Avulsa Existente Parcela Normal (119 …" at bounding box center [1097, 166] width 251 height 36
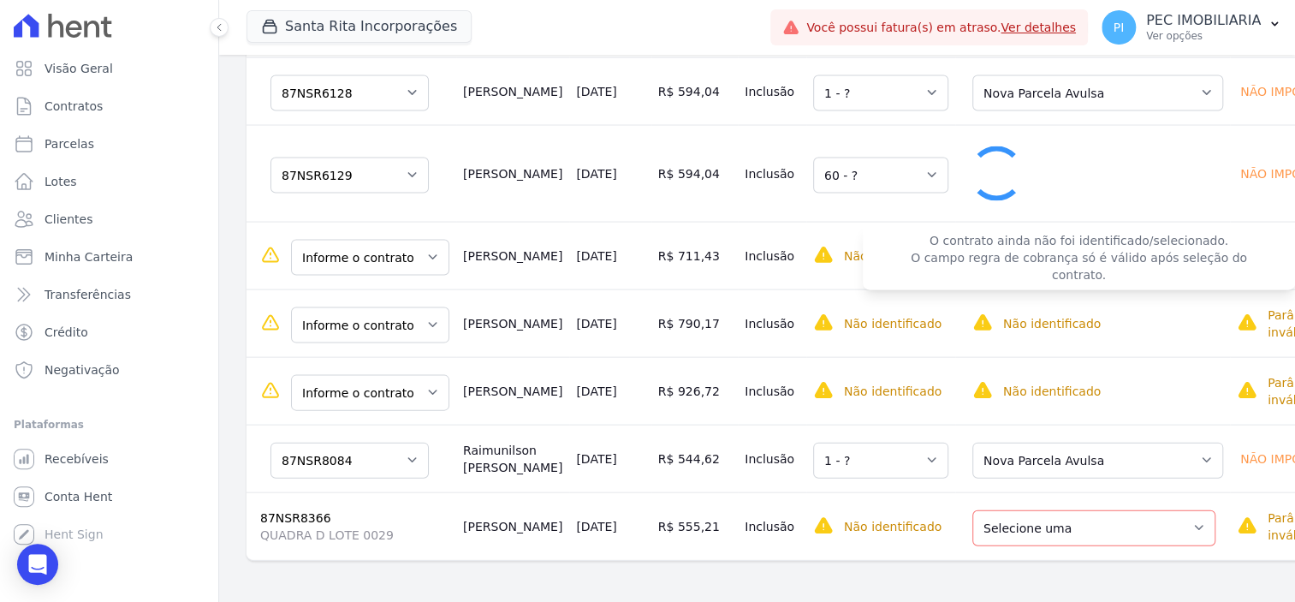
select select "1"
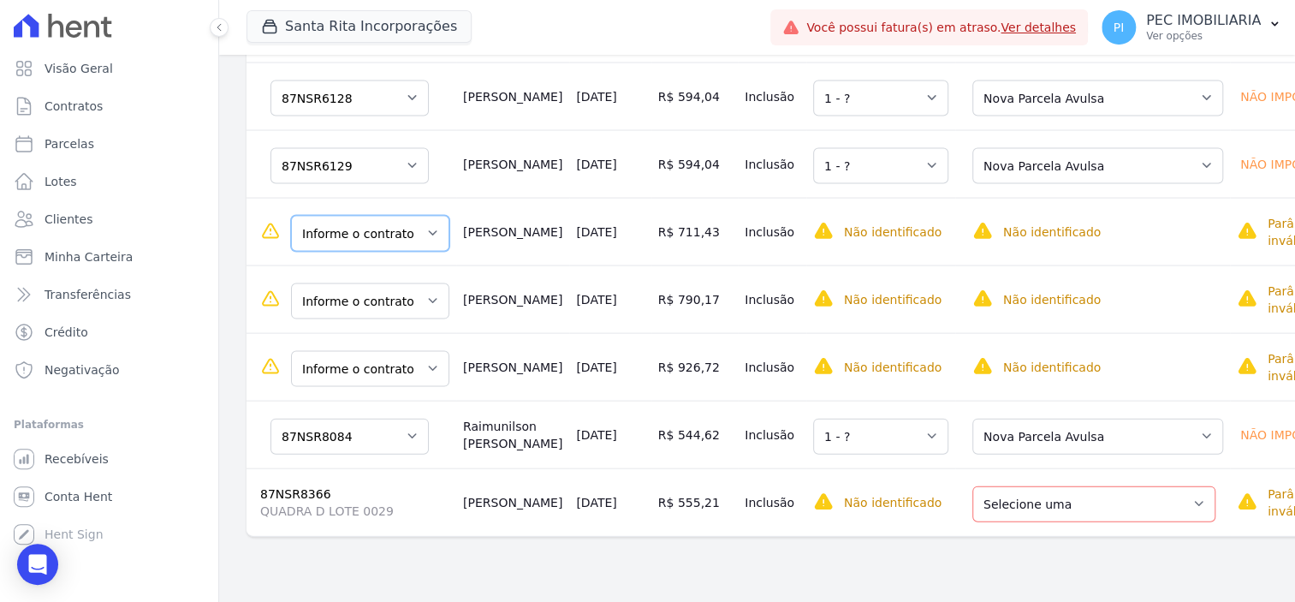
click at [397, 252] on select "Informe o contrato 87NSR8368 87NSR8397 87NSR6130 87NSR6129 87NSR6128 87NSR6158 …" at bounding box center [370, 234] width 158 height 36
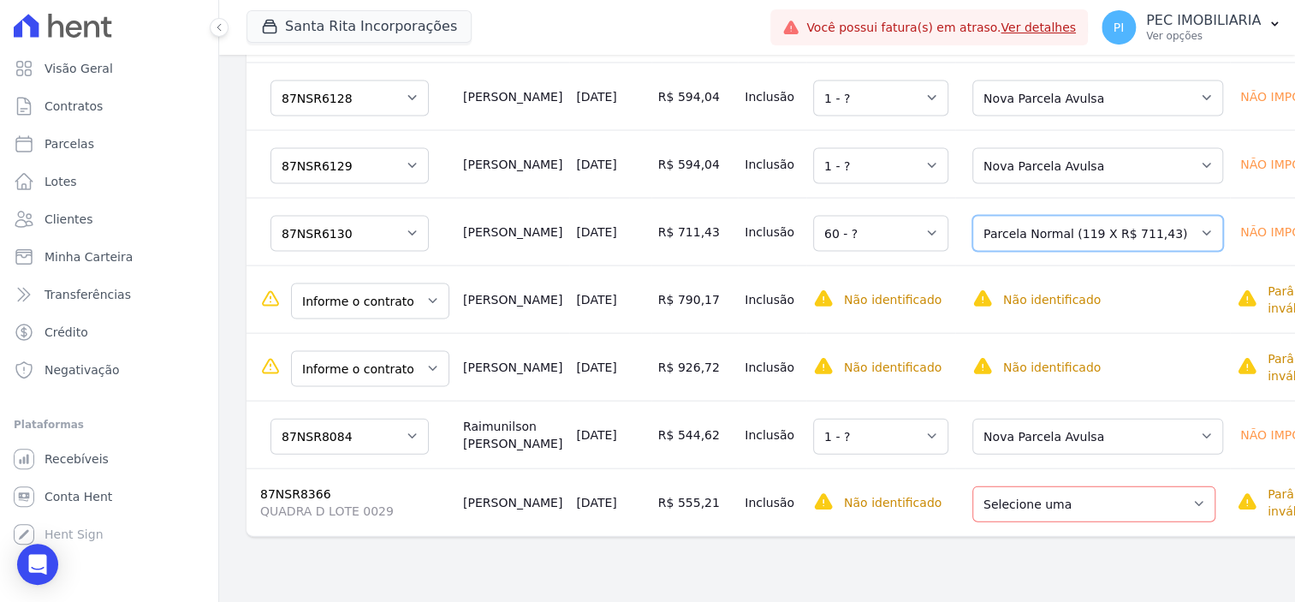
click at [1005, 252] on select "Selecione uma Nova Parcela Avulsa Parcela Avulsa Existente Parcela Normal (119 …" at bounding box center [1097, 234] width 251 height 36
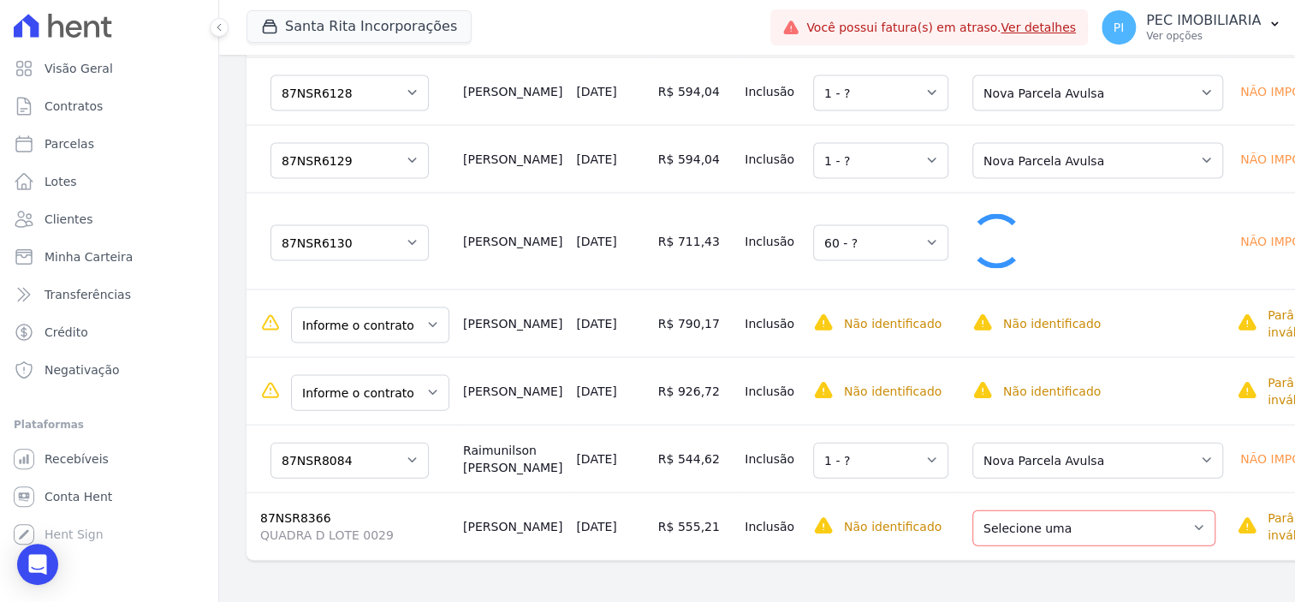
select select "1"
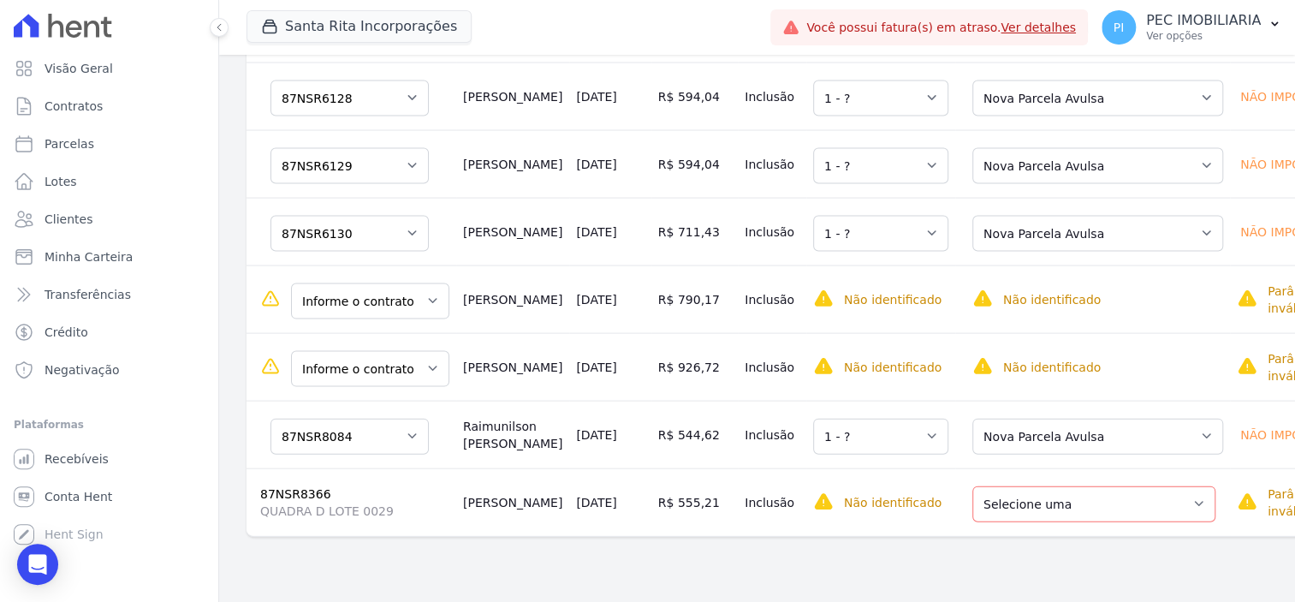
scroll to position [1945, 0]
click at [389, 319] on select "Informe o contrato 87NSR8368 87NSR8397 87NSR6130 87NSR6129 87NSR6128 87NSR6158 …" at bounding box center [370, 301] width 158 height 36
click at [401, 319] on select "Informe o contrato 87NSR8368 87NSR8397 87NSR6130 87NSR6129 87NSR6128 87NSR6158 …" at bounding box center [370, 301] width 158 height 36
click at [393, 319] on select "Informe o contrato 87NSR8368 87NSR8397 87NSR6130 87NSR6129 87NSR6128 87NSR6158 …" at bounding box center [370, 301] width 158 height 36
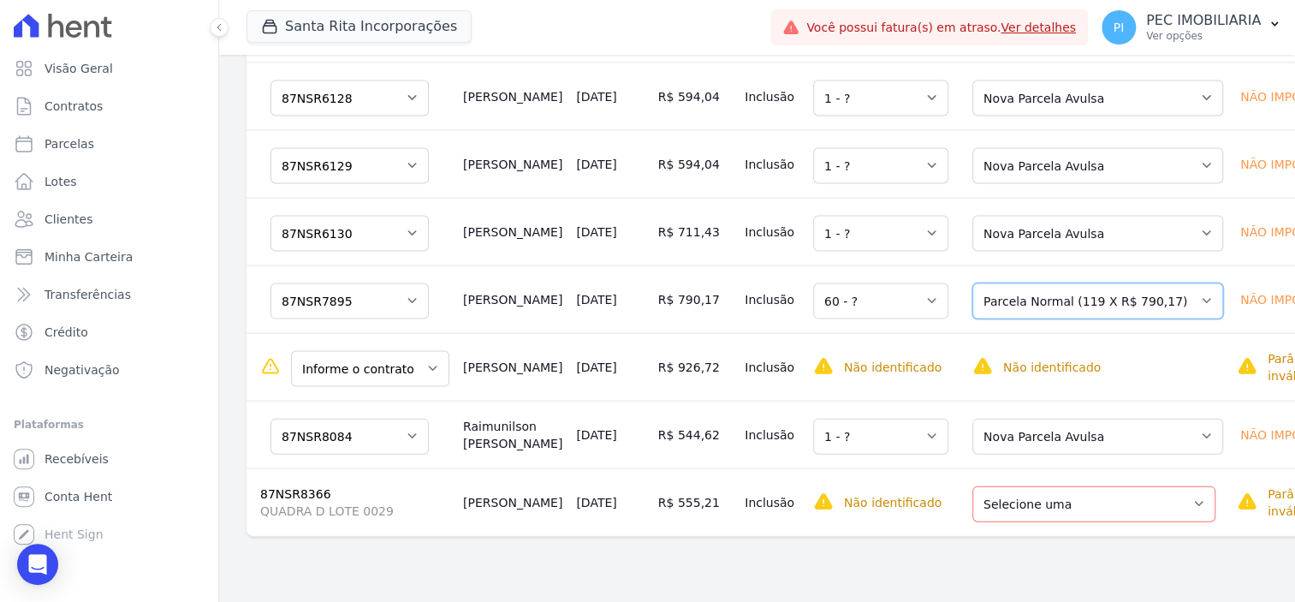
click at [972, 318] on select "Selecione uma Nova Parcela Avulsa Parcela Avulsa Existente Parcela Normal (119 …" at bounding box center [1097, 301] width 251 height 36
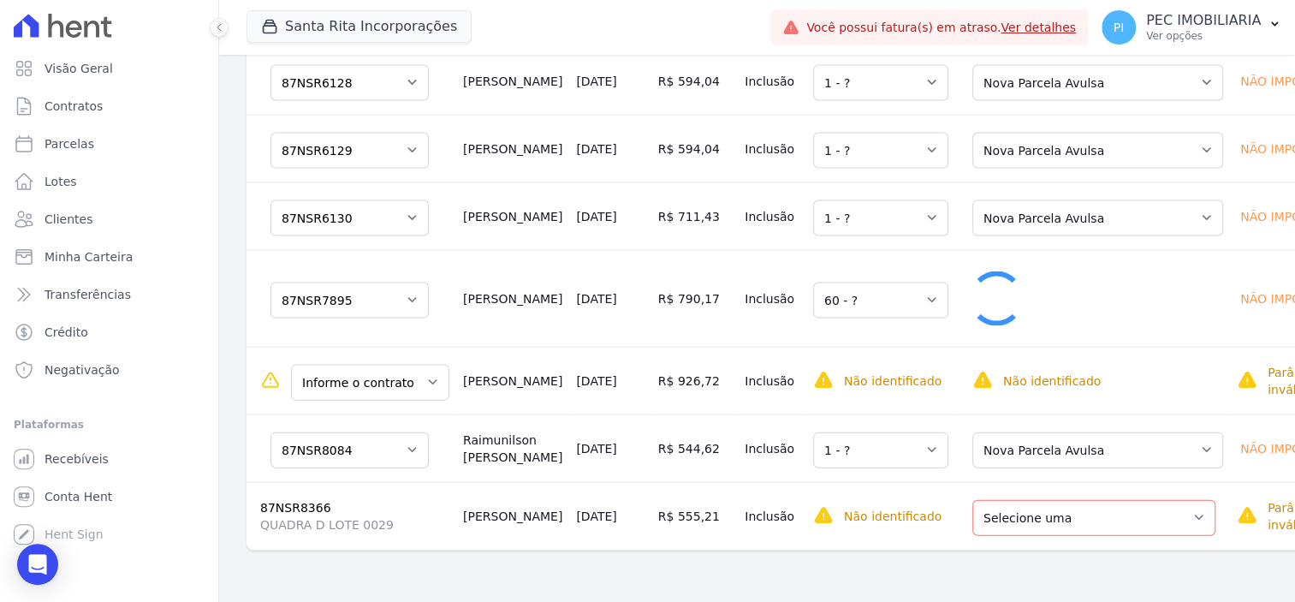
select select "1"
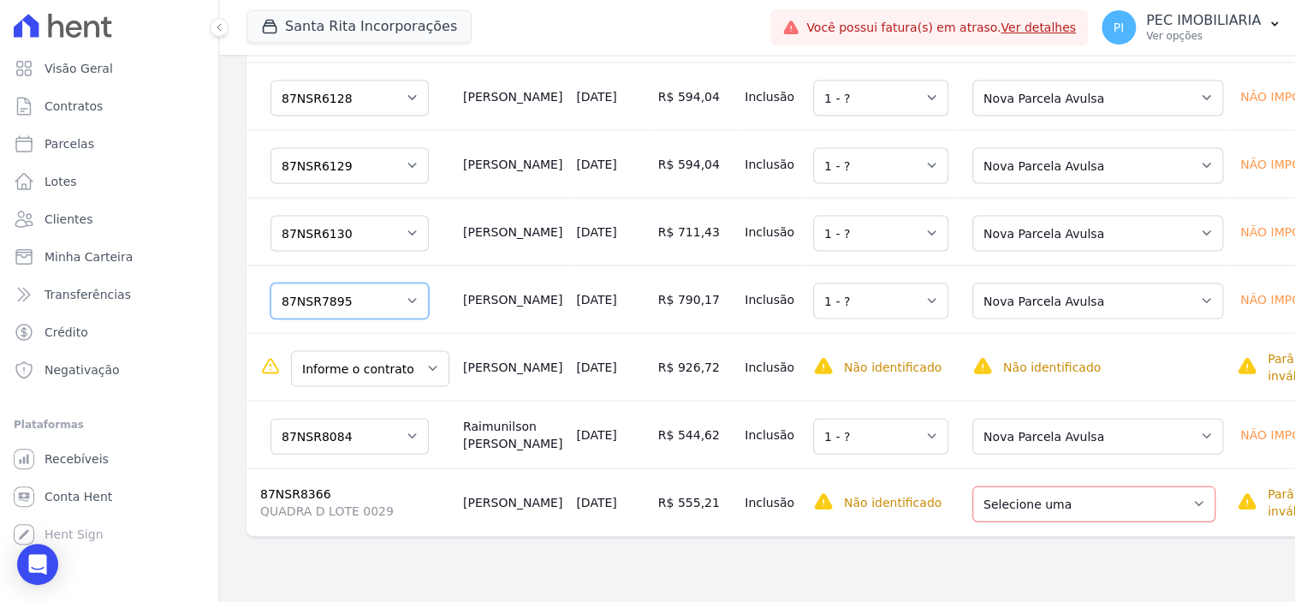
click at [375, 319] on select "Informe o contrato 87NSR8368 87NSR8397 87NSR6130 87NSR6129 87NSR6128 87NSR6158 …" at bounding box center [349, 301] width 158 height 36
click at [404, 387] on select "Informe o contrato 87NSR8368 87NSR8397 87NSR6130 87NSR6129 87NSR6128 87NSR6158 …" at bounding box center [370, 369] width 158 height 36
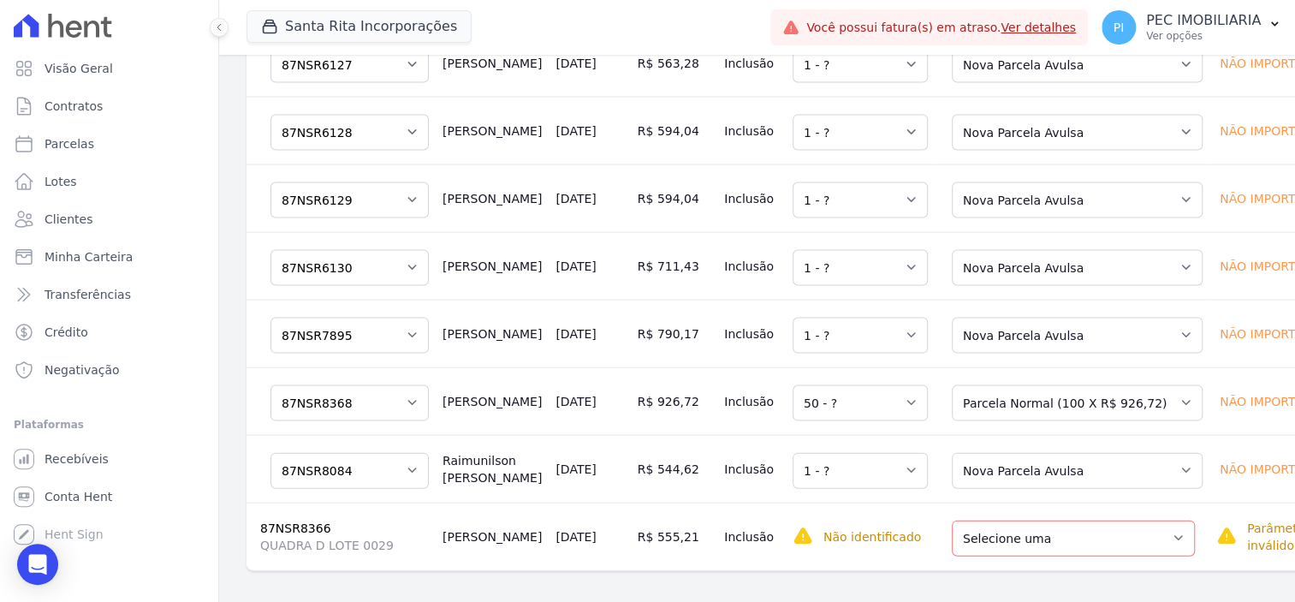
scroll to position [1887, 0]
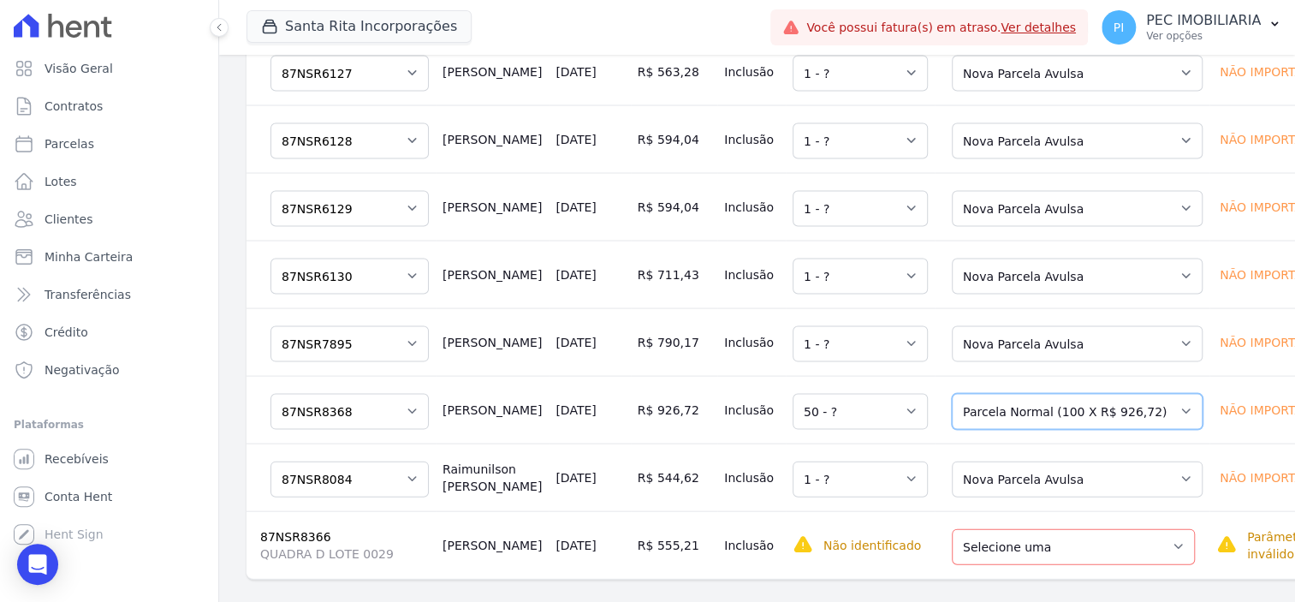
click at [987, 398] on select "Selecione uma Nova Parcela Avulsa Parcela Avulsa Existente Parcela Normal (100 …" at bounding box center [1077, 412] width 251 height 36
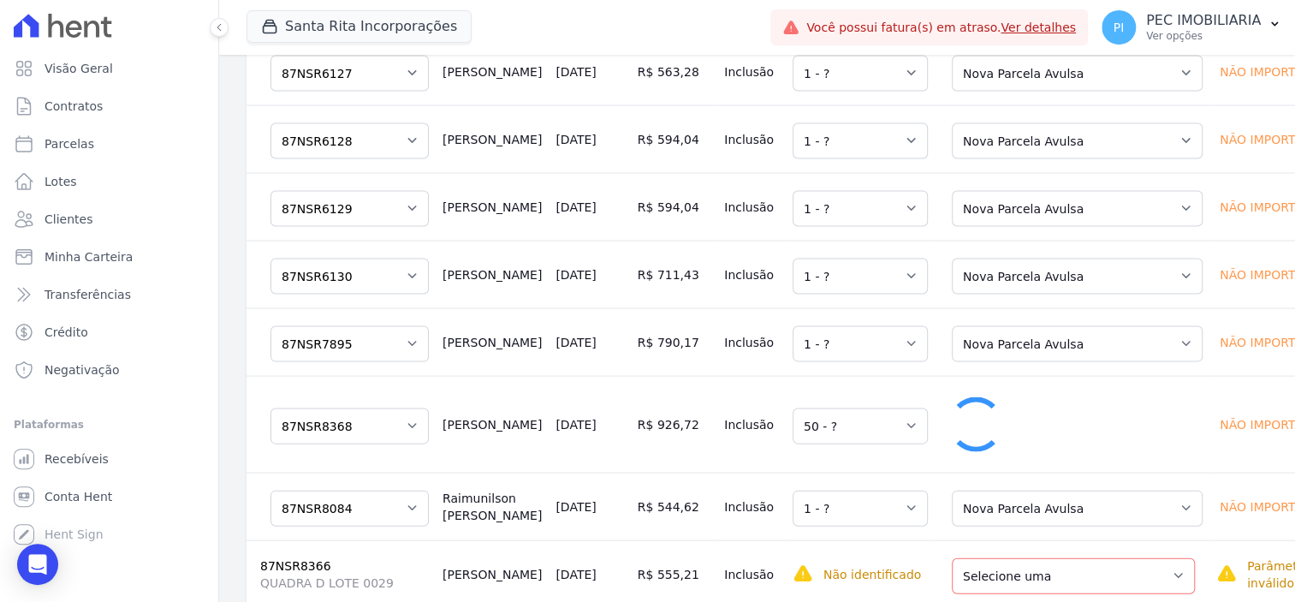
select select "1"
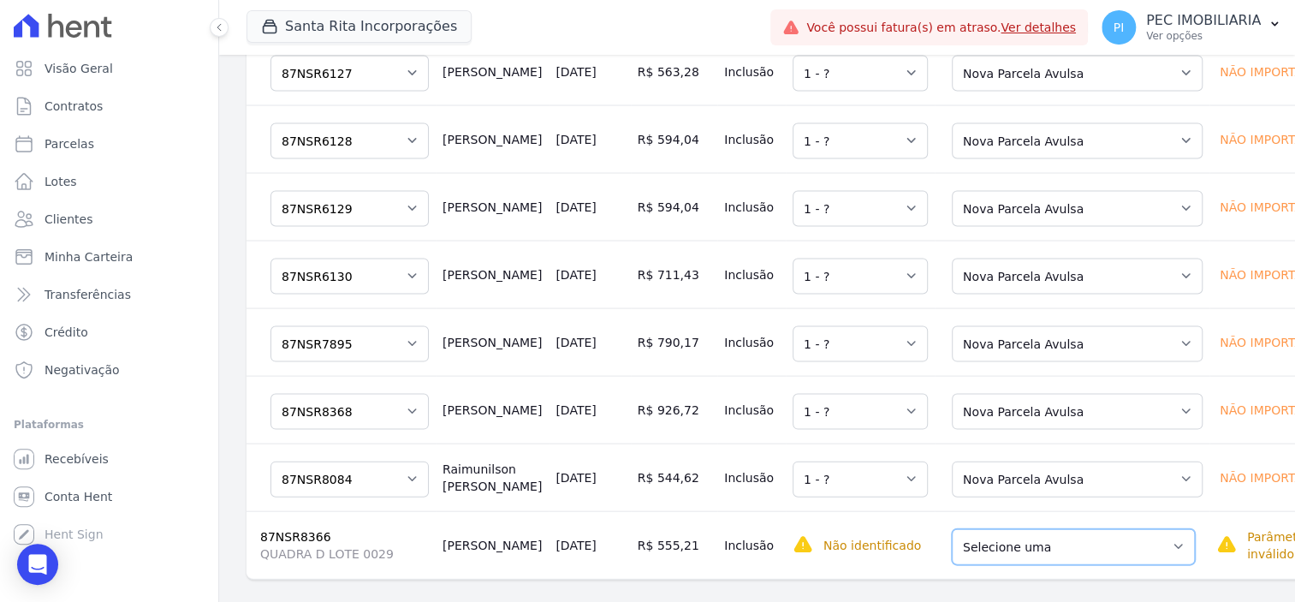
click at [1033, 534] on select "Selecione uma Nova Parcela Avulsa Parcela Avulsa Existente Parcela Normal (60 X…" at bounding box center [1073, 547] width 243 height 36
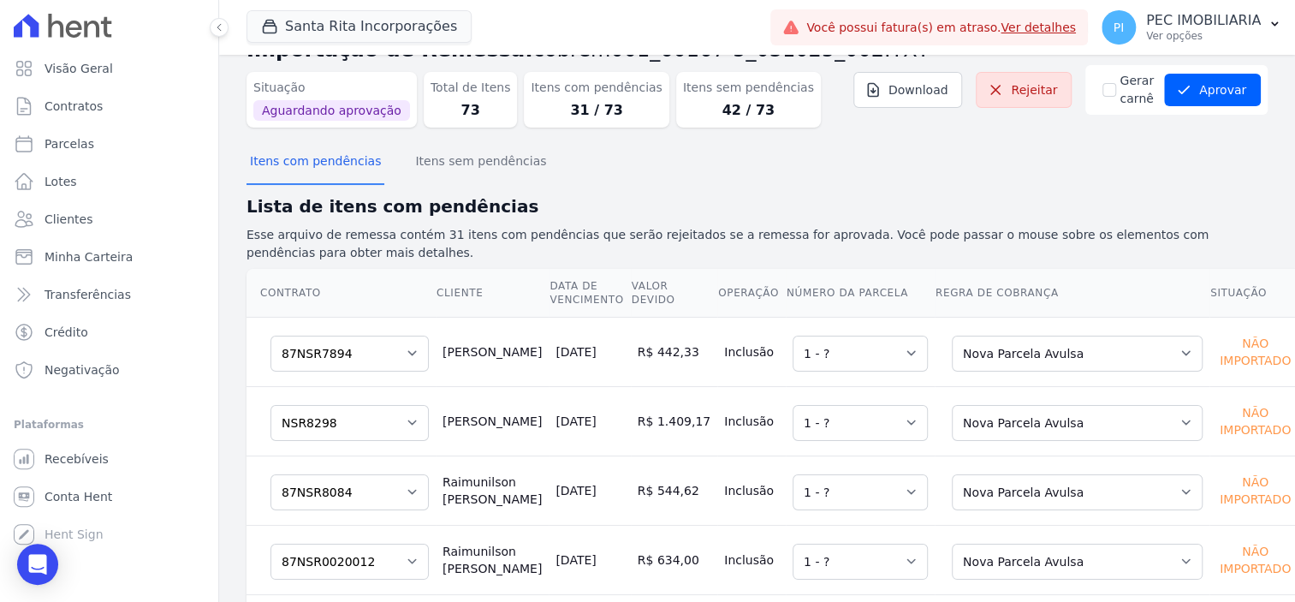
scroll to position [0, 0]
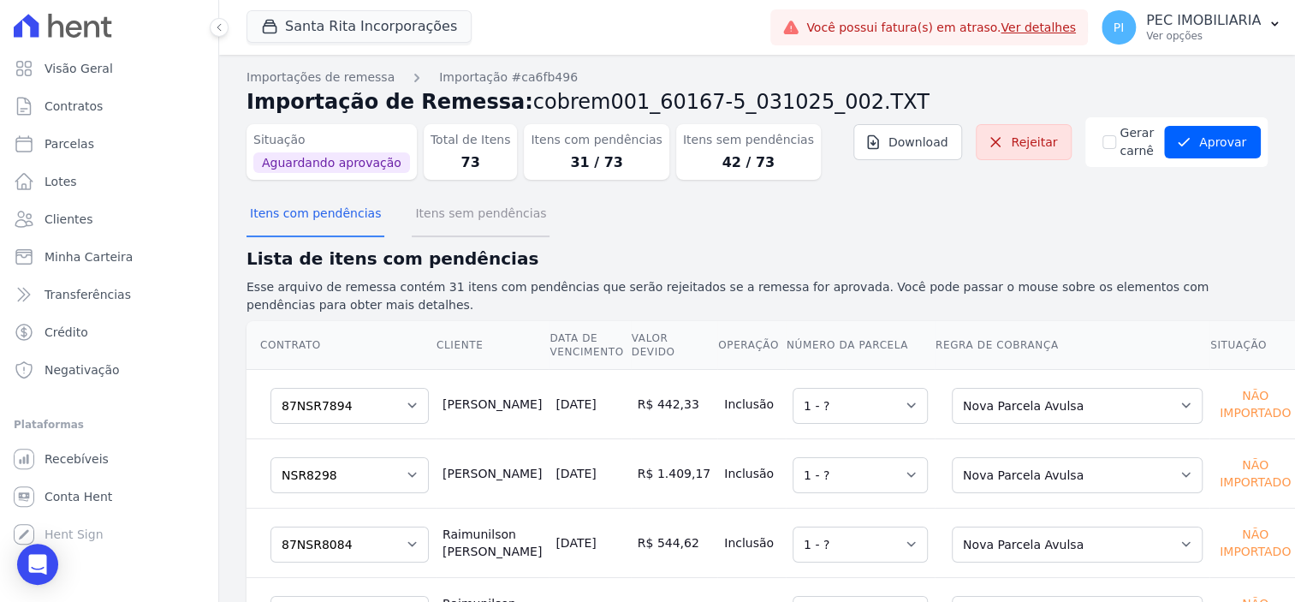
click at [477, 211] on button "Itens sem pendências" at bounding box center [481, 215] width 138 height 45
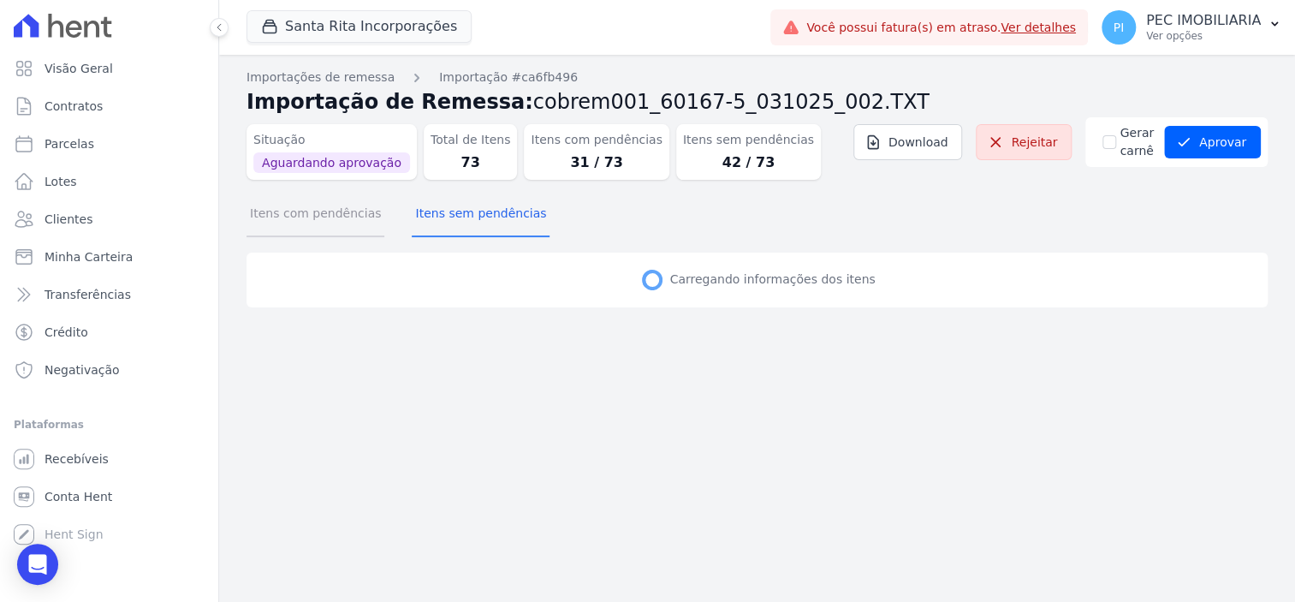
click at [328, 224] on button "Itens com pendências" at bounding box center [316, 215] width 138 height 45
click at [330, 225] on button "Itens com pendências" at bounding box center [316, 215] width 138 height 45
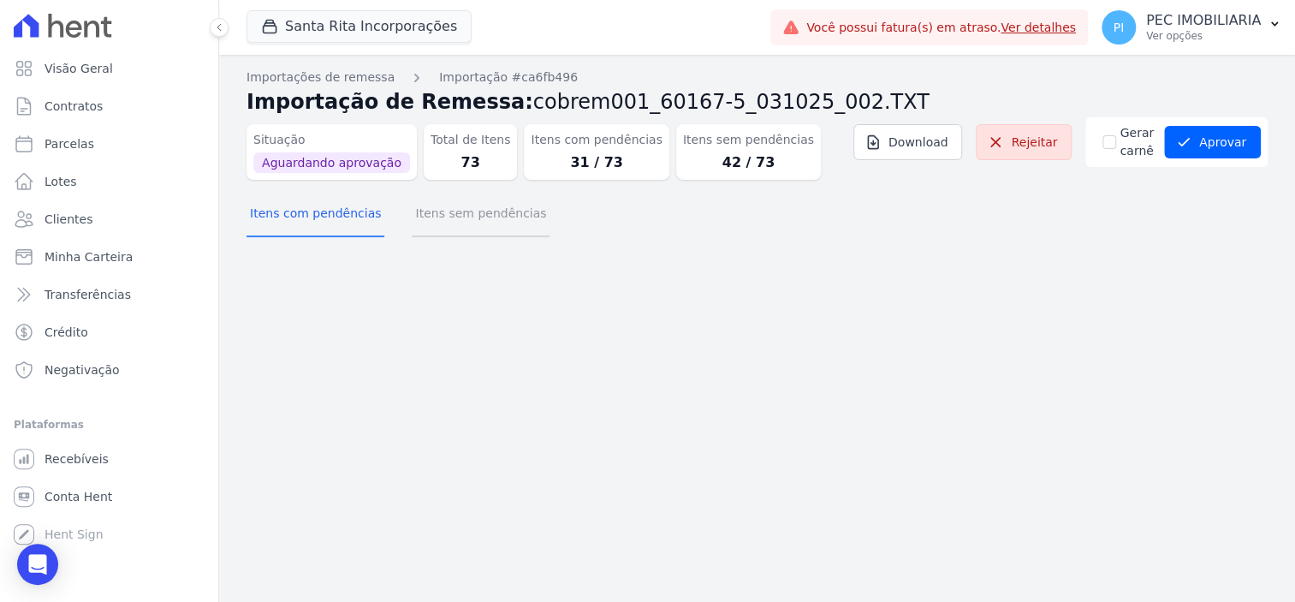
click at [515, 218] on button "Itens sem pendências" at bounding box center [481, 215] width 138 height 45
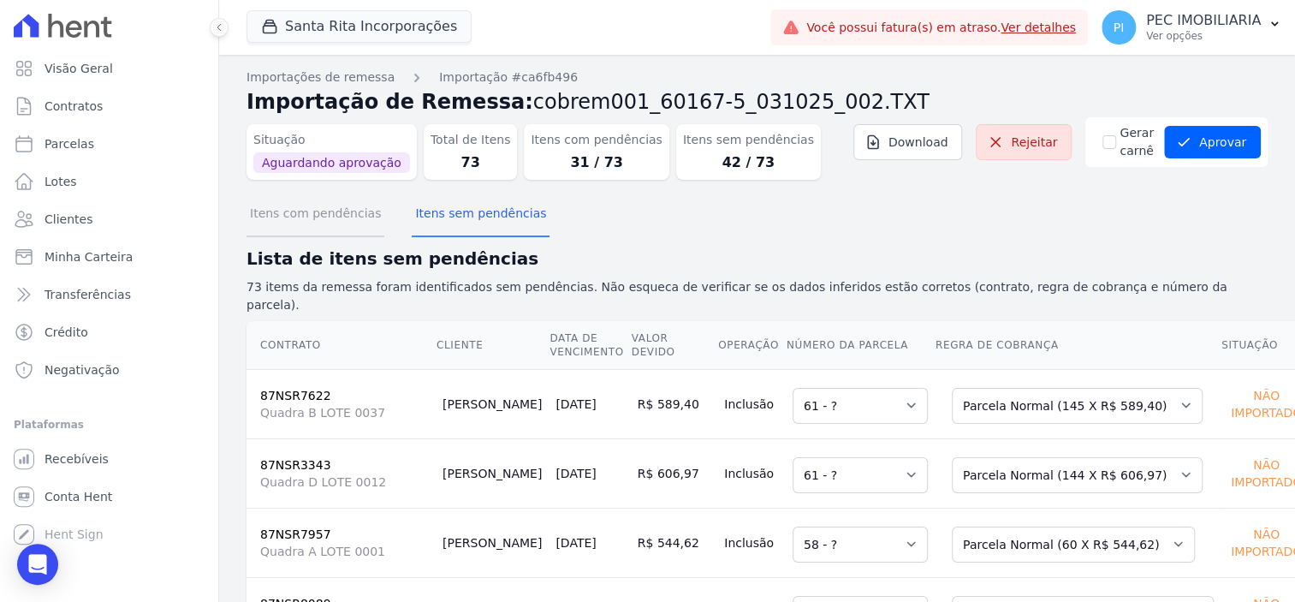
click at [337, 221] on button "Itens com pendências" at bounding box center [316, 215] width 138 height 45
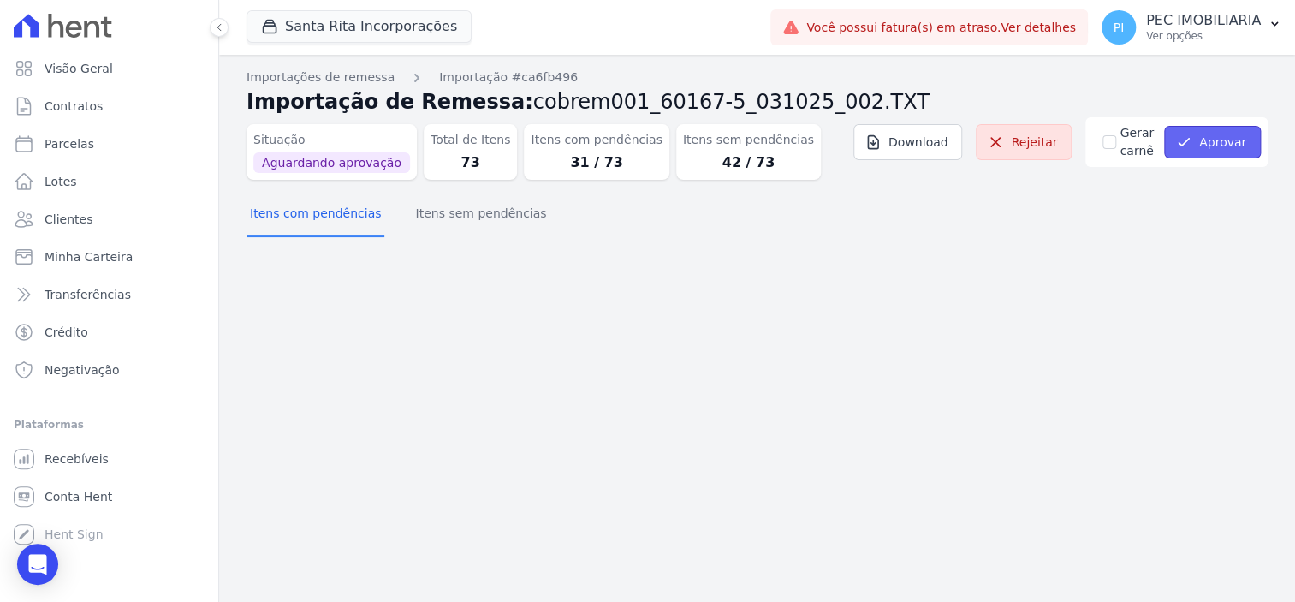
click at [1222, 139] on button "Aprovar" at bounding box center [1212, 142] width 97 height 33
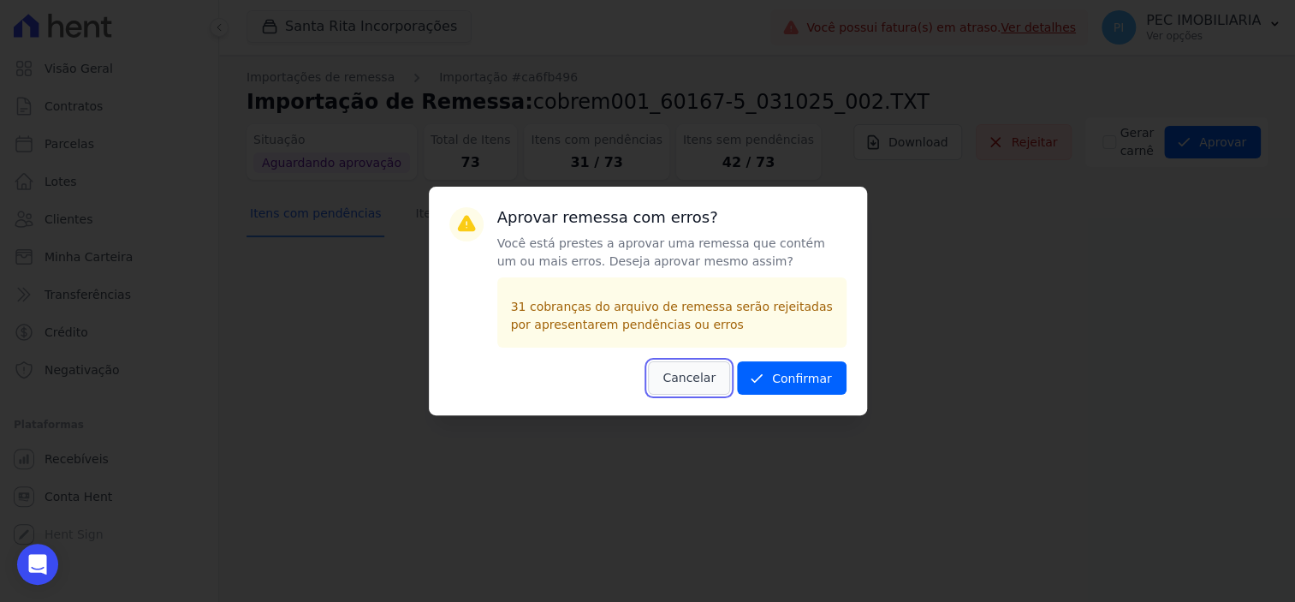
click at [687, 375] on button "Cancelar" at bounding box center [689, 377] width 82 height 33
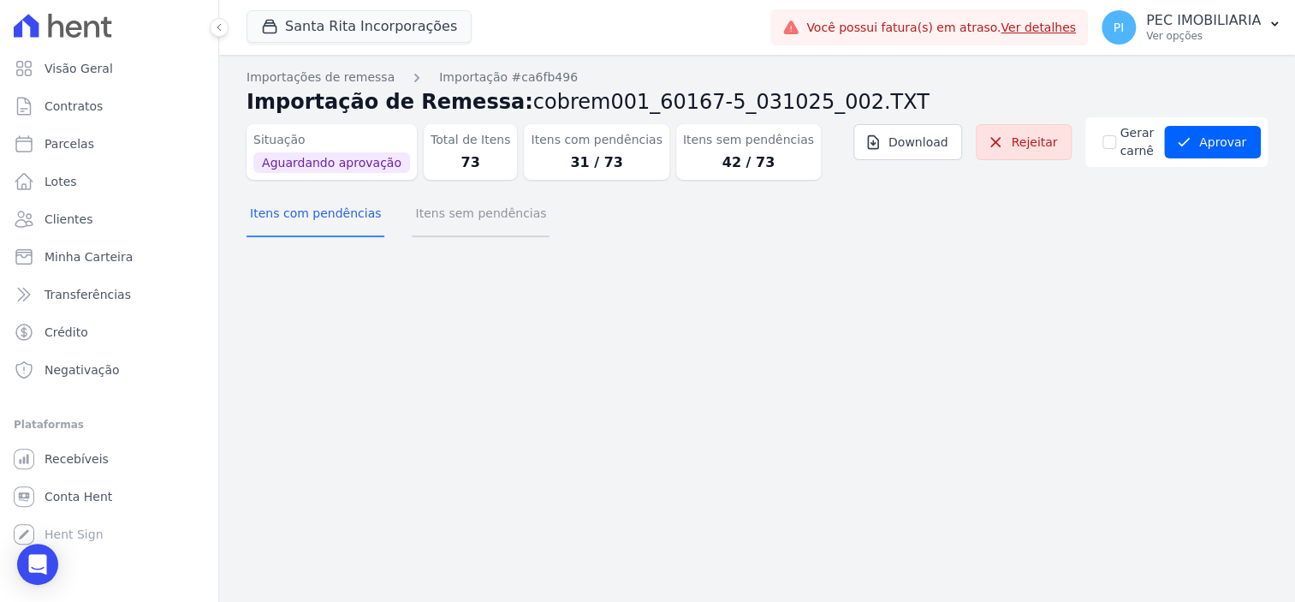
click at [431, 213] on button "Itens sem pendências" at bounding box center [481, 215] width 138 height 45
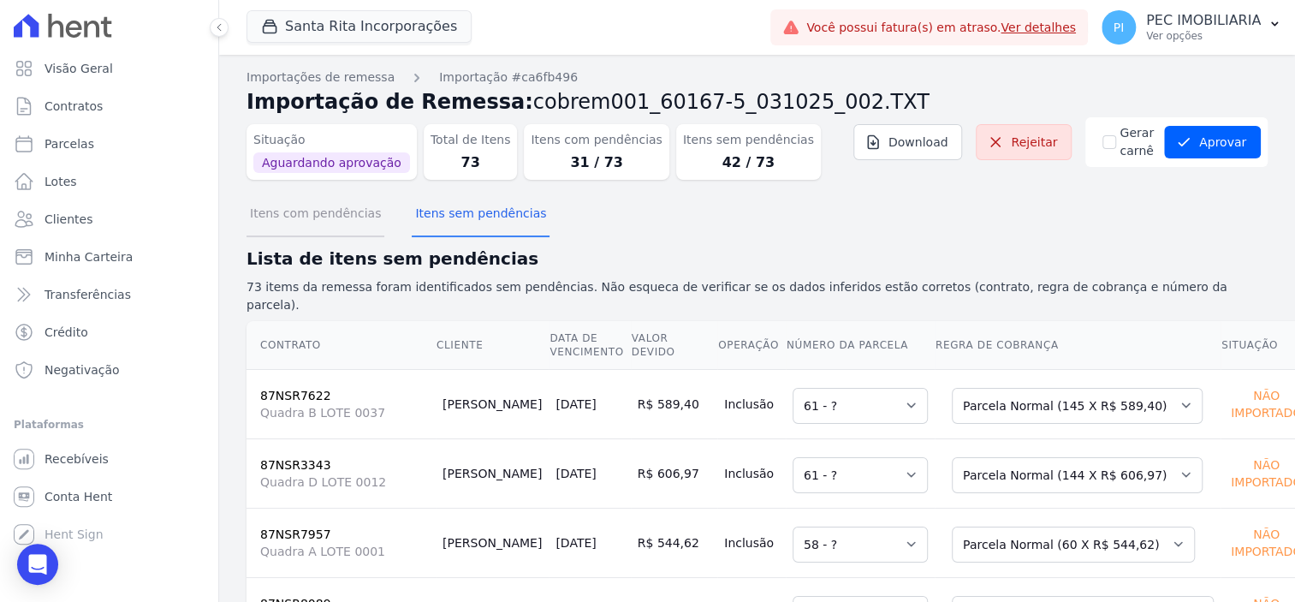
click at [314, 216] on button "Itens com pendências" at bounding box center [316, 215] width 138 height 45
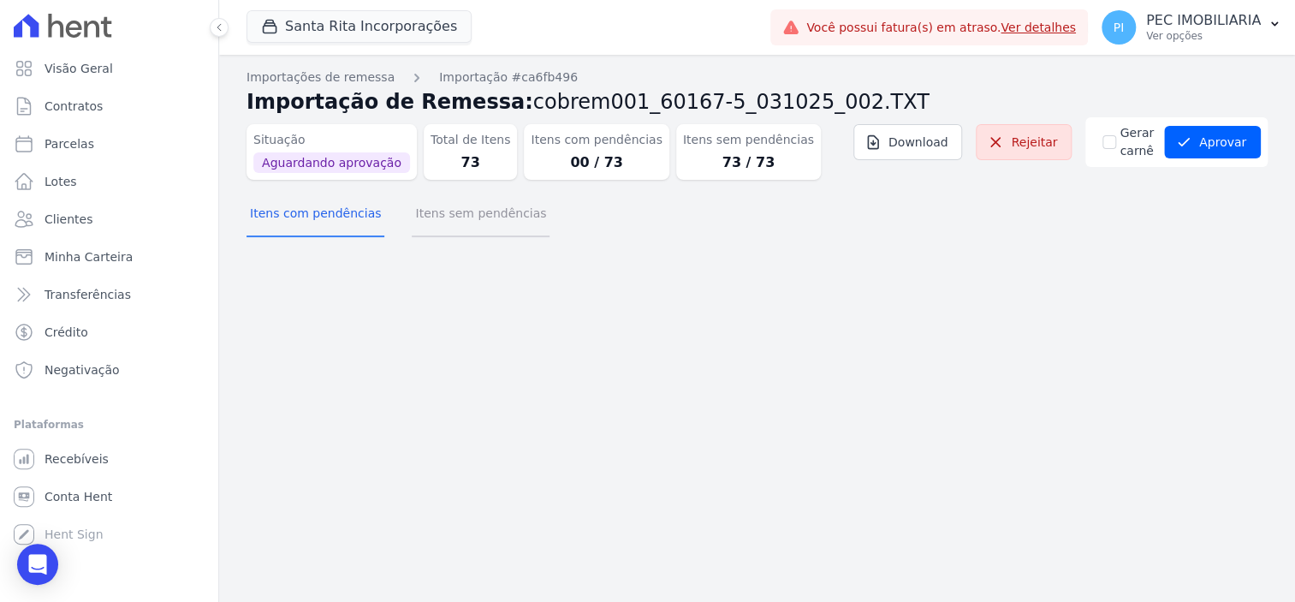
click at [449, 211] on button "Itens sem pendências" at bounding box center [481, 215] width 138 height 45
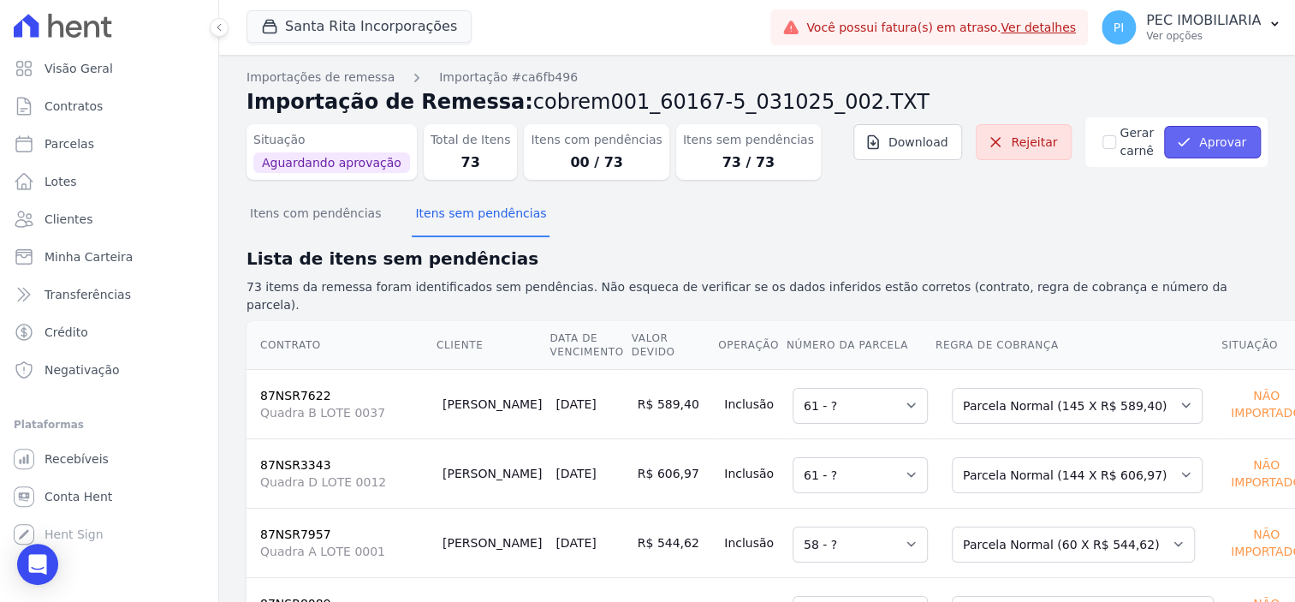
click at [1201, 142] on button "Aprovar" at bounding box center [1212, 142] width 97 height 33
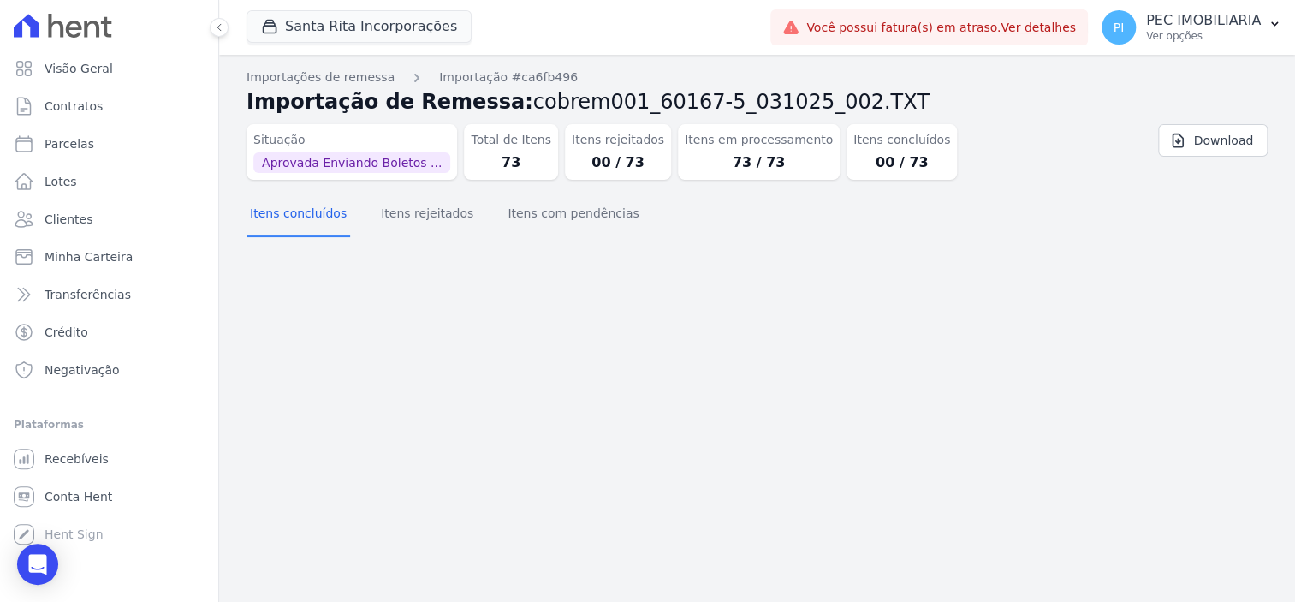
click at [1076, 443] on div "Importação aprovada e operações agendadas. Importações de remessa Importação #c…" at bounding box center [757, 328] width 1076 height 547
